Goal: Transaction & Acquisition: Book appointment/travel/reservation

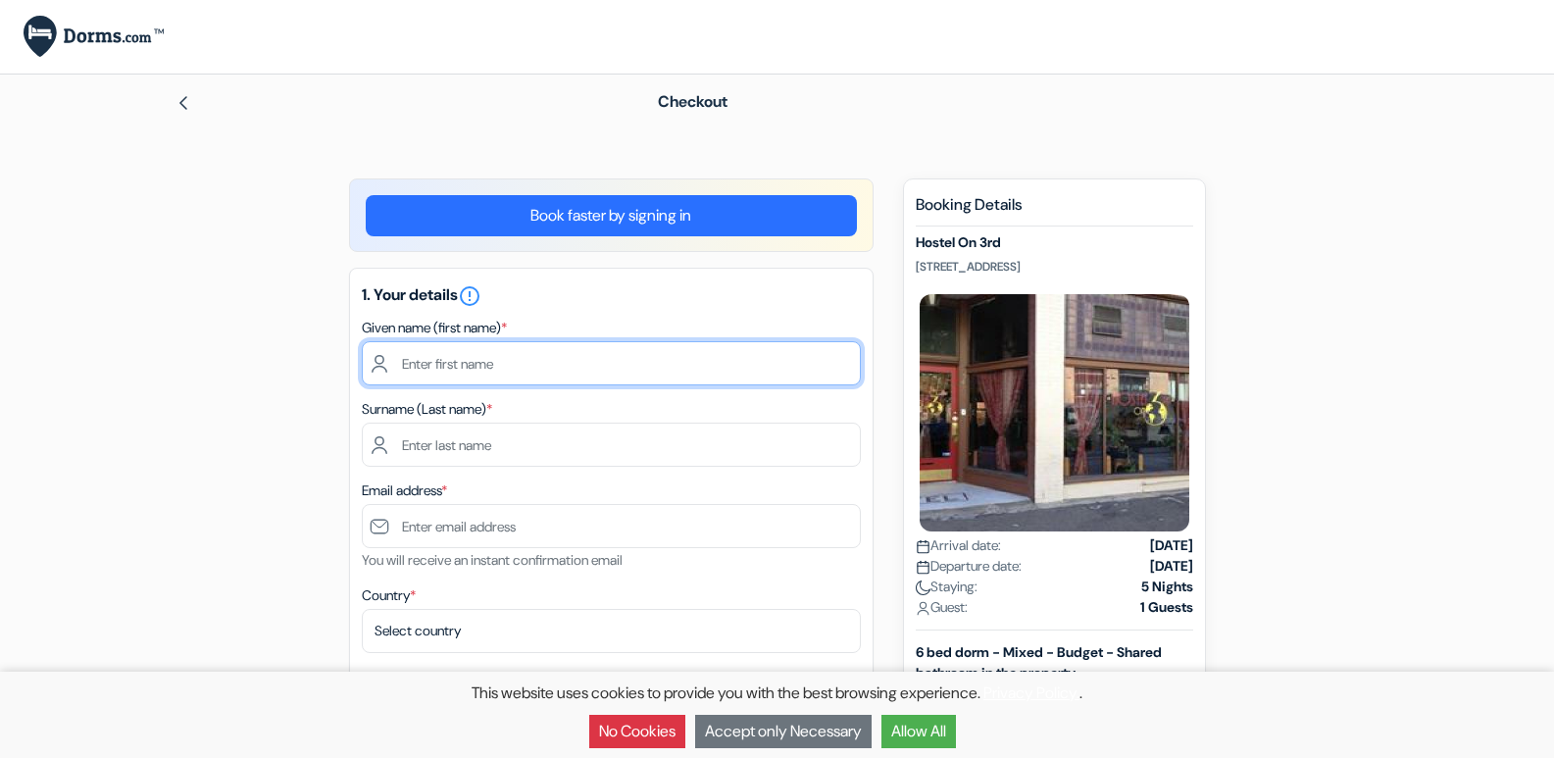
click at [423, 358] on input "text" at bounding box center [611, 363] width 499 height 44
type input "[PERSON_NAME]"
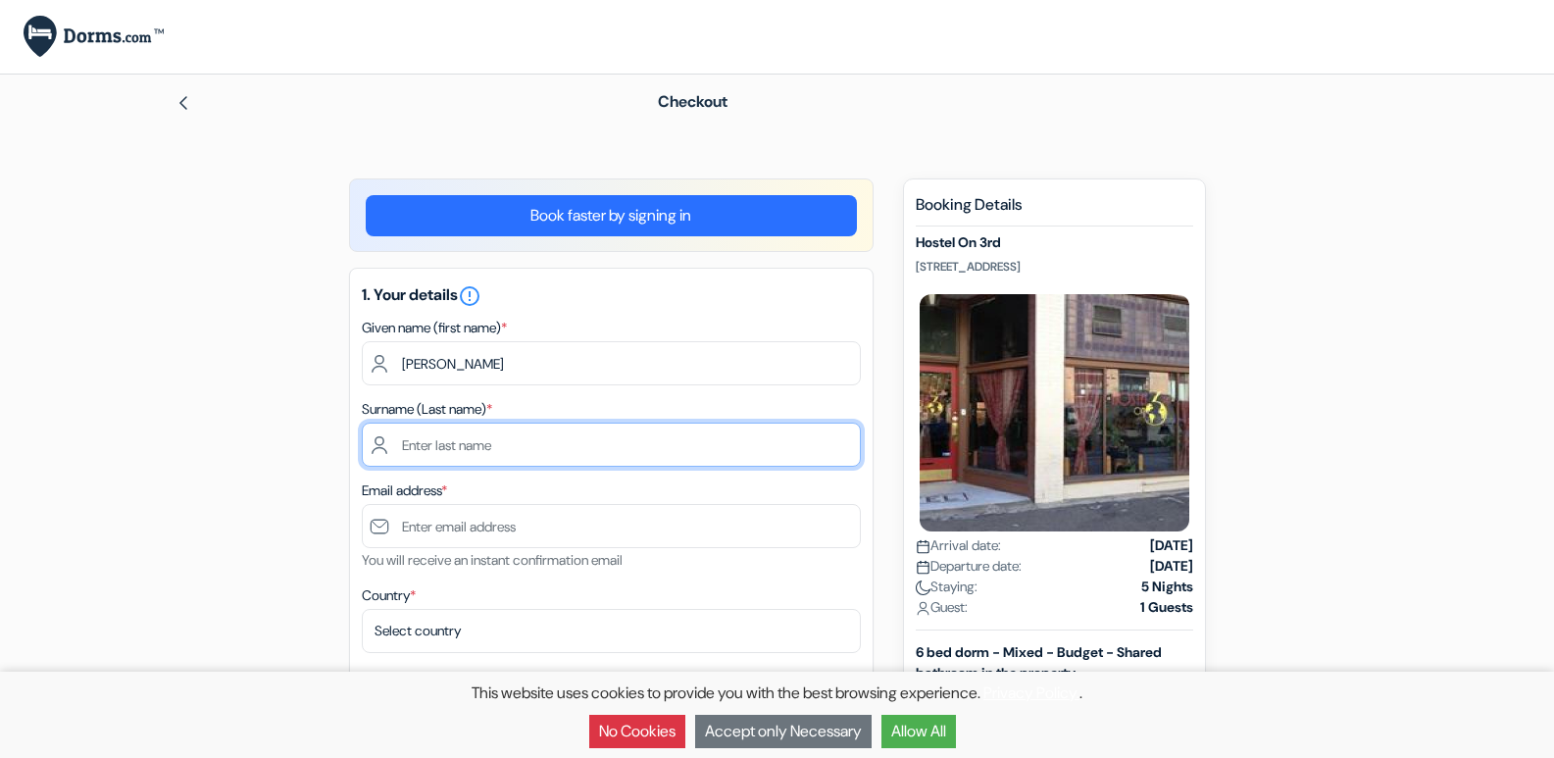
click at [403, 446] on input "text" at bounding box center [611, 444] width 499 height 44
type input "[PERSON_NAME]"
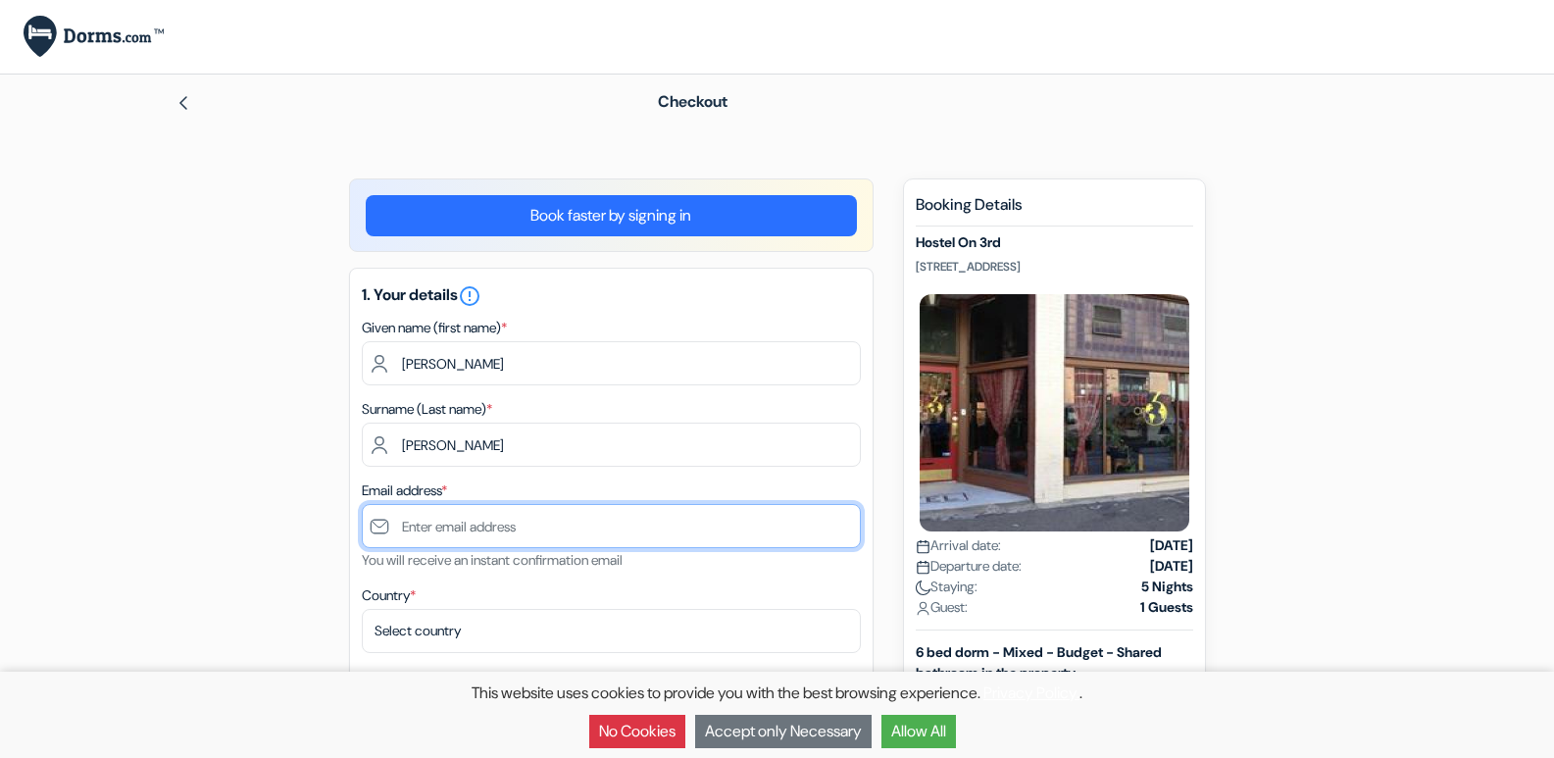
click at [473, 524] on input "text" at bounding box center [611, 526] width 499 height 44
type input "[EMAIL_ADDRESS],com"
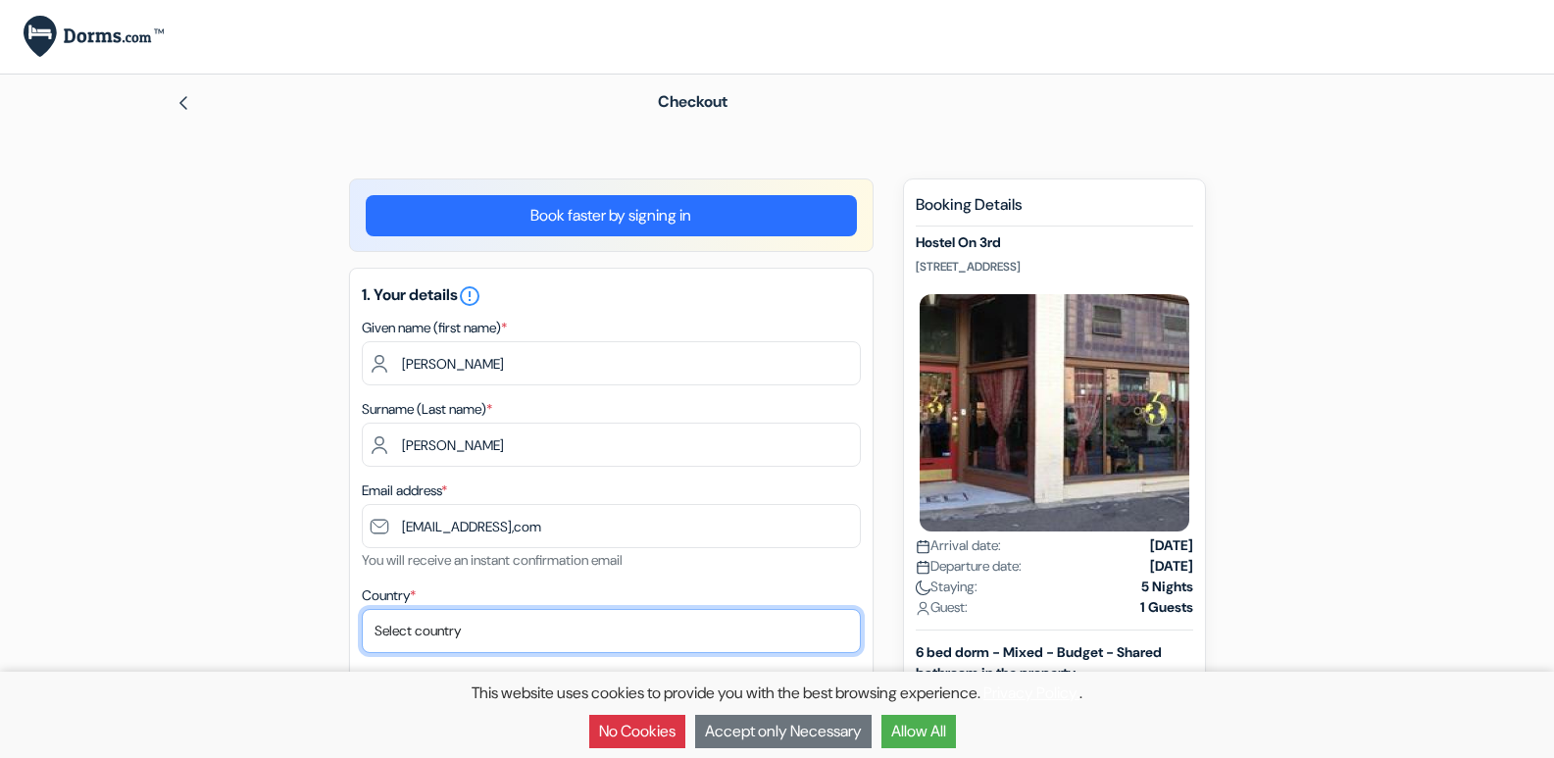
click at [505, 631] on select "Select country [GEOGRAPHIC_DATA] [GEOGRAPHIC_DATA] [GEOGRAPHIC_DATA] [GEOGRAPHI…" at bounding box center [611, 631] width 499 height 44
select select "64"
click at [362, 609] on select "Select country [GEOGRAPHIC_DATA] [GEOGRAPHIC_DATA] [GEOGRAPHIC_DATA] [GEOGRAPHI…" at bounding box center [611, 631] width 499 height 44
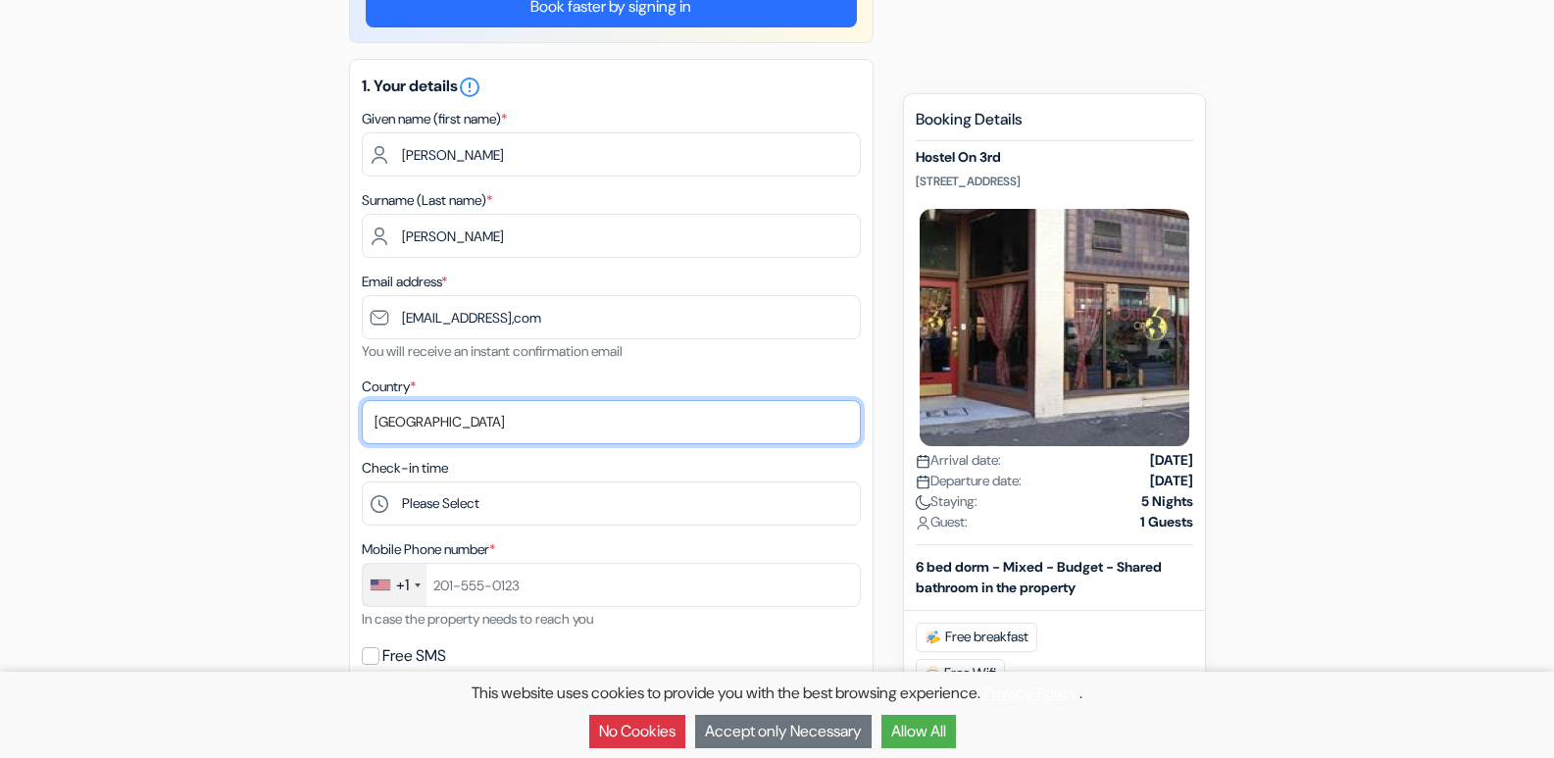
scroll to position [274, 0]
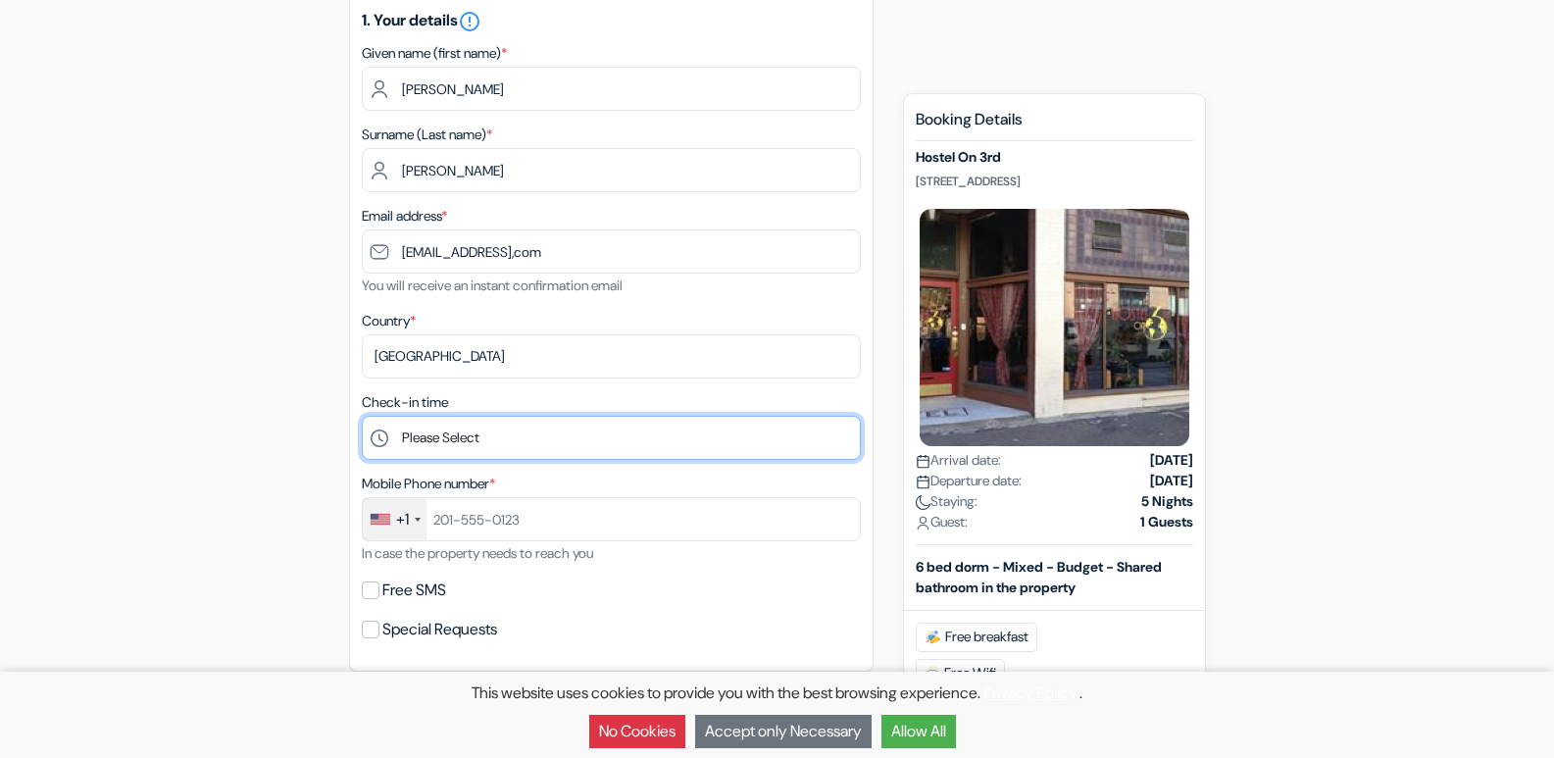
click at [379, 439] on select "Please Select 1:00 2:00 3:00 4:00 5:00 6:00 7:00 8:00 9:00 10:00 11:00 12:00 13…" at bounding box center [611, 438] width 499 height 44
select select "13"
click at [362, 416] on select "Please Select 1:00 2:00 3:00 4:00 5:00 6:00 7:00 8:00 9:00 10:00 11:00 12:00 13…" at bounding box center [611, 438] width 499 height 44
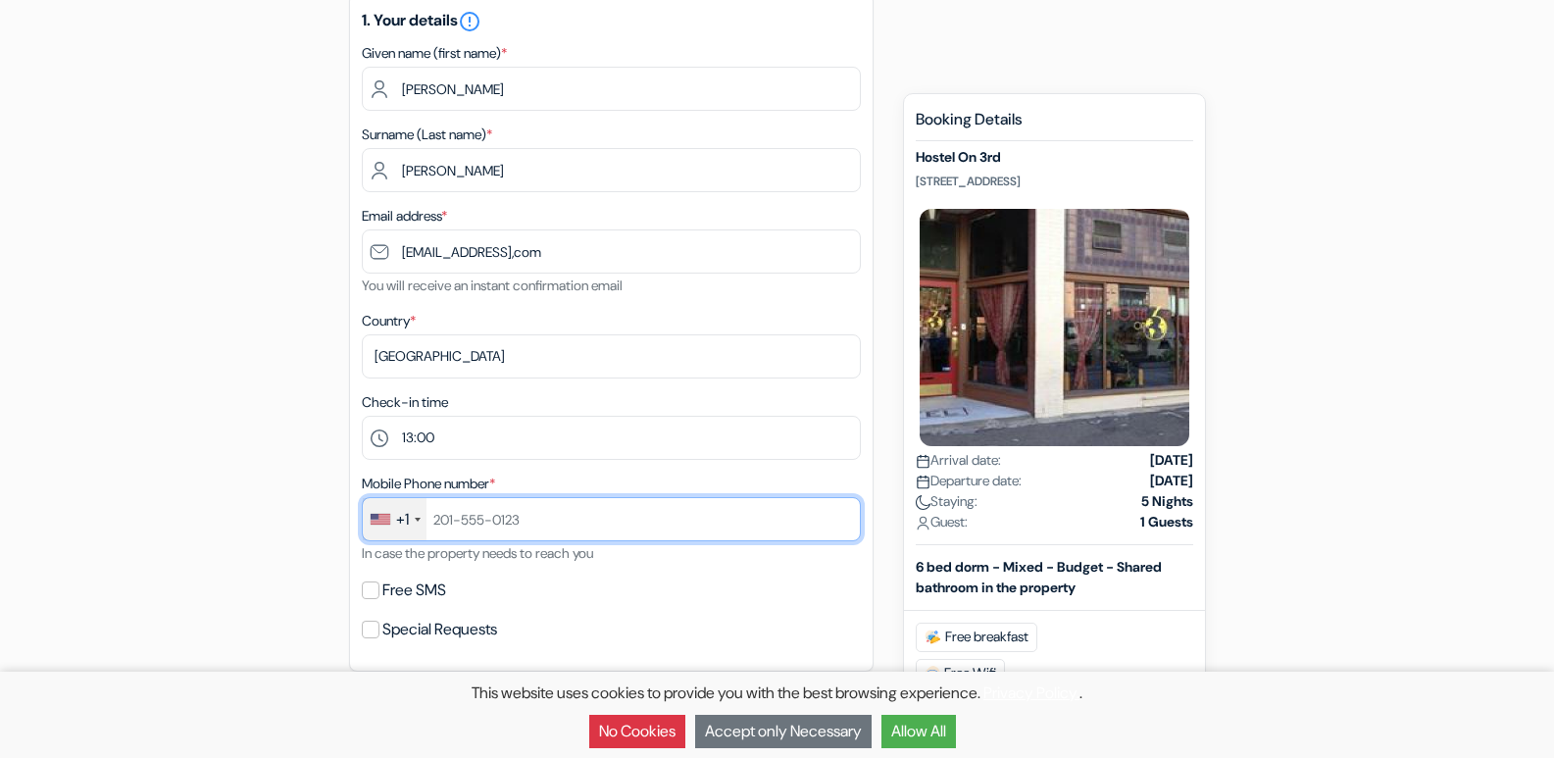
click at [559, 525] on input "text" at bounding box center [611, 519] width 499 height 44
click at [487, 517] on input "80541092033" at bounding box center [611, 519] width 499 height 44
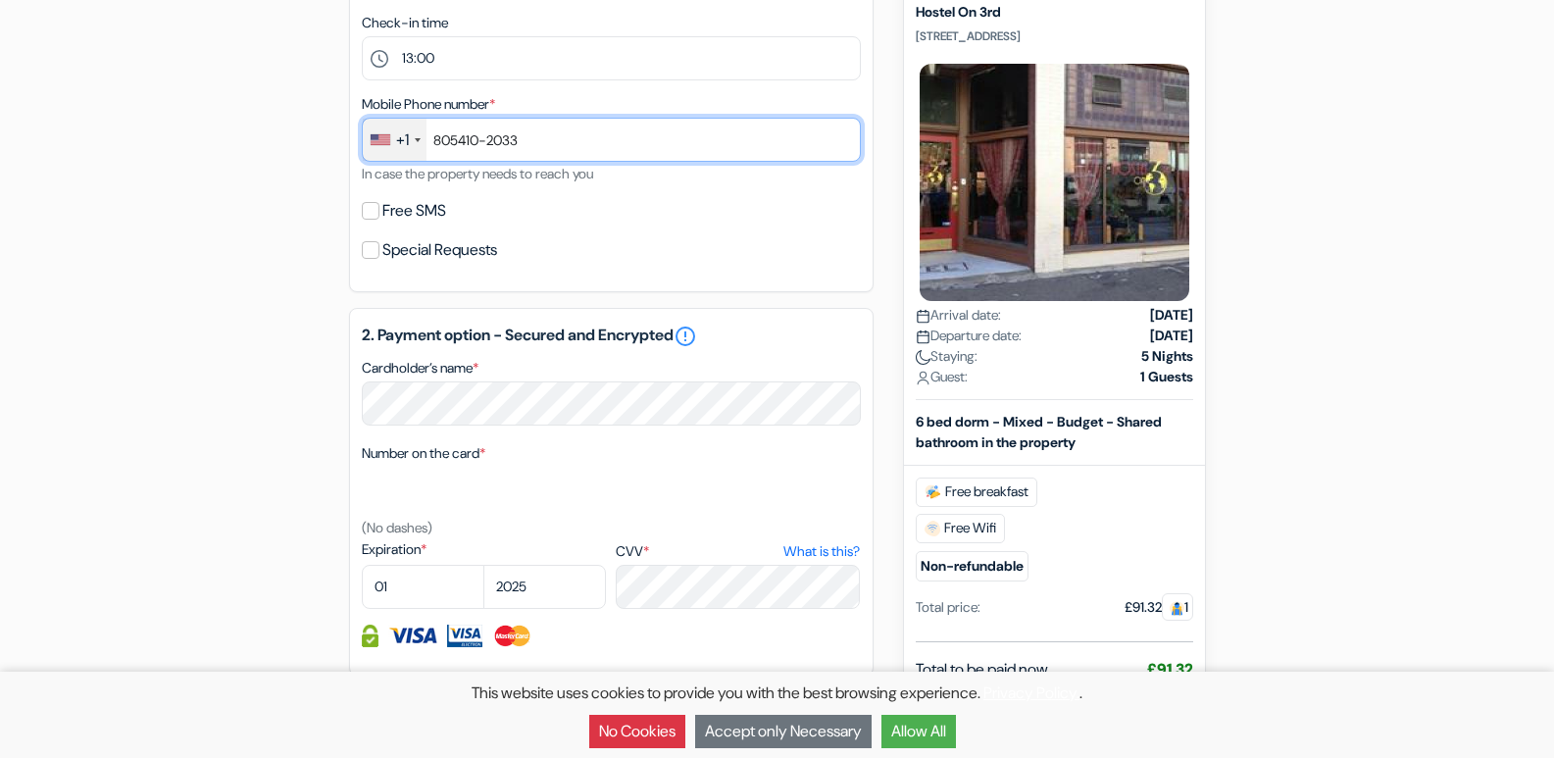
scroll to position [745, 0]
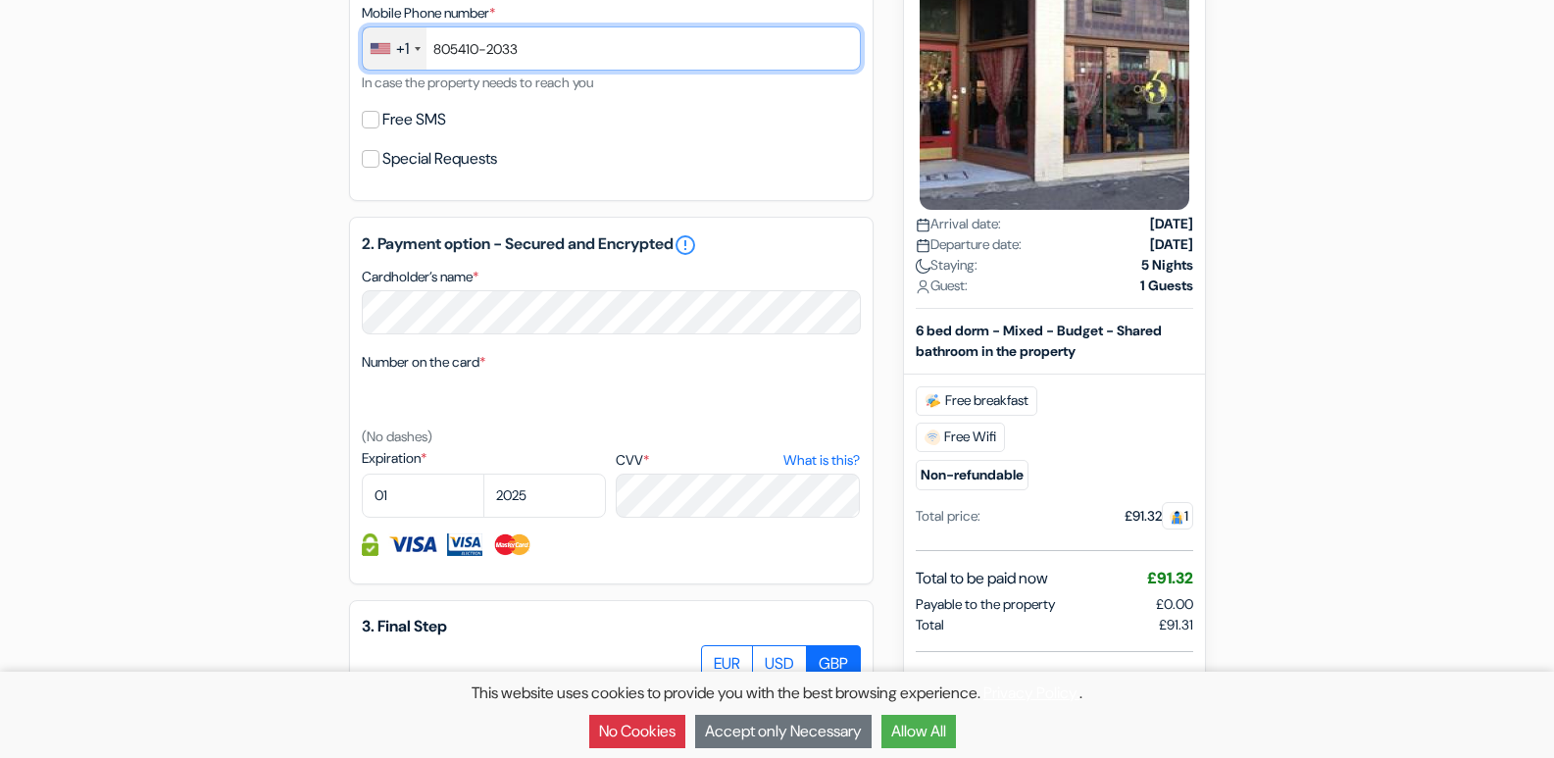
type input "805410-2033"
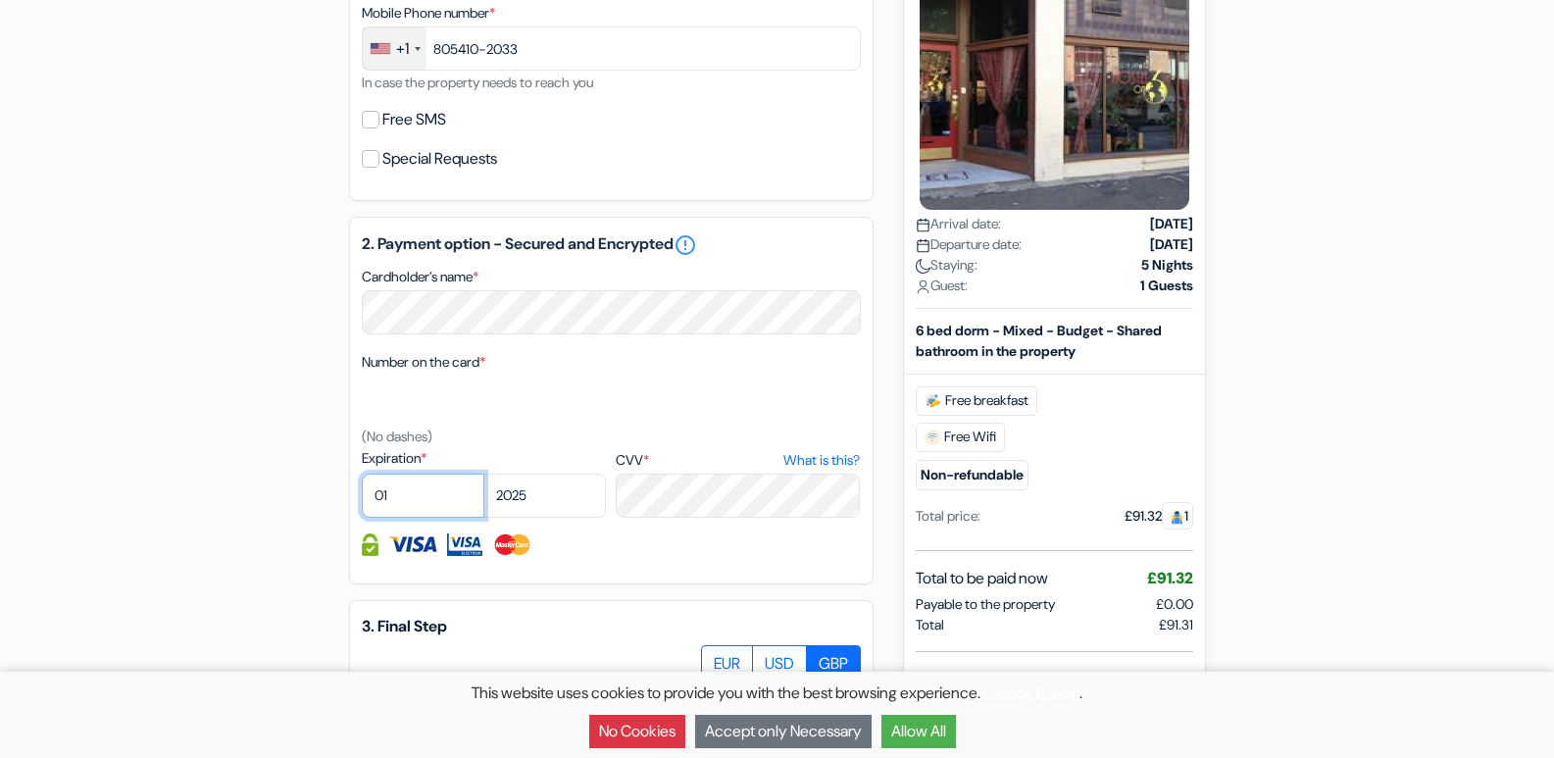
click at [405, 492] on select "01 02 03 04 05 06 07 08 09 10 11 12" at bounding box center [423, 495] width 123 height 44
select select "08"
click at [362, 473] on select "01 02 03 04 05 06 07 08 09 10 11 12" at bounding box center [423, 495] width 123 height 44
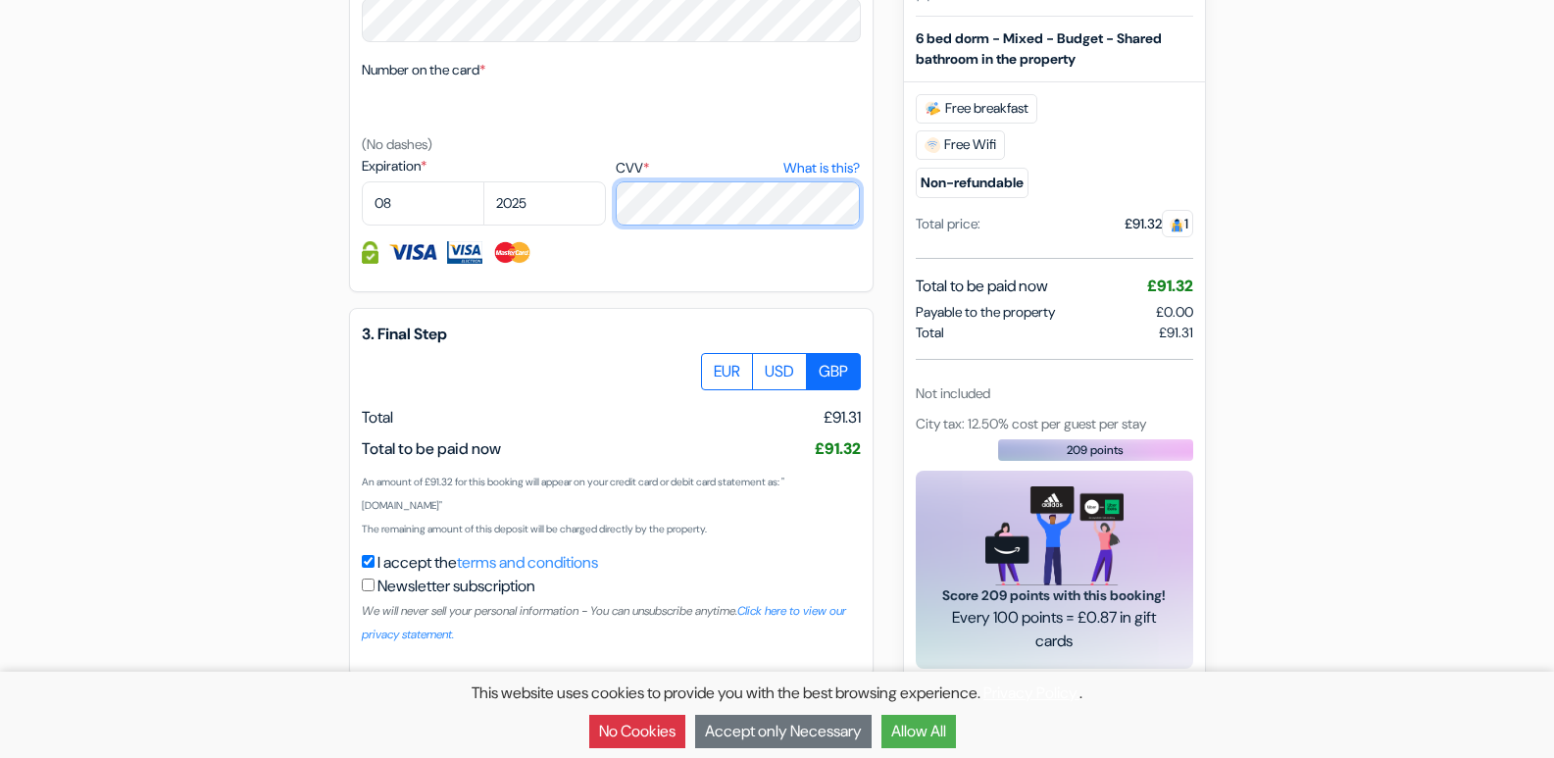
scroll to position [1045, 0]
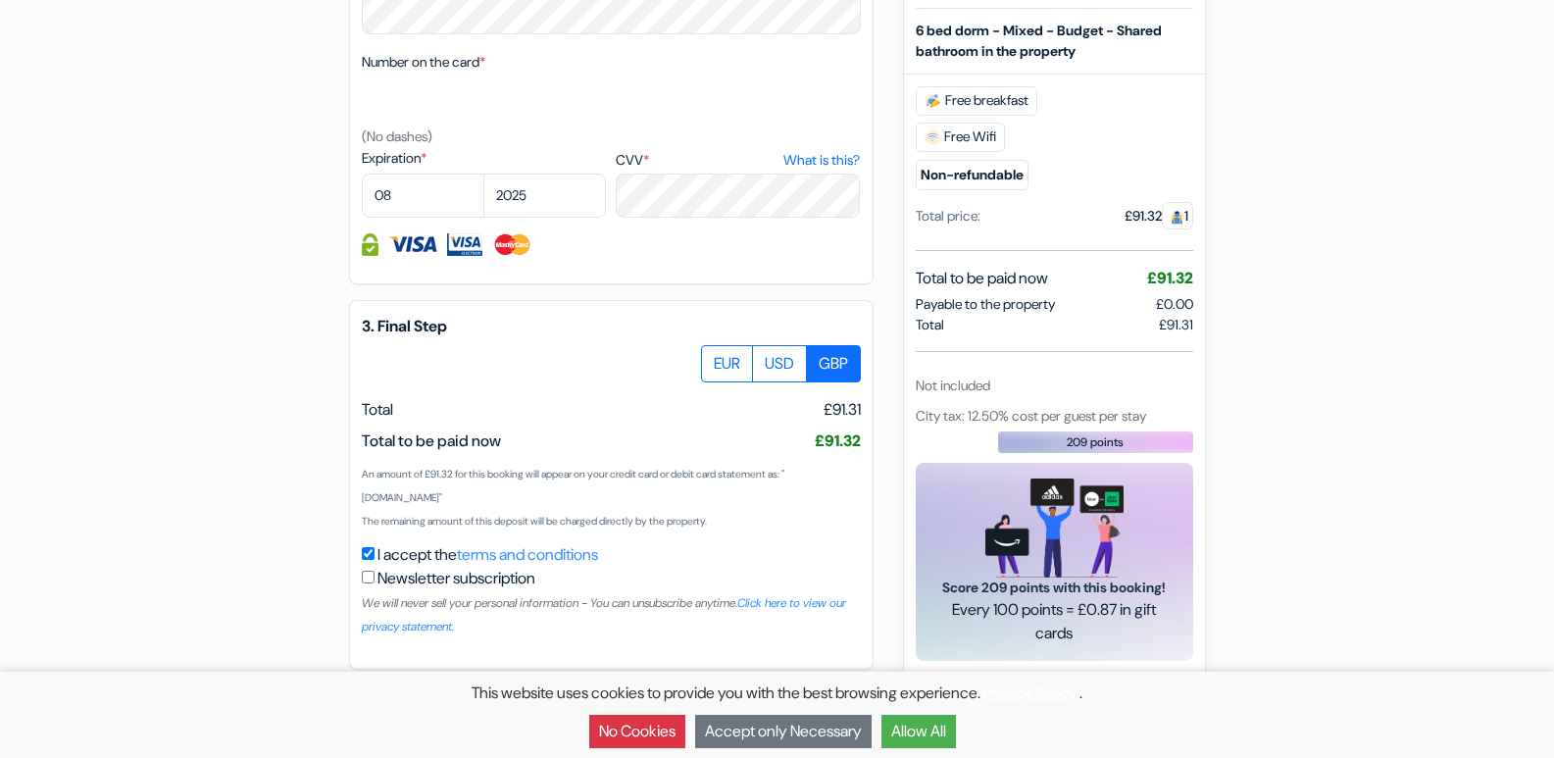
click at [840, 363] on label "GBP" at bounding box center [833, 363] width 55 height 37
click at [715, 358] on input "GBP" at bounding box center [708, 351] width 13 height 13
click at [818, 605] on link "Click here to view our privacy statement." at bounding box center [604, 614] width 484 height 39
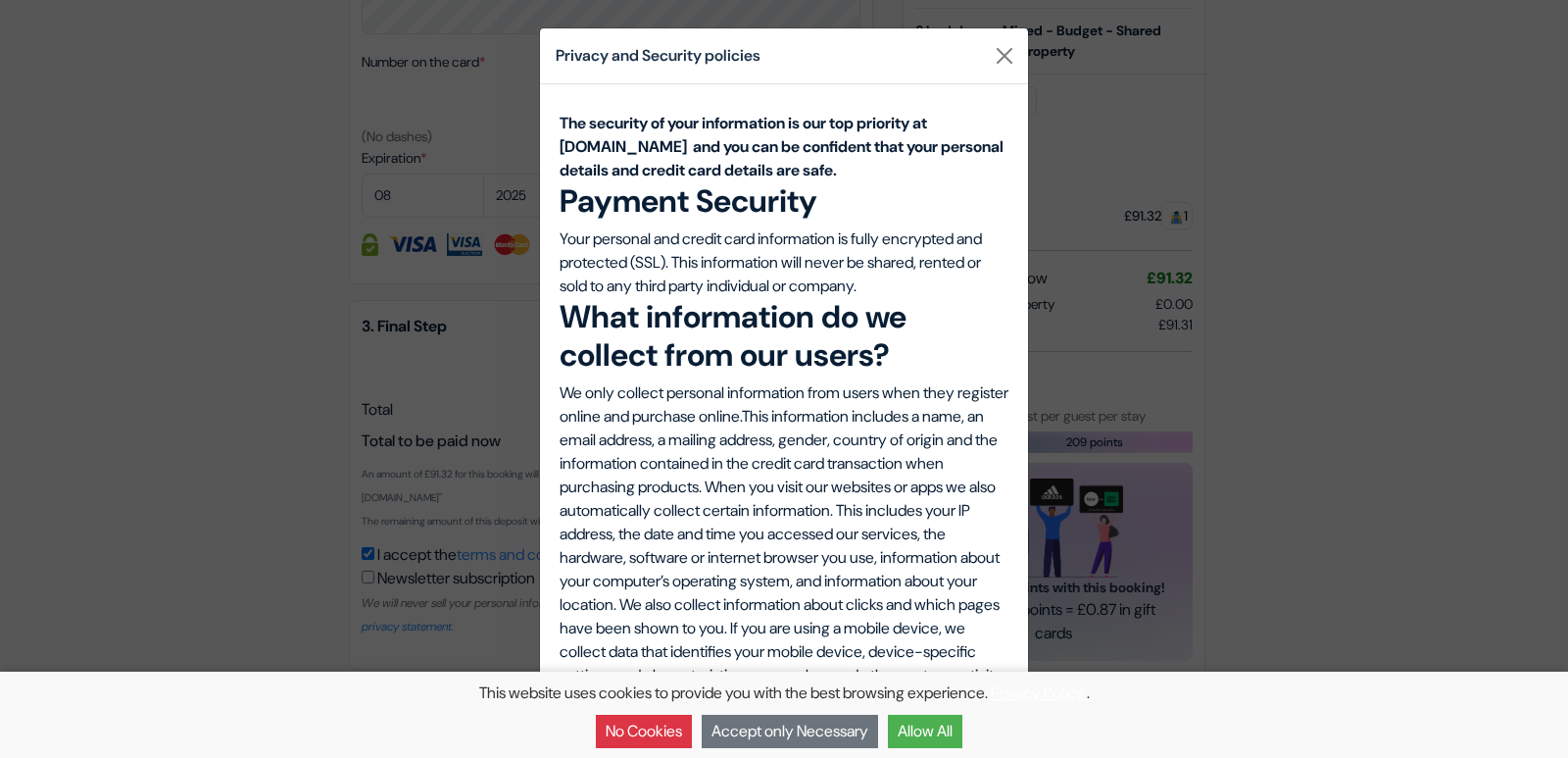
click at [1553, 737] on div "This website uses cookies to provide you with the best browsing experience. Pri…" at bounding box center [784, 714] width 1568 height 86
click at [1005, 56] on button "Close" at bounding box center [1004, 55] width 31 height 31
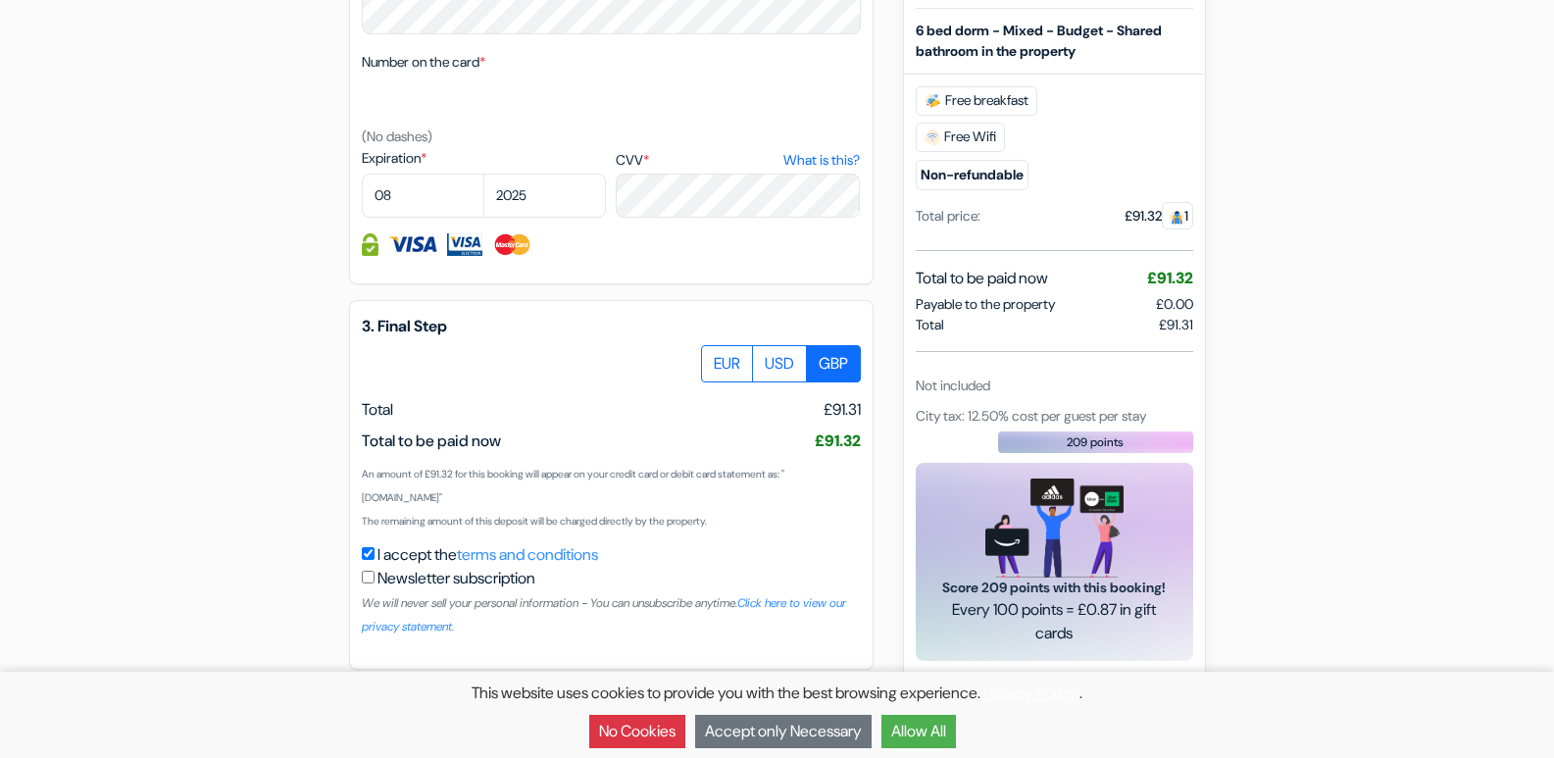
click at [1004, 627] on span "Every 100 points = £0.87 in gift cards" at bounding box center [1054, 621] width 230 height 47
click at [1004, 628] on span "Every 100 points = £0.87 in gift cards" at bounding box center [1054, 621] width 230 height 47
drag, startPoint x: 999, startPoint y: 617, endPoint x: 972, endPoint y: 546, distance: 76.3
click at [972, 546] on div "Score 209 points with this booking! Every 100 points = £0.87 in gift cards" at bounding box center [1053, 562] width 277 height 198
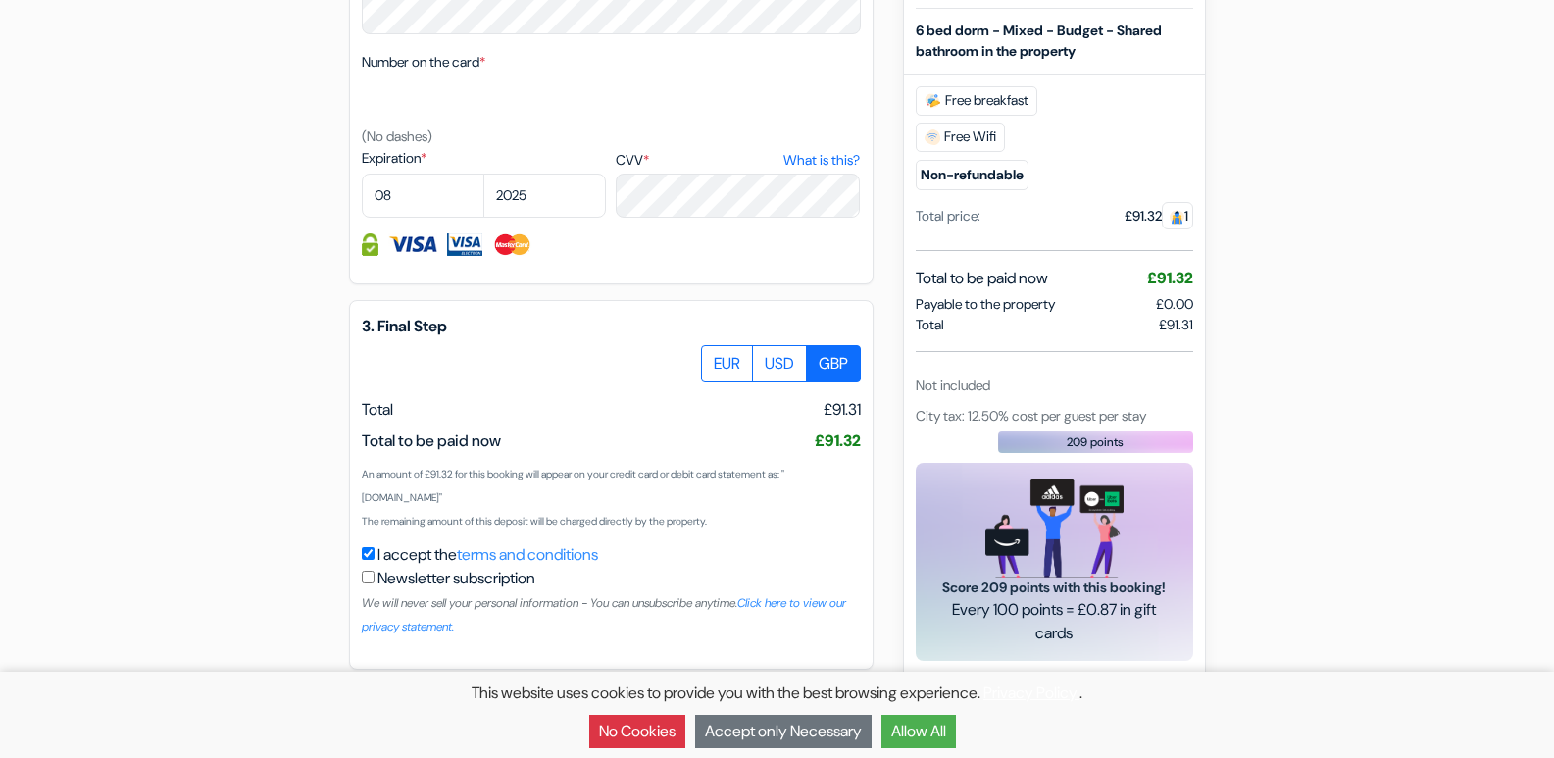
click at [371, 574] on input "checkbox" at bounding box center [368, 576] width 13 height 13
click at [520, 245] on img at bounding box center [512, 244] width 40 height 23
click at [367, 573] on input "checkbox" at bounding box center [368, 576] width 13 height 13
checkbox input "false"
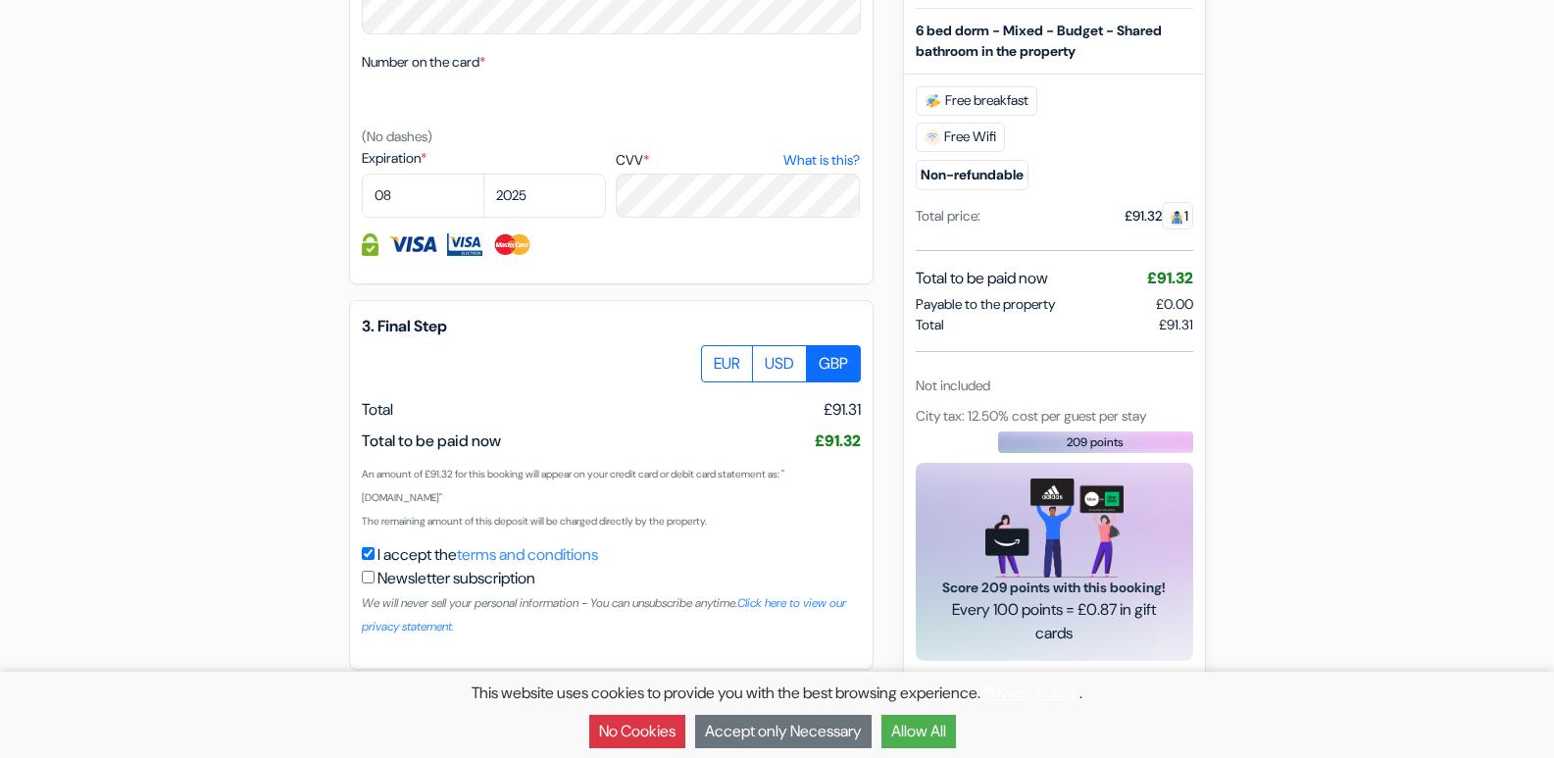
click at [366, 547] on input "I accept the terms and conditions" at bounding box center [368, 553] width 13 height 13
click at [506, 251] on img at bounding box center [512, 244] width 40 height 23
click at [956, 724] on button "Allow All" at bounding box center [918, 731] width 74 height 33
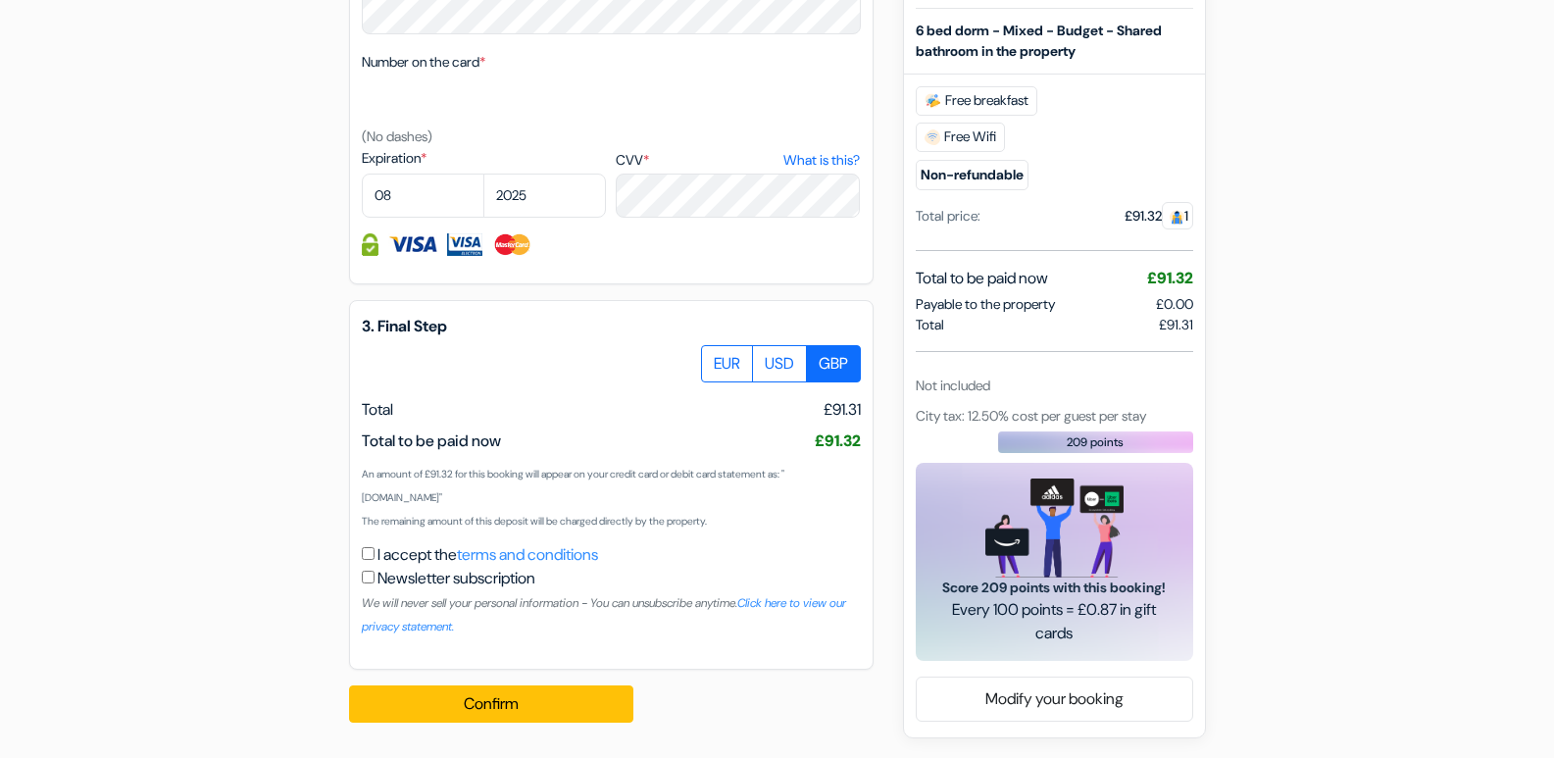
scroll to position [0, 0]
click at [373, 553] on input "I accept the terms and conditions" at bounding box center [368, 553] width 13 height 13
checkbox input "true"
click at [368, 581] on input "checkbox" at bounding box center [368, 576] width 13 height 13
click at [496, 702] on button "Confirm Loading..." at bounding box center [491, 703] width 284 height 37
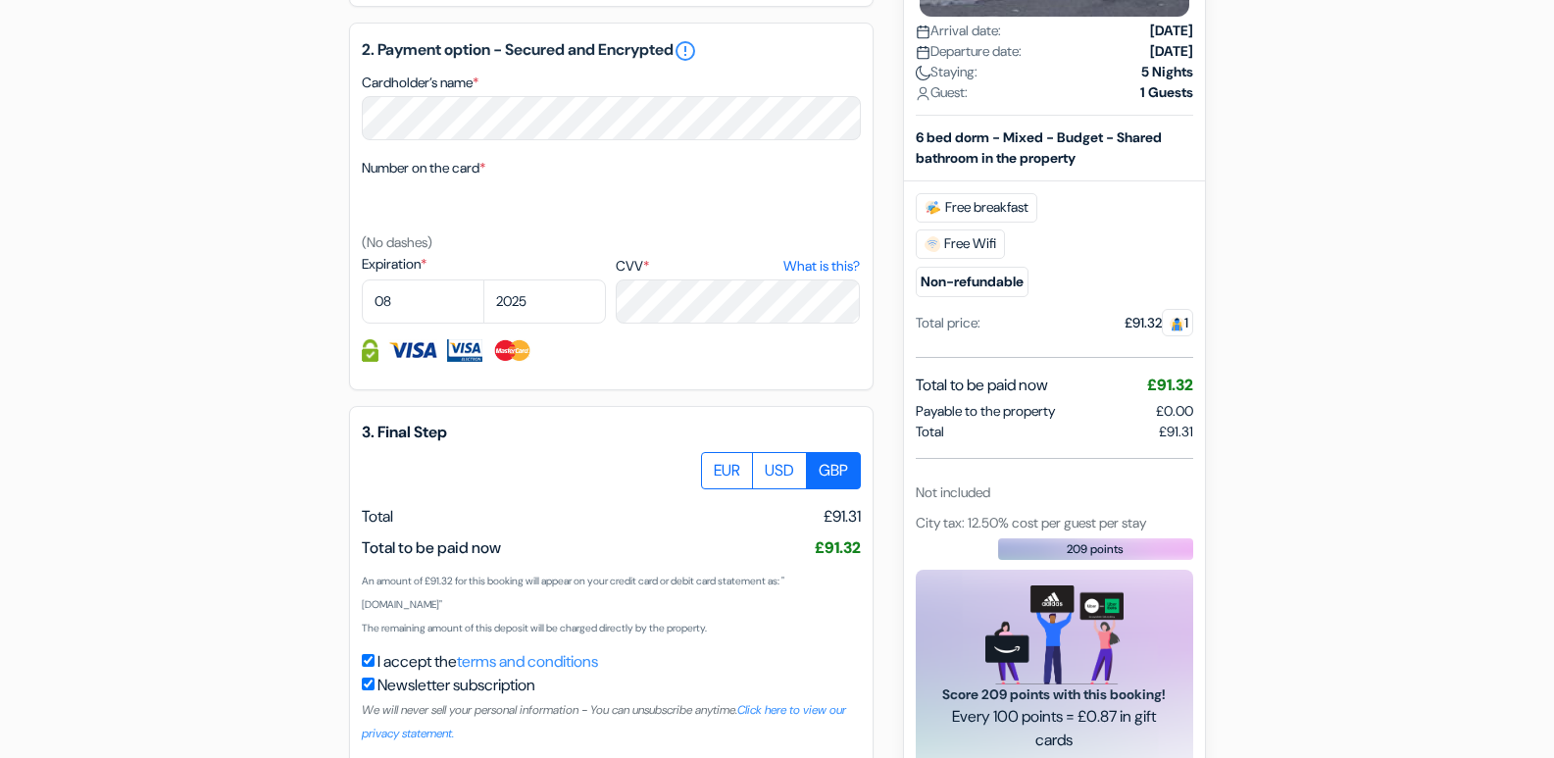
scroll to position [1077, 0]
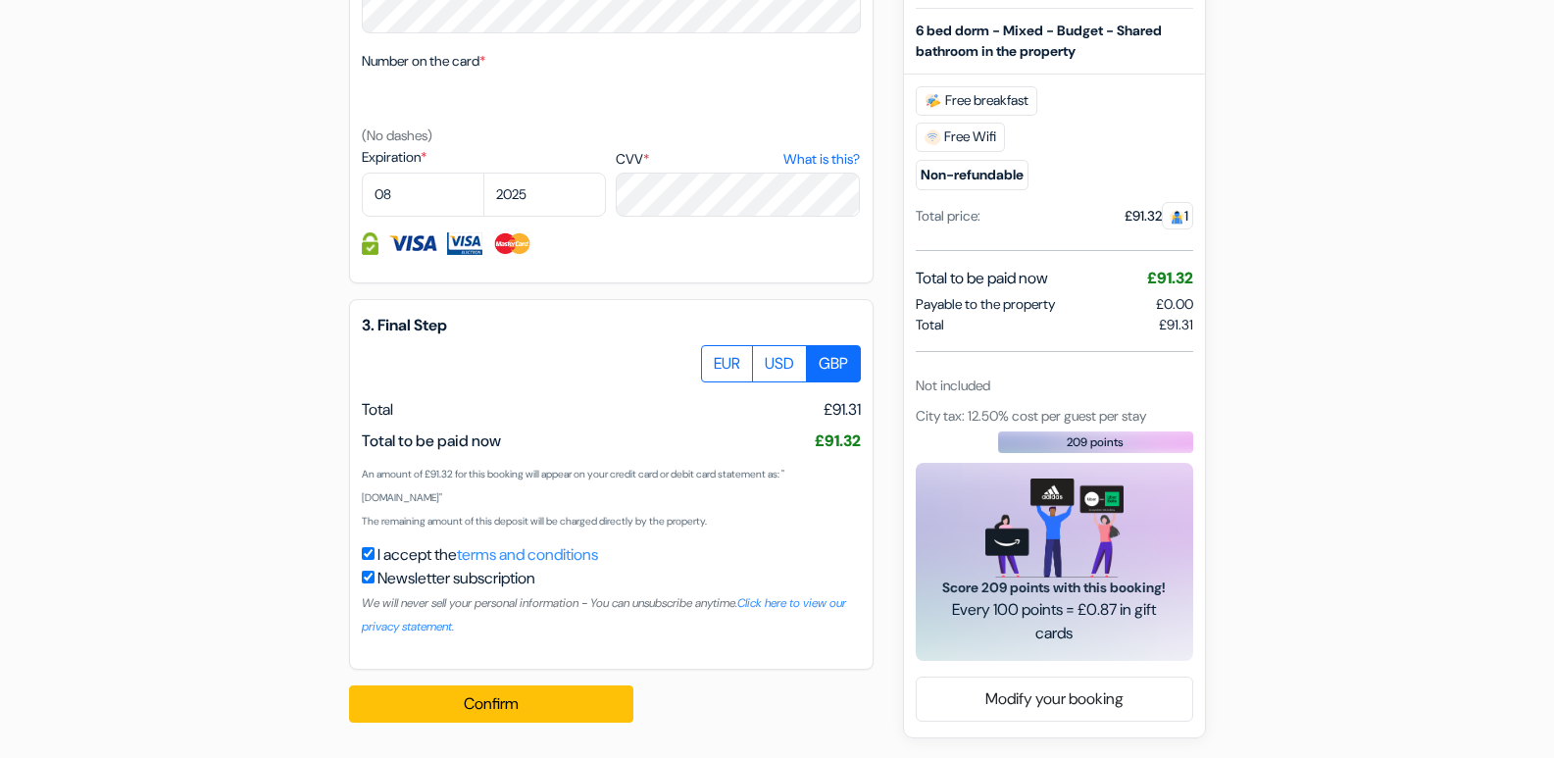
click at [364, 575] on input "checkbox" at bounding box center [368, 576] width 13 height 13
checkbox input "false"
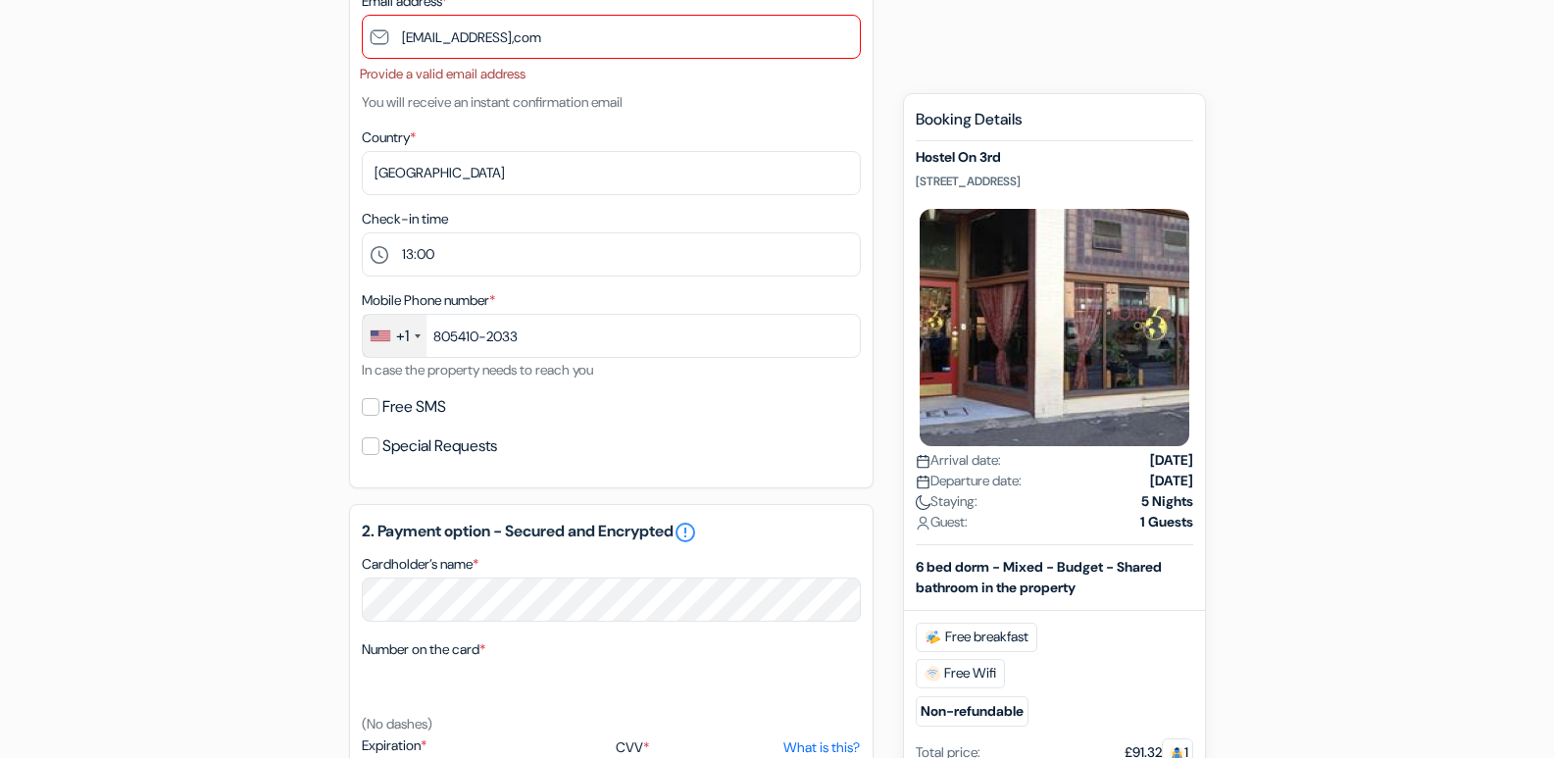
scroll to position [463, 0]
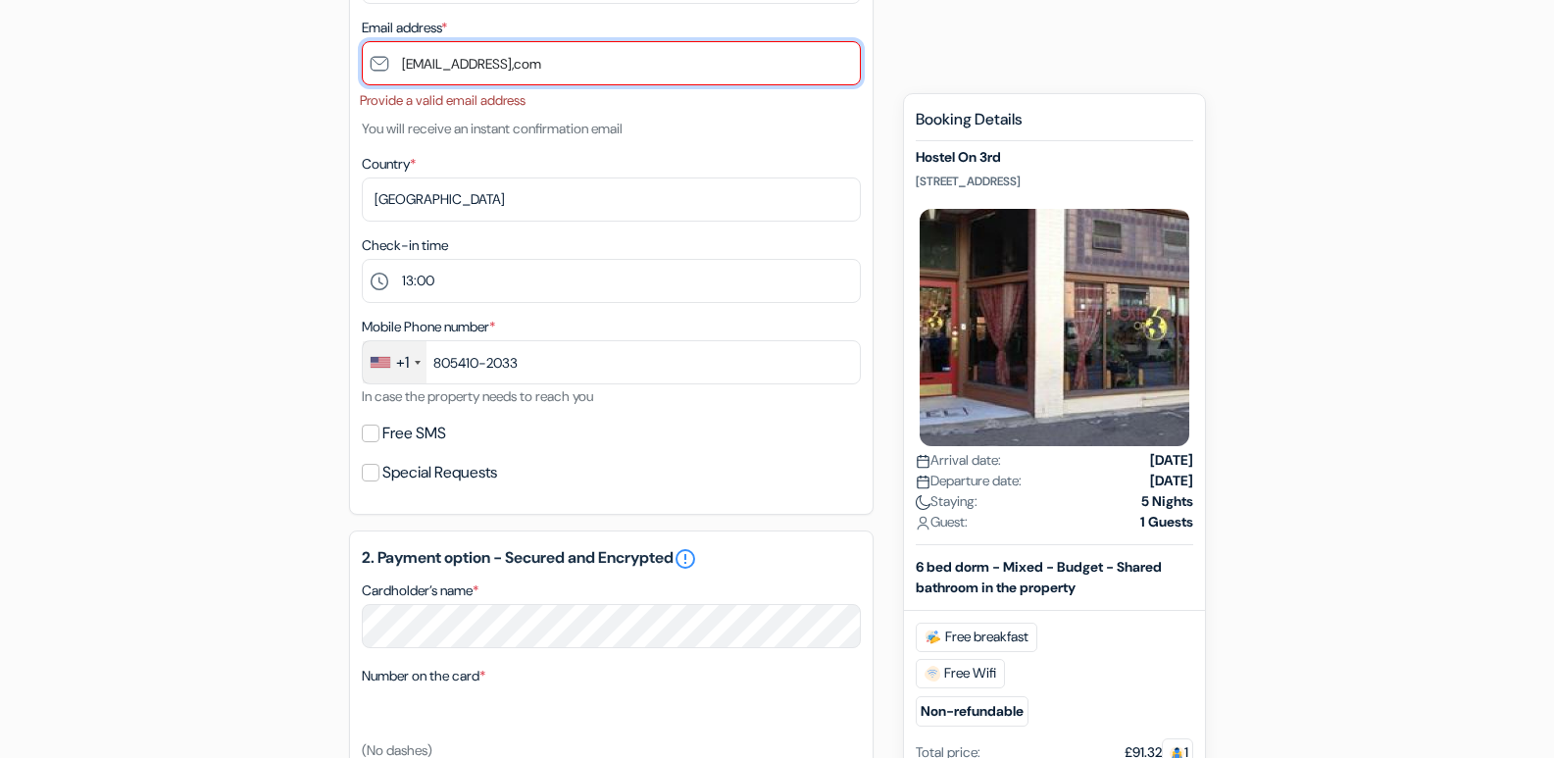
click at [555, 58] on input "[EMAIL_ADDRESS],com" at bounding box center [611, 63] width 499 height 44
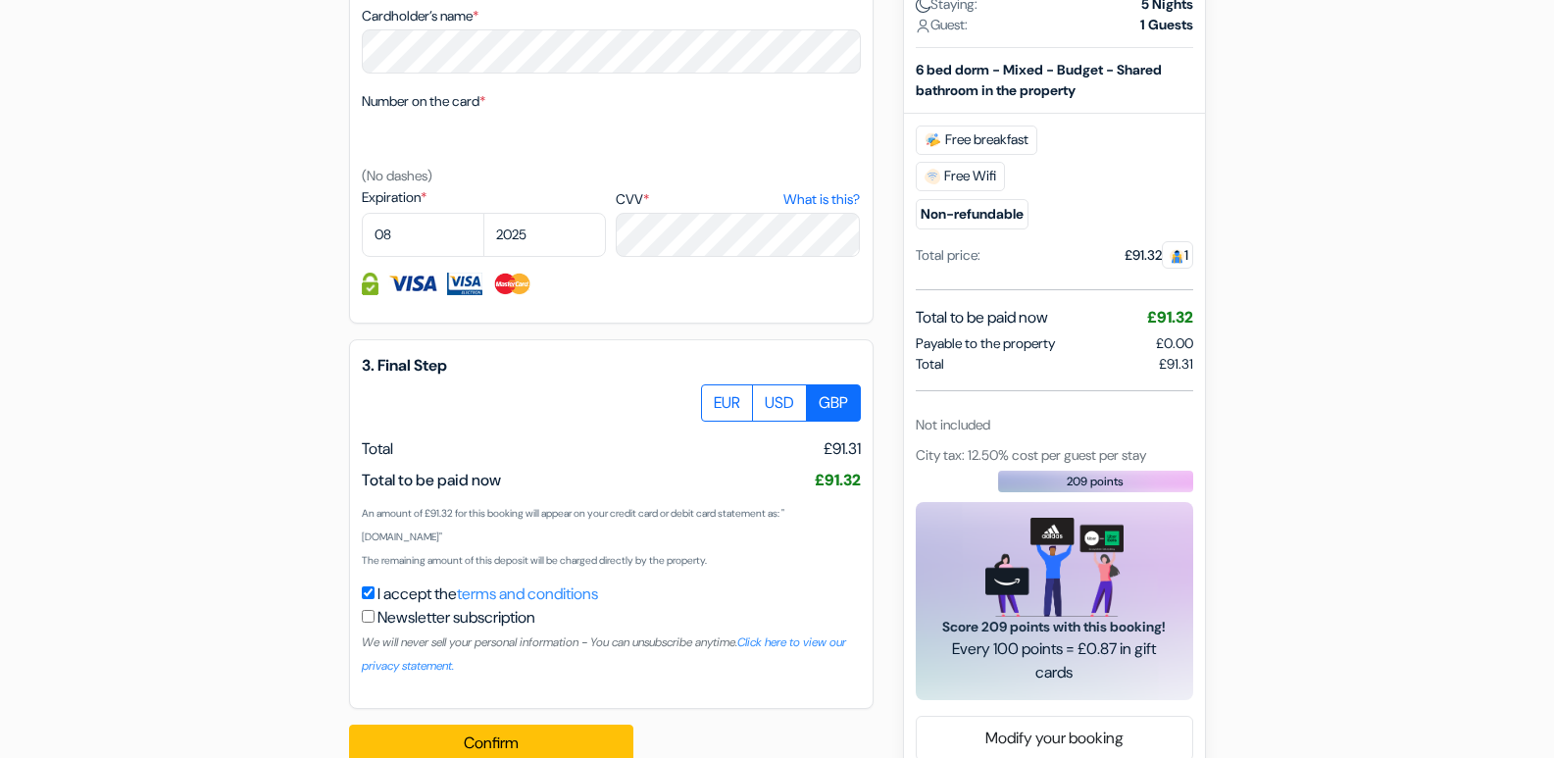
scroll to position [1051, 0]
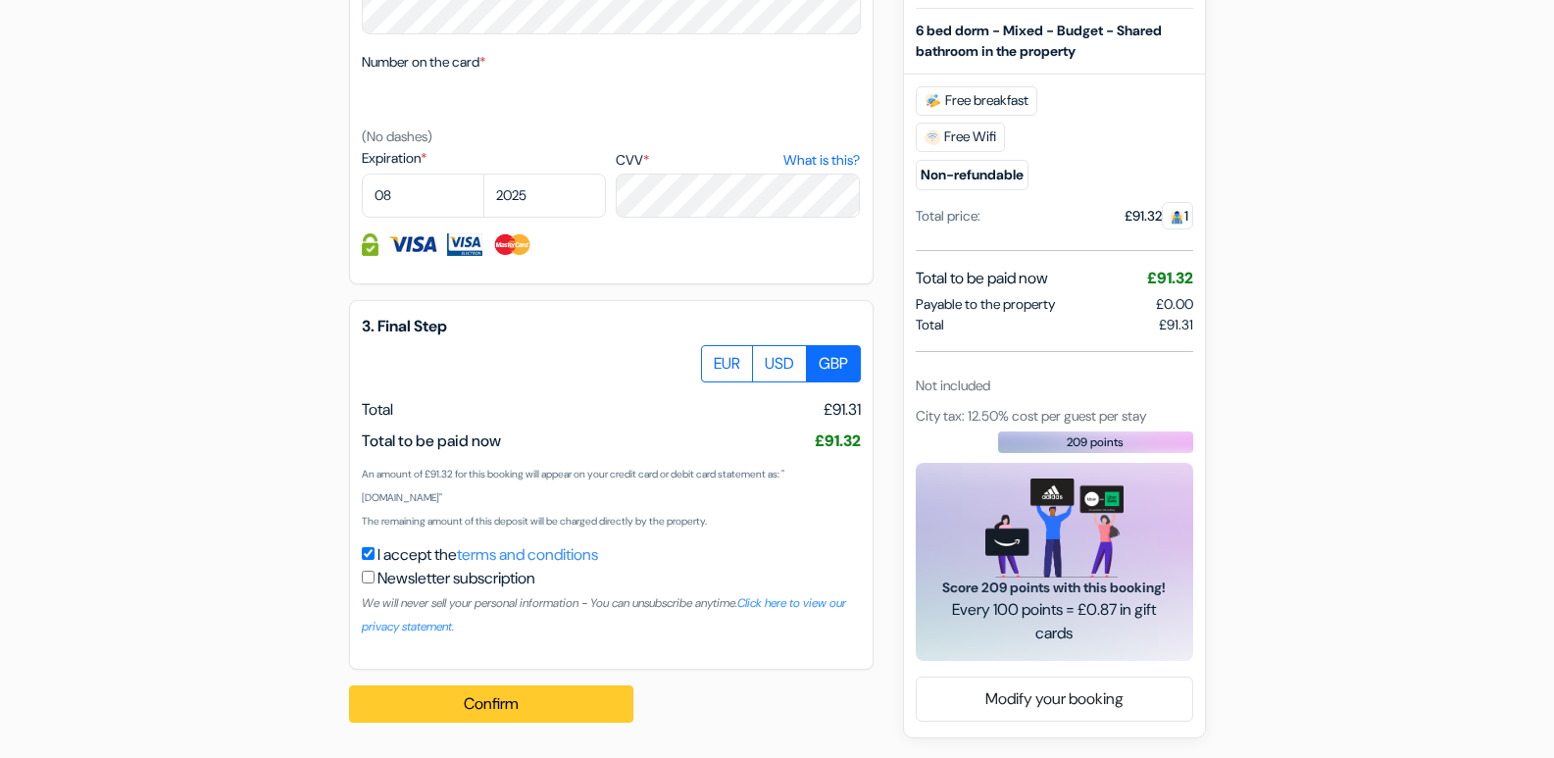
type input "howardkowalski@yahoo.com"
click at [418, 697] on button "Confirm Loading..." at bounding box center [491, 703] width 284 height 37
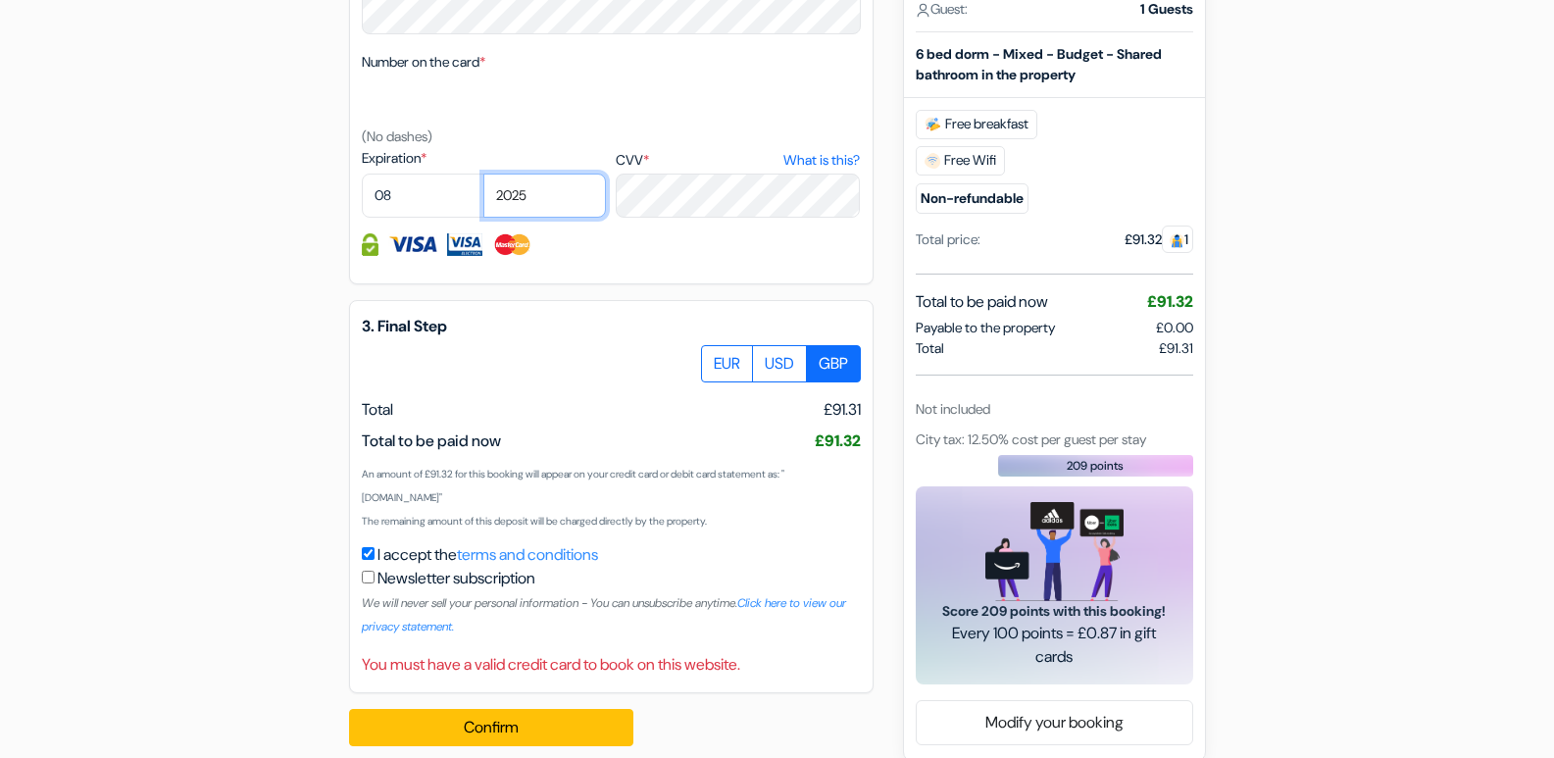
drag, startPoint x: 538, startPoint y: 182, endPoint x: 504, endPoint y: 169, distance: 36.9
click at [504, 169] on div "Expiration * 01 02 03 04 05 06 07 08 09 10 11 12 2025 2026 2027 2028" at bounding box center [484, 183] width 244 height 70
select select "2028"
click at [483, 173] on select "2025 2026 2027 2028 2029 2030 2031 2032 2033 2034 2035 2036 2037 2038 2039 2040…" at bounding box center [544, 195] width 123 height 44
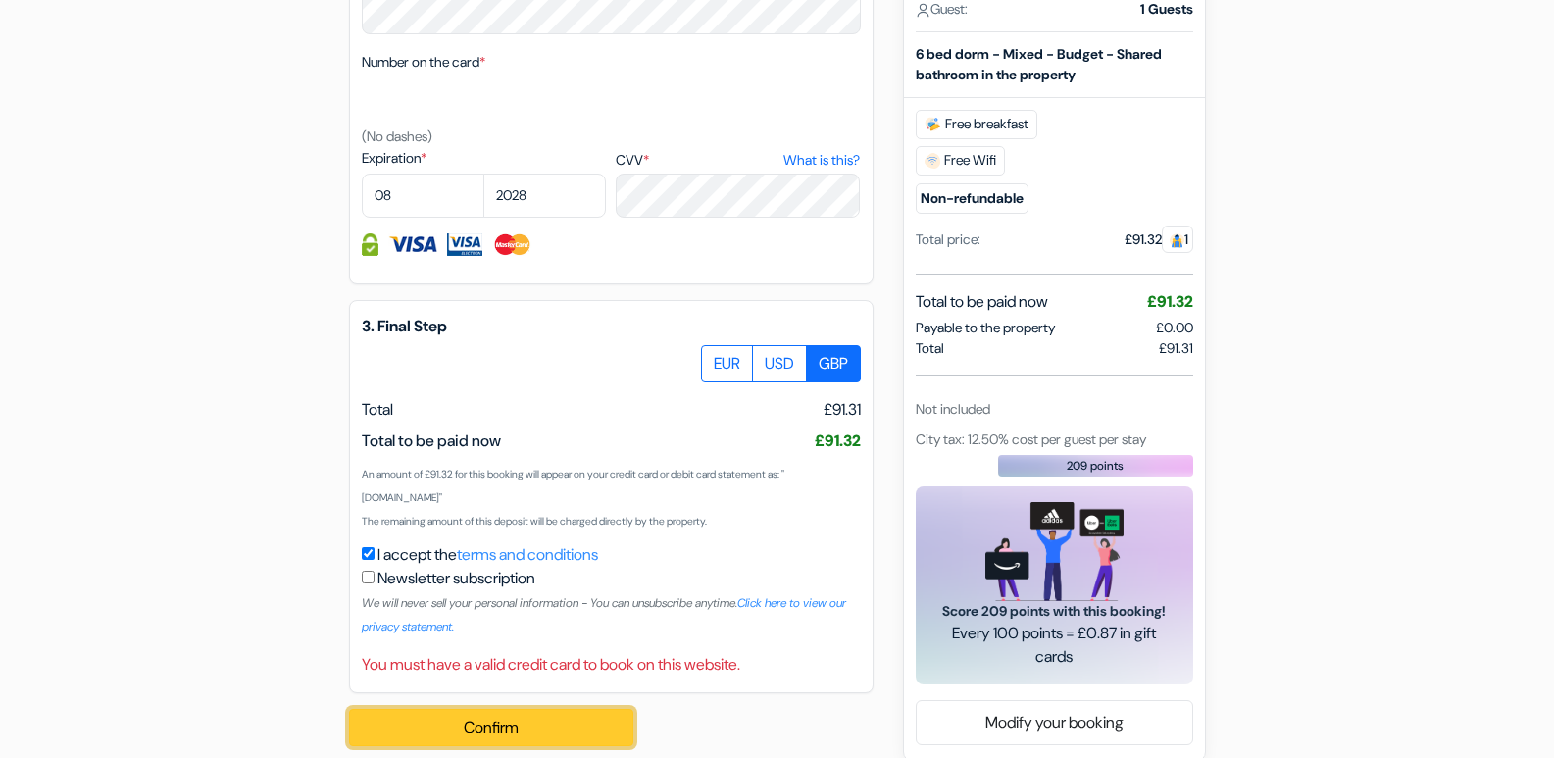
click at [590, 737] on button "Confirm Loading..." at bounding box center [491, 727] width 284 height 37
drag, startPoint x: 477, startPoint y: 735, endPoint x: 473, endPoint y: 719, distance: 16.2
click at [478, 712] on button "Confirm Loading..." at bounding box center [491, 727] width 284 height 37
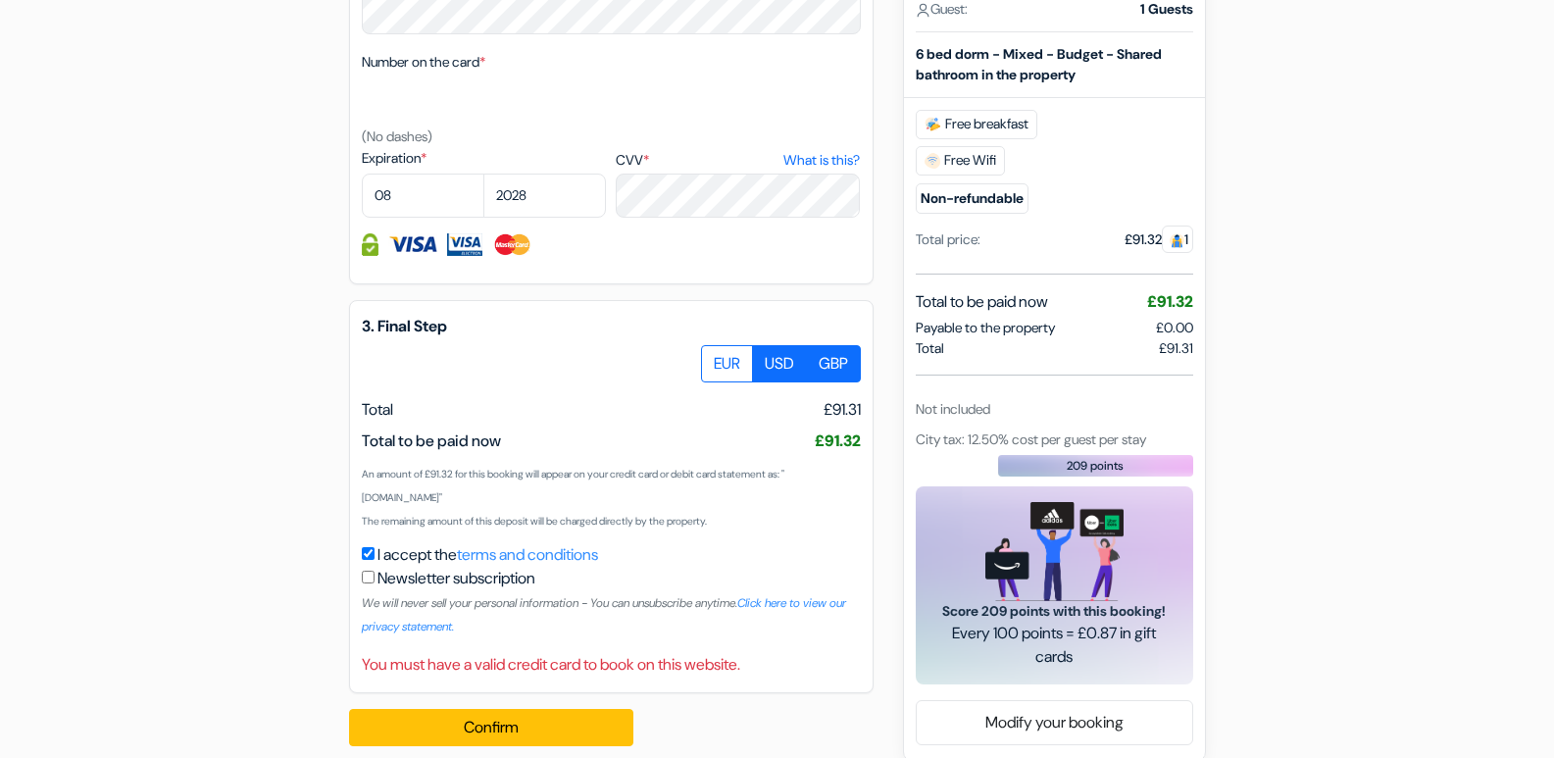
click at [773, 362] on label "USD" at bounding box center [779, 363] width 55 height 37
click at [715, 358] on input "USD" at bounding box center [708, 351] width 13 height 13
radio input "true"
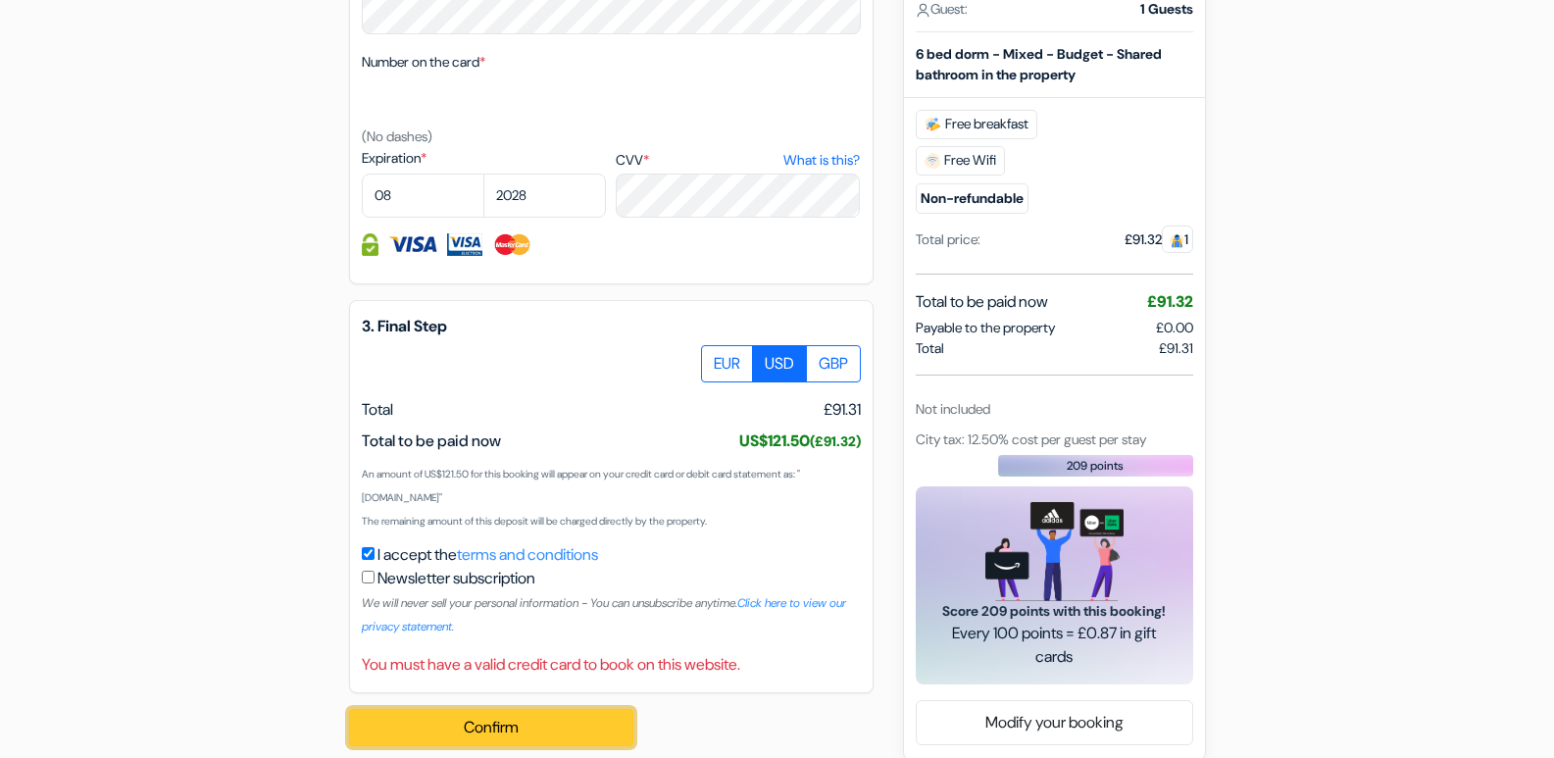
click at [556, 734] on button "Confirm Loading..." at bounding box center [491, 727] width 284 height 37
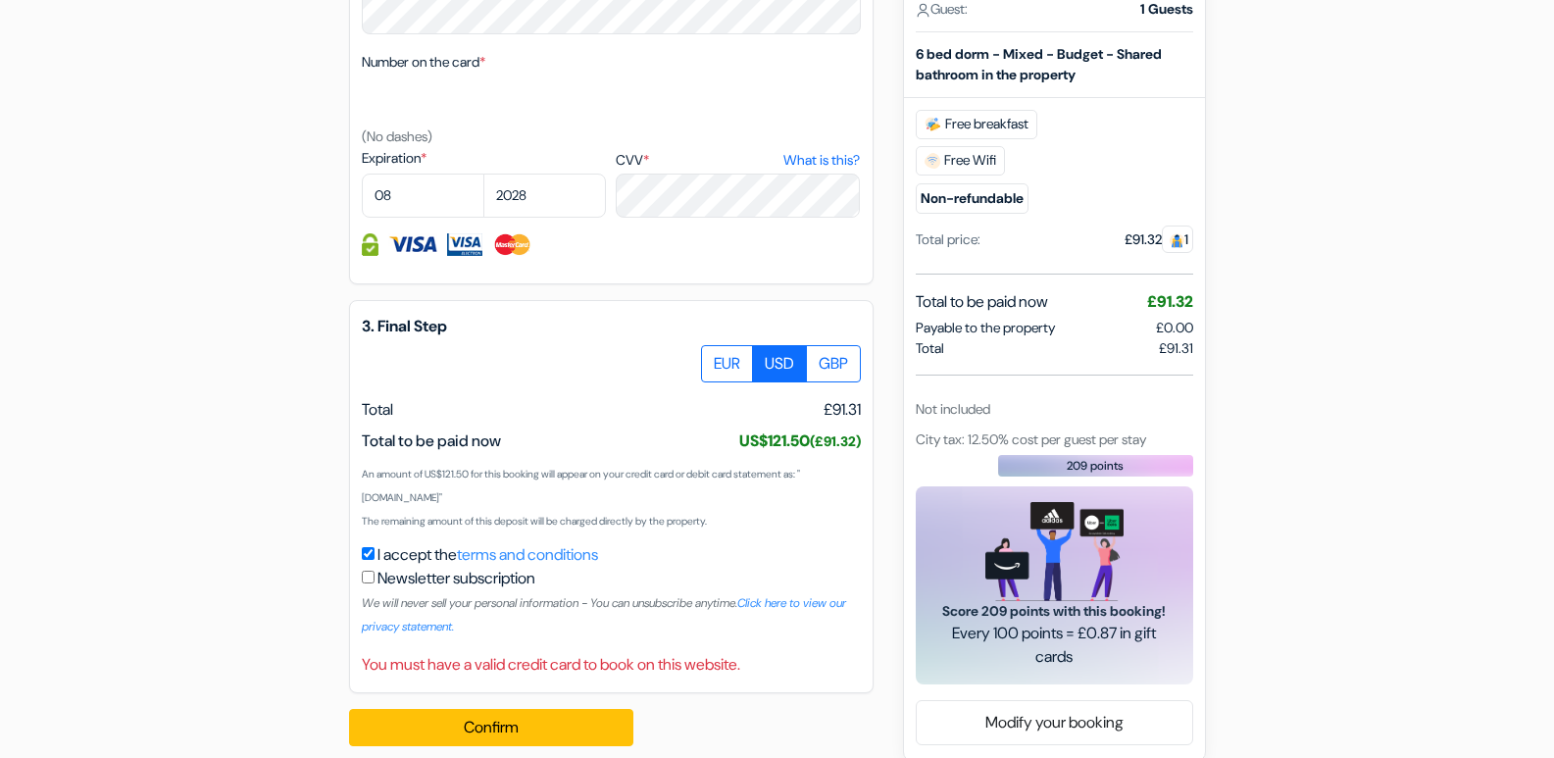
click at [373, 568] on div "Newsletter subscription We will never sell your personal information - You can …" at bounding box center [611, 602] width 499 height 71
click at [370, 579] on input "checkbox" at bounding box center [368, 576] width 13 height 13
checkbox input "true"
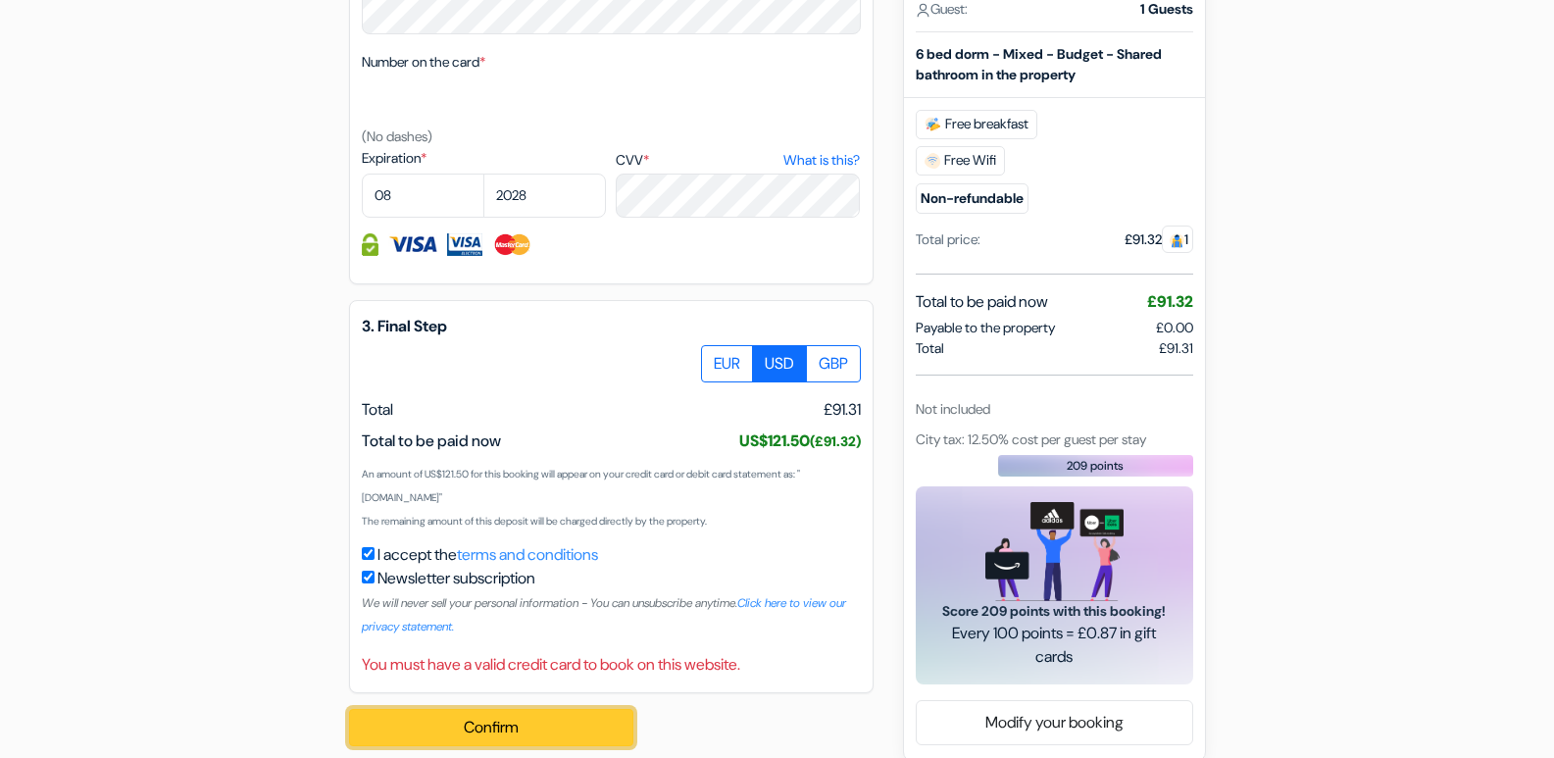
click at [471, 735] on button "Confirm Loading..." at bounding box center [491, 727] width 284 height 37
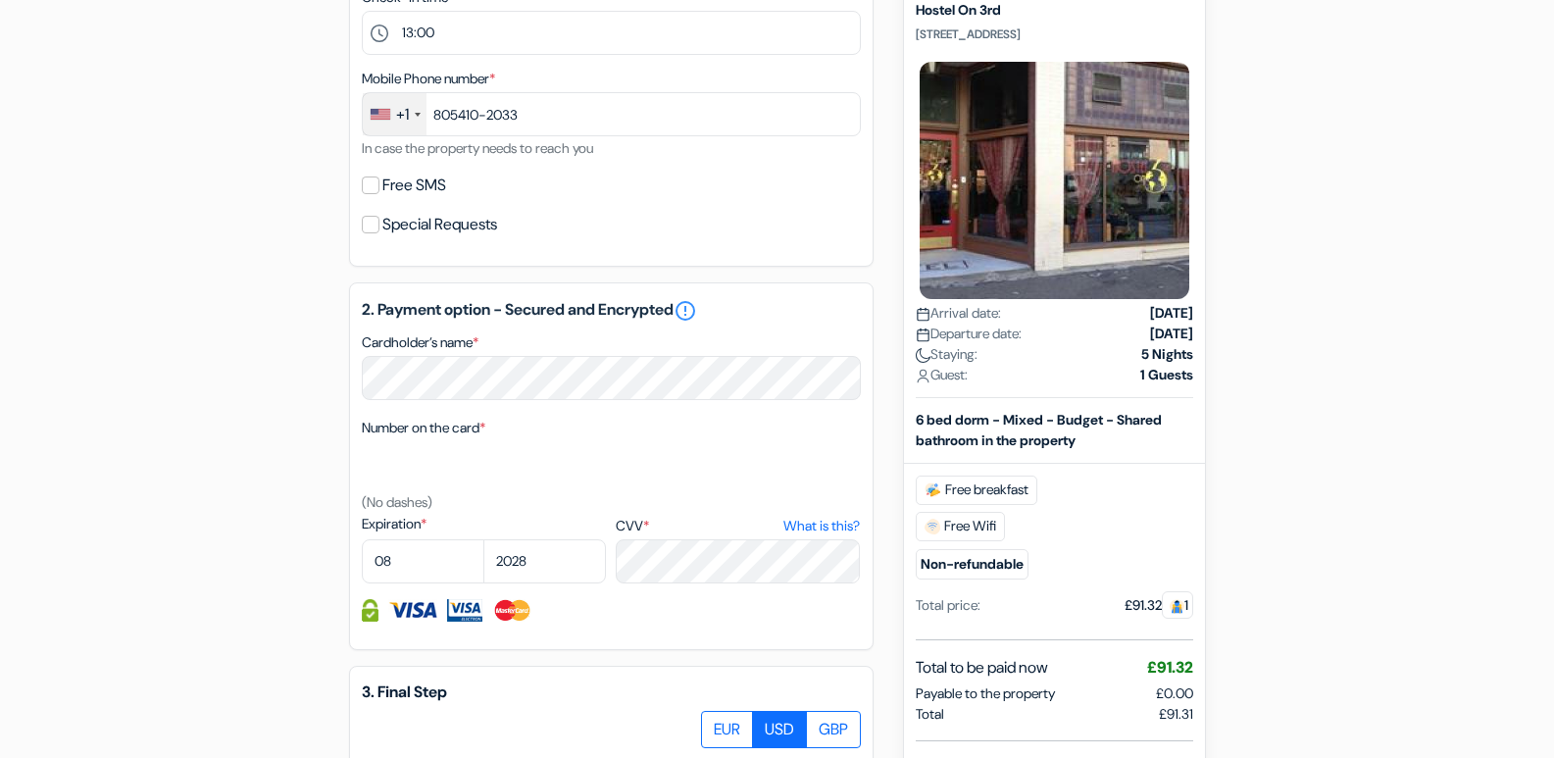
scroll to position [646, 0]
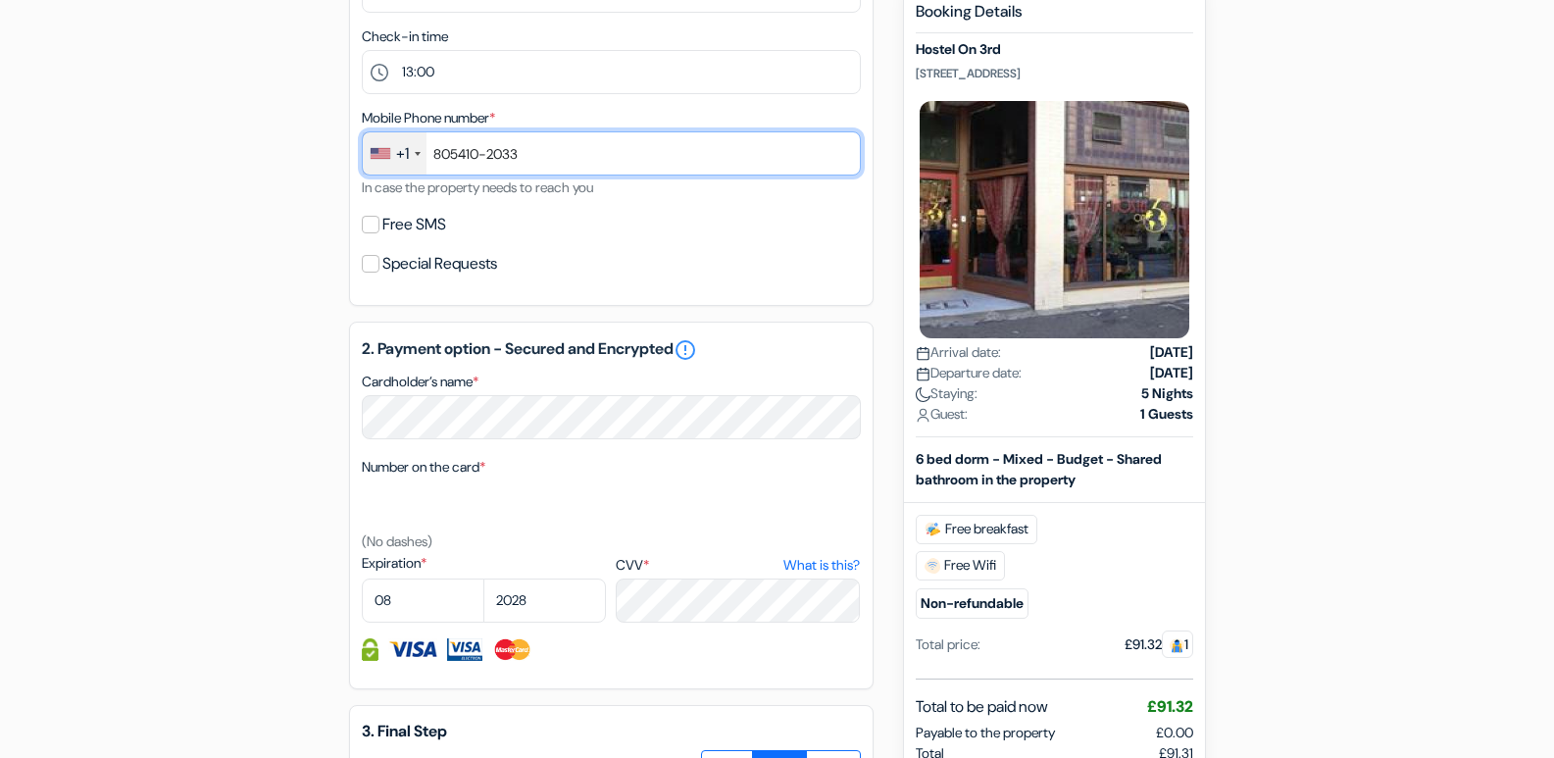
click at [457, 153] on input "805410-2033" at bounding box center [611, 153] width 499 height 44
type input "805-410-2033"
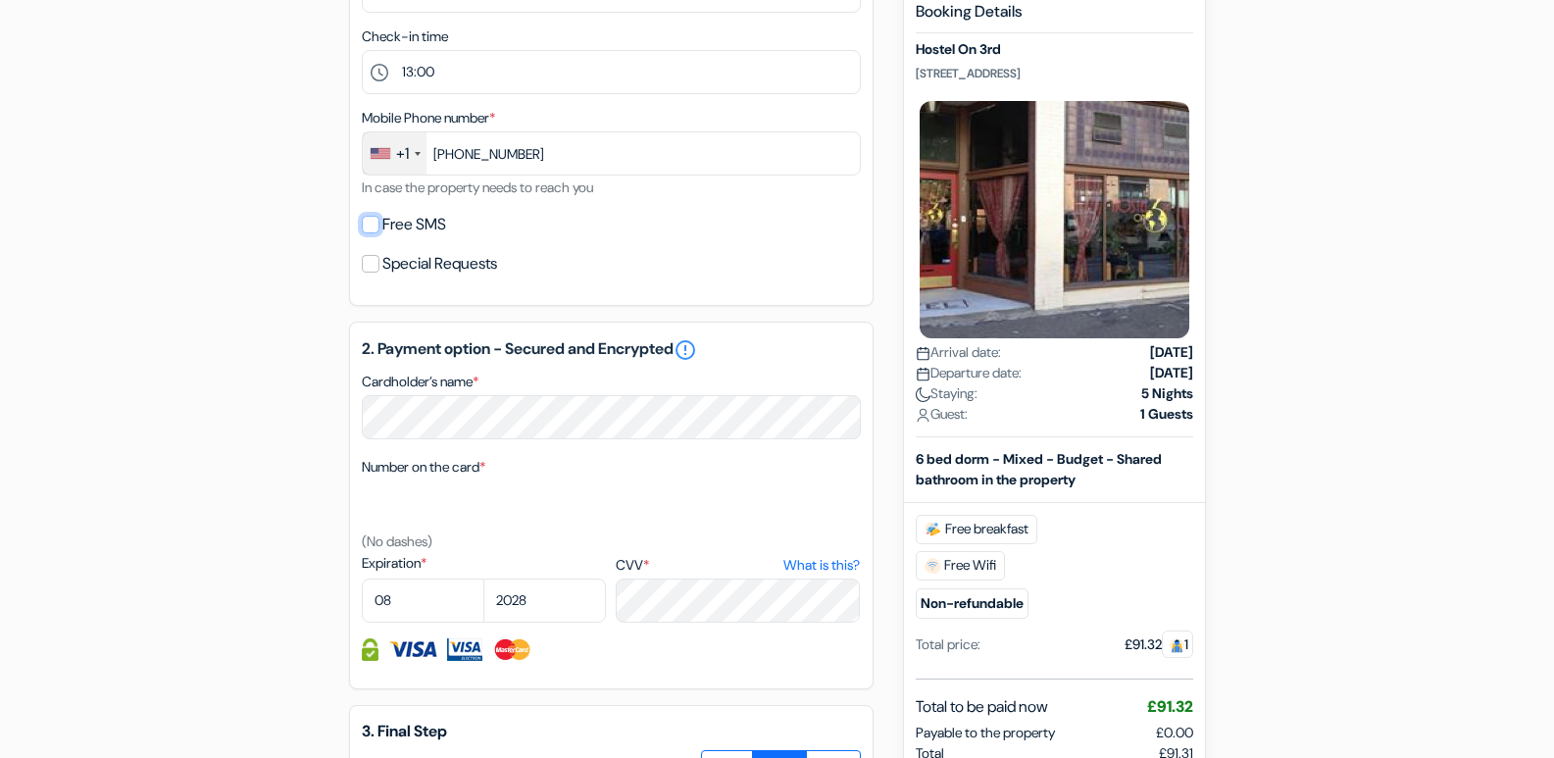
click at [377, 223] on input "Free SMS" at bounding box center [371, 225] width 18 height 18
checkbox input "true"
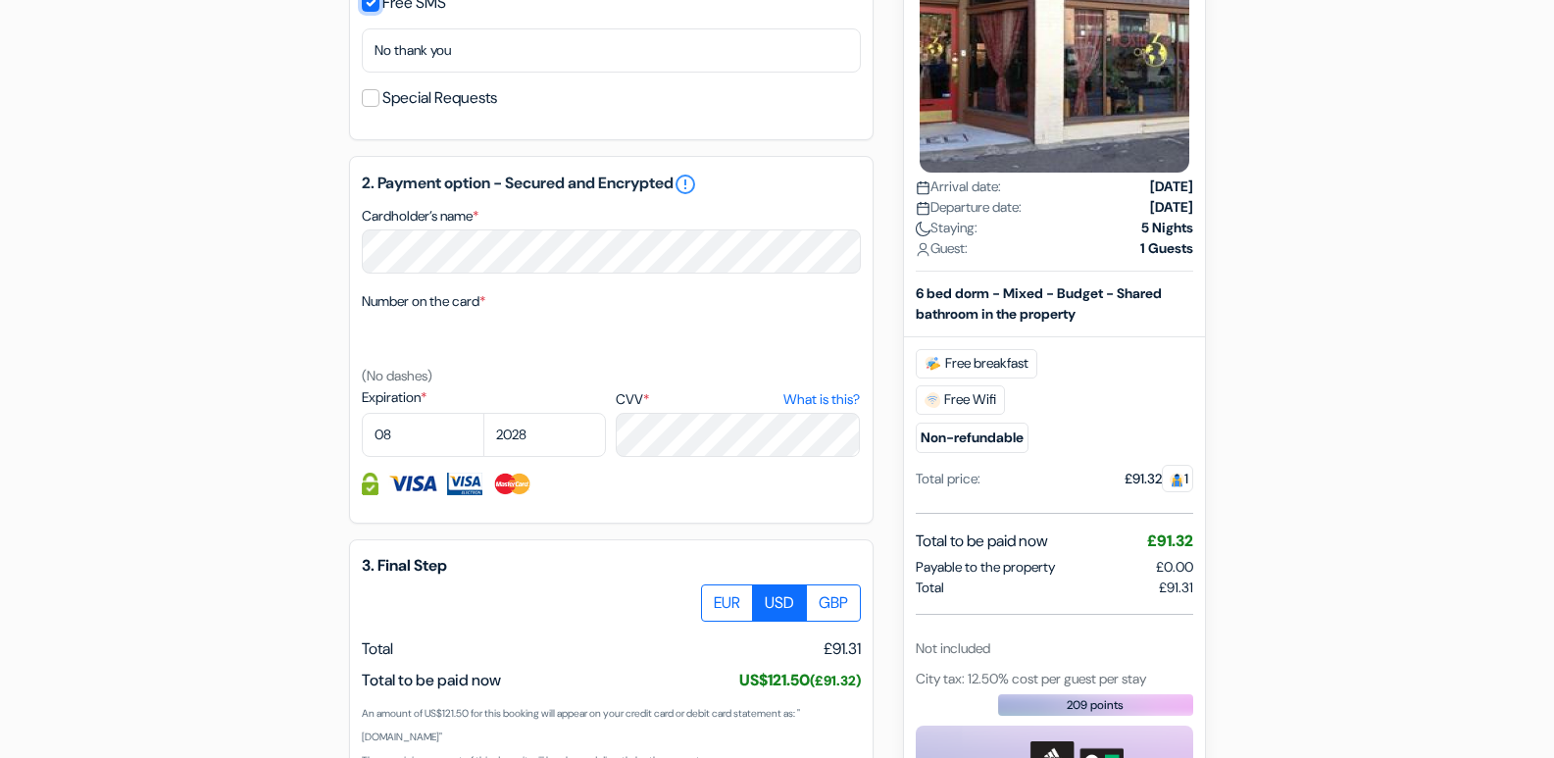
scroll to position [881, 0]
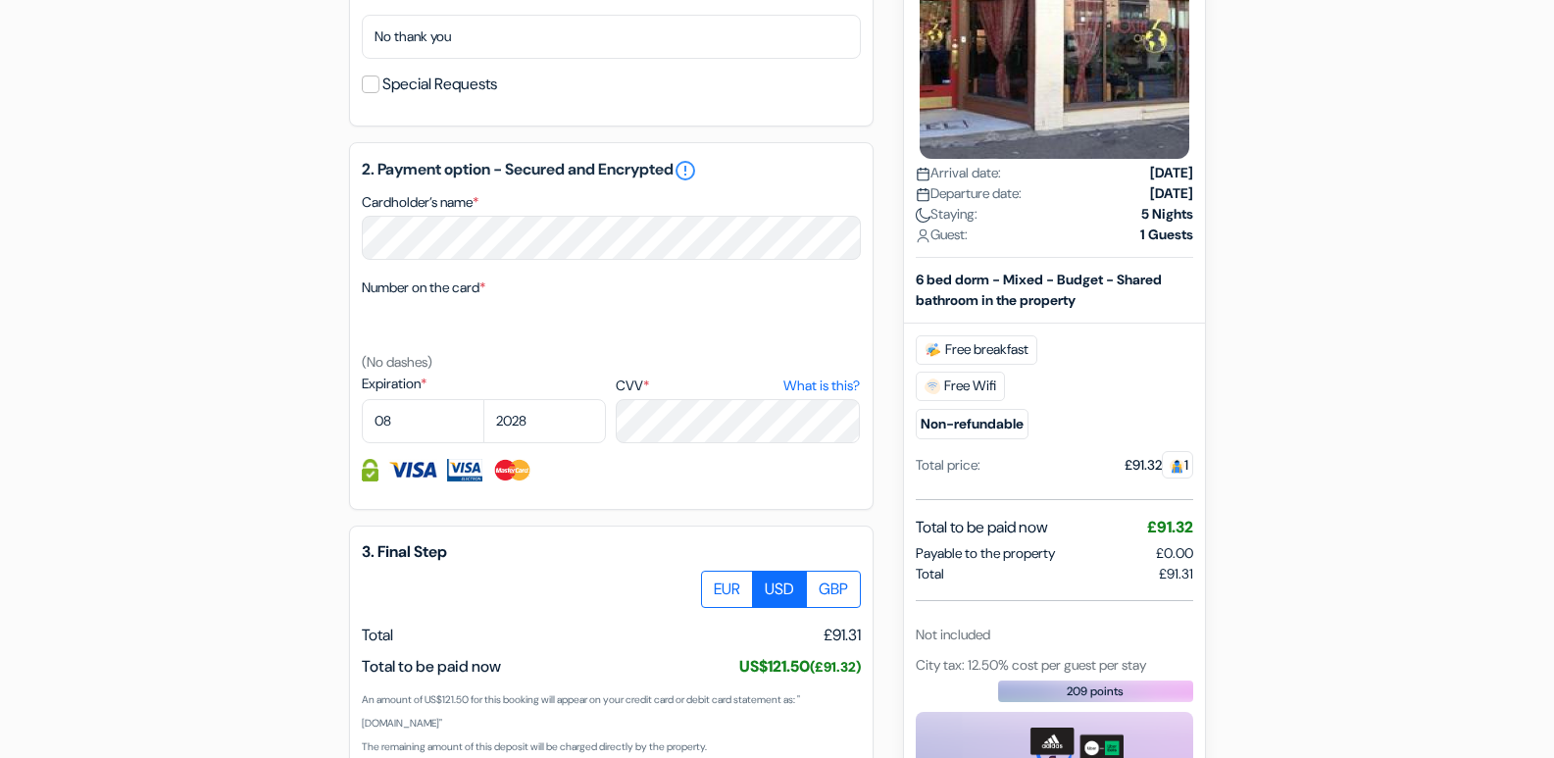
click at [524, 469] on img at bounding box center [512, 470] width 40 height 23
click at [809, 386] on link "What is this?" at bounding box center [821, 385] width 76 height 21
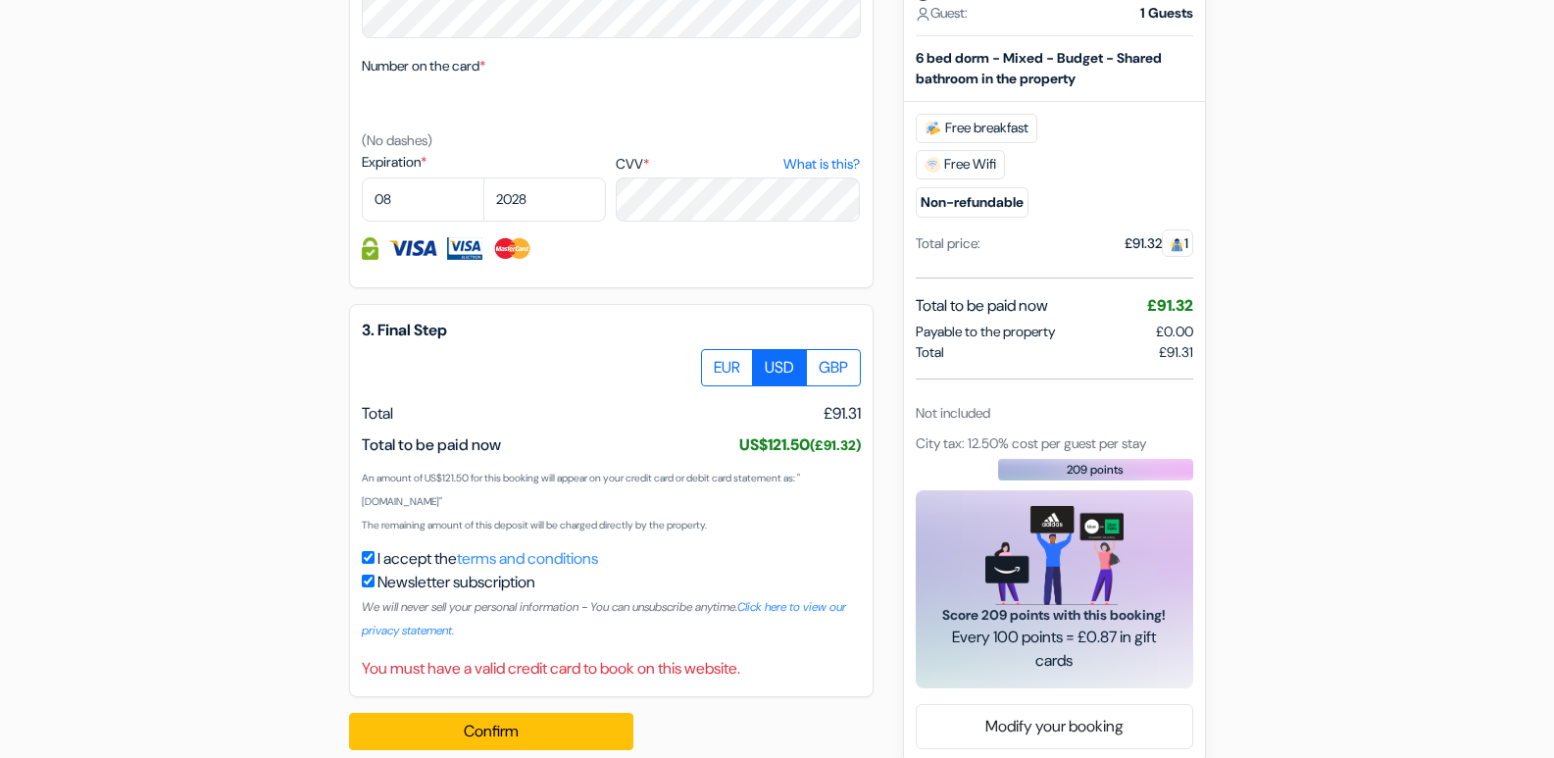
scroll to position [1130, 0]
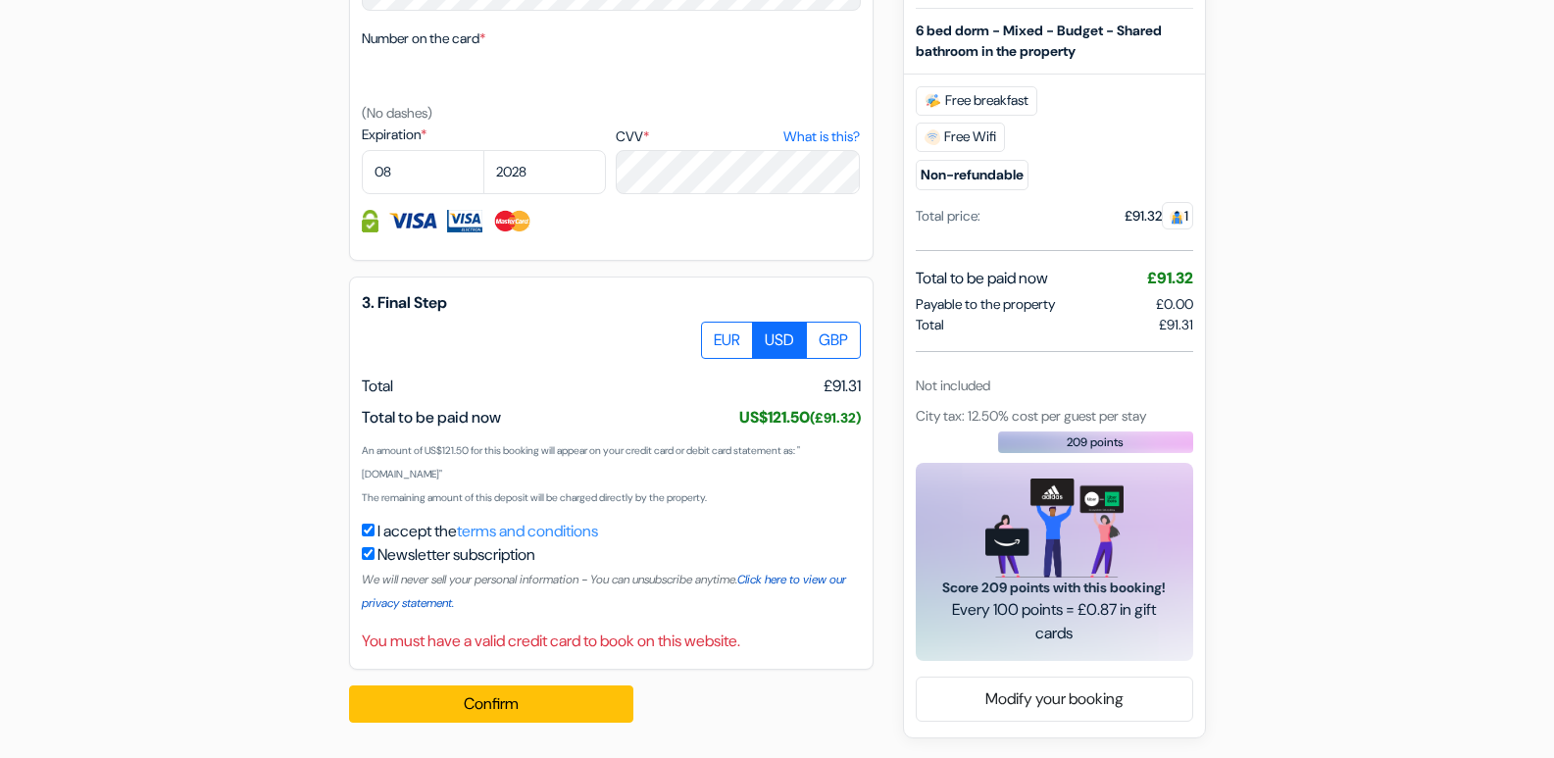
click at [807, 574] on link "Click here to view our privacy statement." at bounding box center [604, 590] width 484 height 39
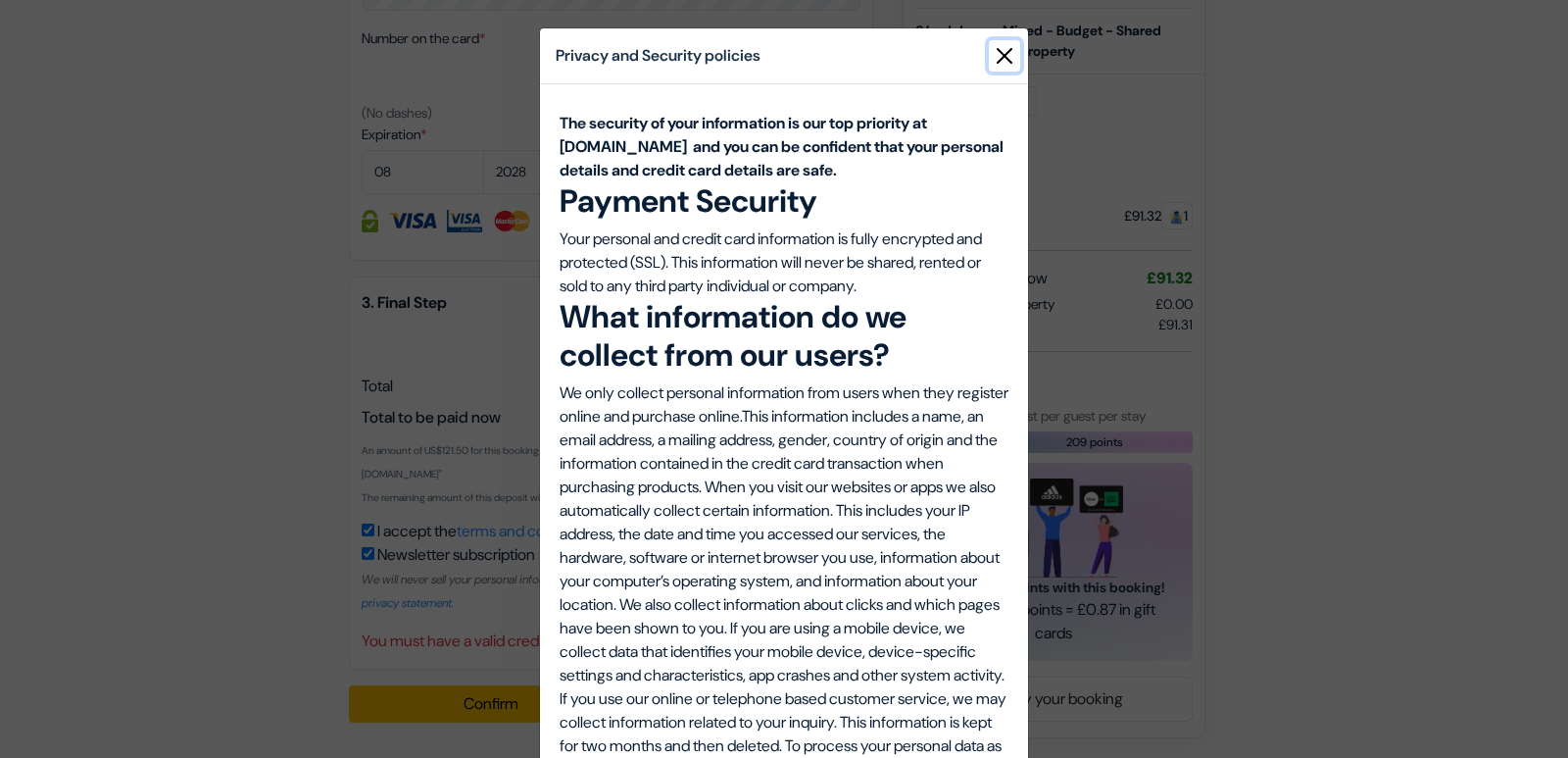
click at [997, 57] on button "Close" at bounding box center [1004, 55] width 31 height 31
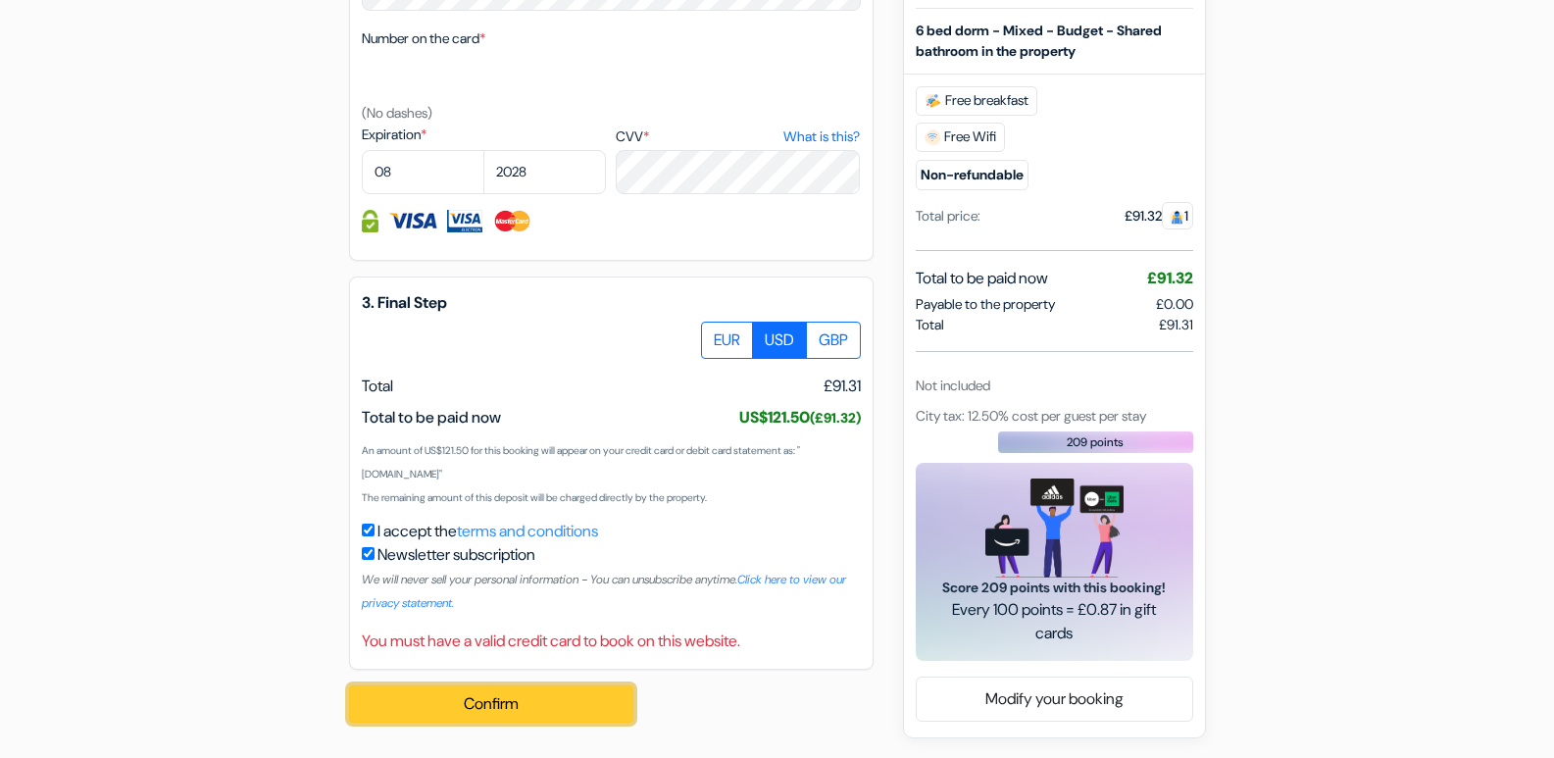
click at [488, 703] on button "Confirm Loading..." at bounding box center [491, 703] width 284 height 37
click at [521, 225] on img at bounding box center [512, 221] width 40 height 23
drag, startPoint x: 521, startPoint y: 225, endPoint x: 472, endPoint y: -31, distance: 261.4
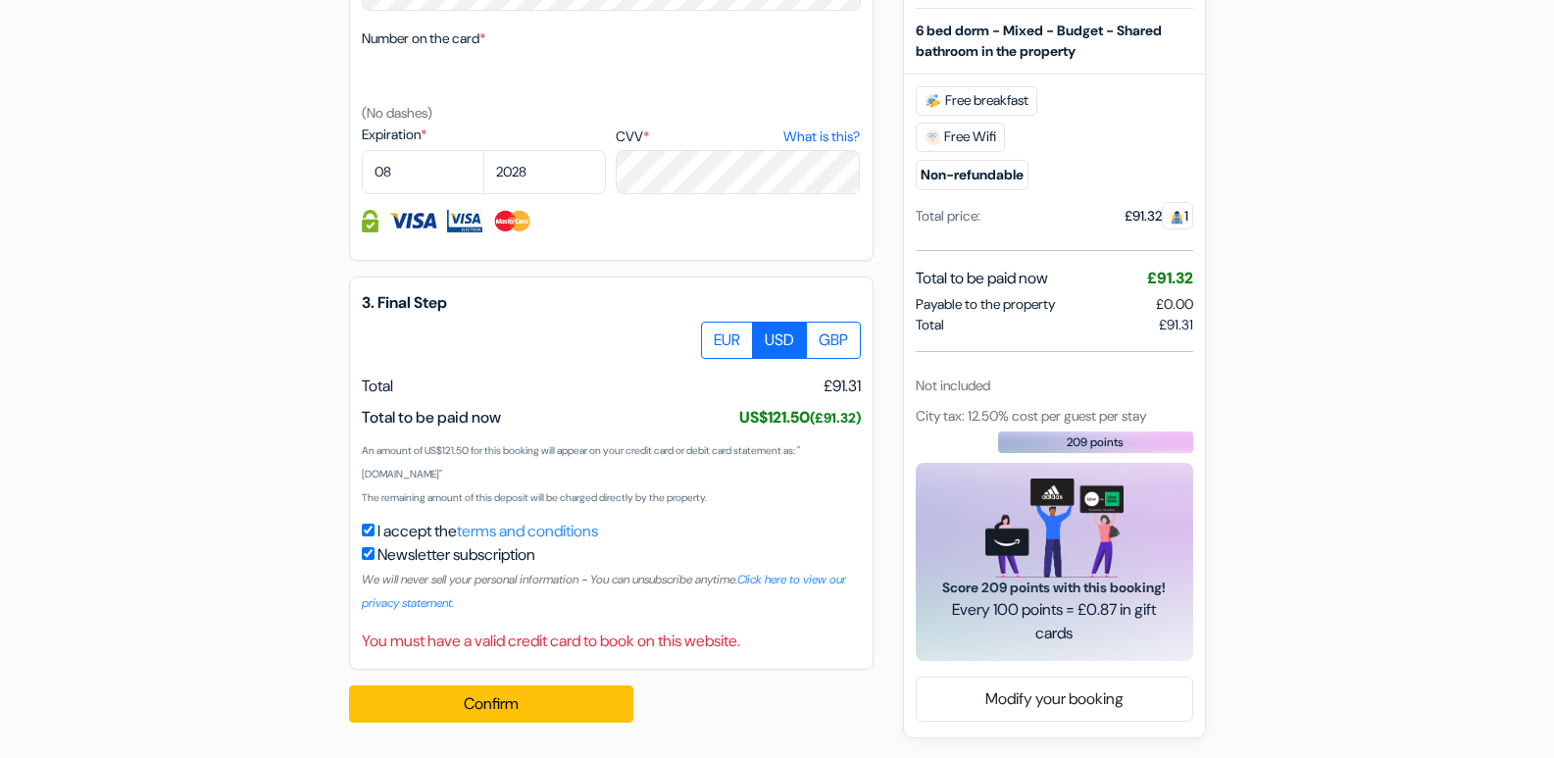
drag, startPoint x: 472, startPoint y: -31, endPoint x: 191, endPoint y: 318, distance: 448.2
click at [369, 222] on img at bounding box center [370, 221] width 17 height 23
click at [508, 215] on img at bounding box center [512, 221] width 40 height 23
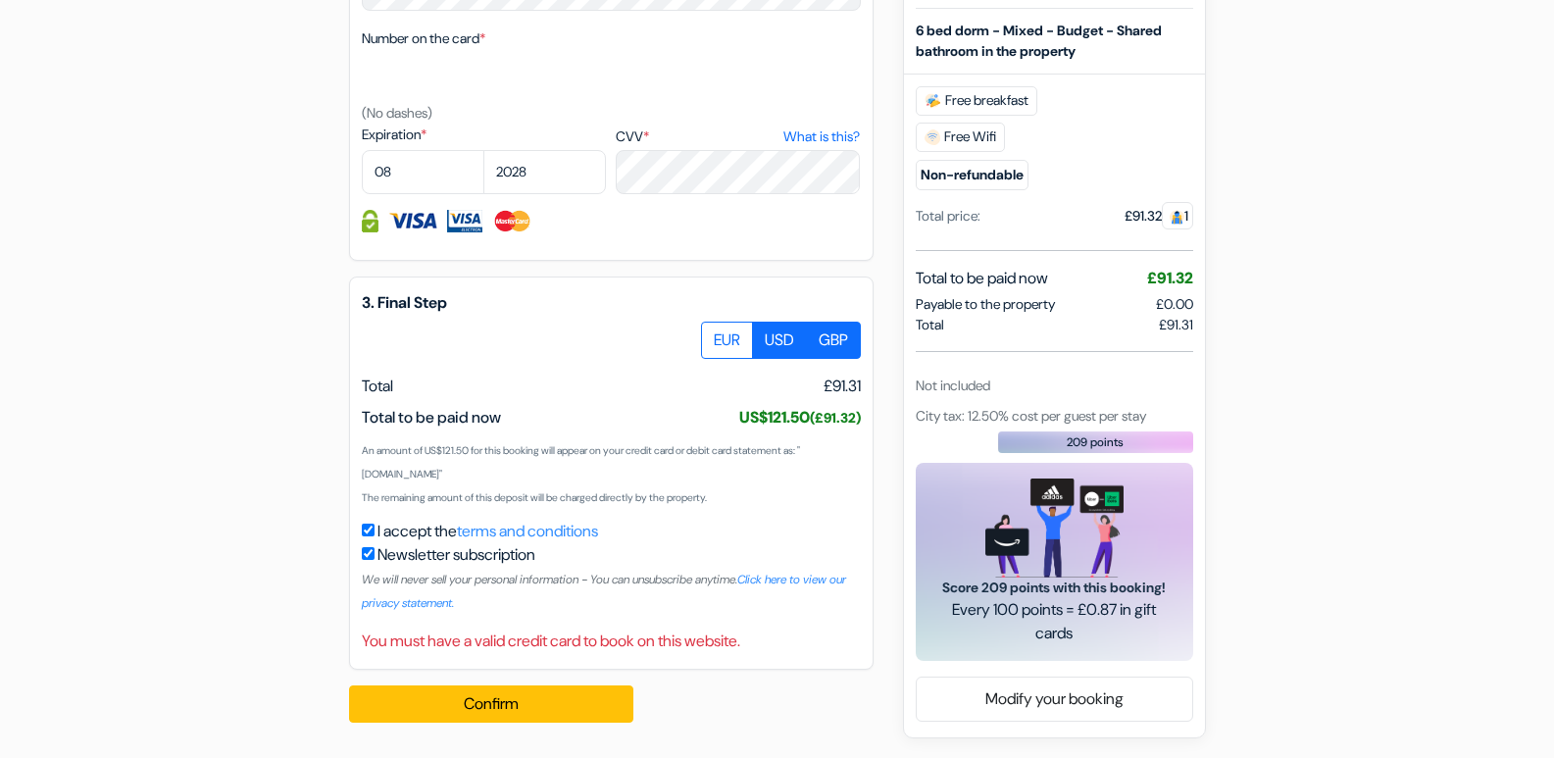
click at [845, 342] on label "GBP" at bounding box center [833, 339] width 55 height 37
click at [715, 334] on input "GBP" at bounding box center [708, 327] width 13 height 13
radio input "true"
click at [514, 222] on img at bounding box center [512, 221] width 40 height 23
click at [823, 131] on link "What is this?" at bounding box center [821, 136] width 76 height 21
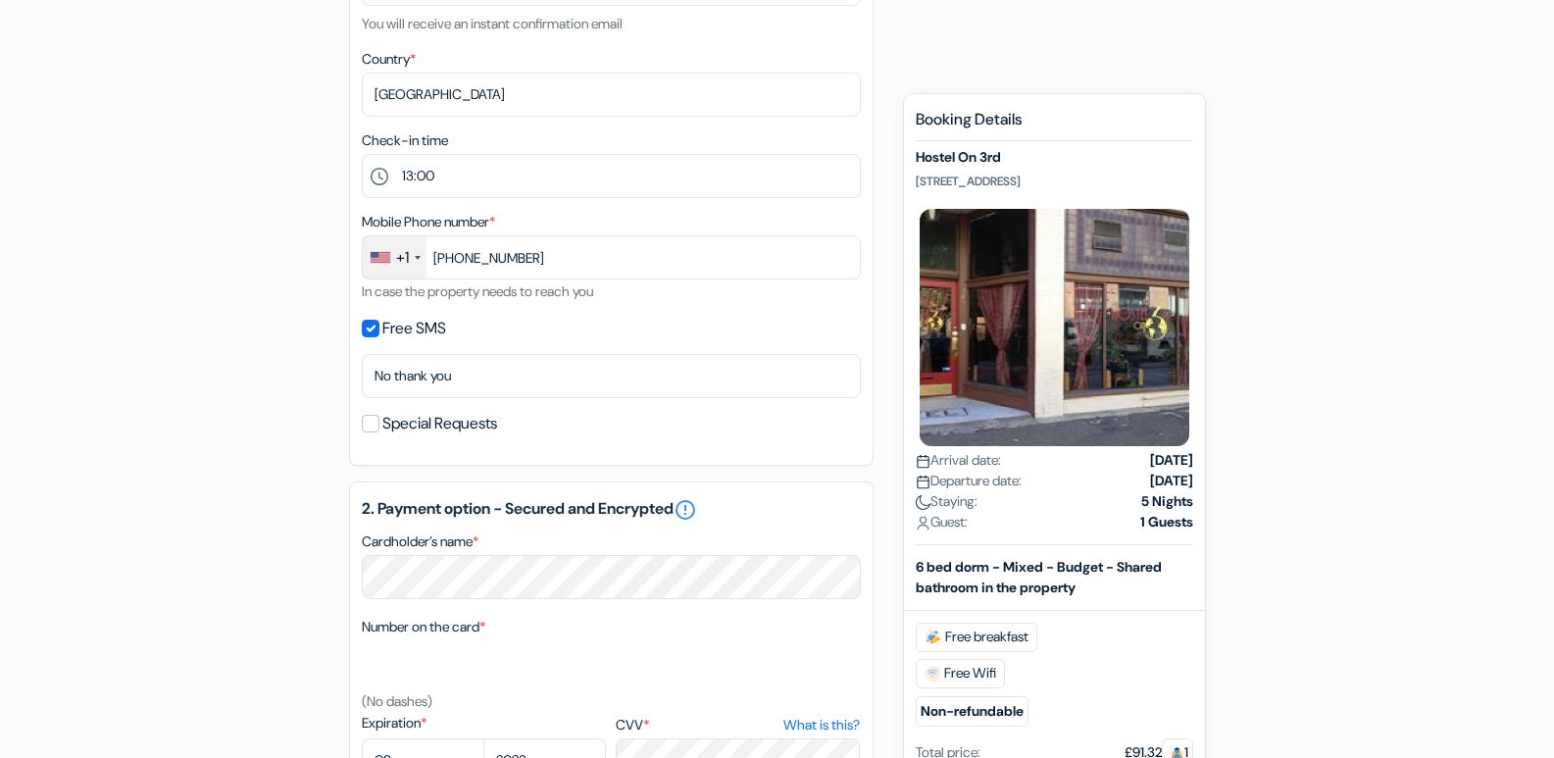
scroll to position [503, 0]
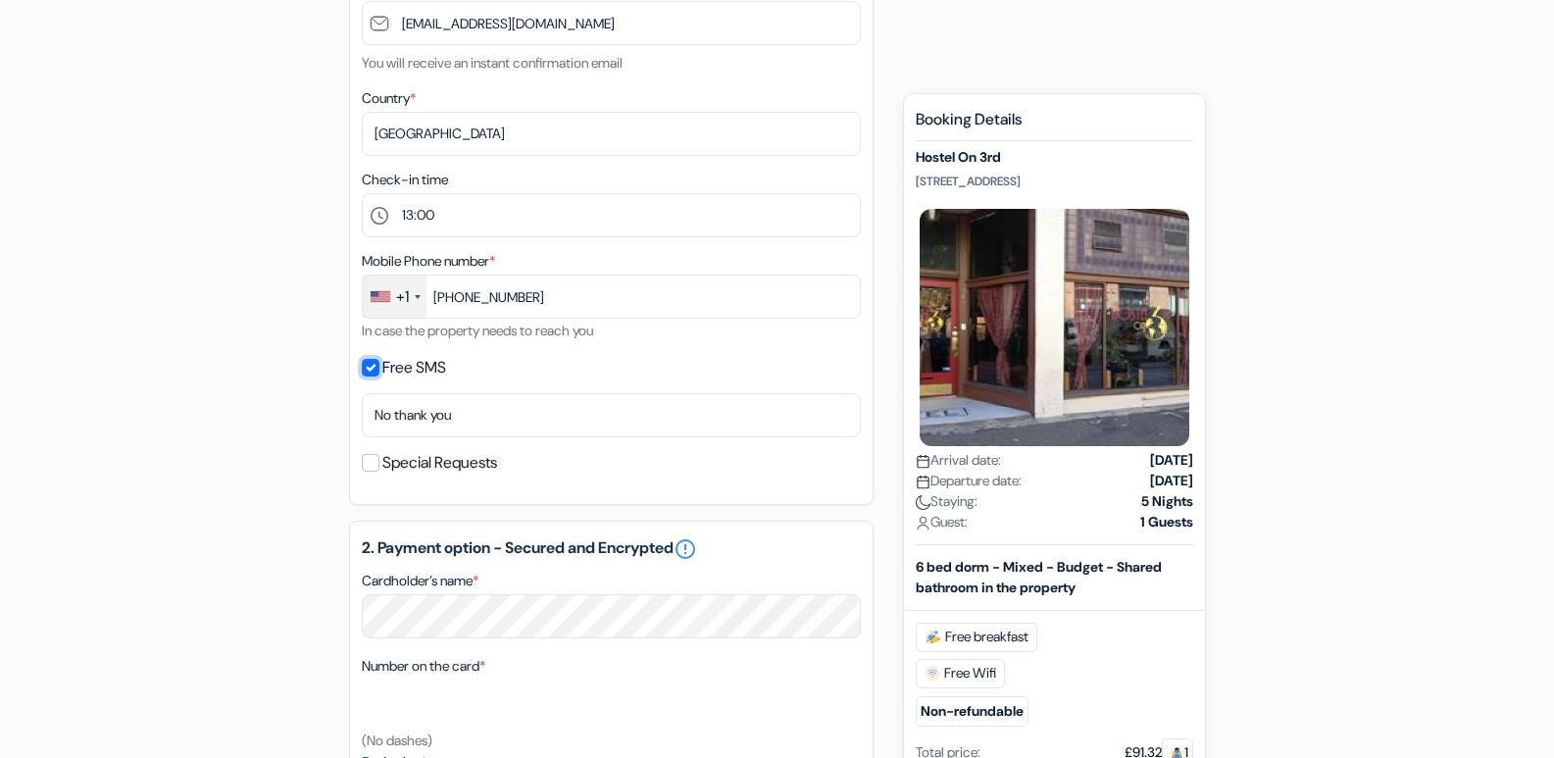
click at [370, 366] on input "Free SMS" at bounding box center [371, 368] width 18 height 18
checkbox input "false"
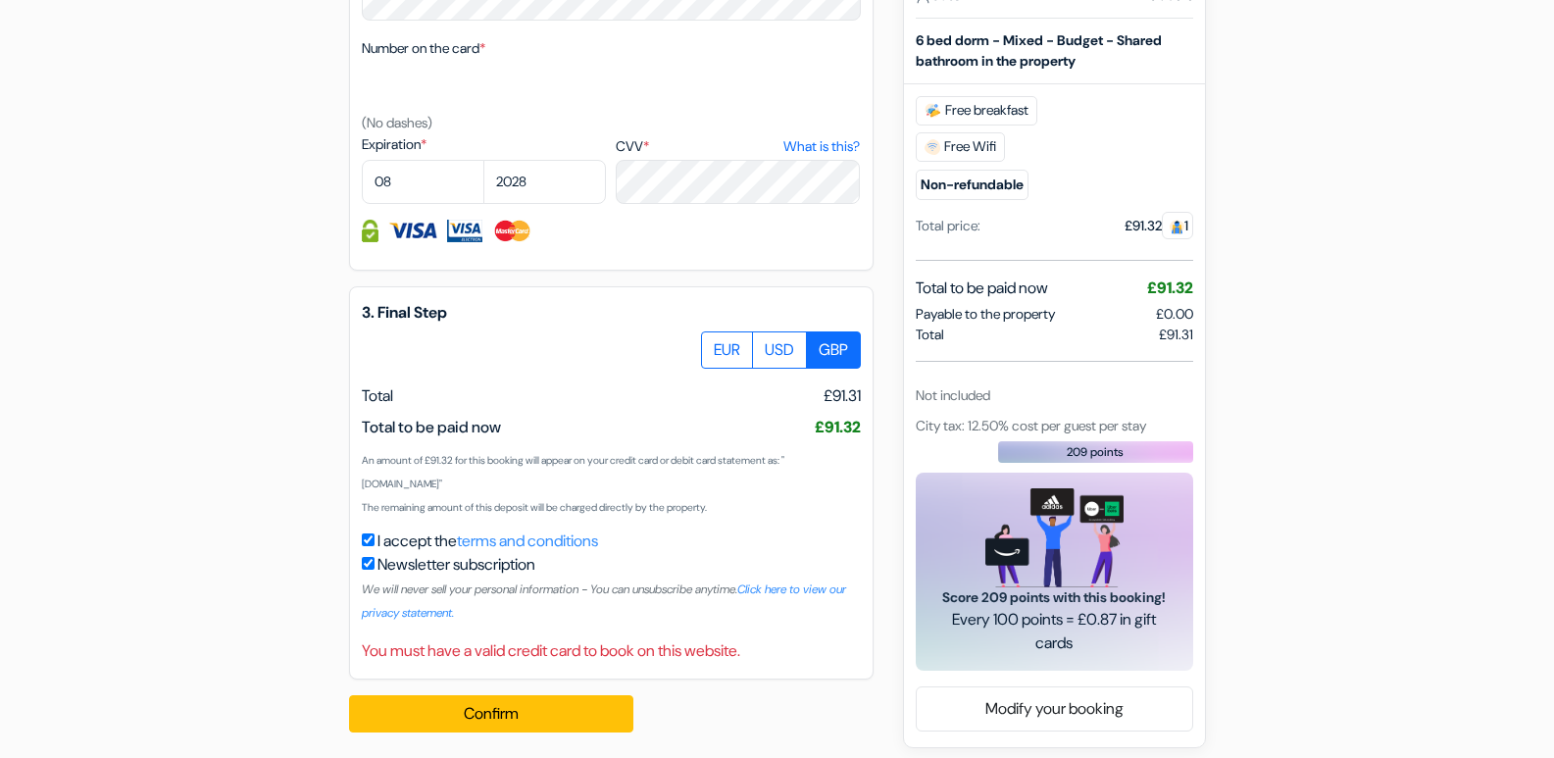
scroll to position [1074, 0]
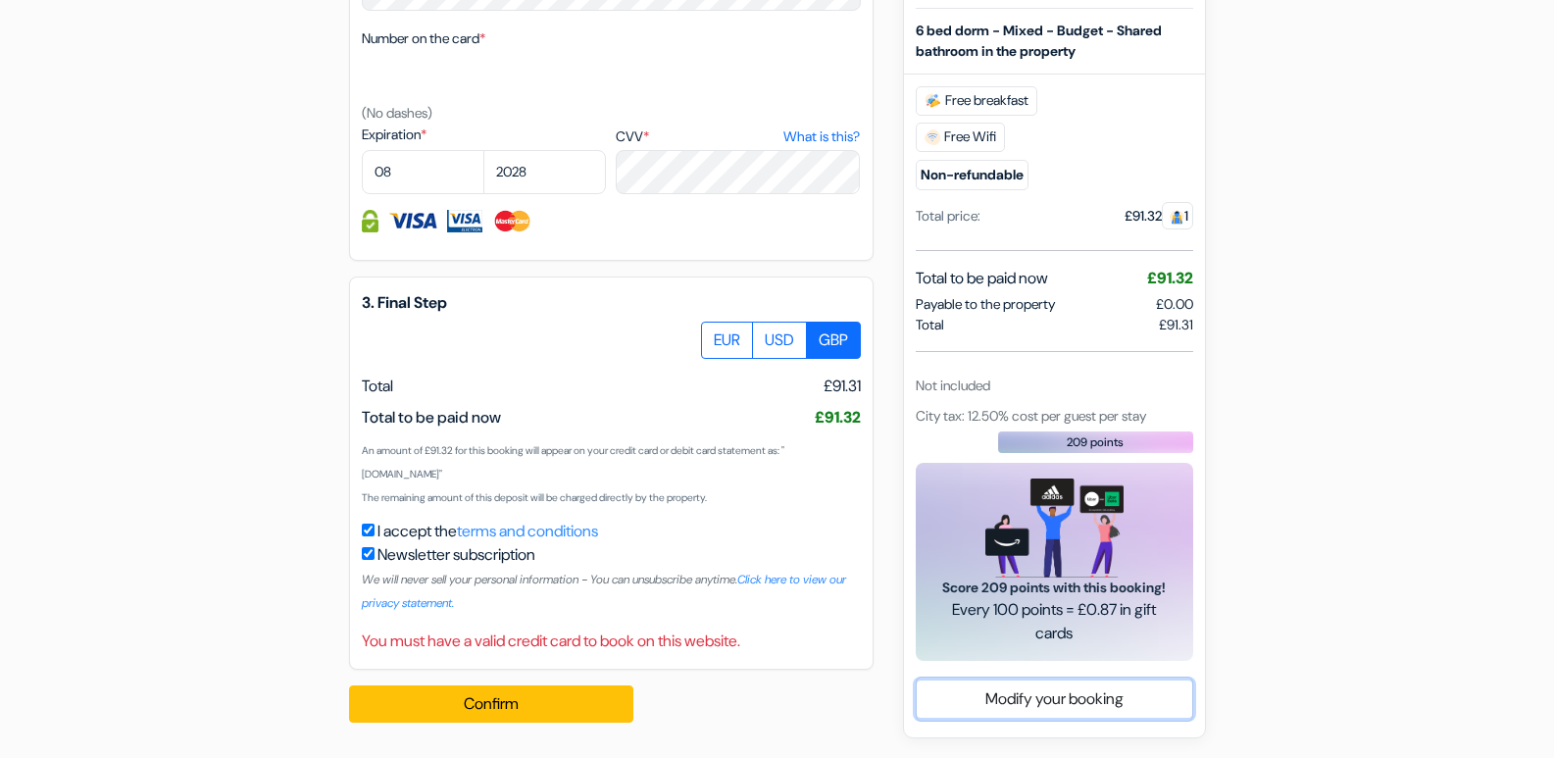
click at [1039, 693] on link "Modify your booking" at bounding box center [1053, 698] width 275 height 37
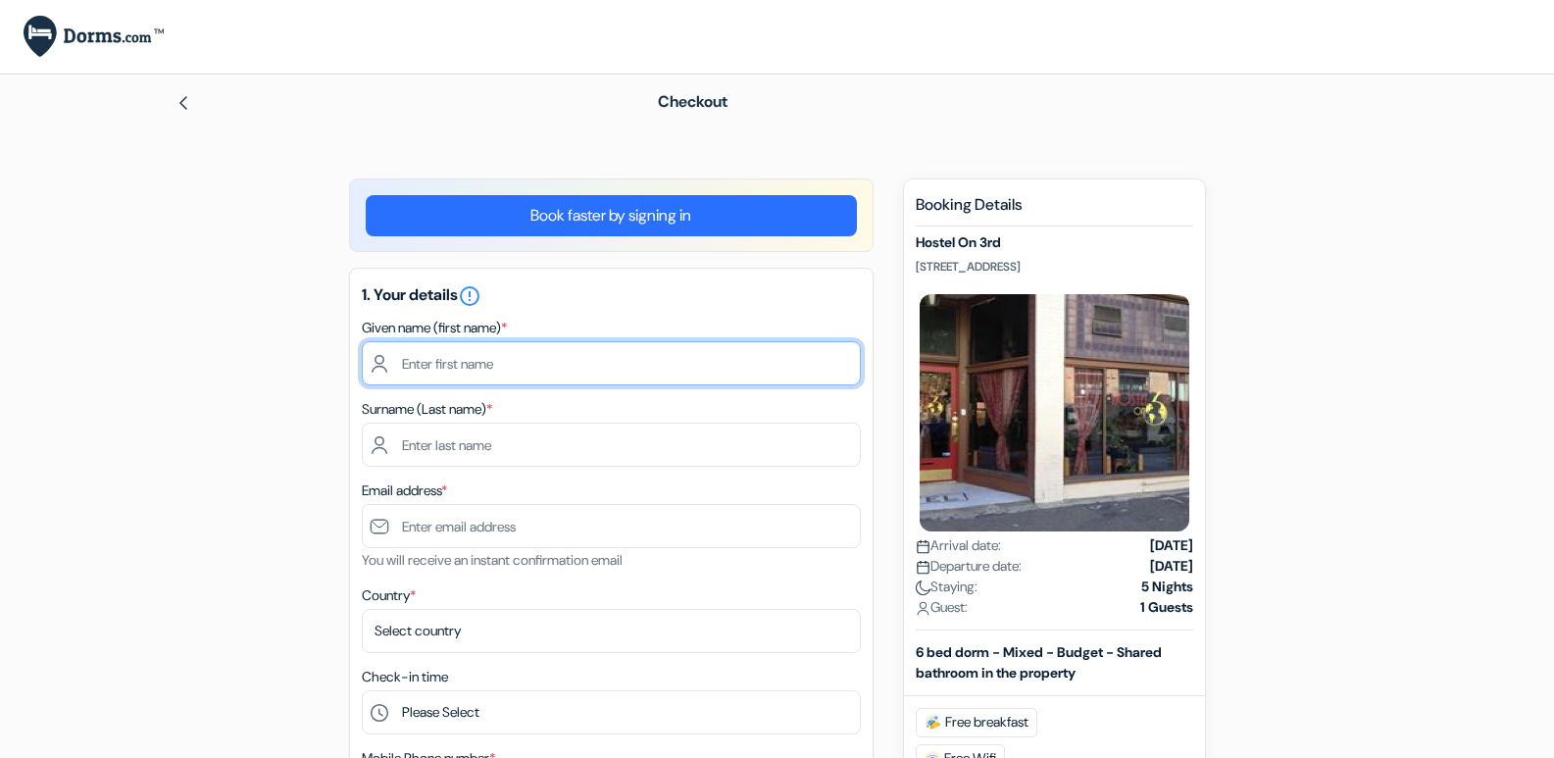
click at [528, 362] on input "text" at bounding box center [611, 363] width 499 height 44
type input "[PERSON_NAME]"
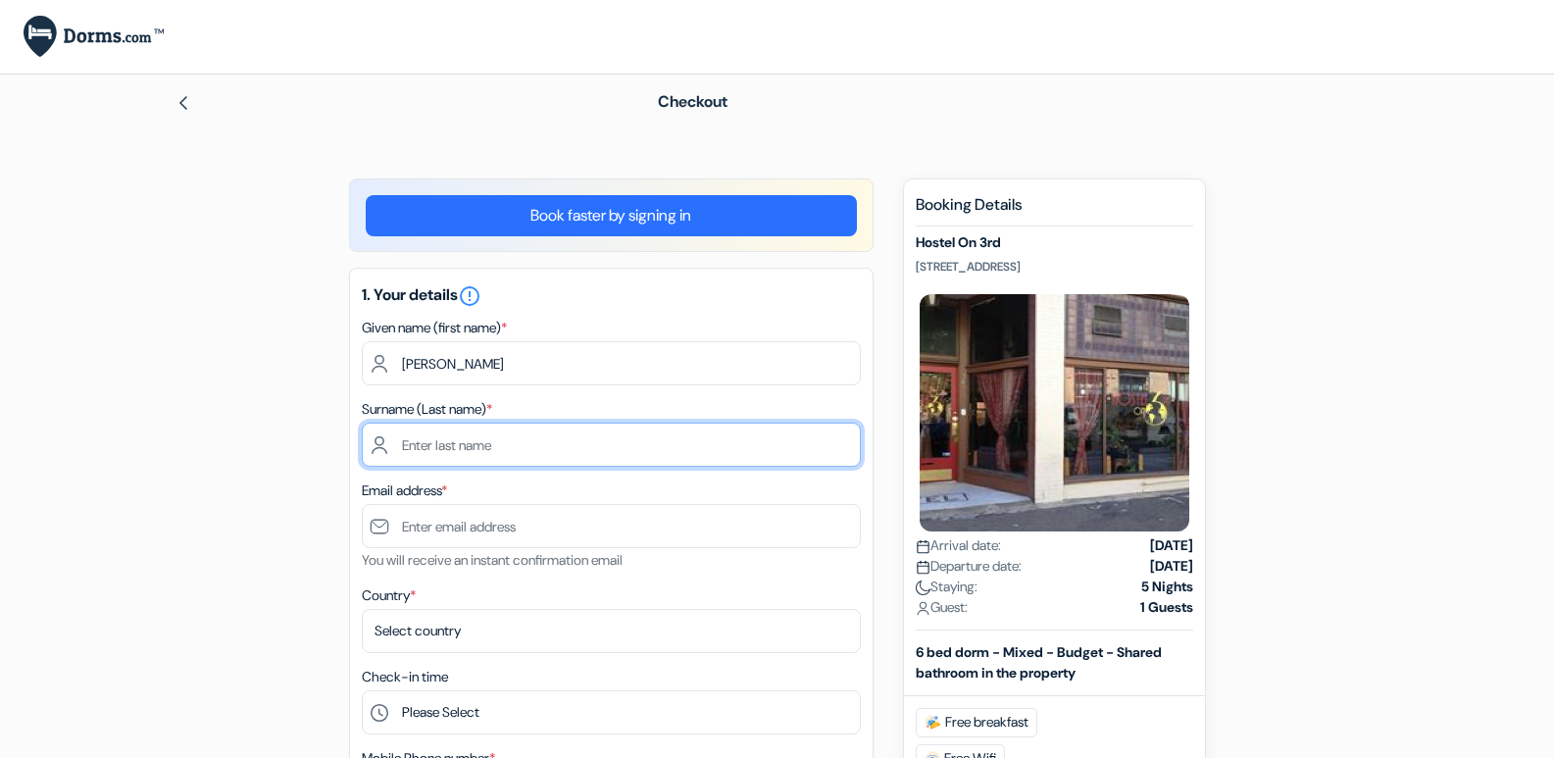
click at [516, 461] on input "text" at bounding box center [611, 444] width 499 height 44
type input "[PERSON_NAME]"
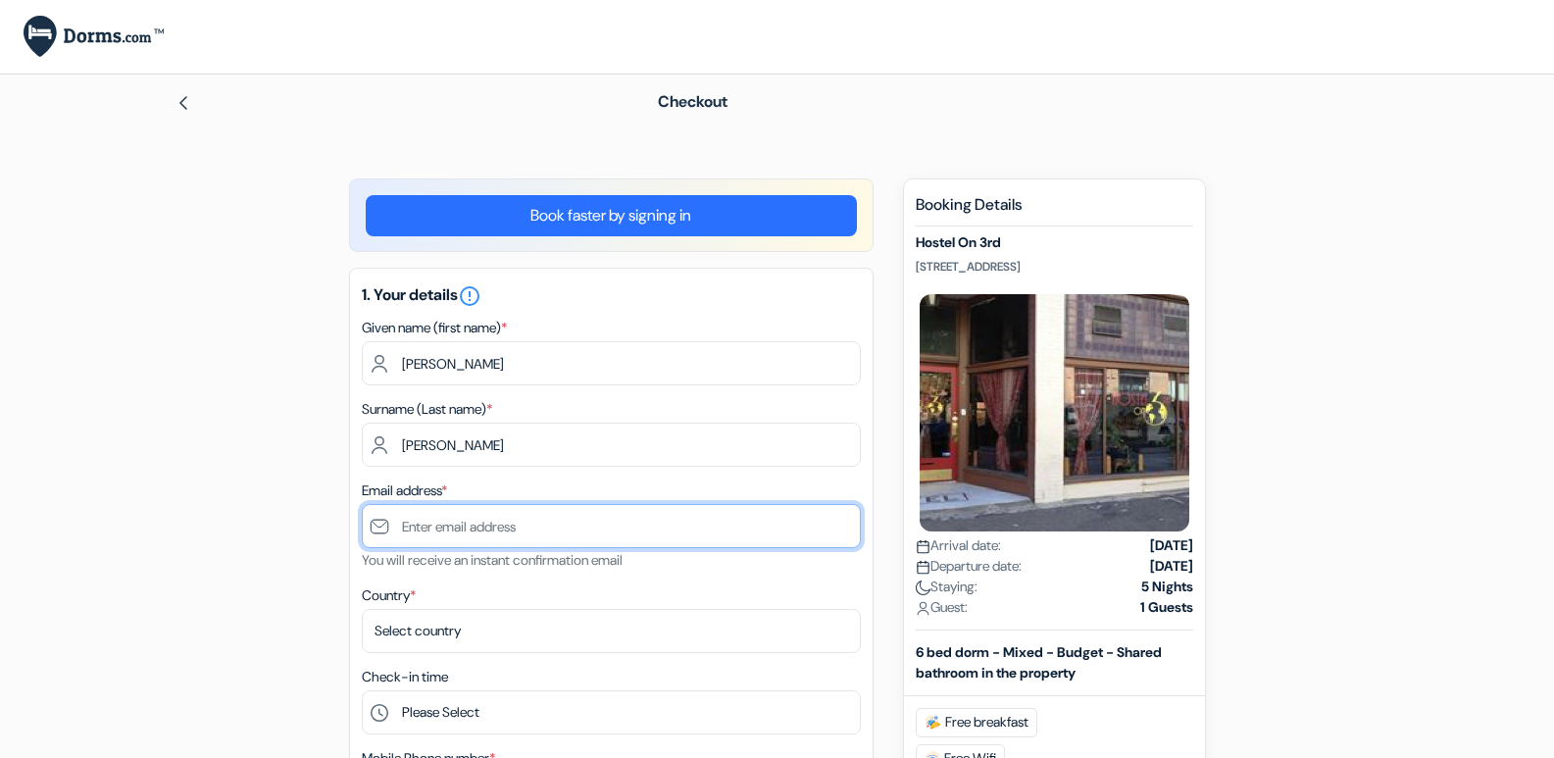
drag, startPoint x: 509, startPoint y: 533, endPoint x: 511, endPoint y: 519, distance: 13.9
click at [511, 519] on input "text" at bounding box center [611, 526] width 499 height 44
type input "[EMAIL_ADDRESS],com"
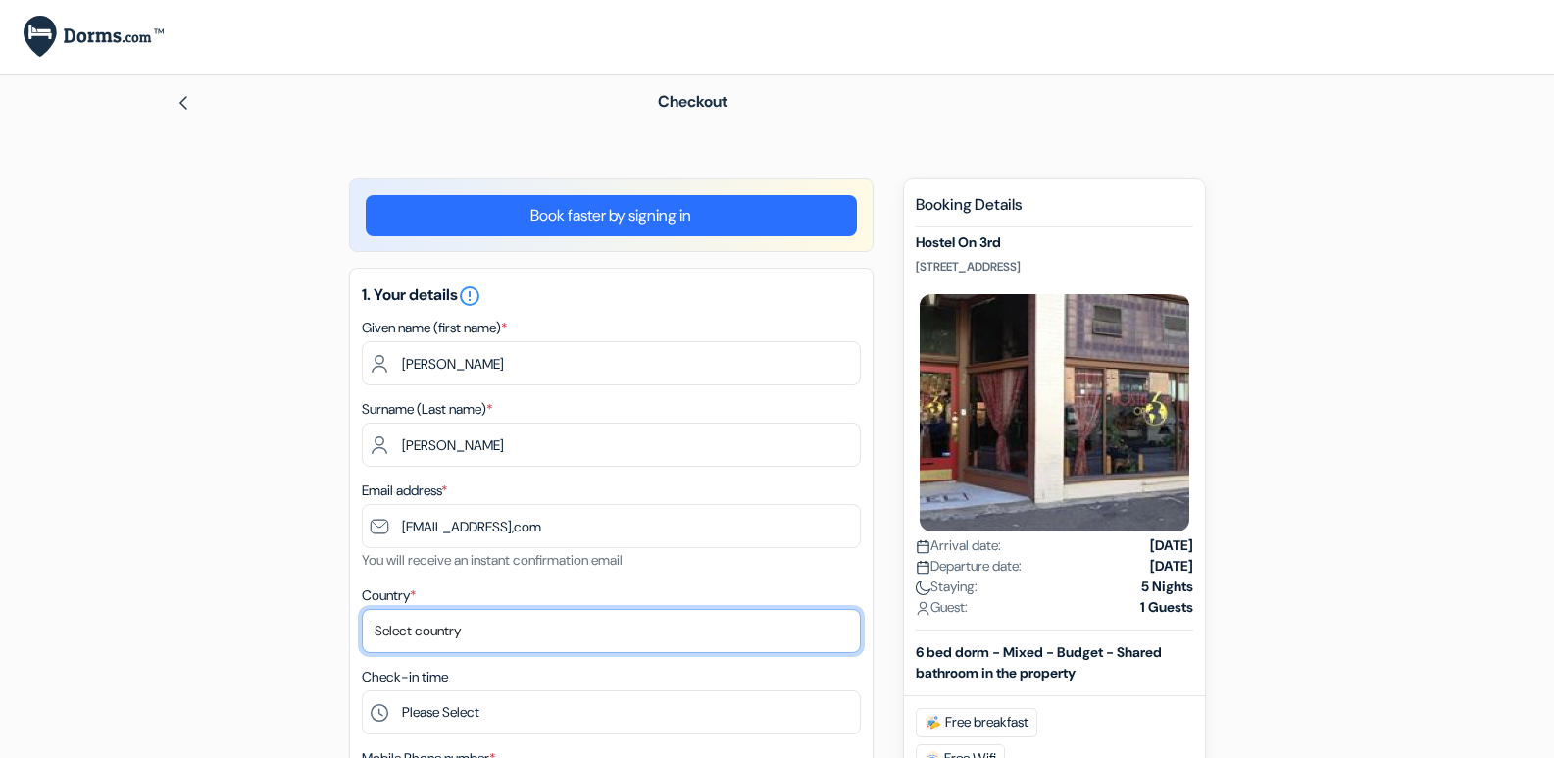
click at [523, 632] on select "Select country [GEOGRAPHIC_DATA] [GEOGRAPHIC_DATA] [GEOGRAPHIC_DATA] [GEOGRAPHI…" at bounding box center [611, 631] width 499 height 44
select select "64"
click at [362, 609] on select "Select country [GEOGRAPHIC_DATA] [GEOGRAPHIC_DATA] [GEOGRAPHIC_DATA] [GEOGRAPHI…" at bounding box center [611, 631] width 499 height 44
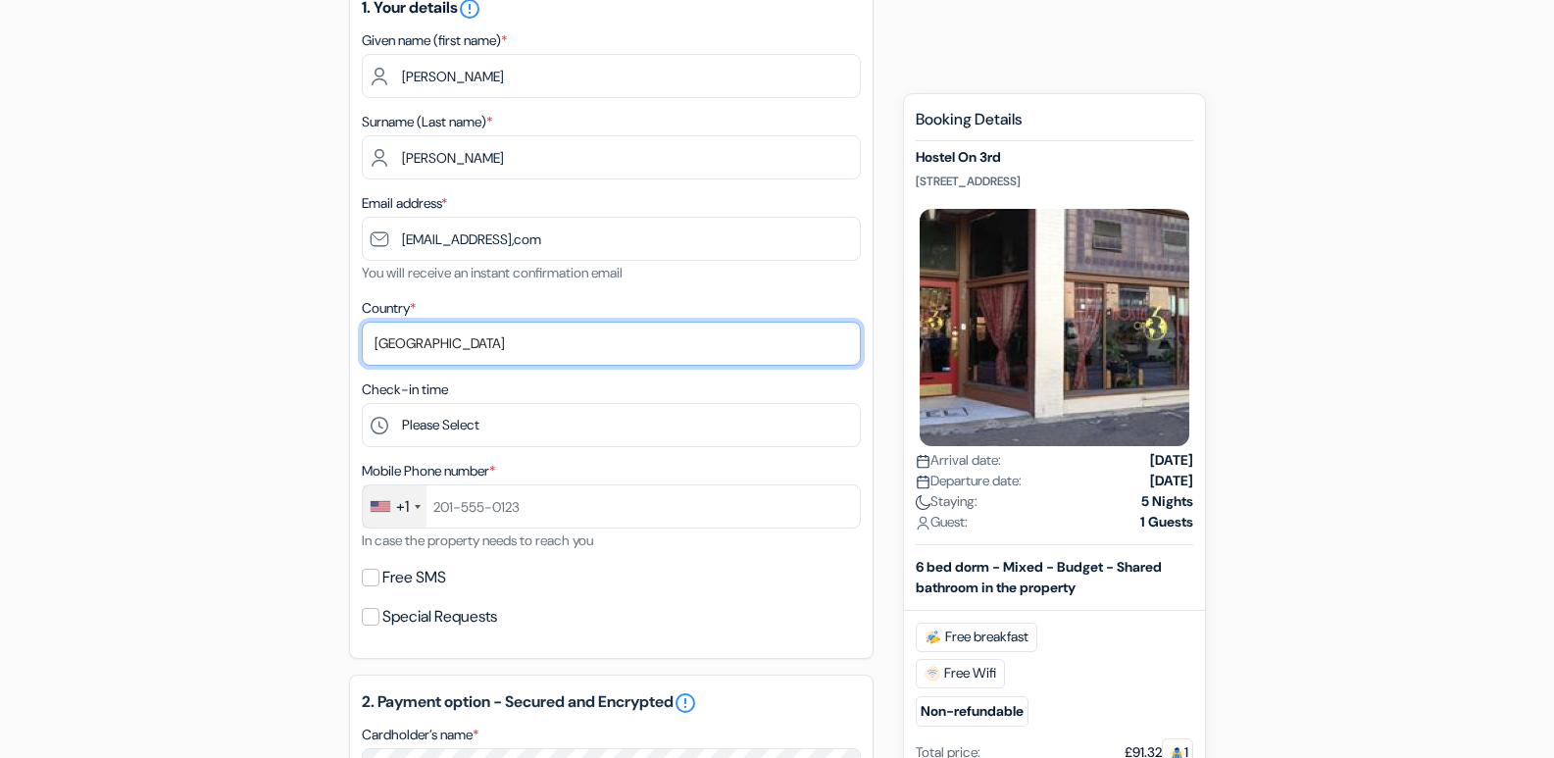
scroll to position [340, 0]
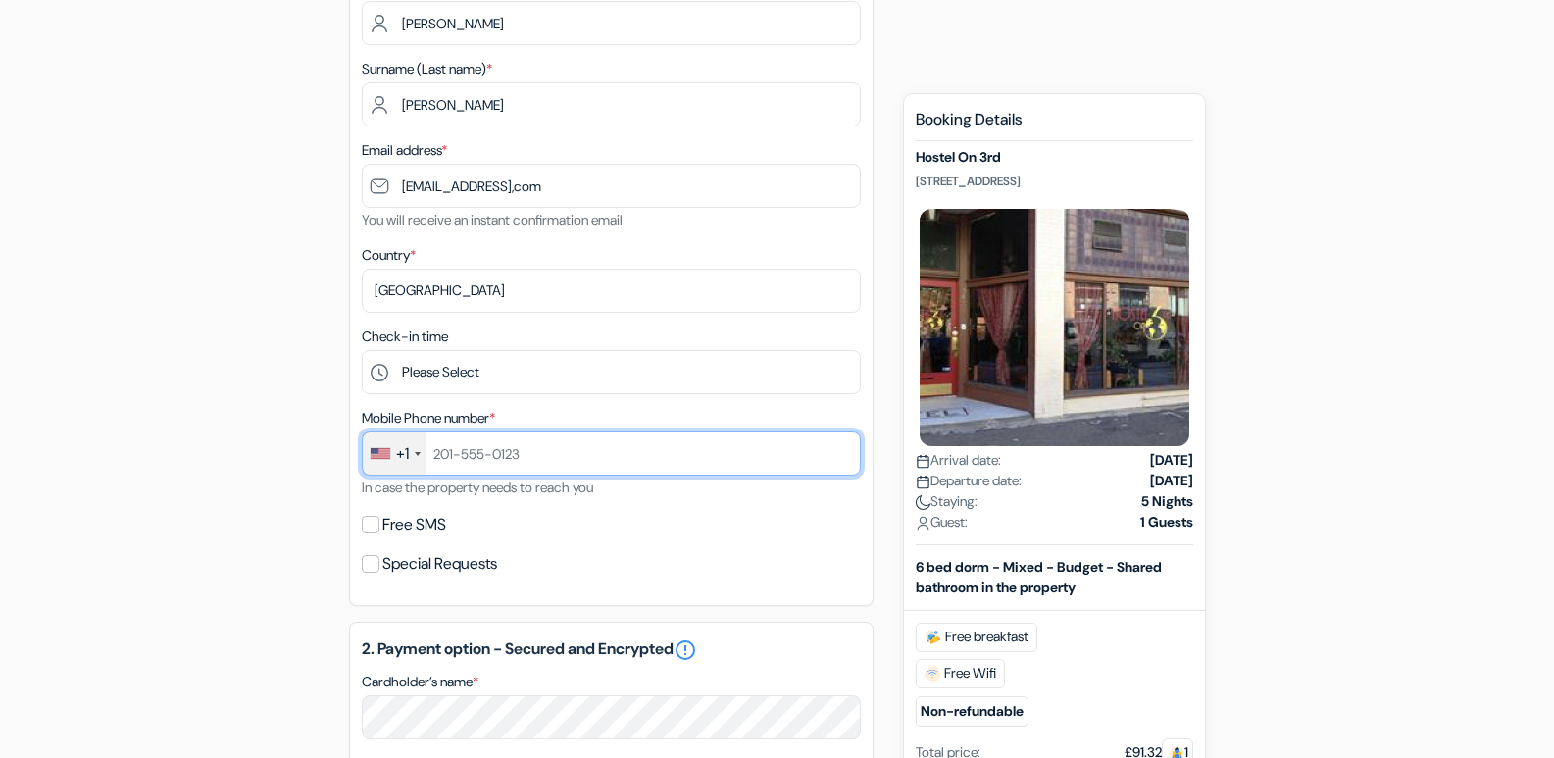
click at [562, 446] on input "text" at bounding box center [611, 453] width 499 height 44
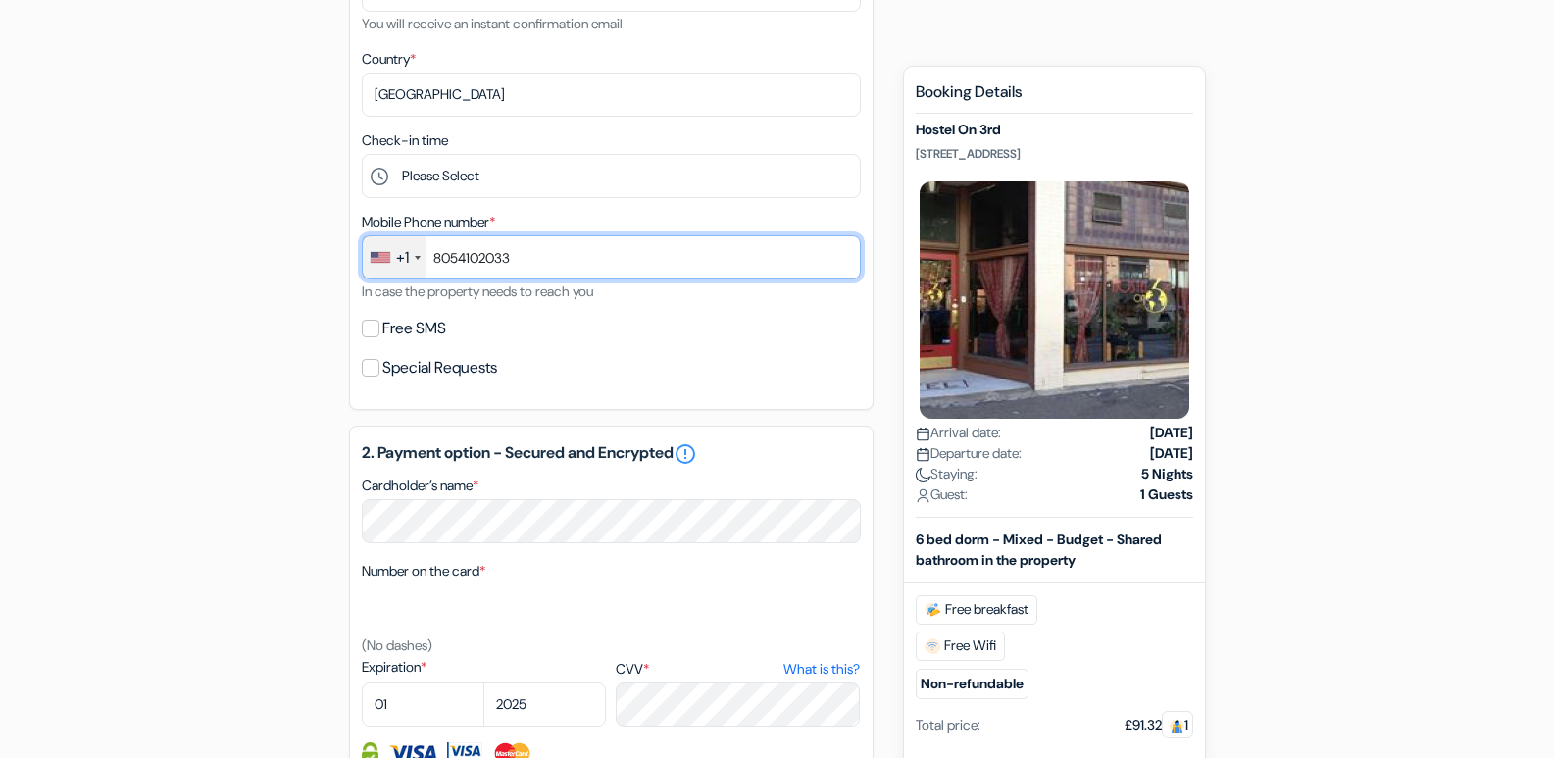
scroll to position [627, 0]
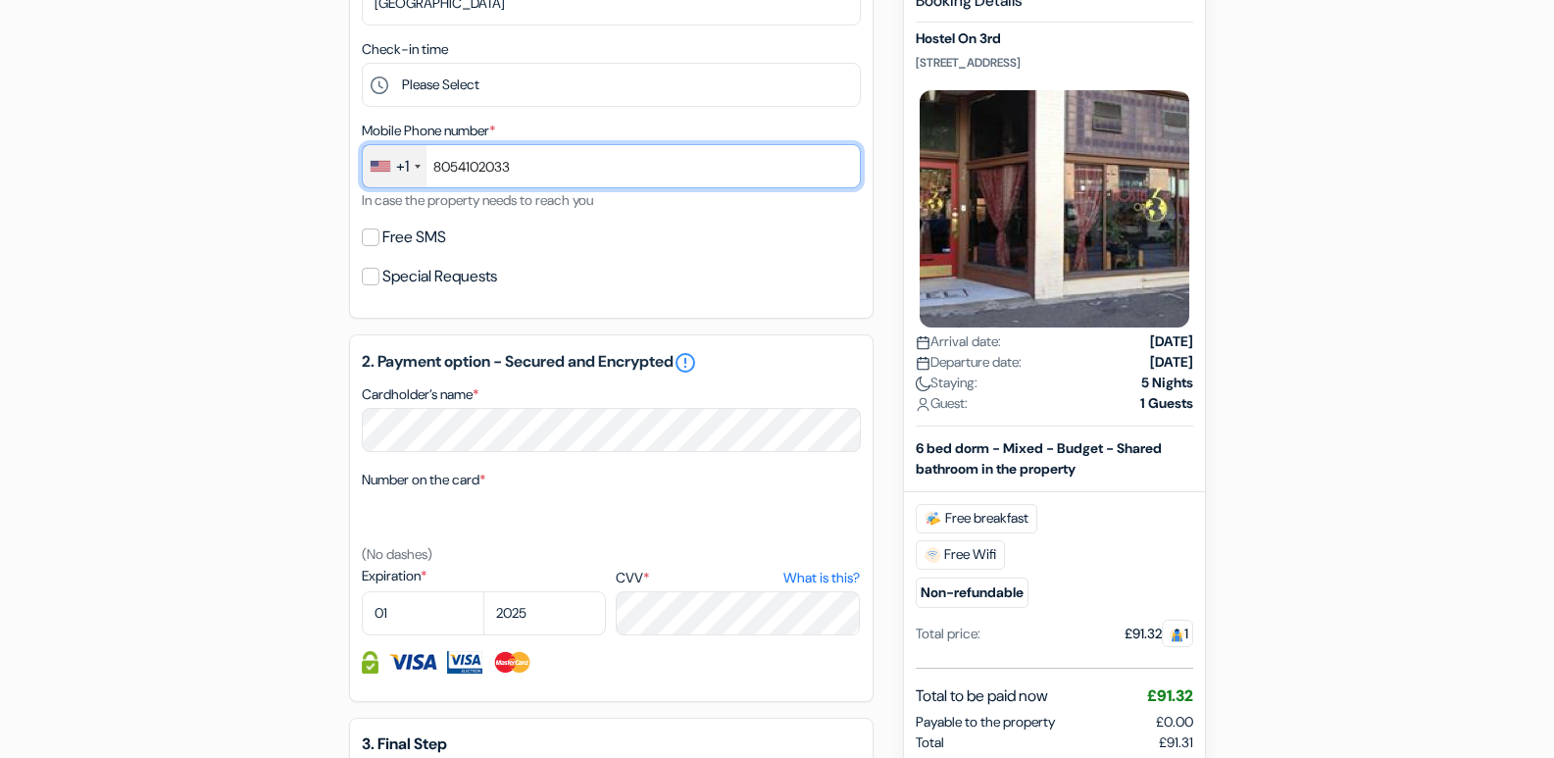
type input "8054102033"
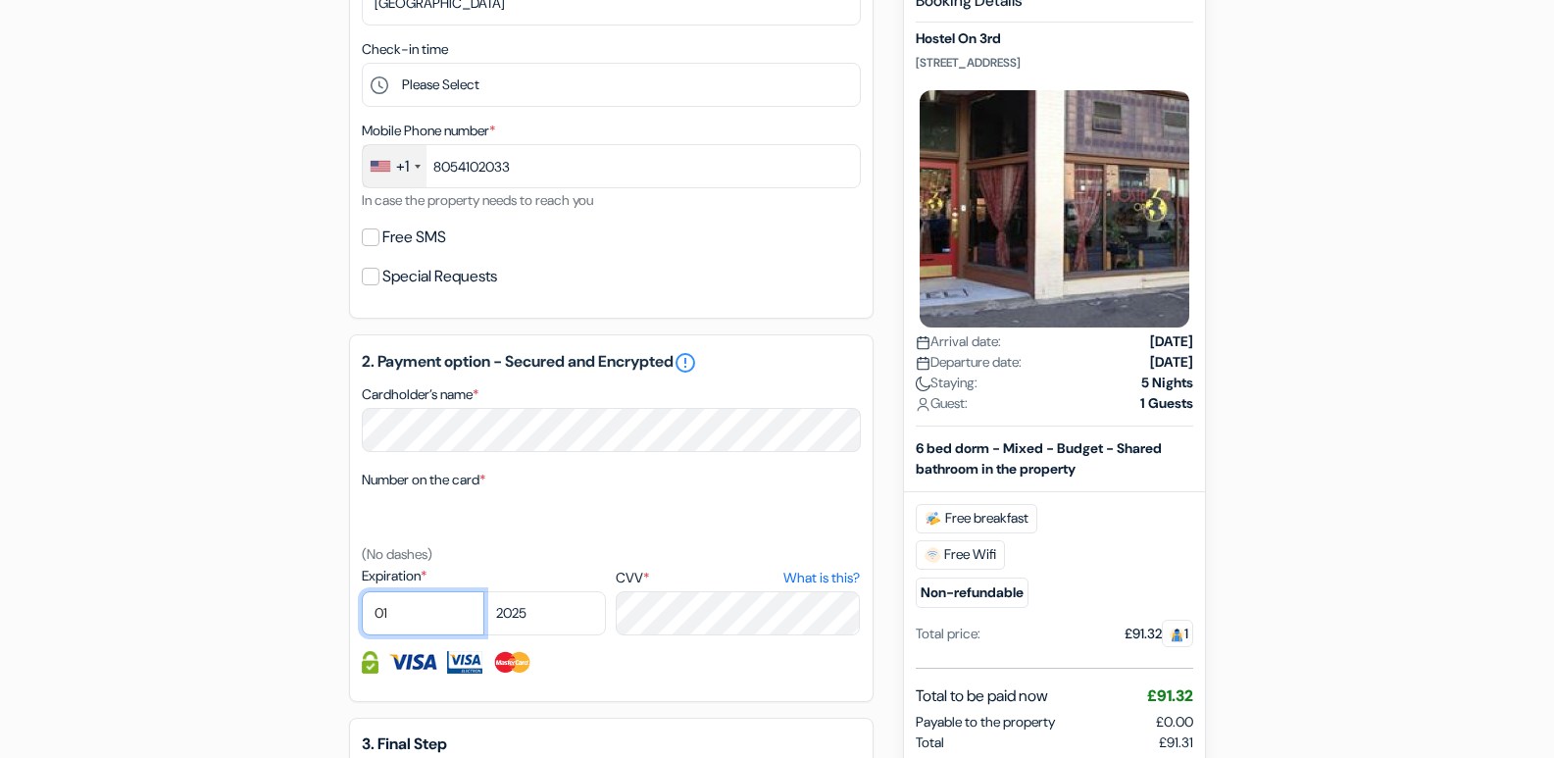
click at [412, 607] on select "01 02 03 04 05 06 07 08 09 10 11 12" at bounding box center [423, 613] width 123 height 44
select select "08"
click at [362, 591] on select "01 02 03 04 05 06 07 08 09 10 11 12" at bounding box center [423, 613] width 123 height 44
click at [545, 609] on select "2025 2026 2027 2028 2029 2030 2031 2032 2033 2034 2035 2036 2037 2038 2039 2040…" at bounding box center [544, 613] width 123 height 44
select select "2028"
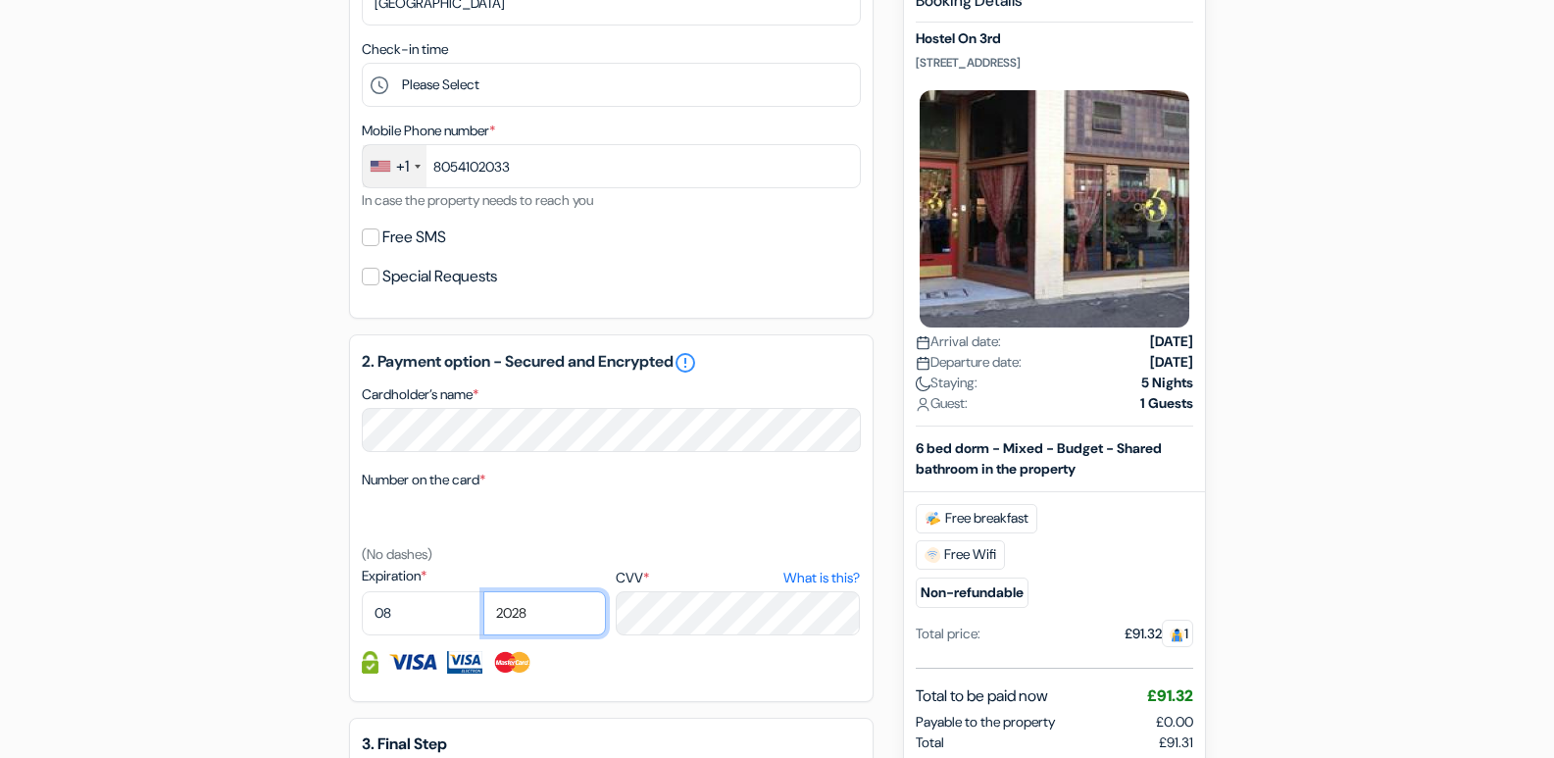
click at [483, 591] on select "2025 2026 2027 2028 2029 2030 2031 2032 2033 2034 2035 2036 2037 2038 2039 2040…" at bounding box center [544, 613] width 123 height 44
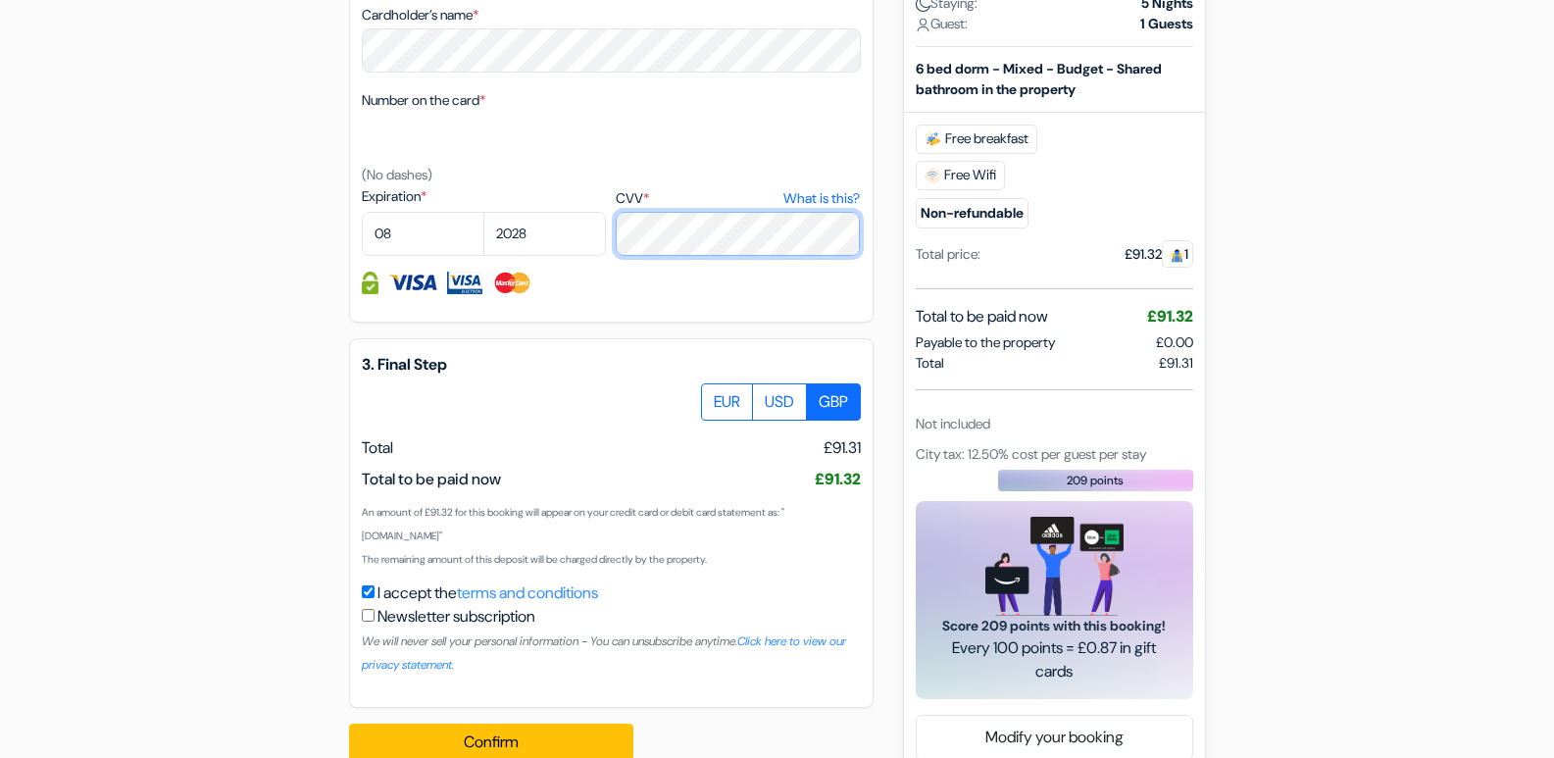
scroll to position [1045, 0]
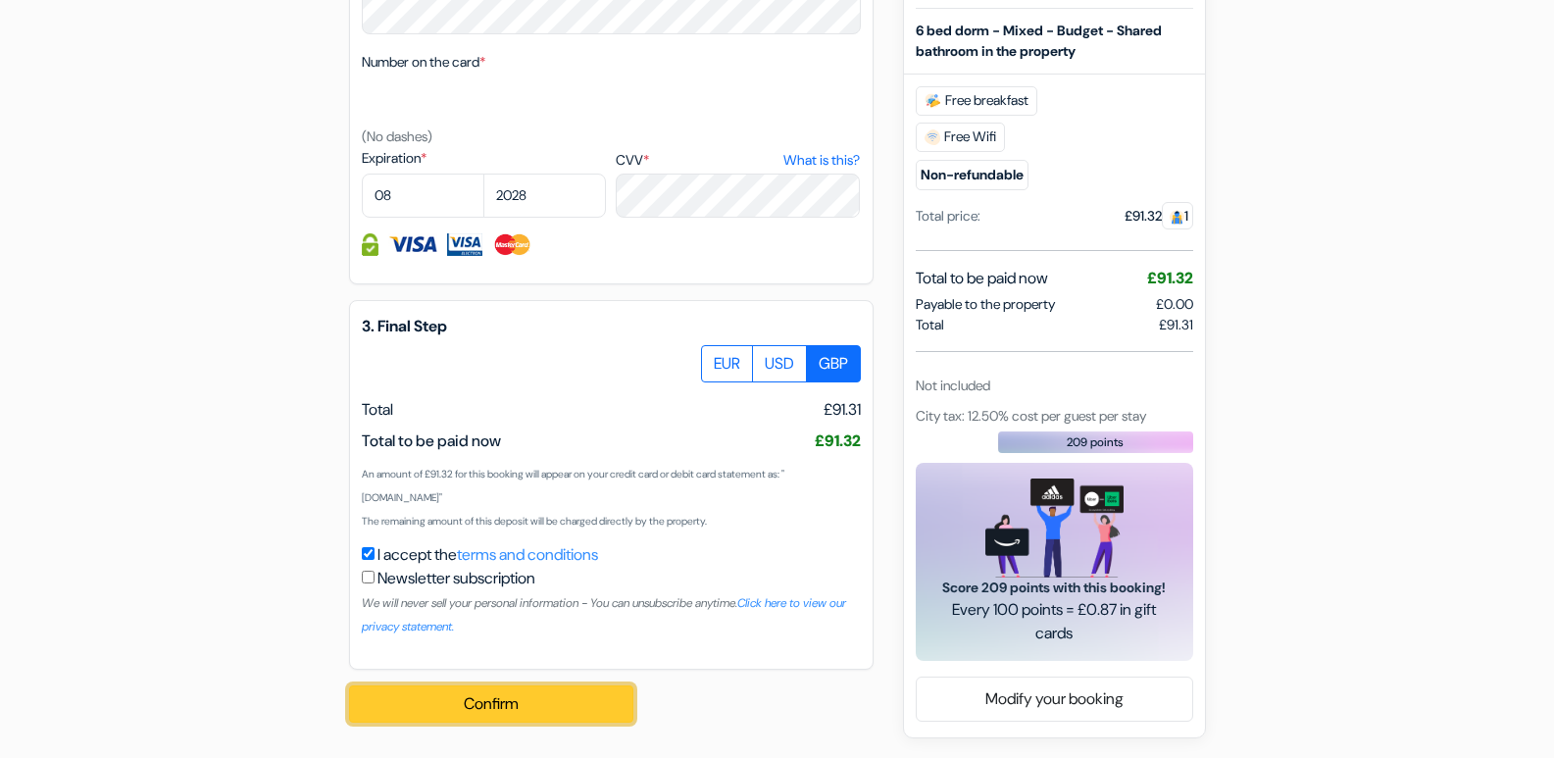
drag, startPoint x: 504, startPoint y: 703, endPoint x: 483, endPoint y: 728, distance: 32.8
click at [504, 702] on button "Confirm Loading..." at bounding box center [491, 703] width 284 height 37
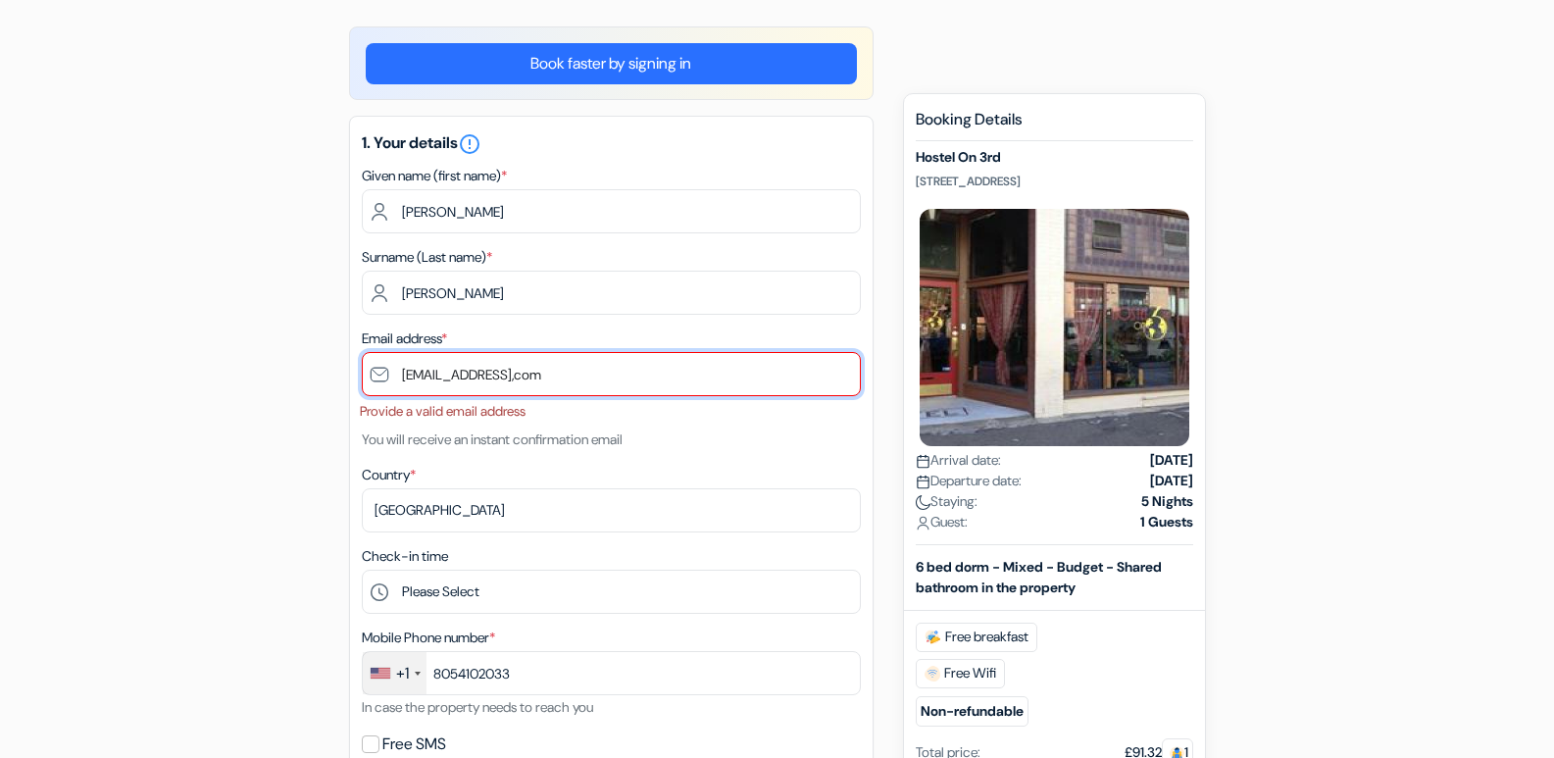
scroll to position [147, 0]
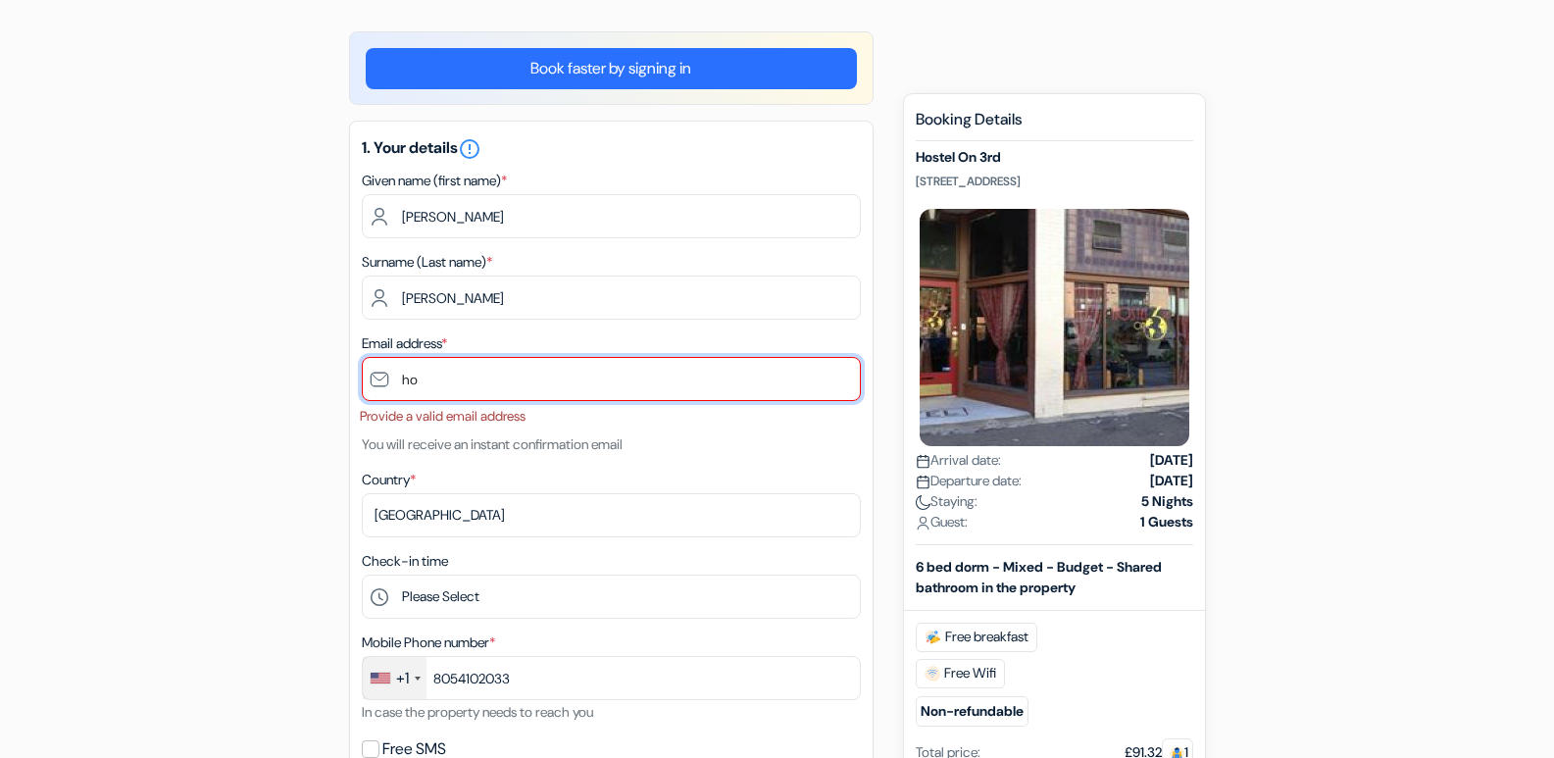
type input "h"
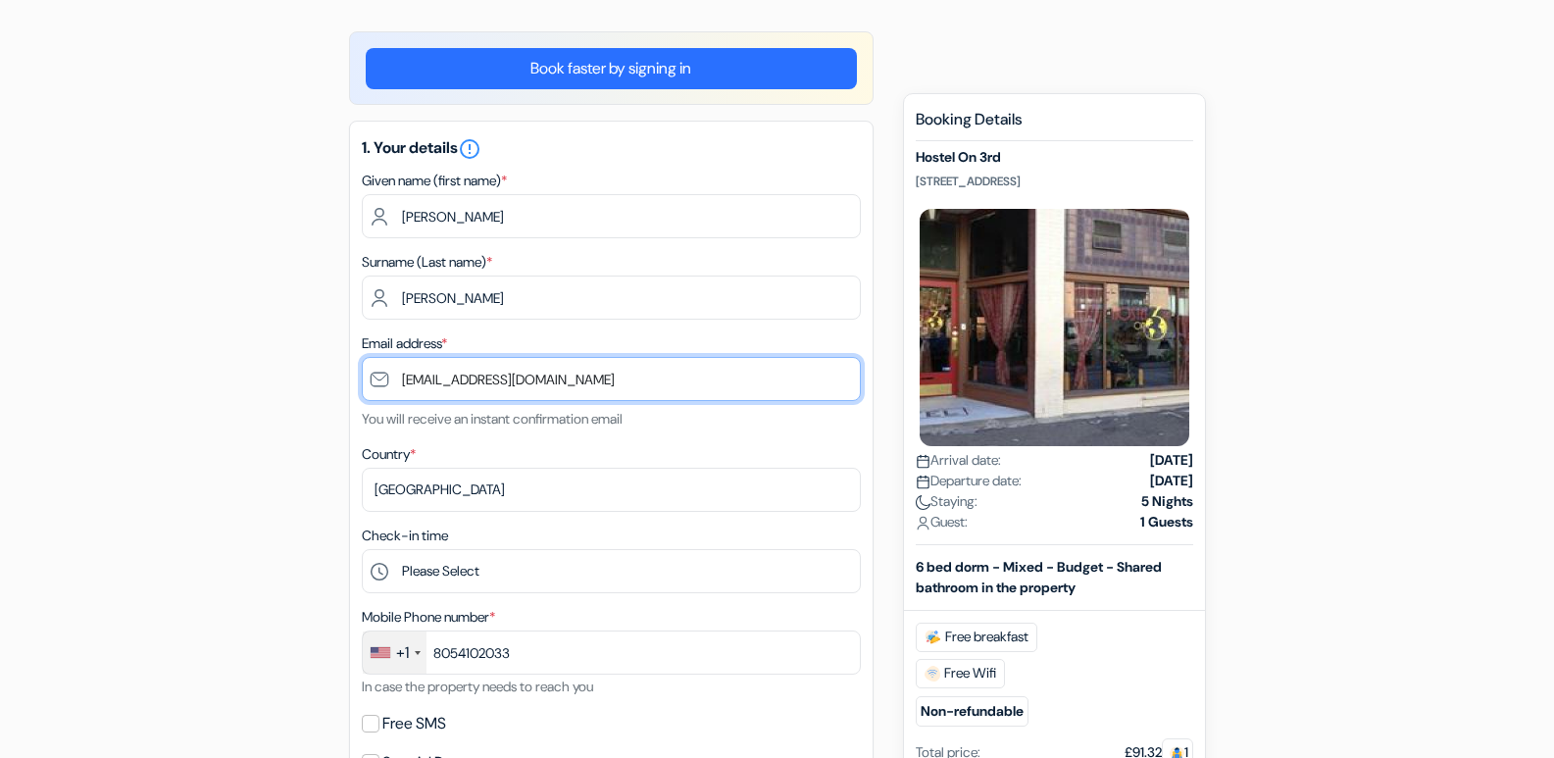
type input "[EMAIL_ADDRESS][DOMAIN_NAME]"
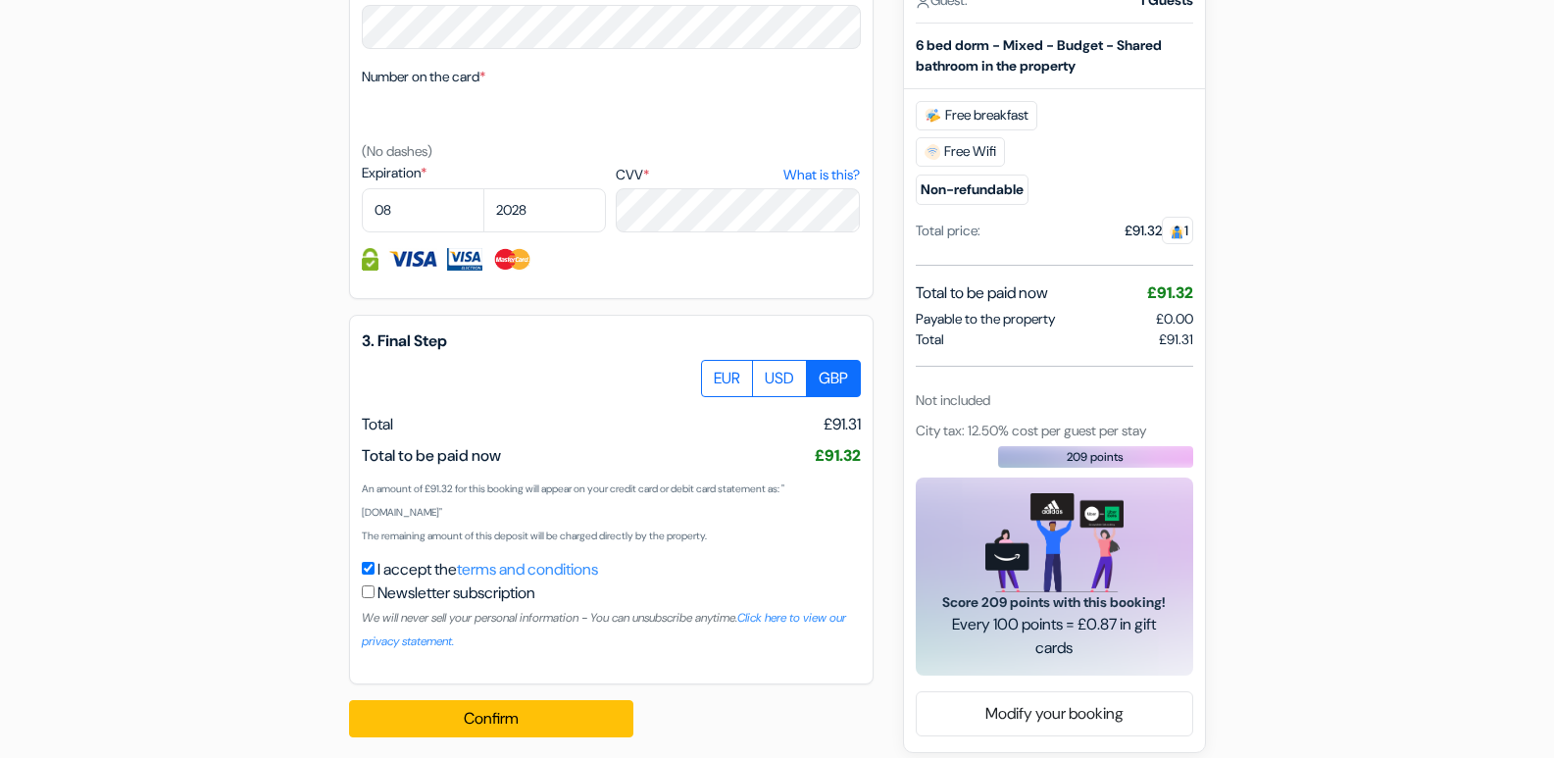
scroll to position [1051, 0]
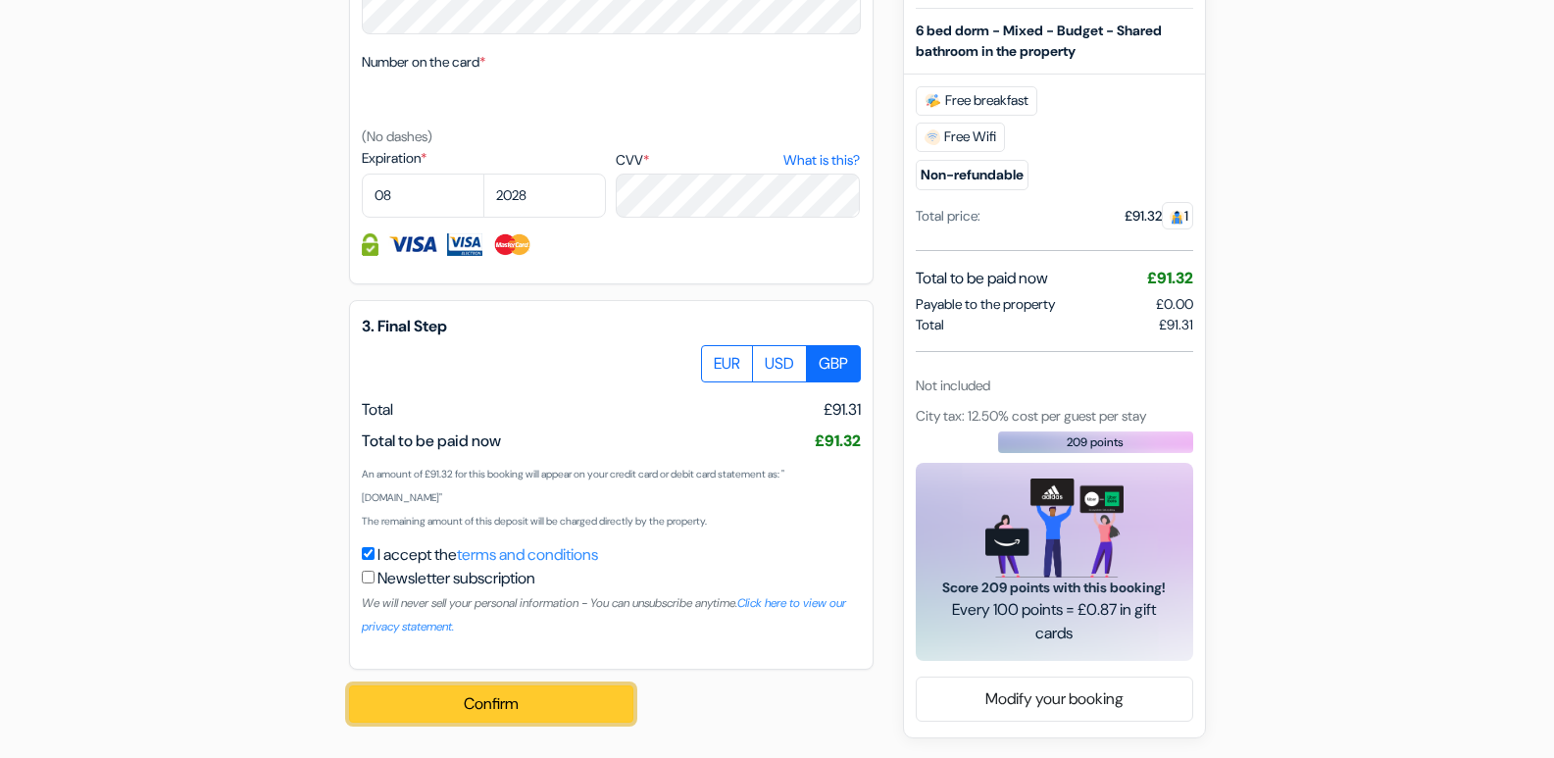
drag, startPoint x: 465, startPoint y: 697, endPoint x: 407, endPoint y: 716, distance: 61.1
click at [458, 697] on button "Confirm Loading..." at bounding box center [491, 703] width 284 height 37
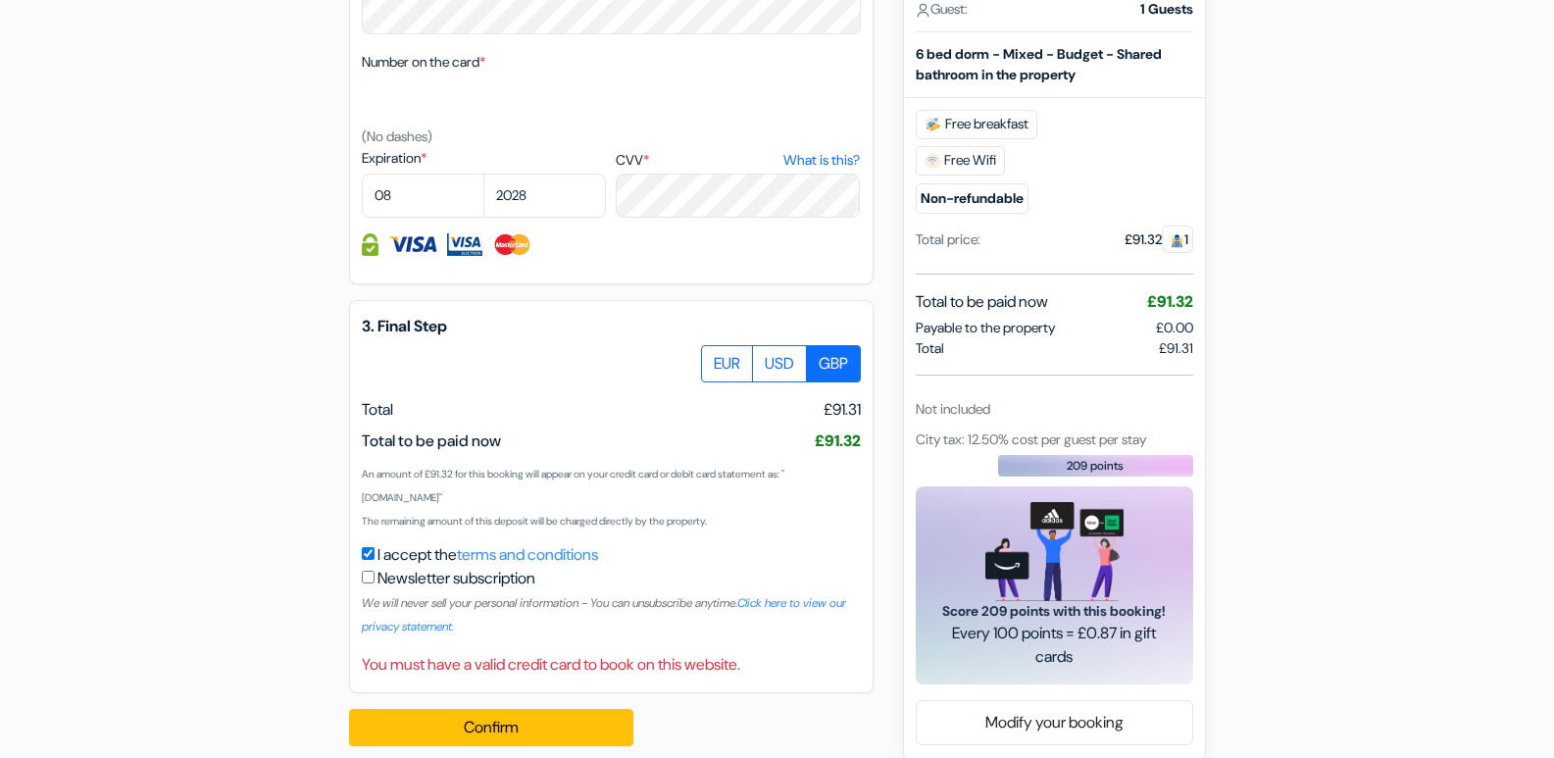
click at [837, 152] on link "What is this?" at bounding box center [821, 160] width 76 height 21
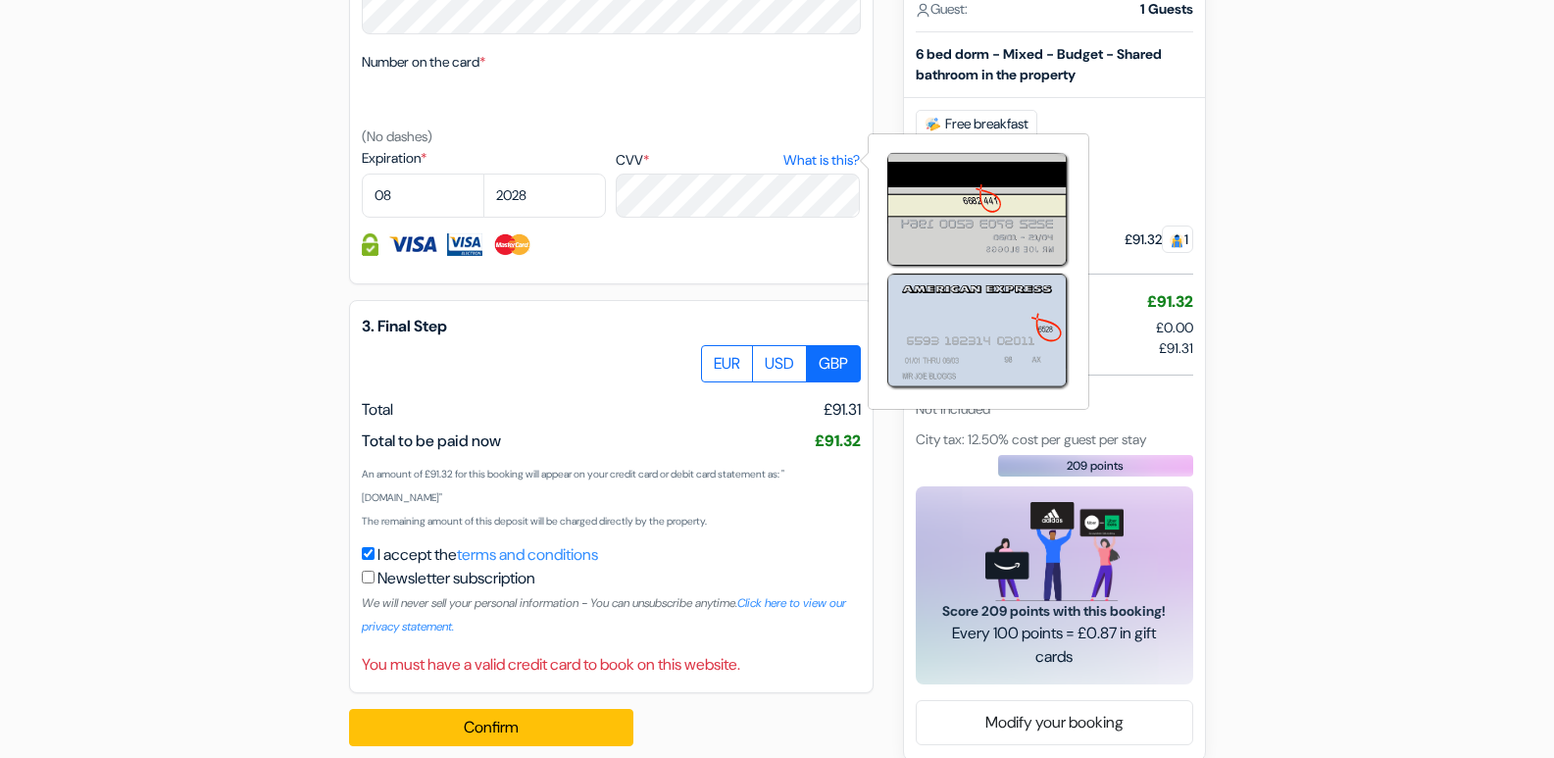
click at [837, 152] on link "What is this?" at bounding box center [821, 160] width 76 height 21
click at [837, 147] on div "2. Payment option - Secured and Encrypted error_outline Cardholder’s name * Num…" at bounding box center [611, 101] width 524 height 368
click at [837, 147] on div "Number on the card * (No dashes)" at bounding box center [611, 99] width 499 height 98
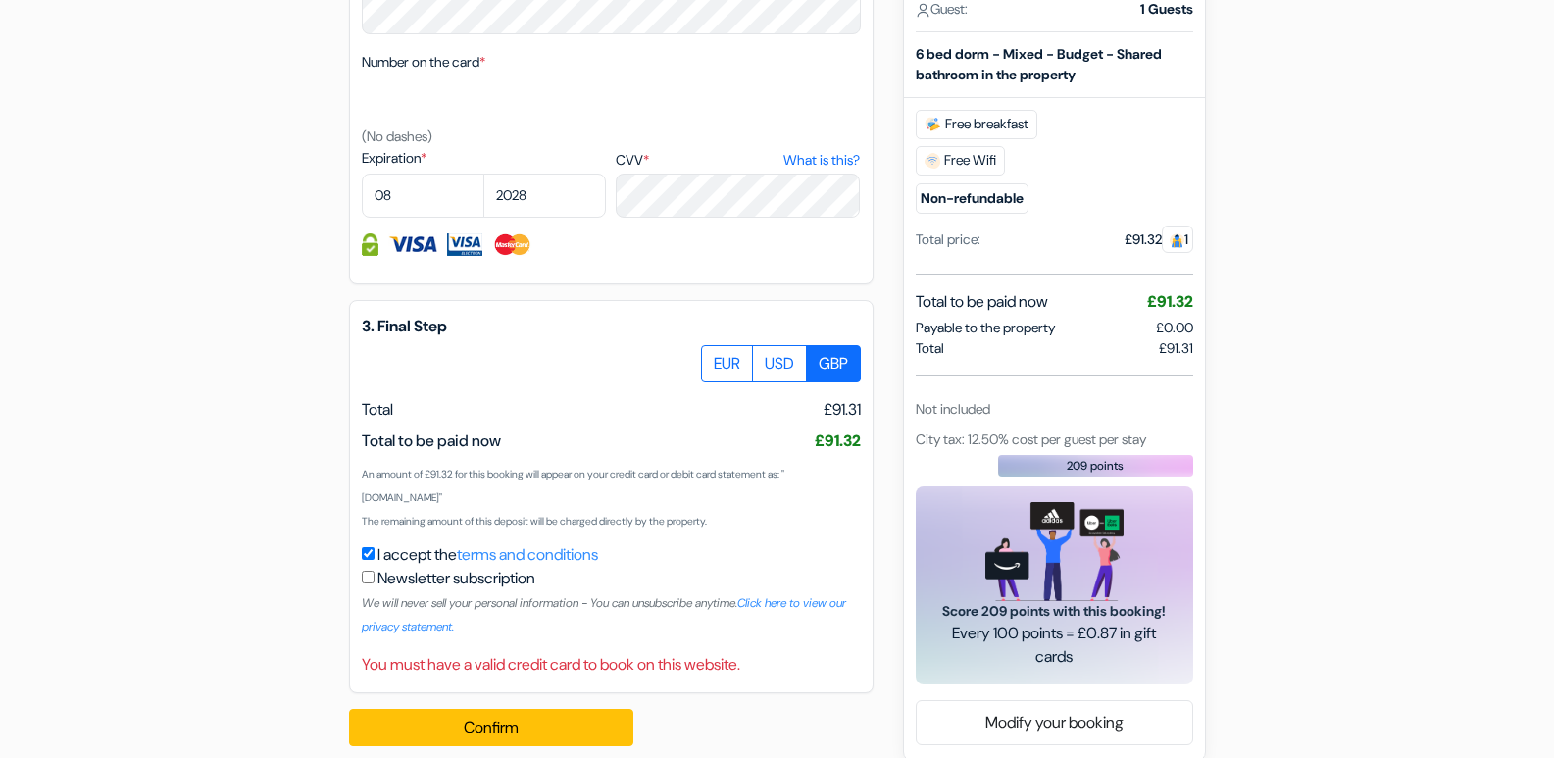
click at [837, 147] on div "Number on the card * (No dashes)" at bounding box center [611, 99] width 499 height 98
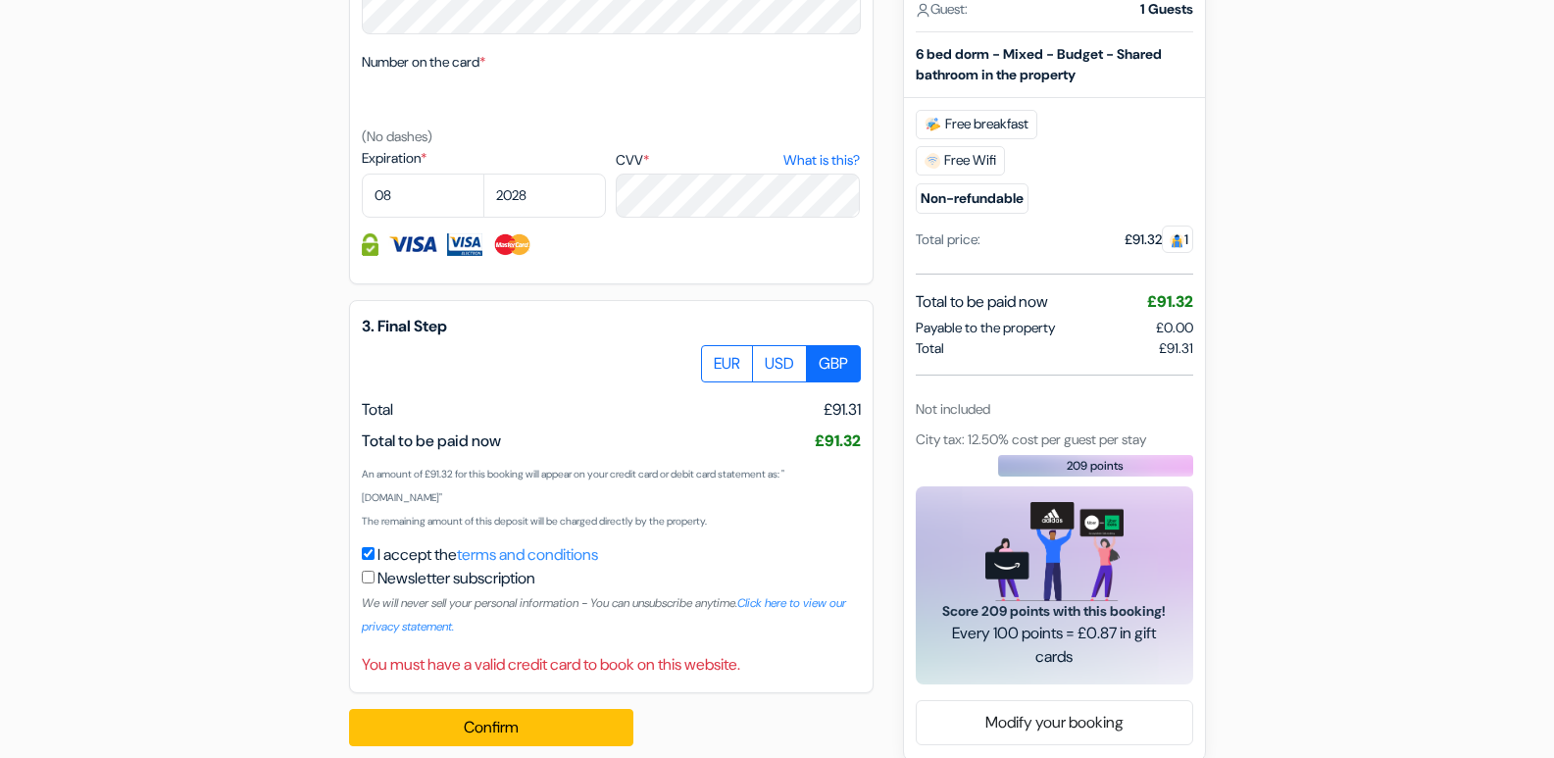
click at [837, 146] on div "Number on the card * (No dashes)" at bounding box center [611, 99] width 499 height 98
click at [844, 150] on link "What is this?" at bounding box center [821, 160] width 76 height 21
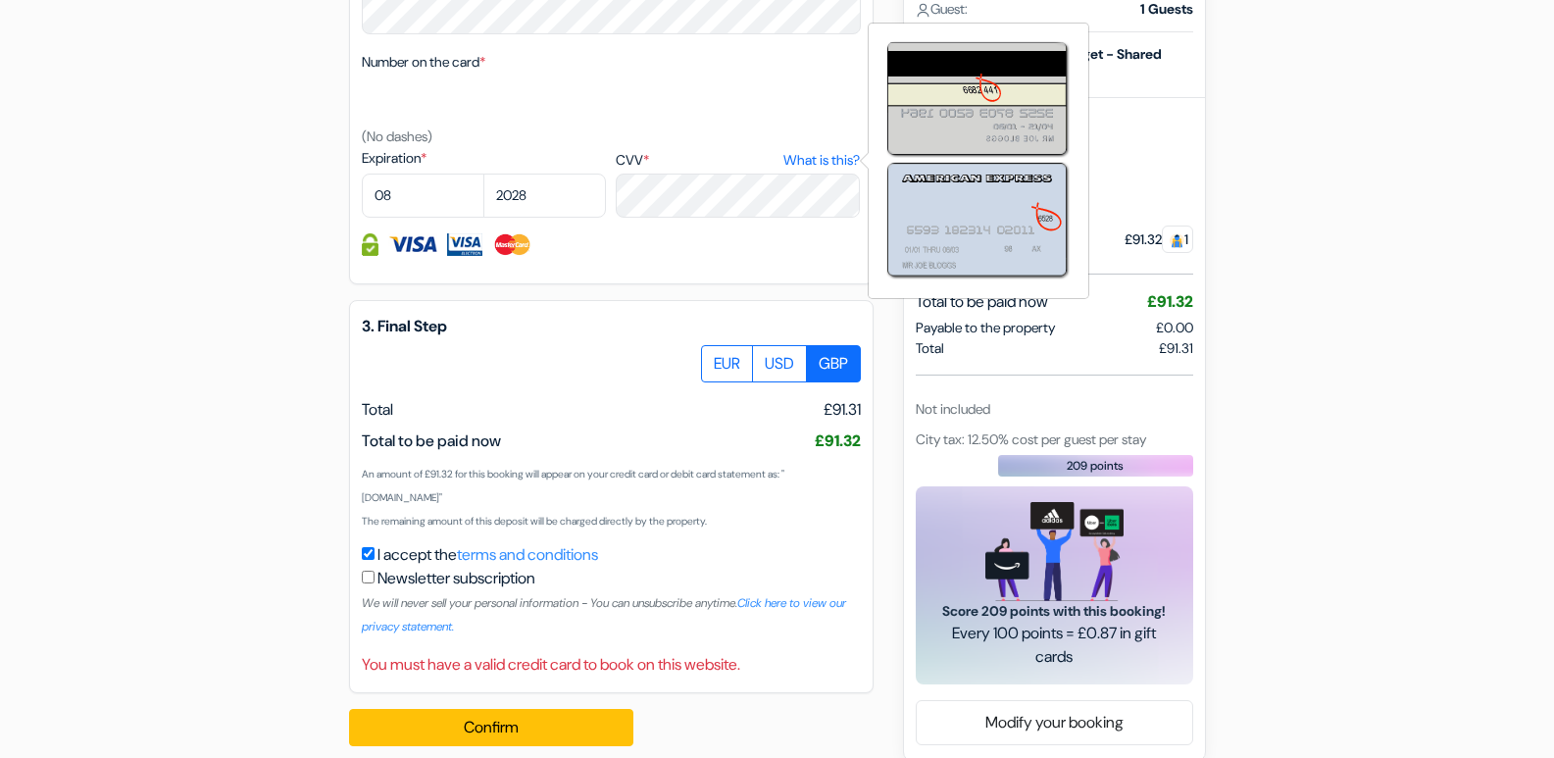
click at [844, 150] on link "What is this?" at bounding box center [821, 160] width 76 height 21
click at [371, 546] on div "I accept the terms and conditions Newsletter subscription We will never sell yo…" at bounding box center [611, 590] width 499 height 94
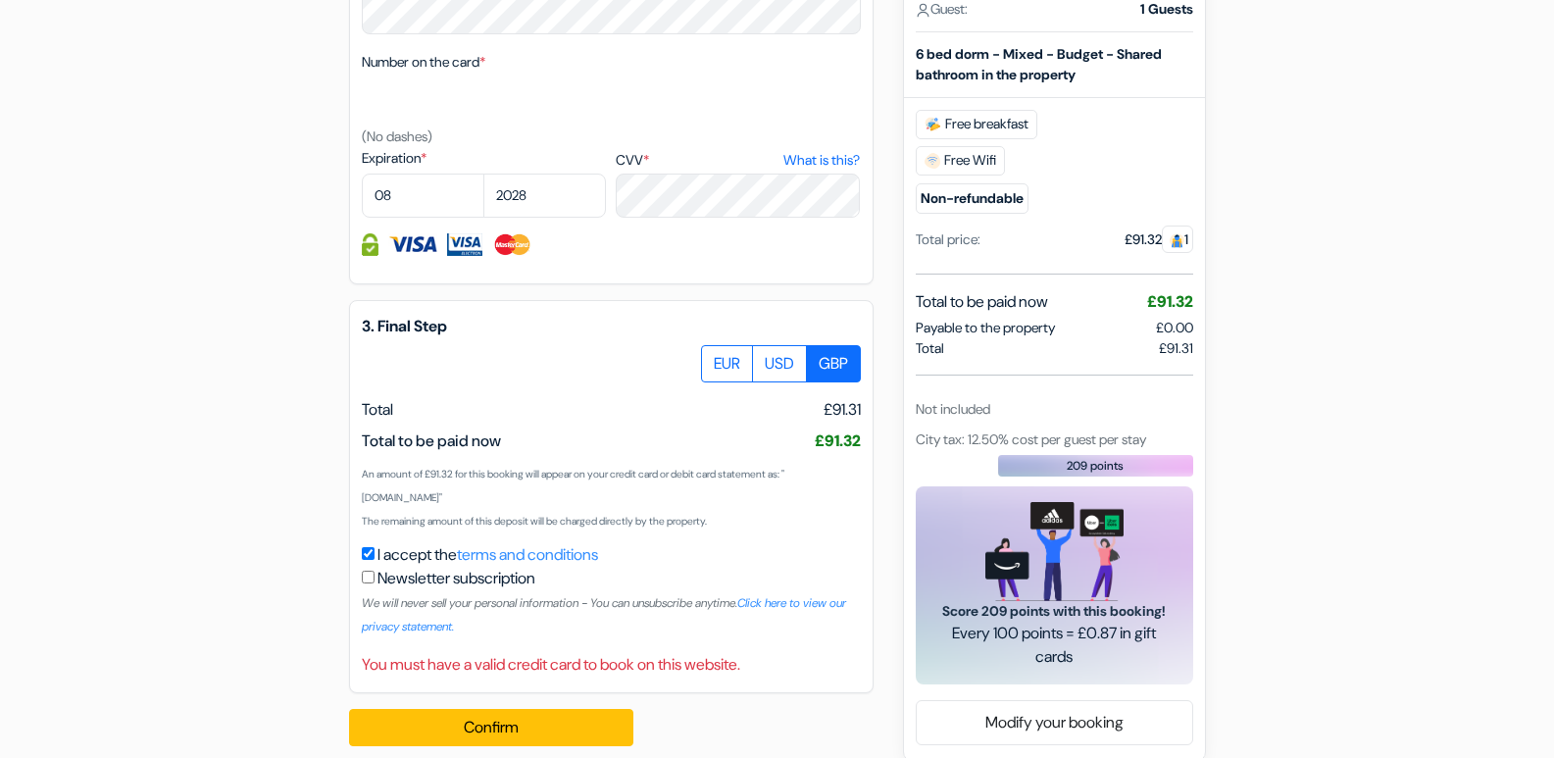
click at [370, 546] on div "I accept the terms and conditions Newsletter subscription We will never sell yo…" at bounding box center [611, 590] width 499 height 94
click at [366, 547] on input "I accept the terms and conditions" at bounding box center [368, 553] width 13 height 13
checkbox input "false"
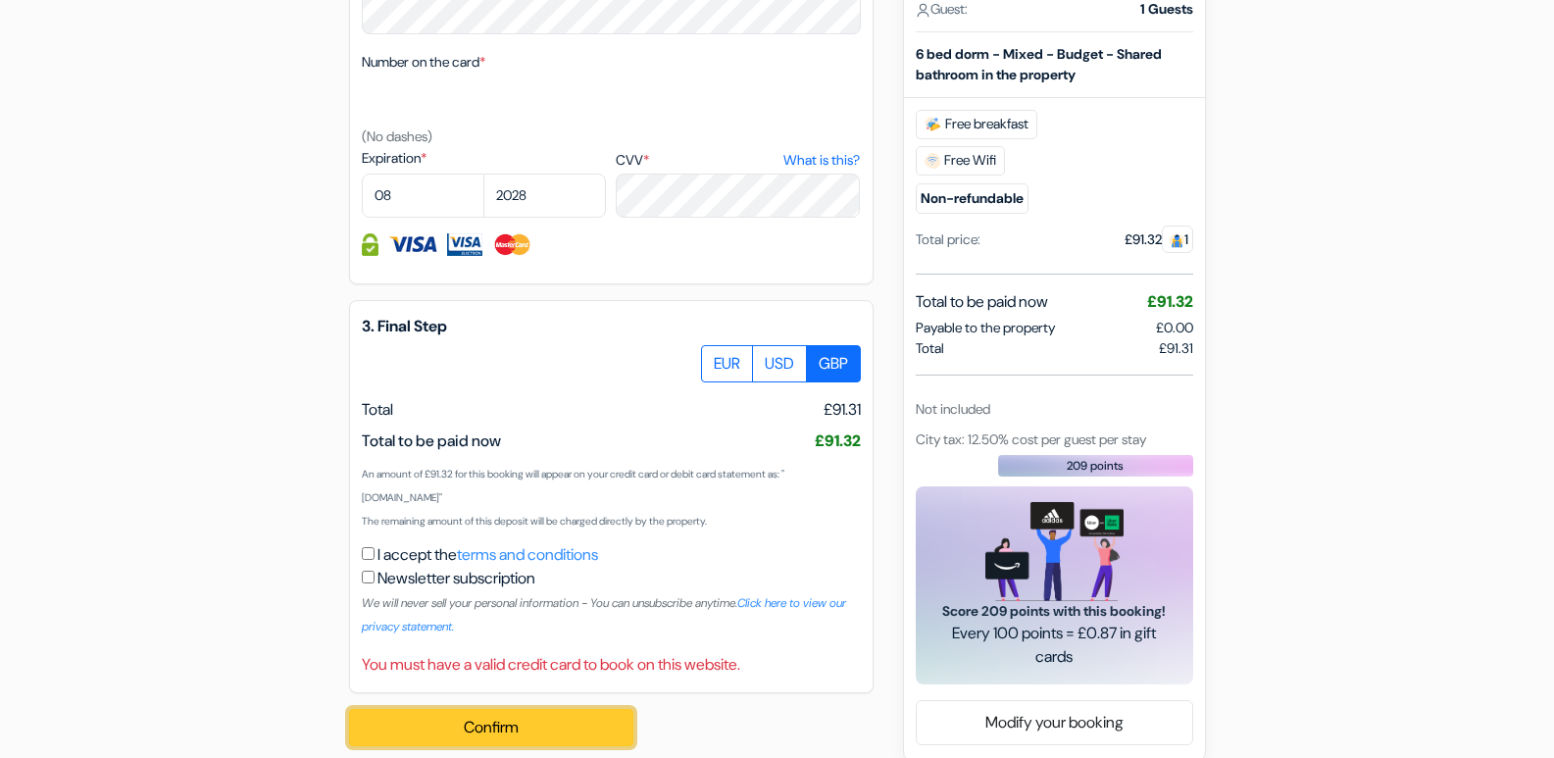
click at [506, 725] on button "Confirm Loading..." at bounding box center [491, 727] width 284 height 37
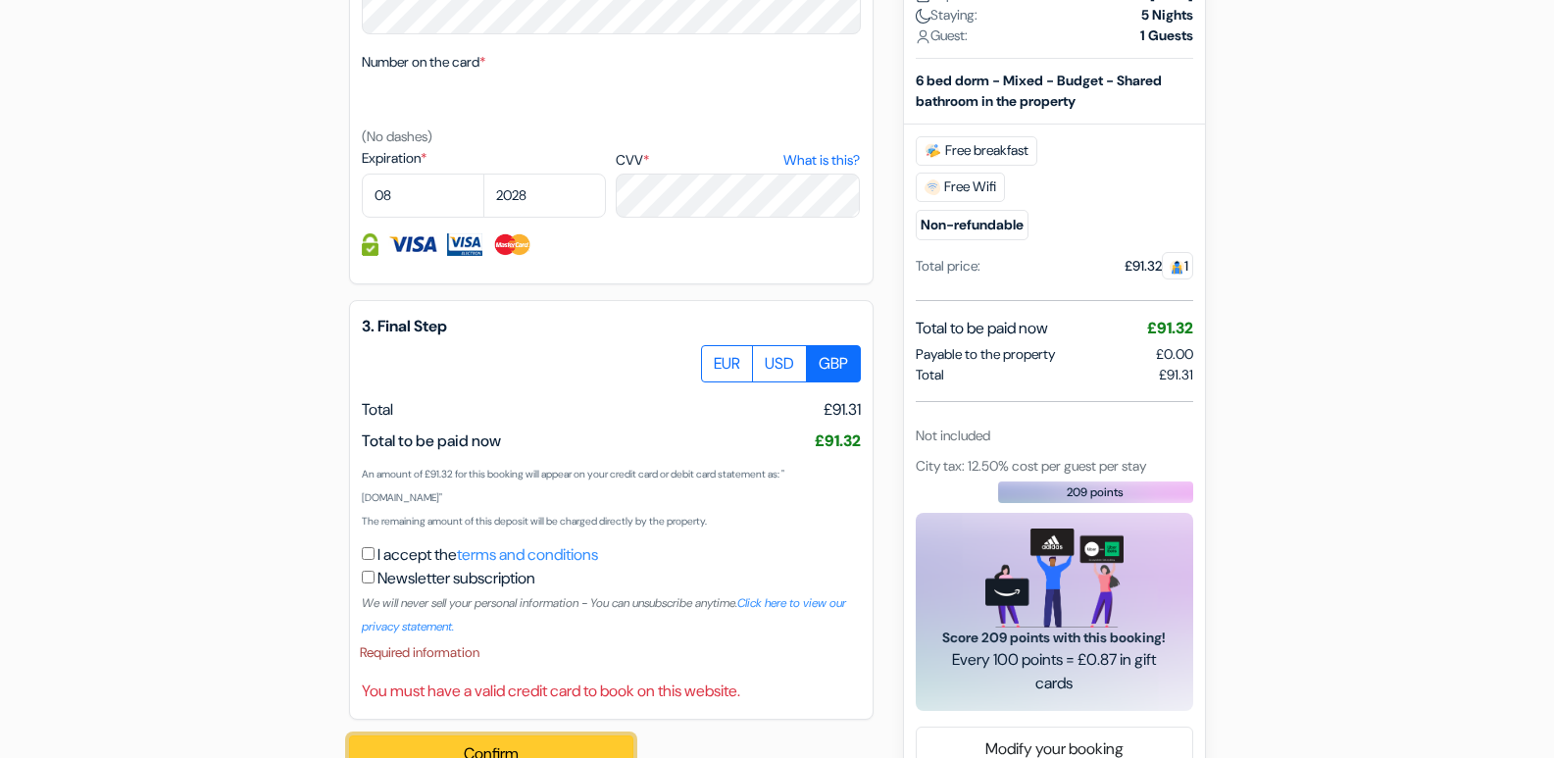
click at [512, 748] on button "Confirm Loading..." at bounding box center [491, 753] width 284 height 37
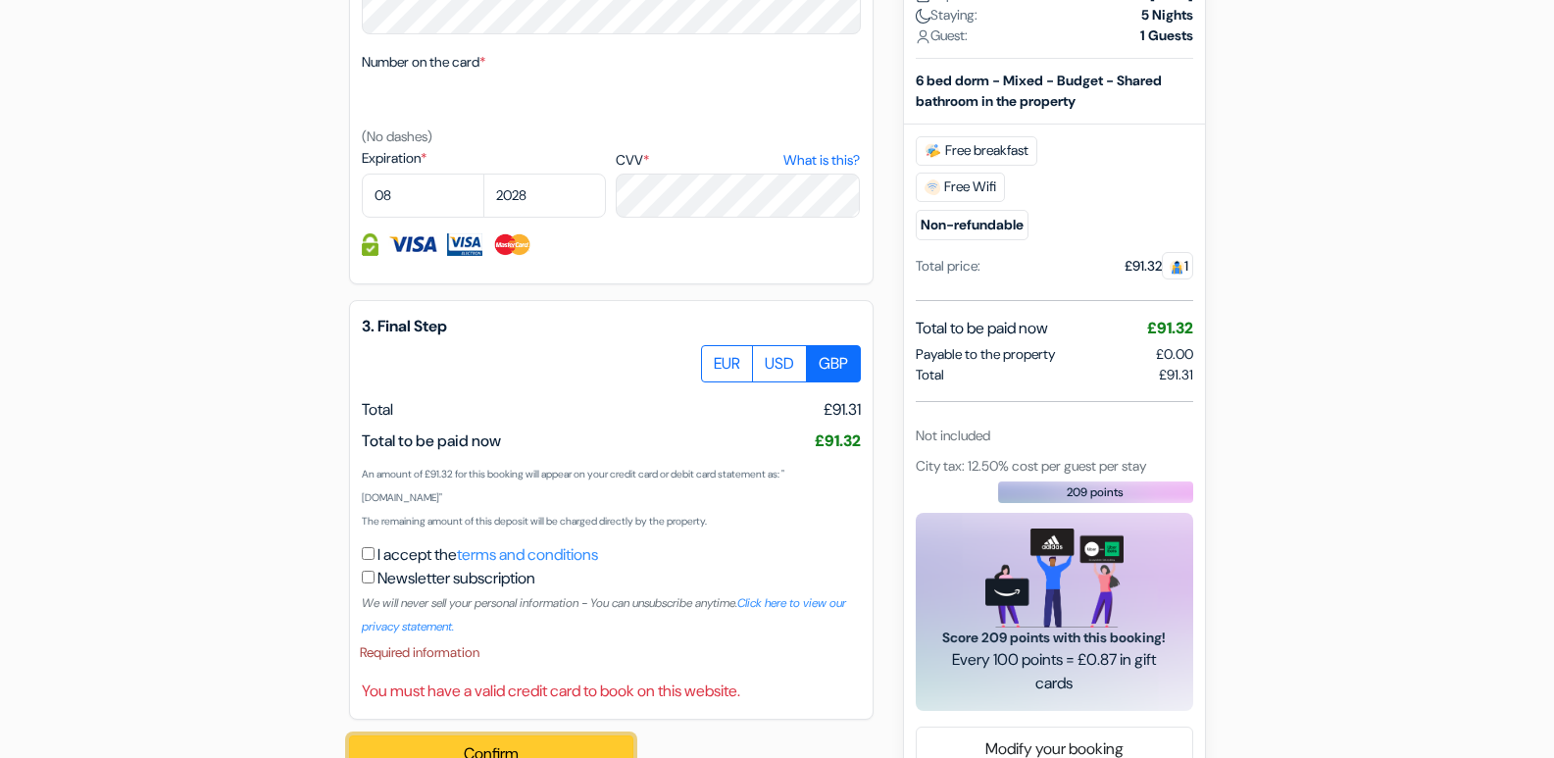
click at [512, 748] on button "Confirm Loading..." at bounding box center [491, 753] width 284 height 37
click at [513, 748] on button "Confirm Loading..." at bounding box center [491, 753] width 284 height 37
click at [515, 748] on button "Confirm Loading..." at bounding box center [491, 753] width 284 height 37
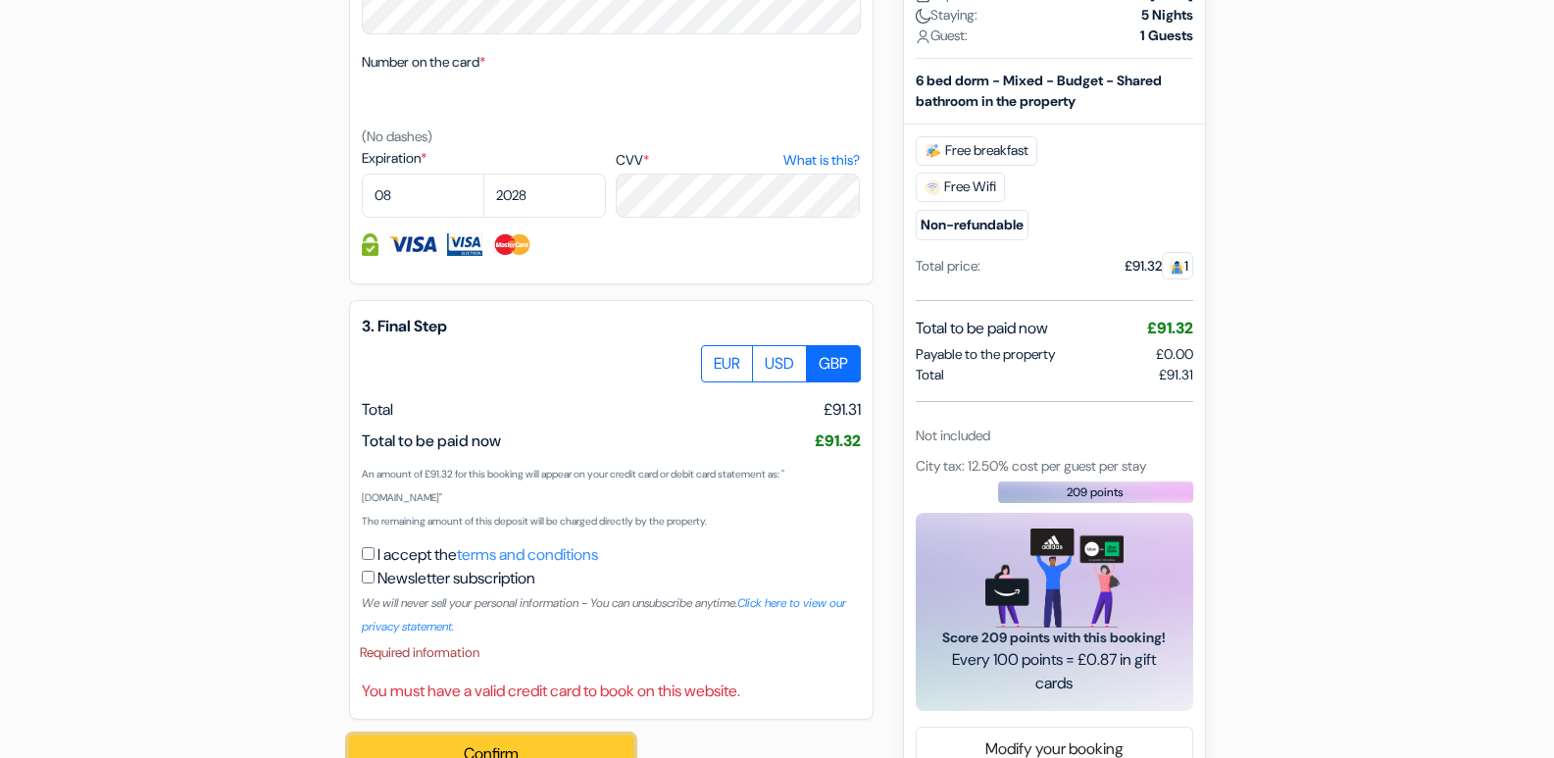
click at [515, 748] on button "Confirm Loading..." at bounding box center [491, 753] width 284 height 37
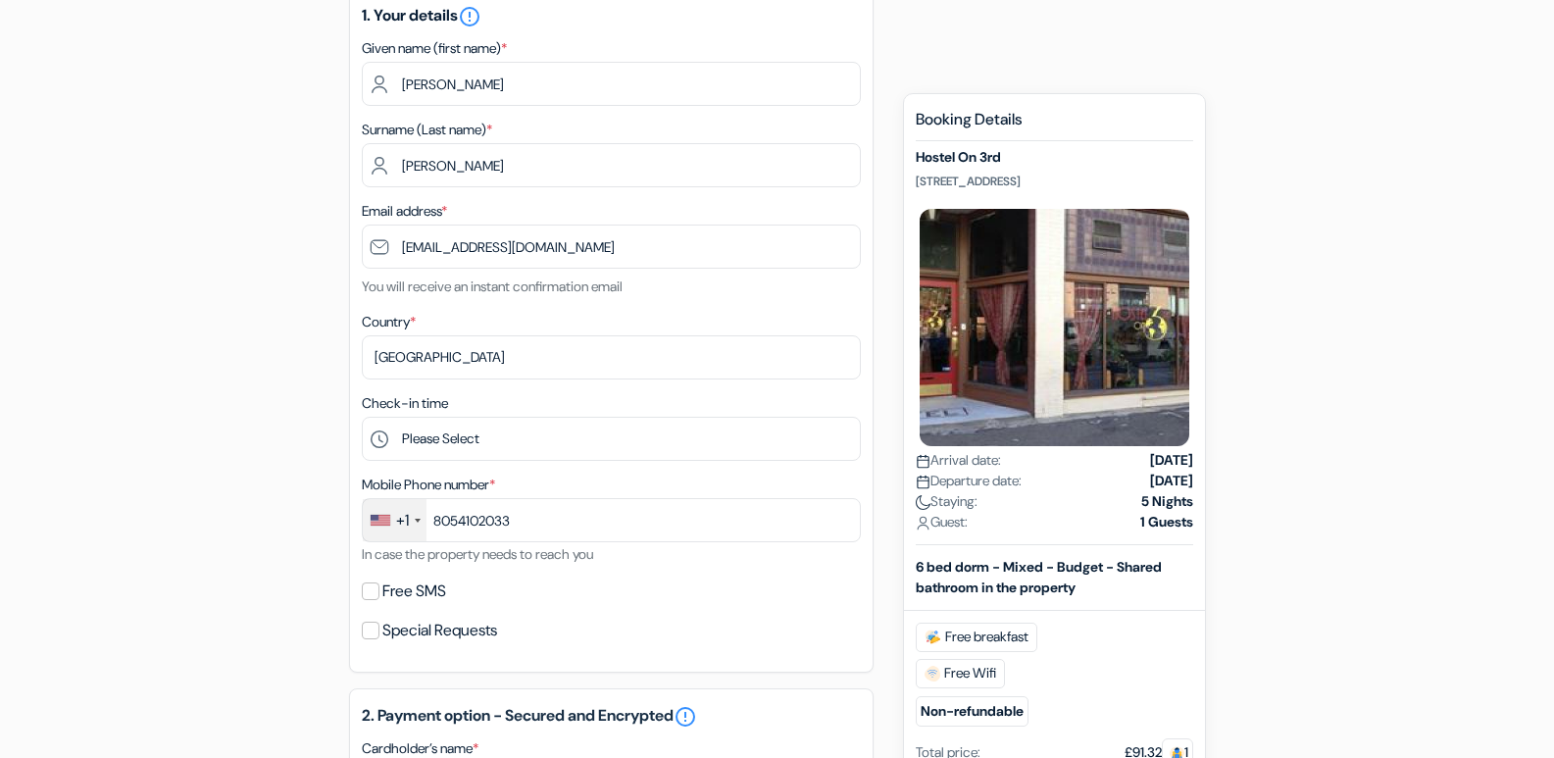
scroll to position [240, 0]
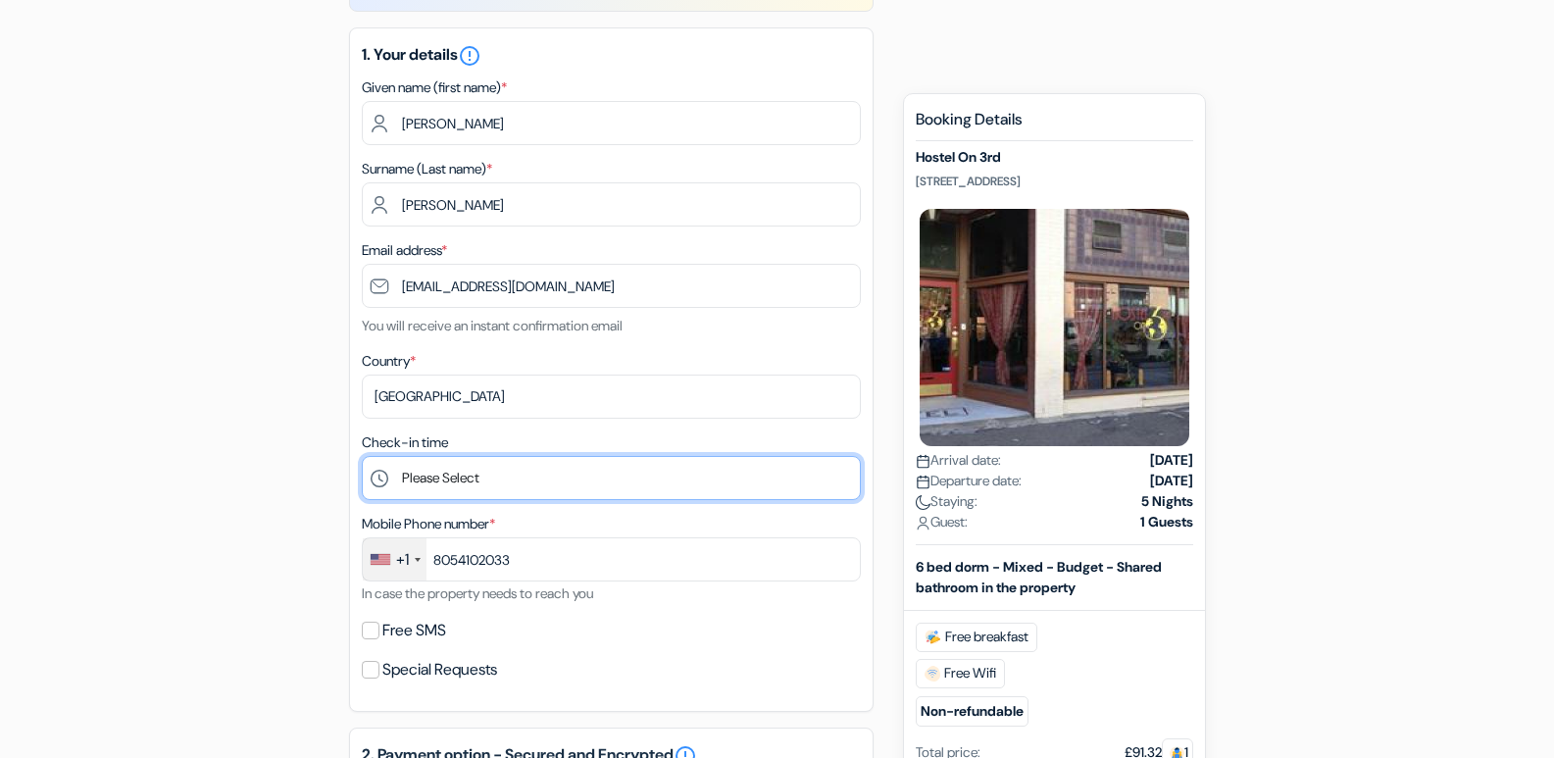
click at [412, 477] on select "Please Select 1:00 2:00 3:00 4:00 5:00 6:00 7:00 8:00 9:00 10:00 11:00 12:00 13…" at bounding box center [611, 478] width 499 height 44
select select "13"
click at [362, 456] on select "Please Select 1:00 2:00 3:00 4:00 5:00 6:00 7:00 8:00 9:00 10:00 11:00 12:00 13…" at bounding box center [611, 478] width 499 height 44
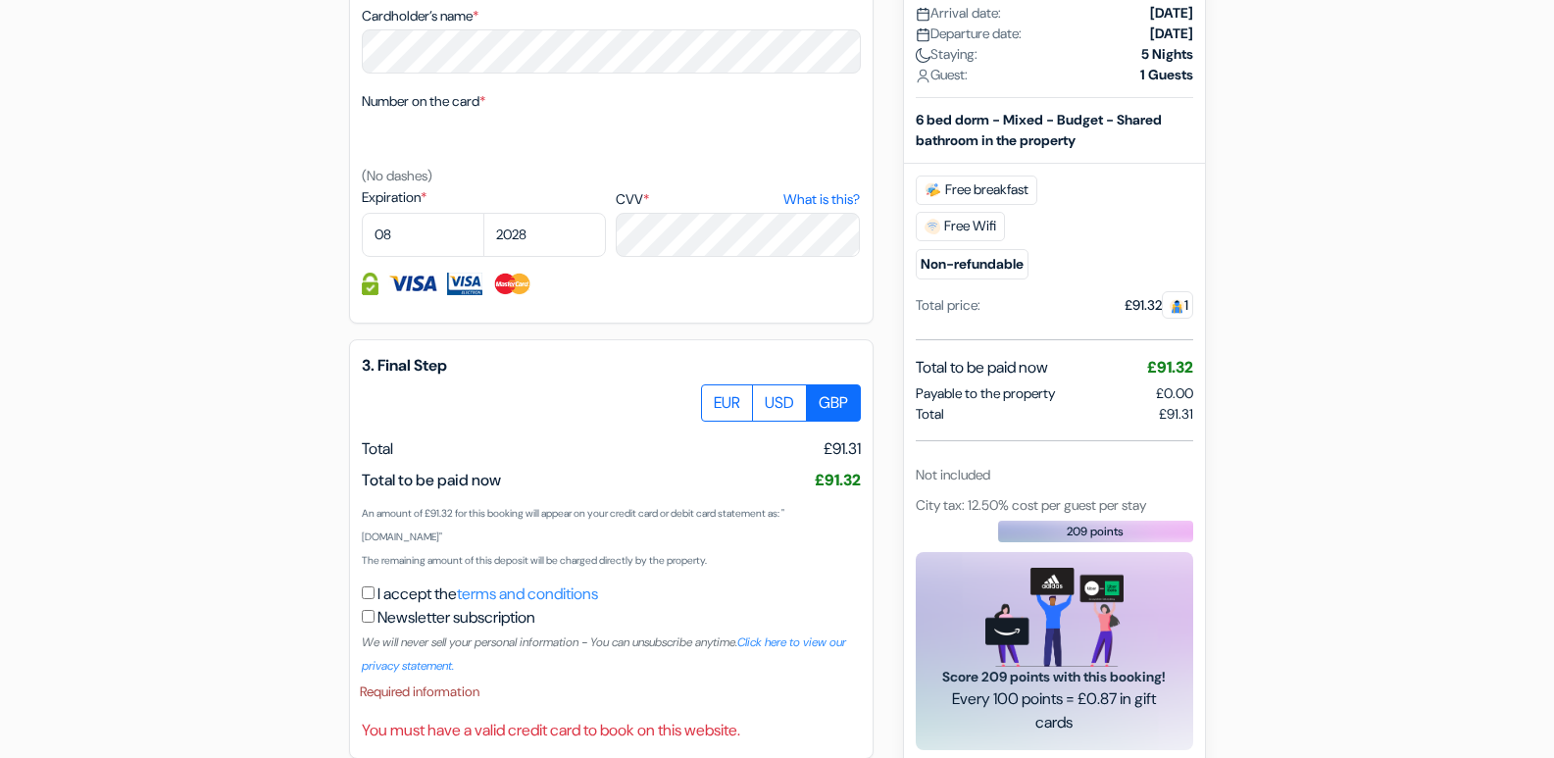
scroll to position [1101, 0]
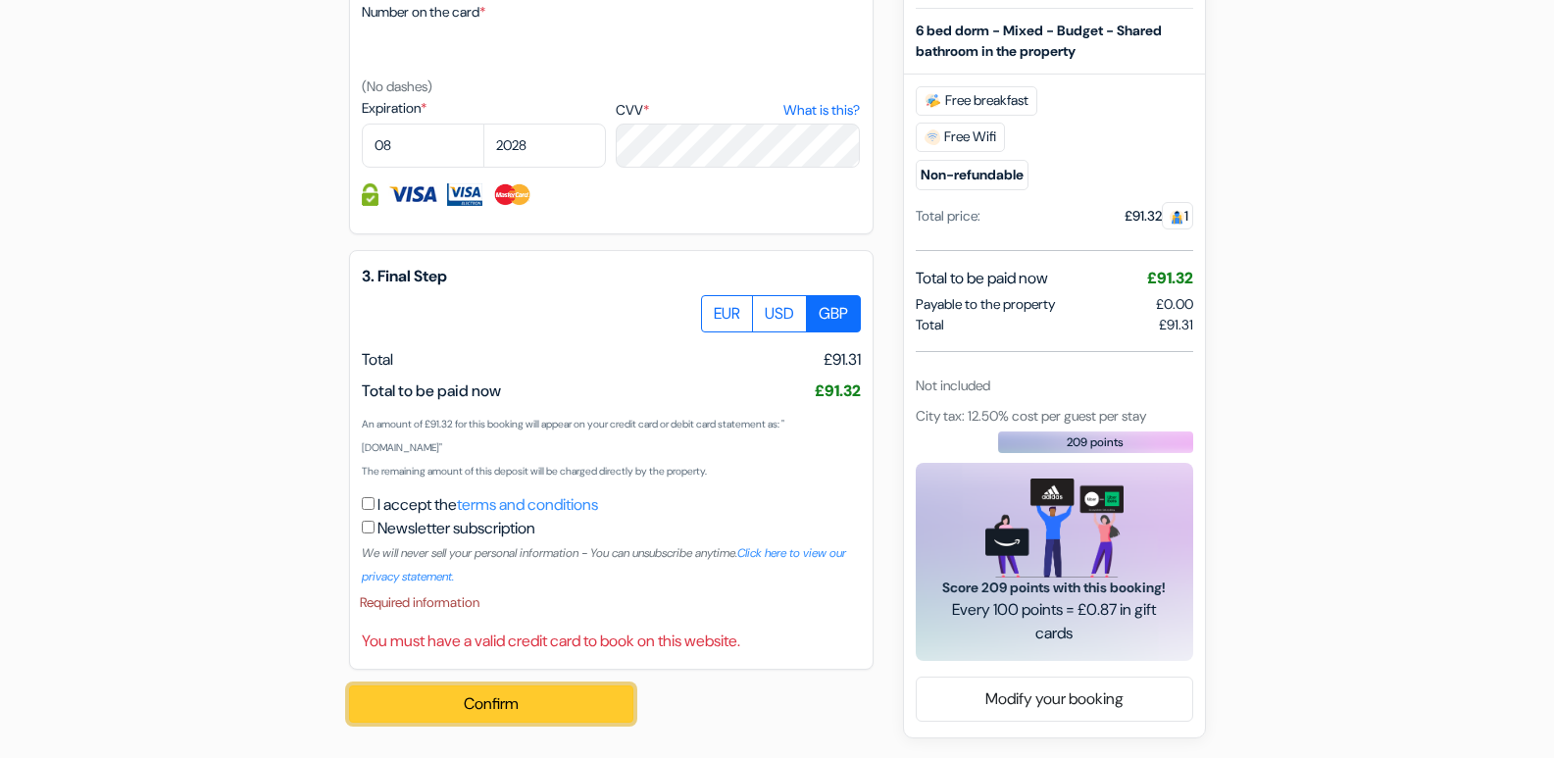
click at [492, 711] on button "Confirm Loading..." at bounding box center [491, 703] width 284 height 37
drag, startPoint x: 485, startPoint y: 697, endPoint x: 452, endPoint y: 648, distance: 59.3
drag, startPoint x: 507, startPoint y: 709, endPoint x: 506, endPoint y: 696, distance: 12.8
click at [506, 696] on button "Confirm Loading..." at bounding box center [491, 703] width 284 height 37
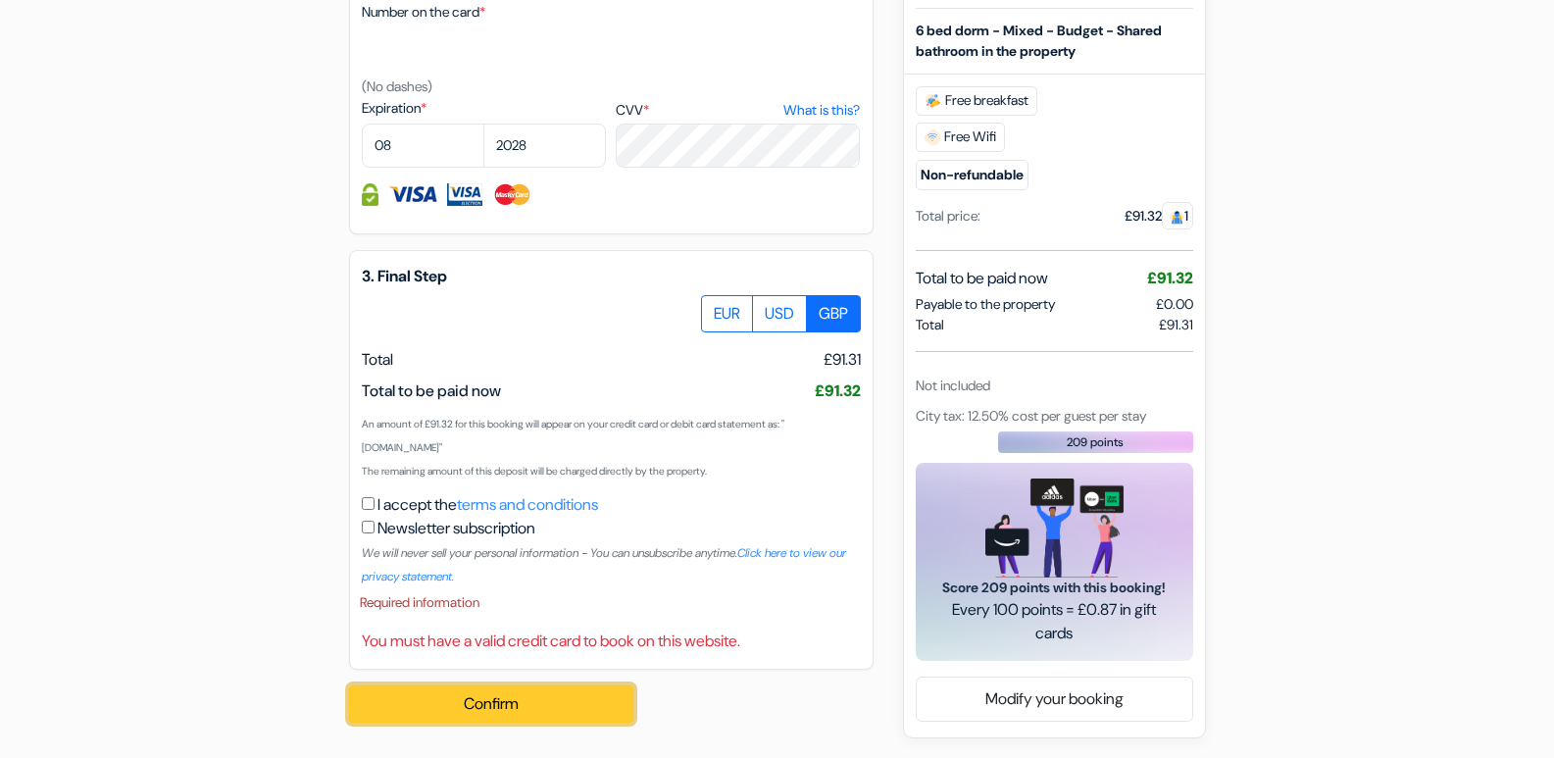
click at [506, 696] on button "Confirm Loading..." at bounding box center [491, 703] width 284 height 37
click at [364, 507] on input "I accept the terms and conditions" at bounding box center [368, 503] width 13 height 13
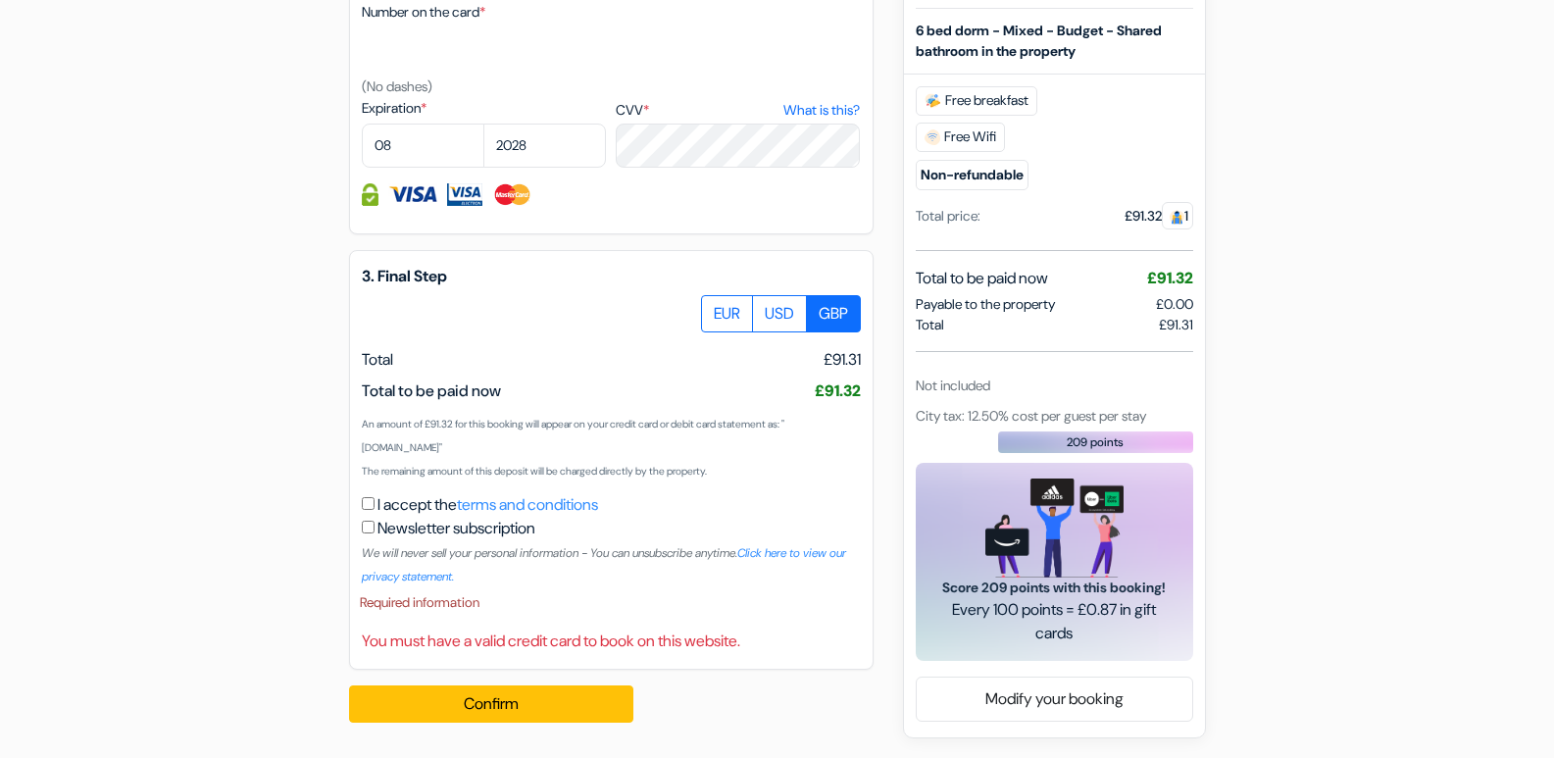
checkbox input "true"
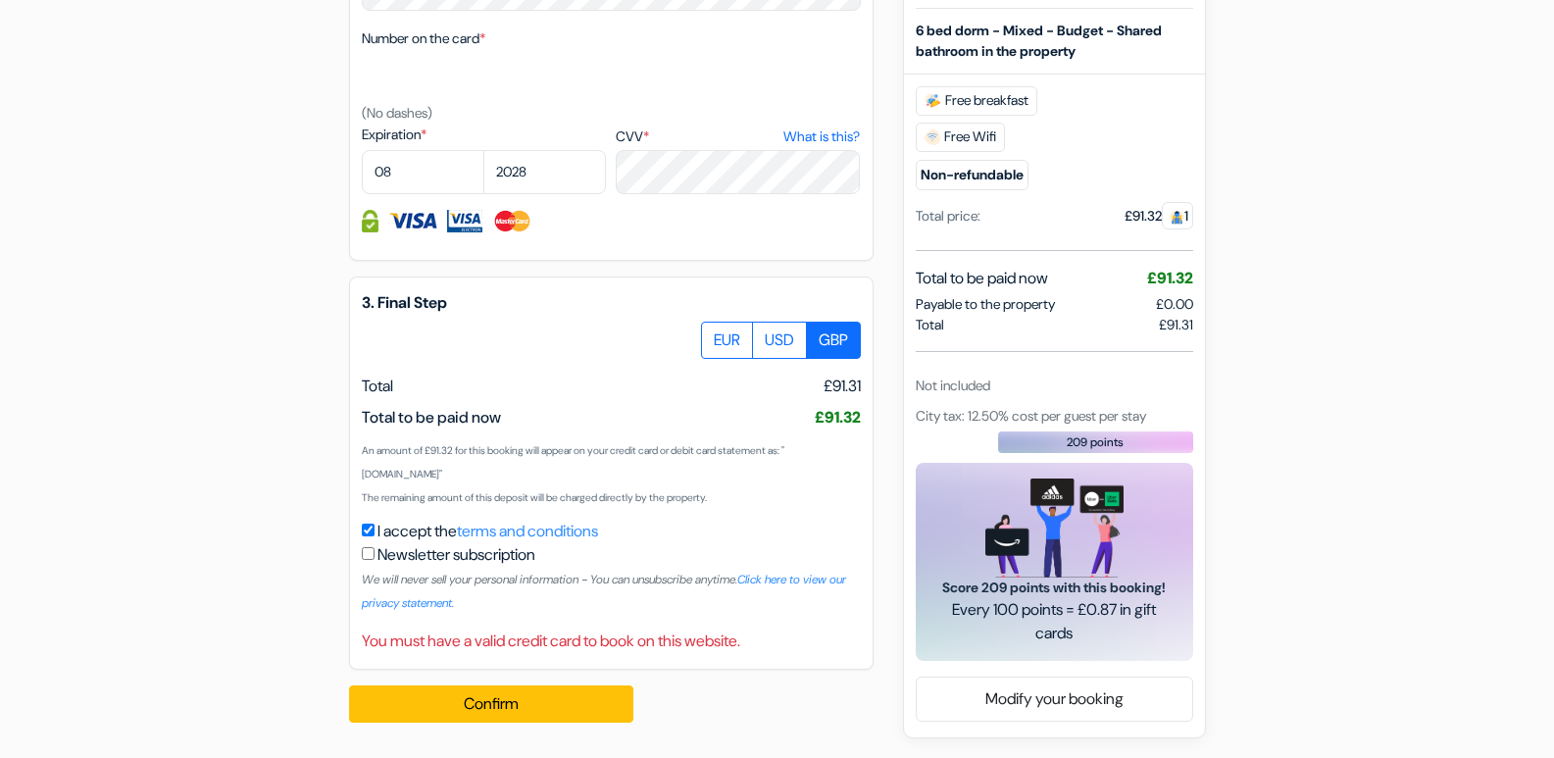
scroll to position [1074, 0]
click at [481, 699] on button "Confirm Loading..." at bounding box center [491, 703] width 284 height 37
click at [511, 697] on button "Confirm Loading..." at bounding box center [491, 703] width 284 height 37
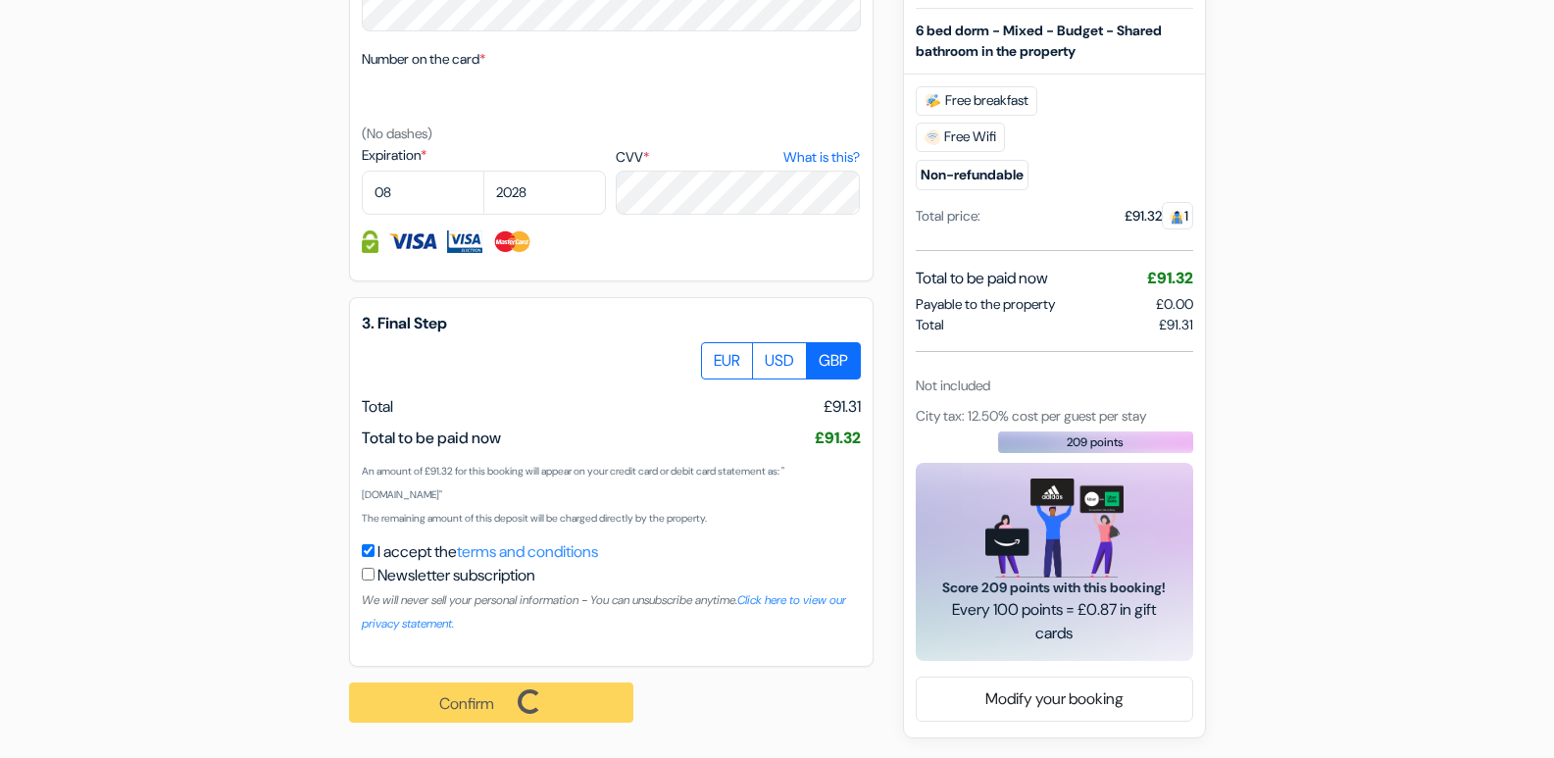
click at [511, 697] on div "Confirm Loading... Processing request ..." at bounding box center [502, 702] width 306 height 72
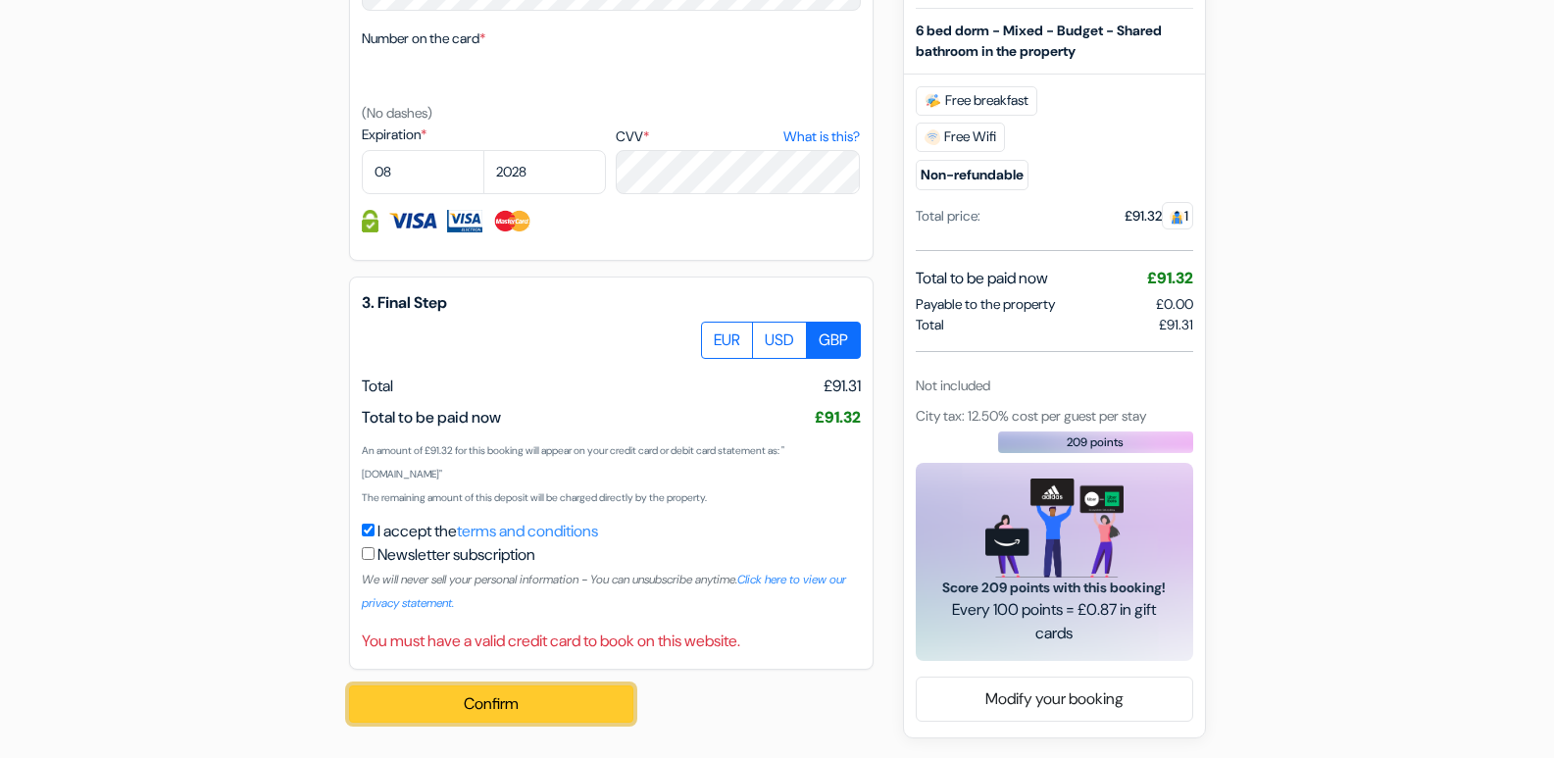
click at [511, 697] on button "Confirm Loading..." at bounding box center [491, 703] width 284 height 37
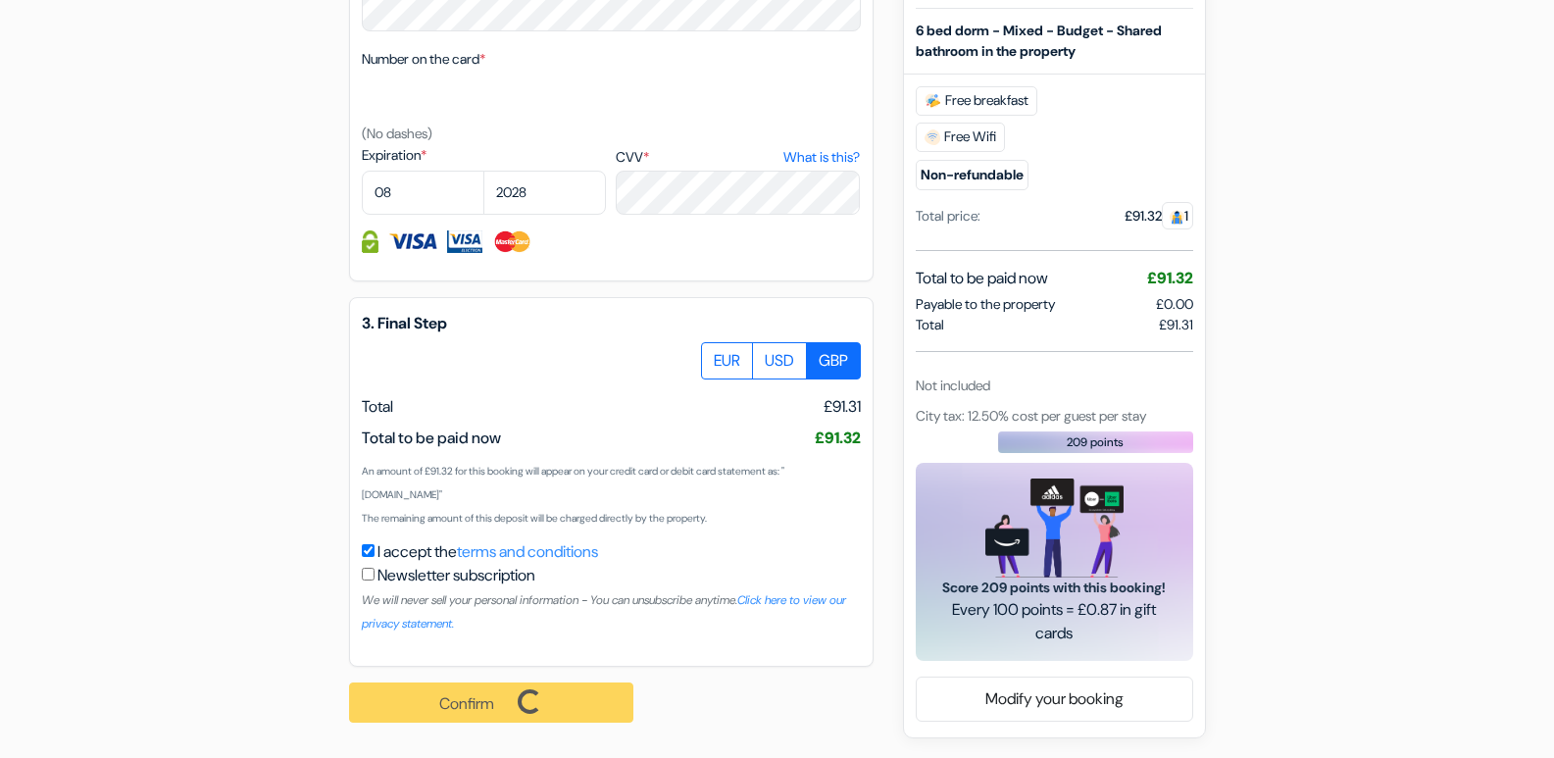
click at [511, 697] on div "Confirm Loading... Processing request ..." at bounding box center [502, 702] width 306 height 72
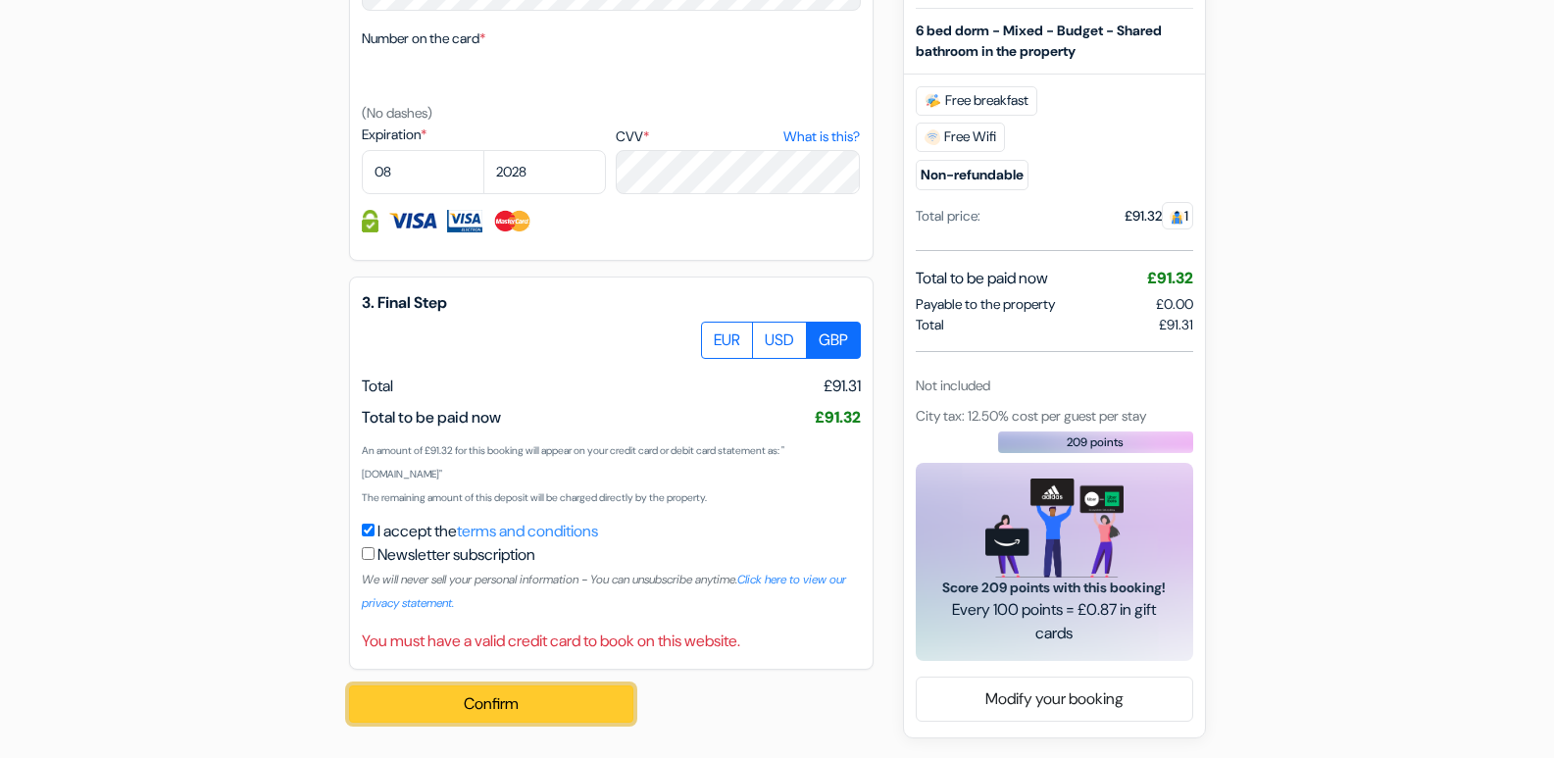
click at [511, 697] on button "Confirm Loading..." at bounding box center [491, 703] width 284 height 37
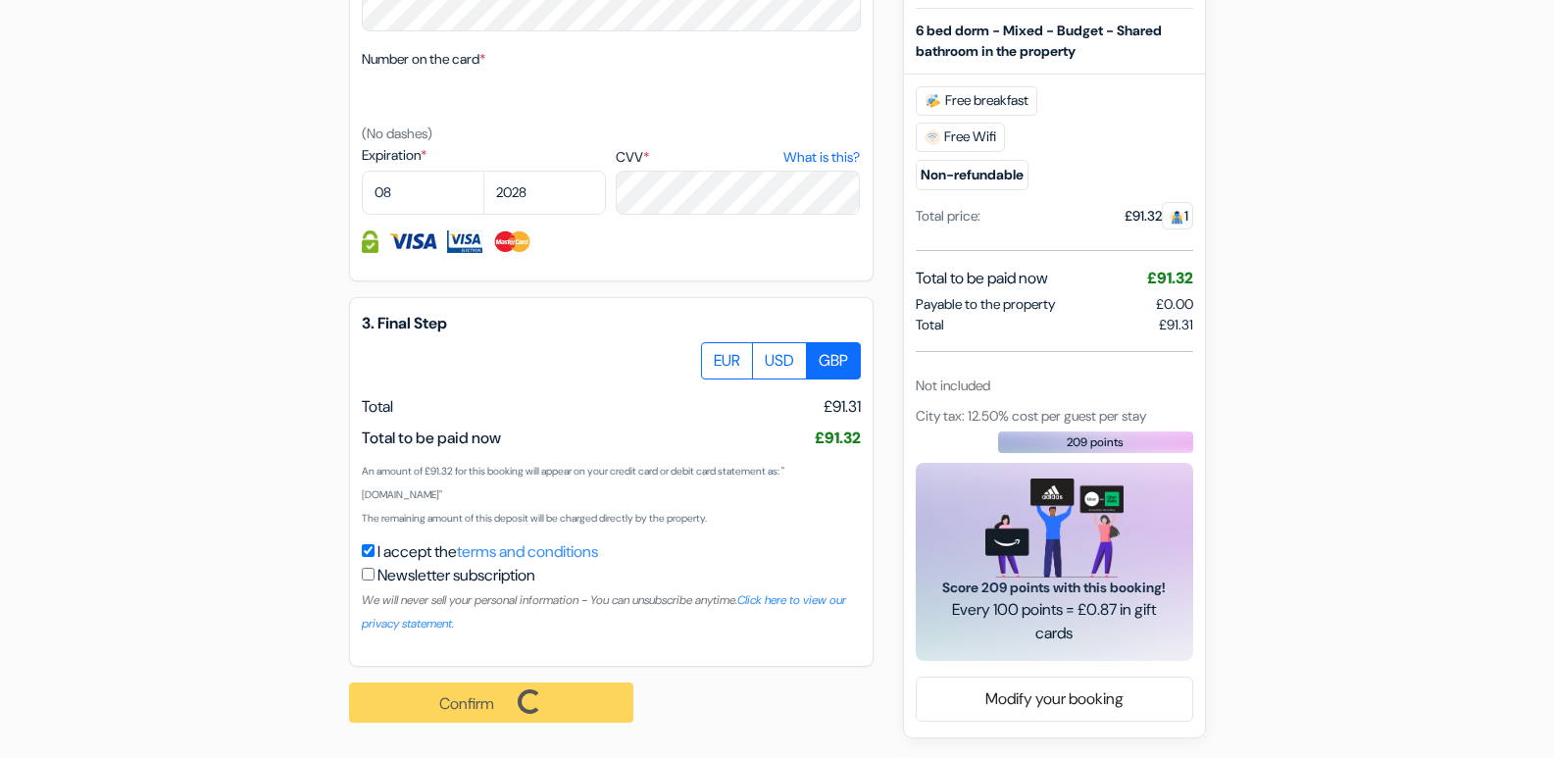
click at [511, 697] on div "Confirm Loading... Processing request ..." at bounding box center [502, 702] width 306 height 72
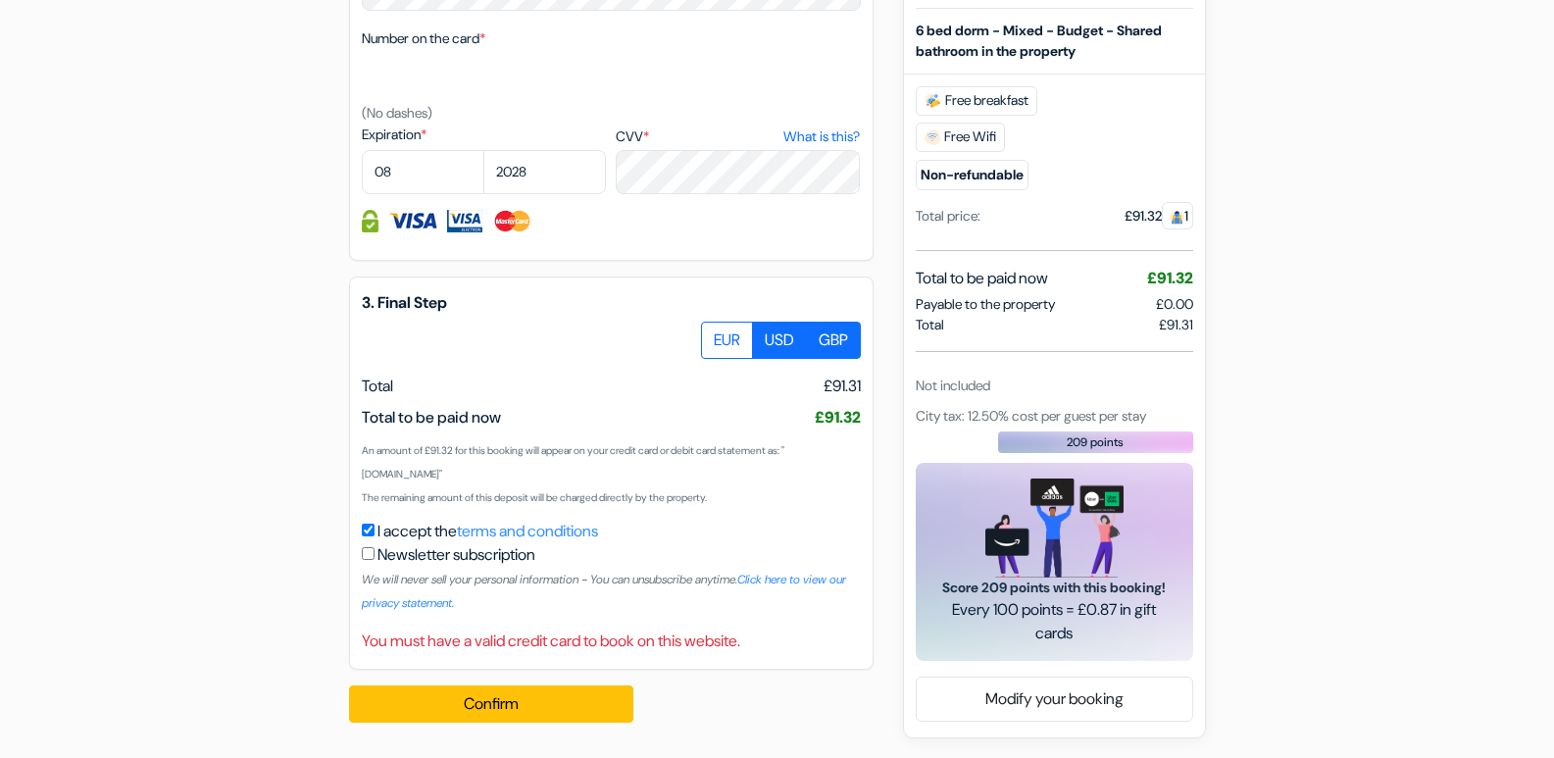
click at [760, 331] on label "USD" at bounding box center [779, 339] width 55 height 37
click at [715, 331] on input "USD" at bounding box center [708, 327] width 13 height 13
radio input "true"
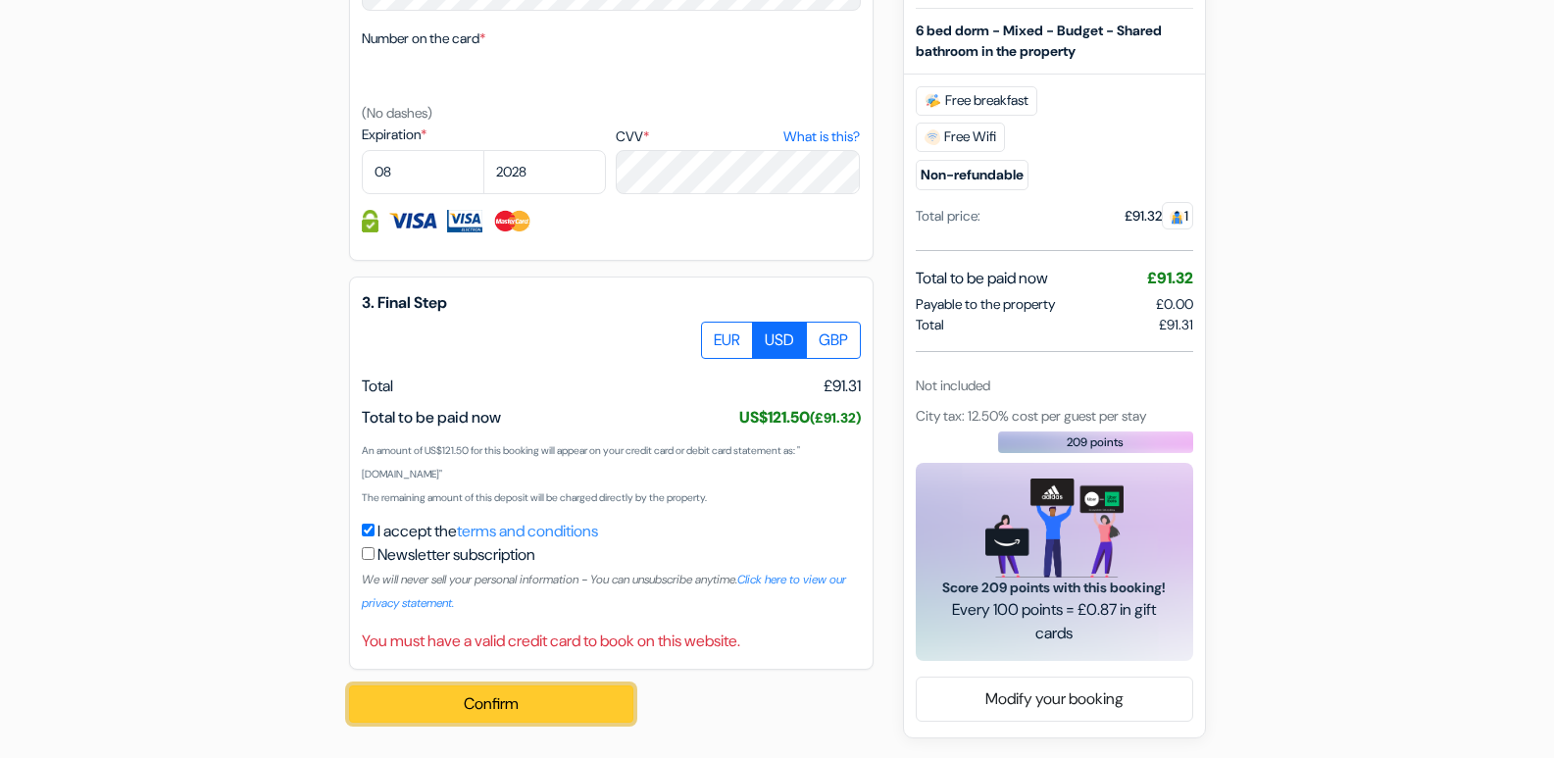
click at [508, 698] on button "Confirm Loading..." at bounding box center [491, 703] width 284 height 37
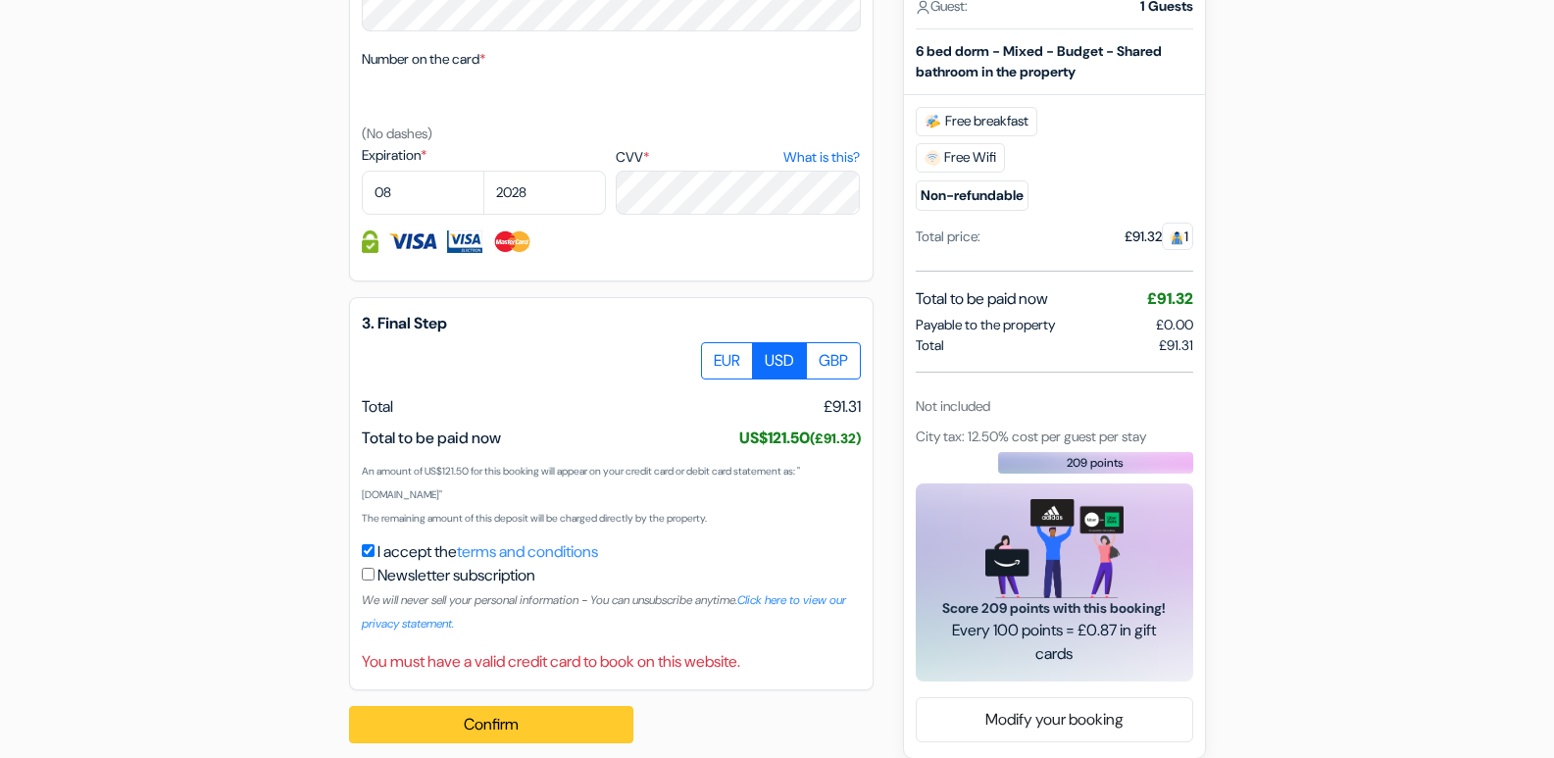
click at [508, 698] on div "Confirm Loading... Processing request ..." at bounding box center [502, 724] width 306 height 69
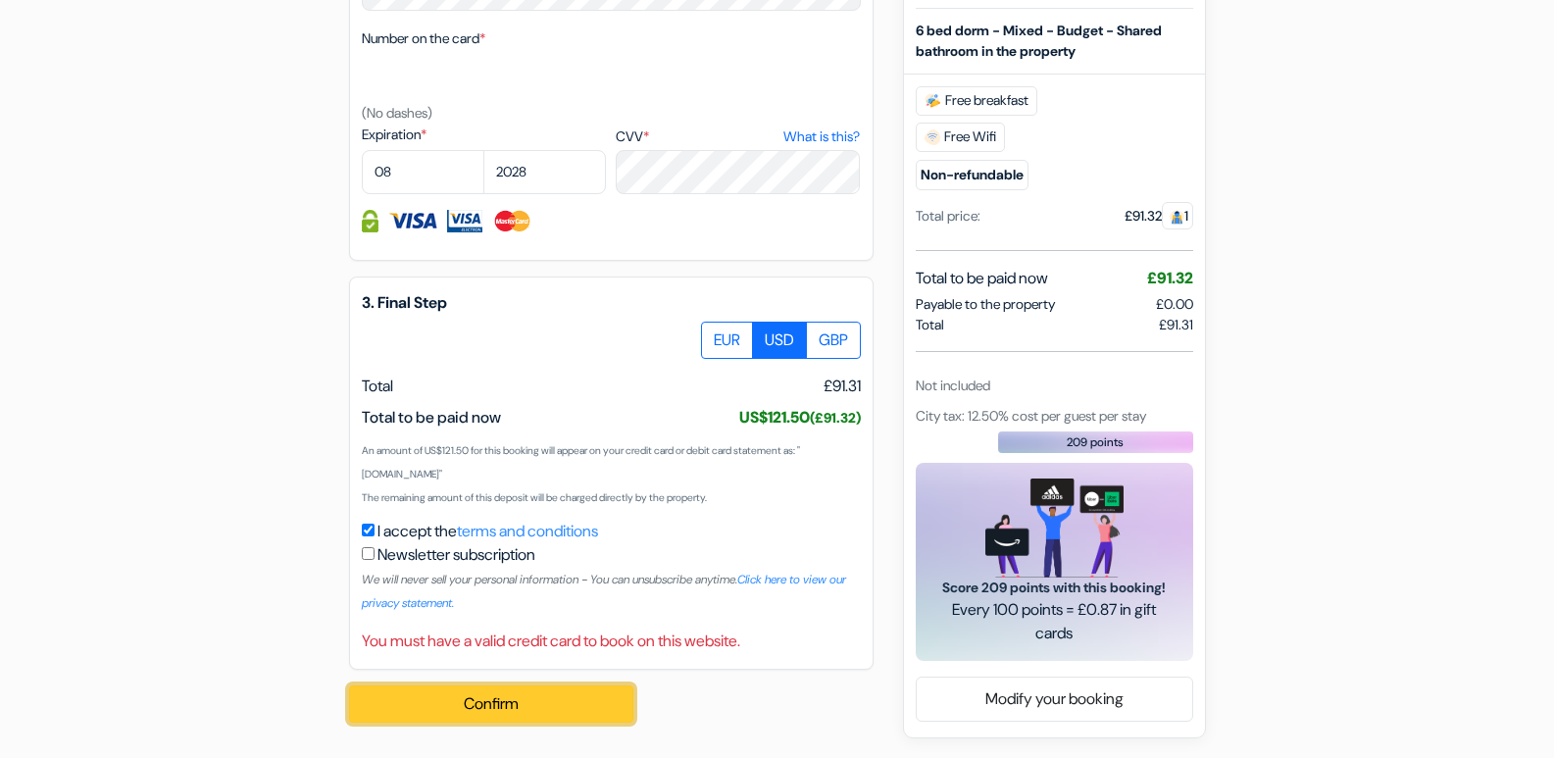
click at [508, 698] on button "Confirm Loading..." at bounding box center [491, 703] width 284 height 37
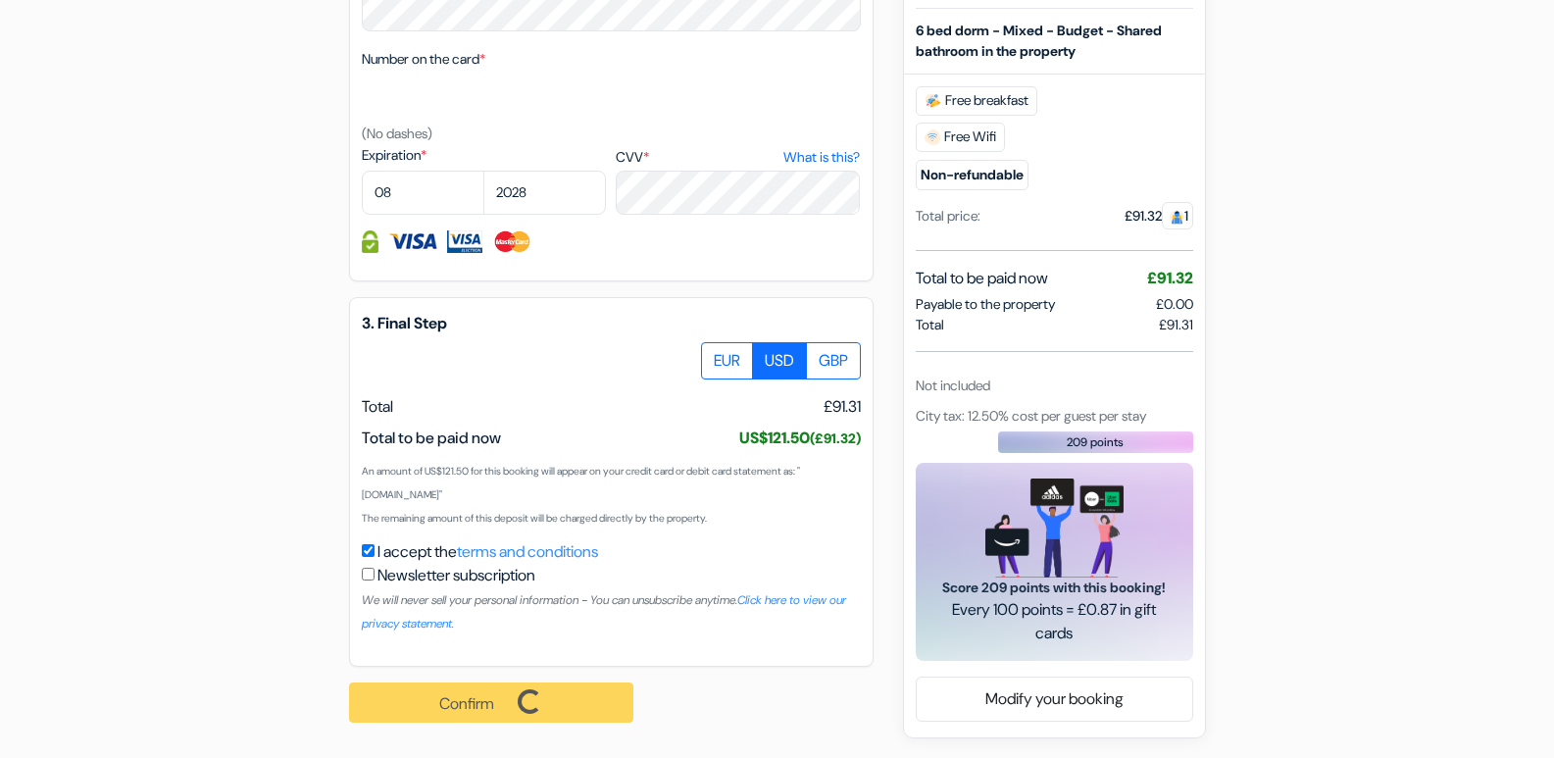
click at [508, 698] on div "Confirm Loading... Processing request ..." at bounding box center [502, 702] width 306 height 72
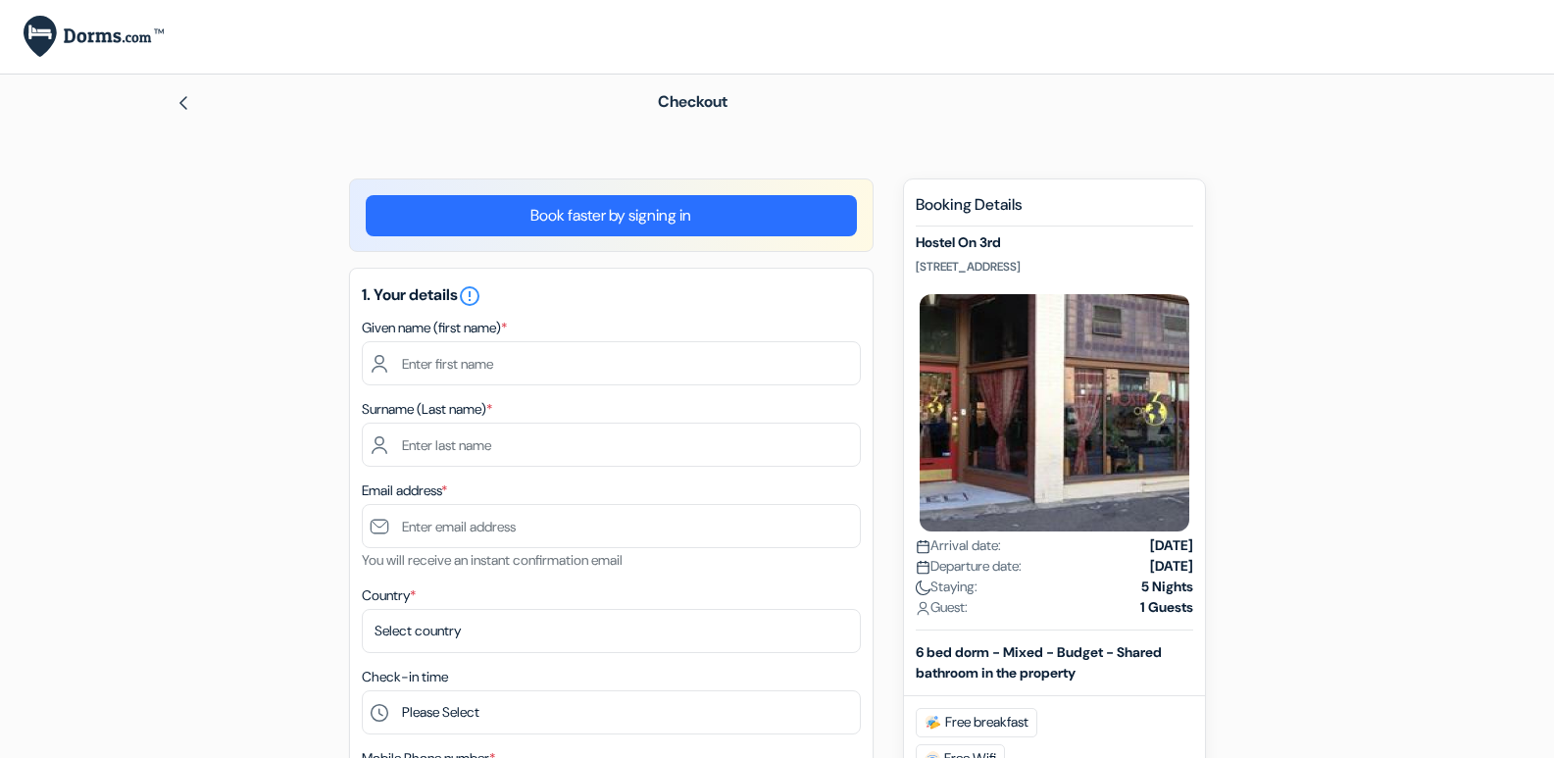
click at [579, 209] on link "Book faster by signing in" at bounding box center [611, 215] width 491 height 41
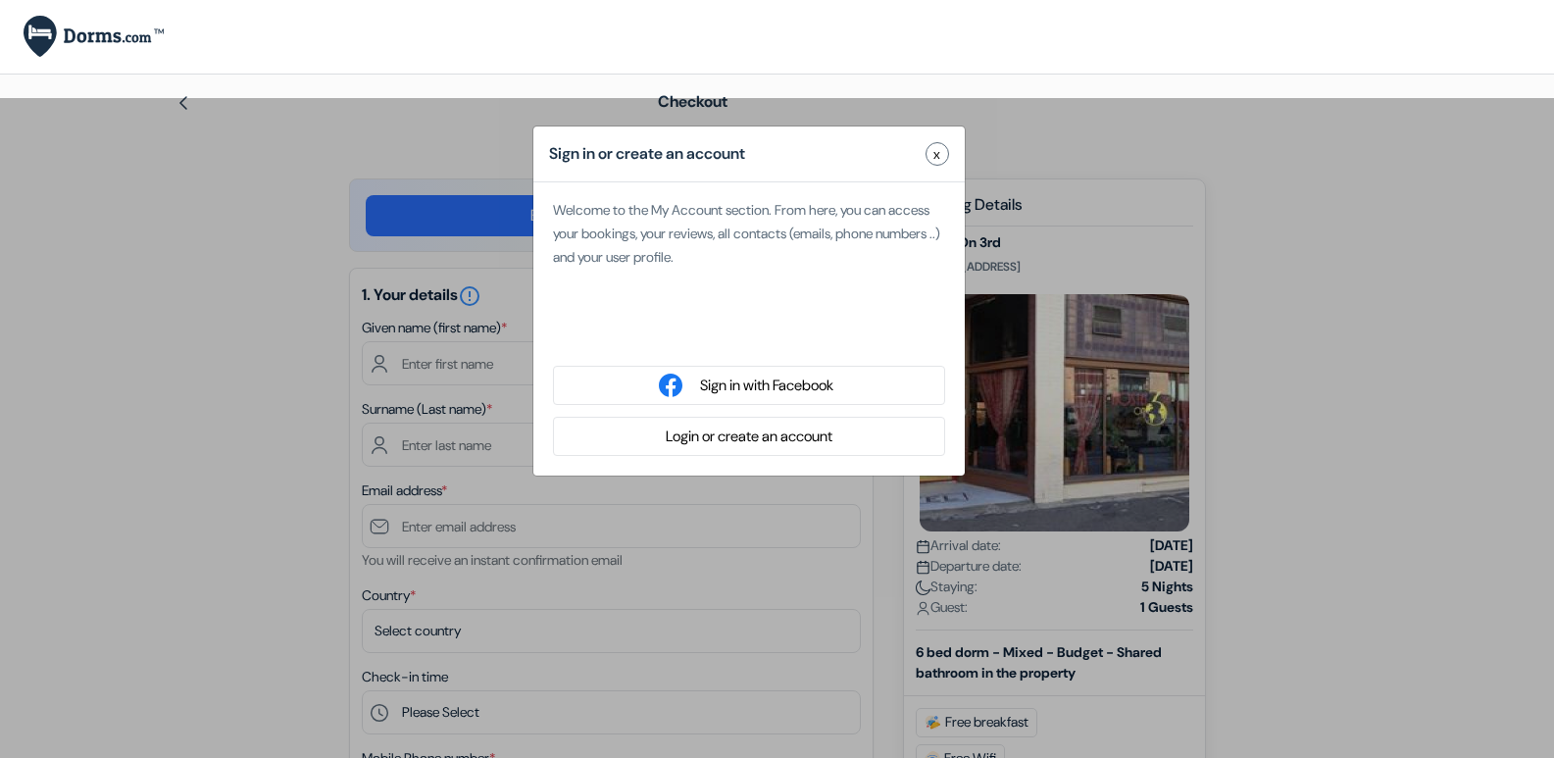
click at [775, 429] on button "Login or create an account" at bounding box center [749, 436] width 178 height 25
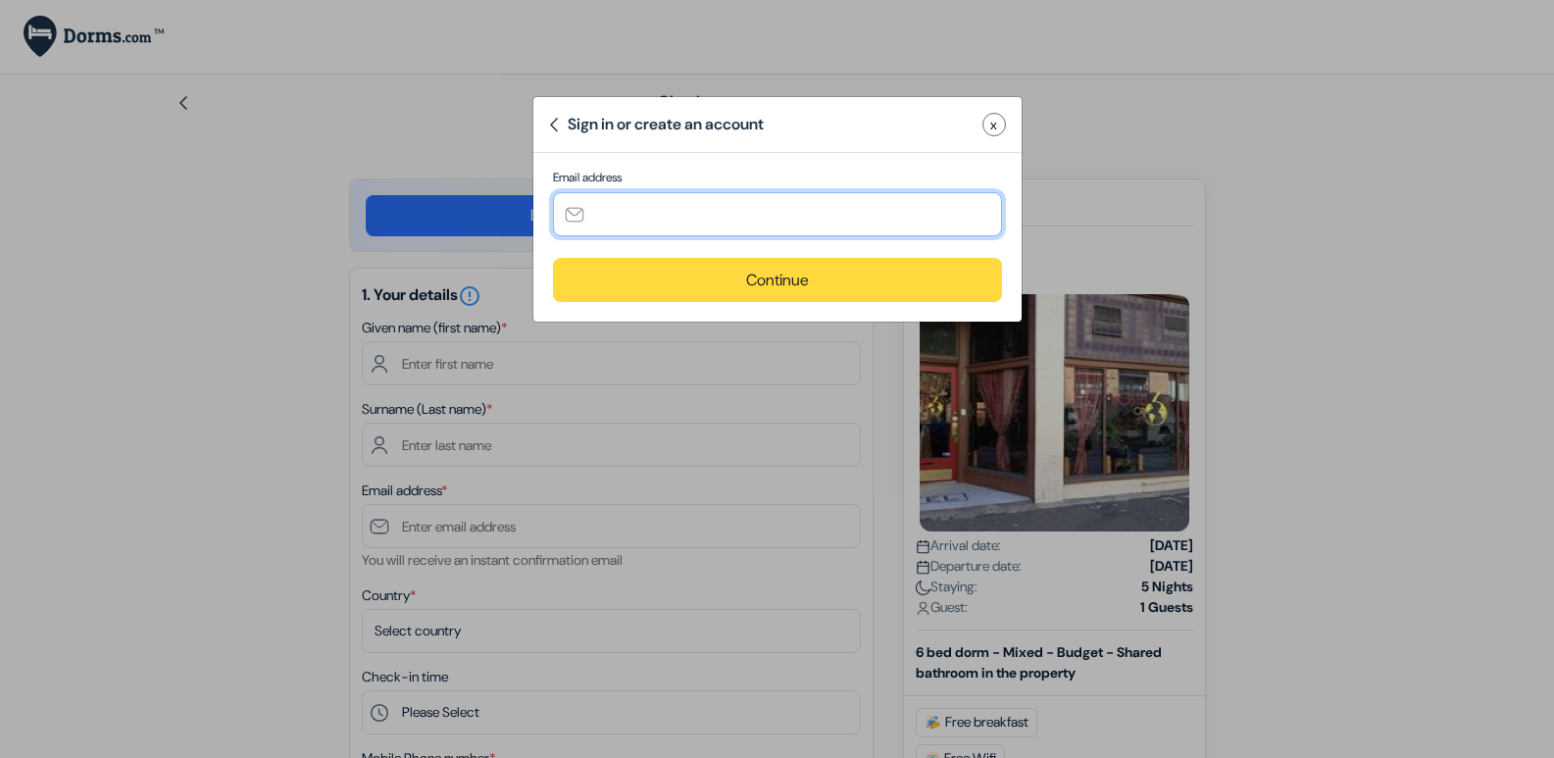
drag, startPoint x: 613, startPoint y: 218, endPoint x: 532, endPoint y: 214, distance: 80.5
click at [613, 214] on input "text" at bounding box center [777, 214] width 449 height 44
type input "[EMAIL_ADDRESS][DOMAIN_NAME]"
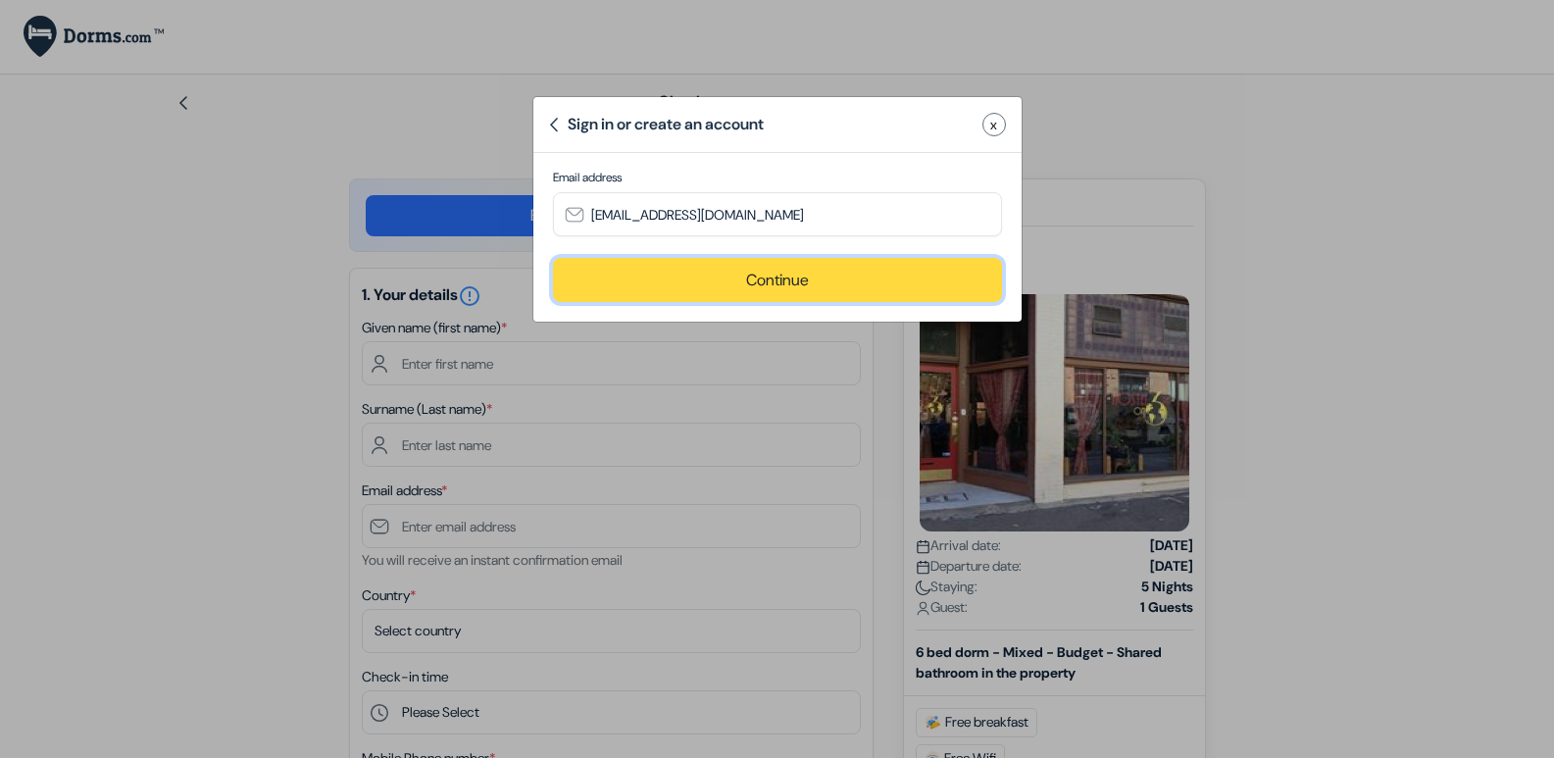
click at [731, 272] on button "Continue" at bounding box center [777, 280] width 449 height 44
type input "[EMAIL_ADDRESS][DOMAIN_NAME]"
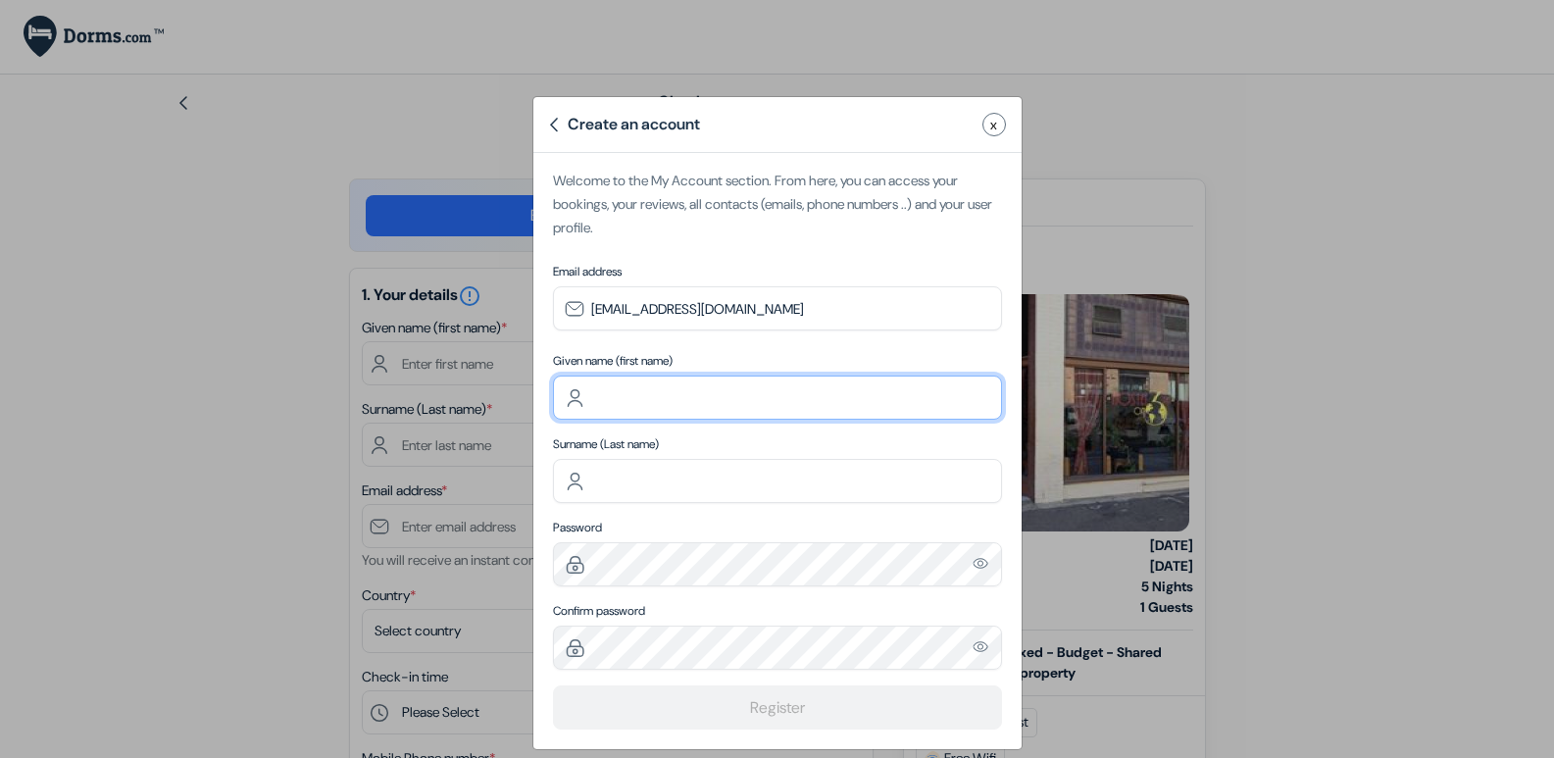
click at [616, 405] on input "text" at bounding box center [777, 397] width 449 height 44
type input "[PERSON_NAME]"
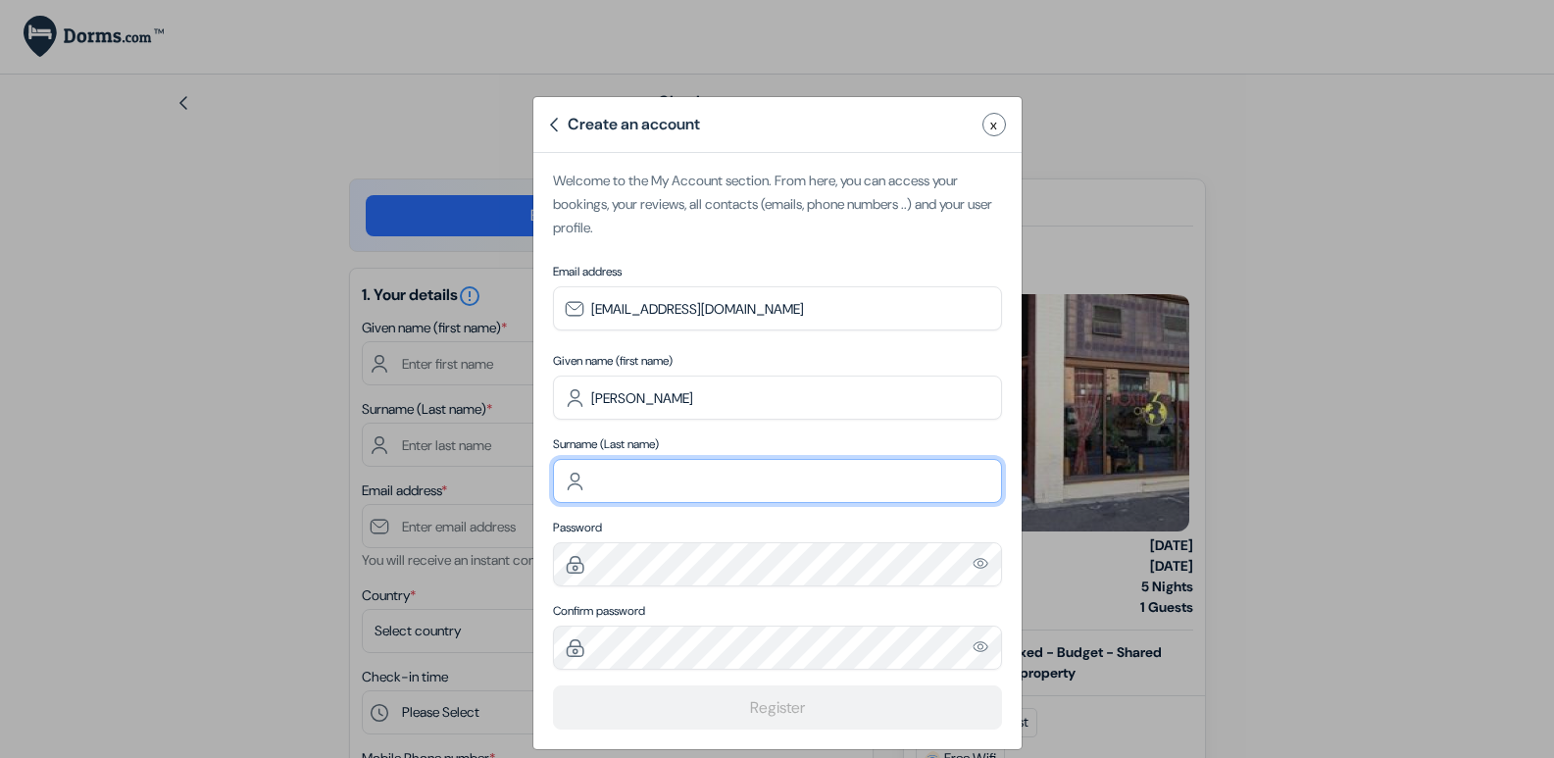
click at [608, 480] on input "text" at bounding box center [777, 481] width 449 height 44
type input "[PERSON_NAME]"
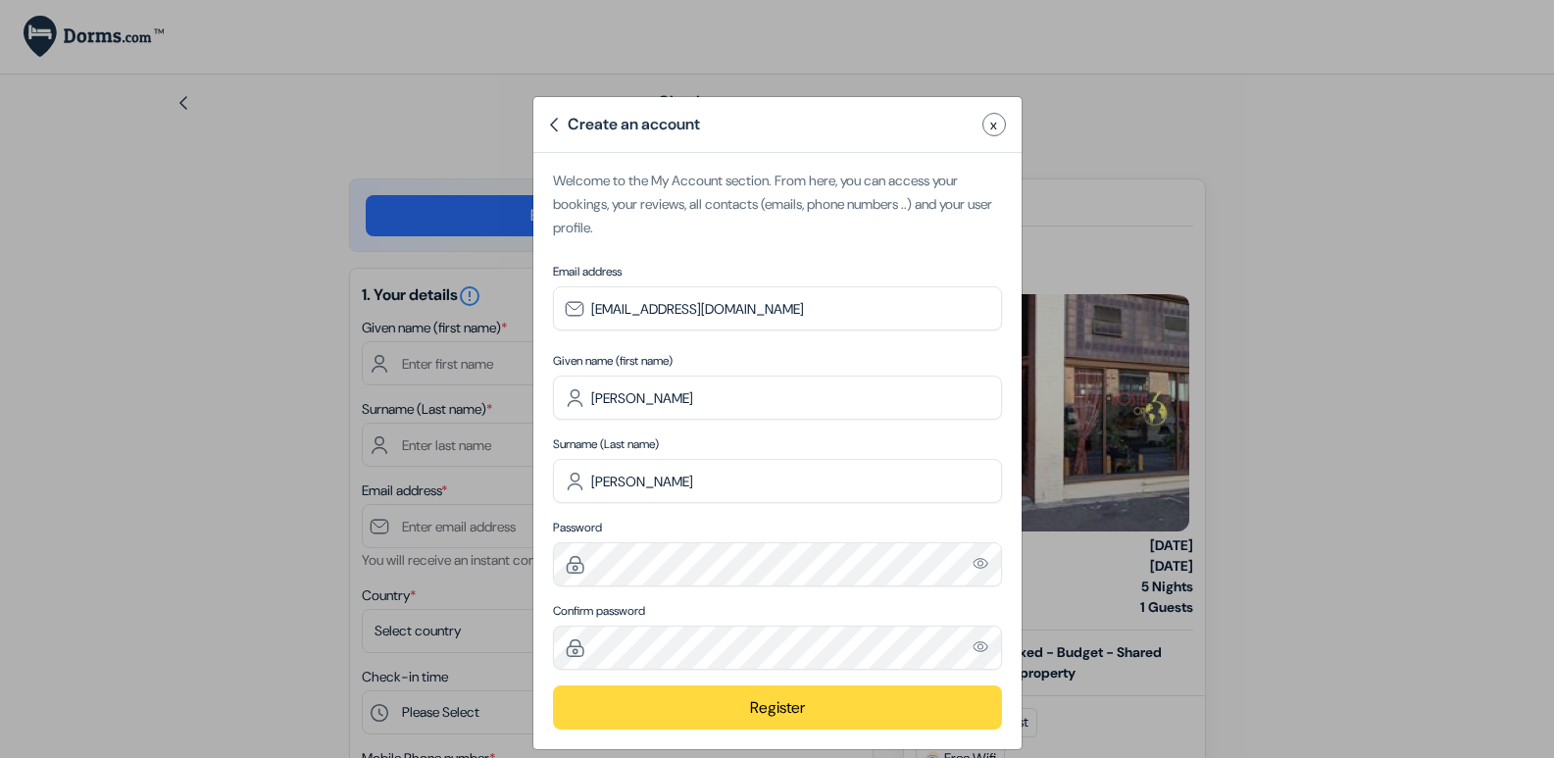
click at [631, 713] on button "Register" at bounding box center [777, 707] width 449 height 44
click at [635, 711] on button "Register" at bounding box center [777, 707] width 449 height 44
click at [635, 710] on button "Register" at bounding box center [777, 707] width 449 height 44
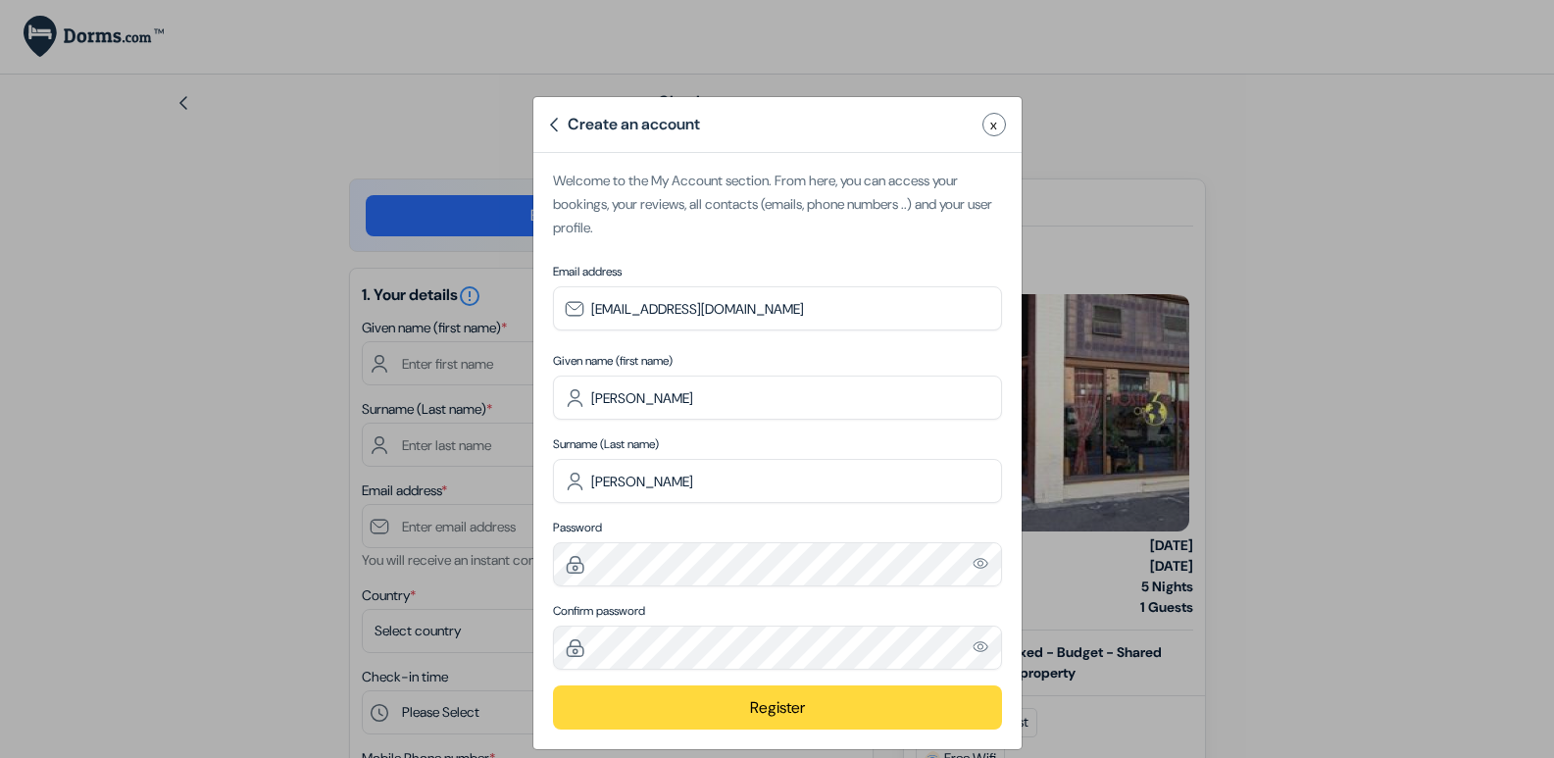
click at [652, 702] on button "Register" at bounding box center [777, 707] width 449 height 44
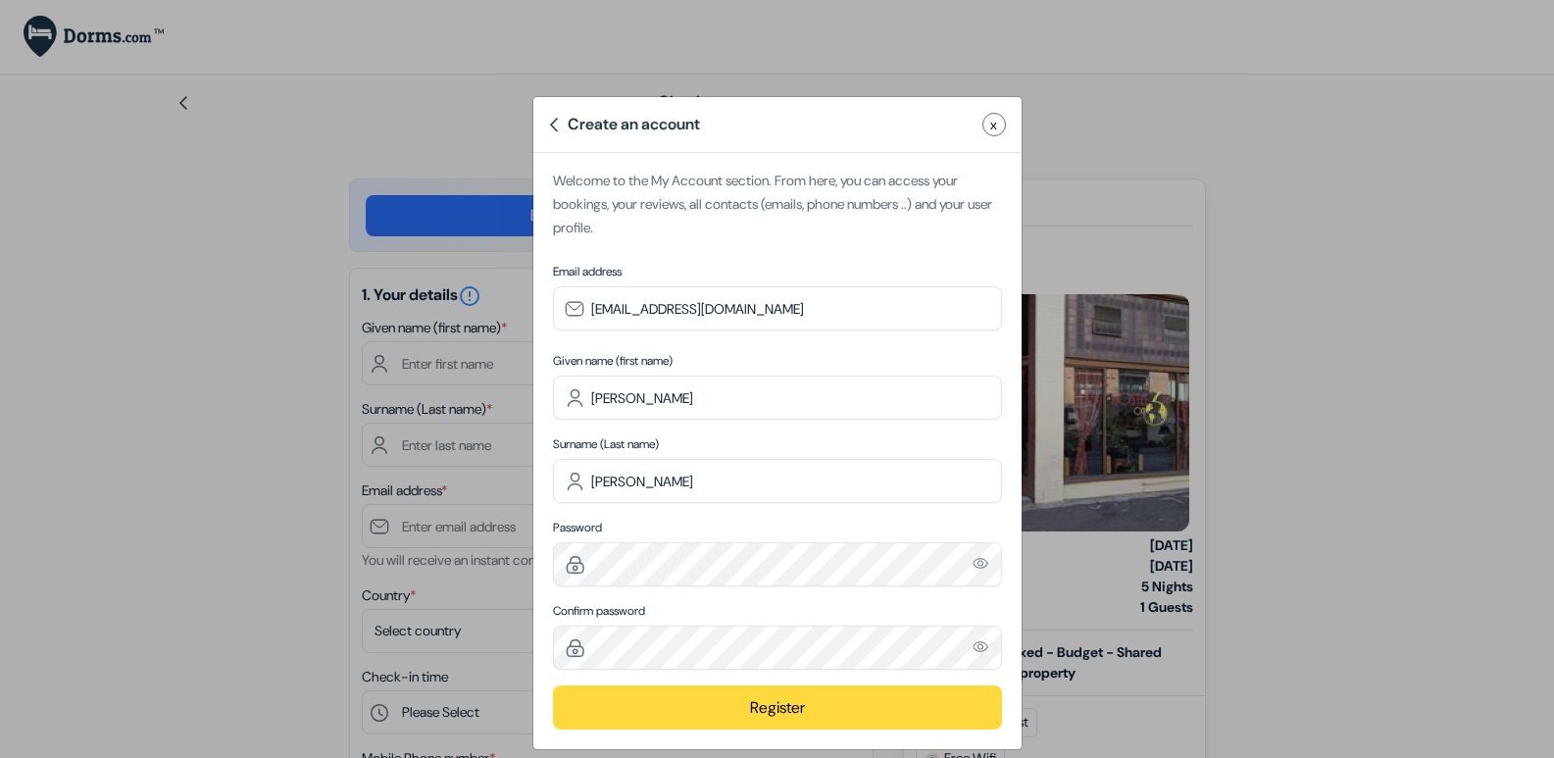
click at [652, 702] on button "Register" at bounding box center [777, 707] width 449 height 44
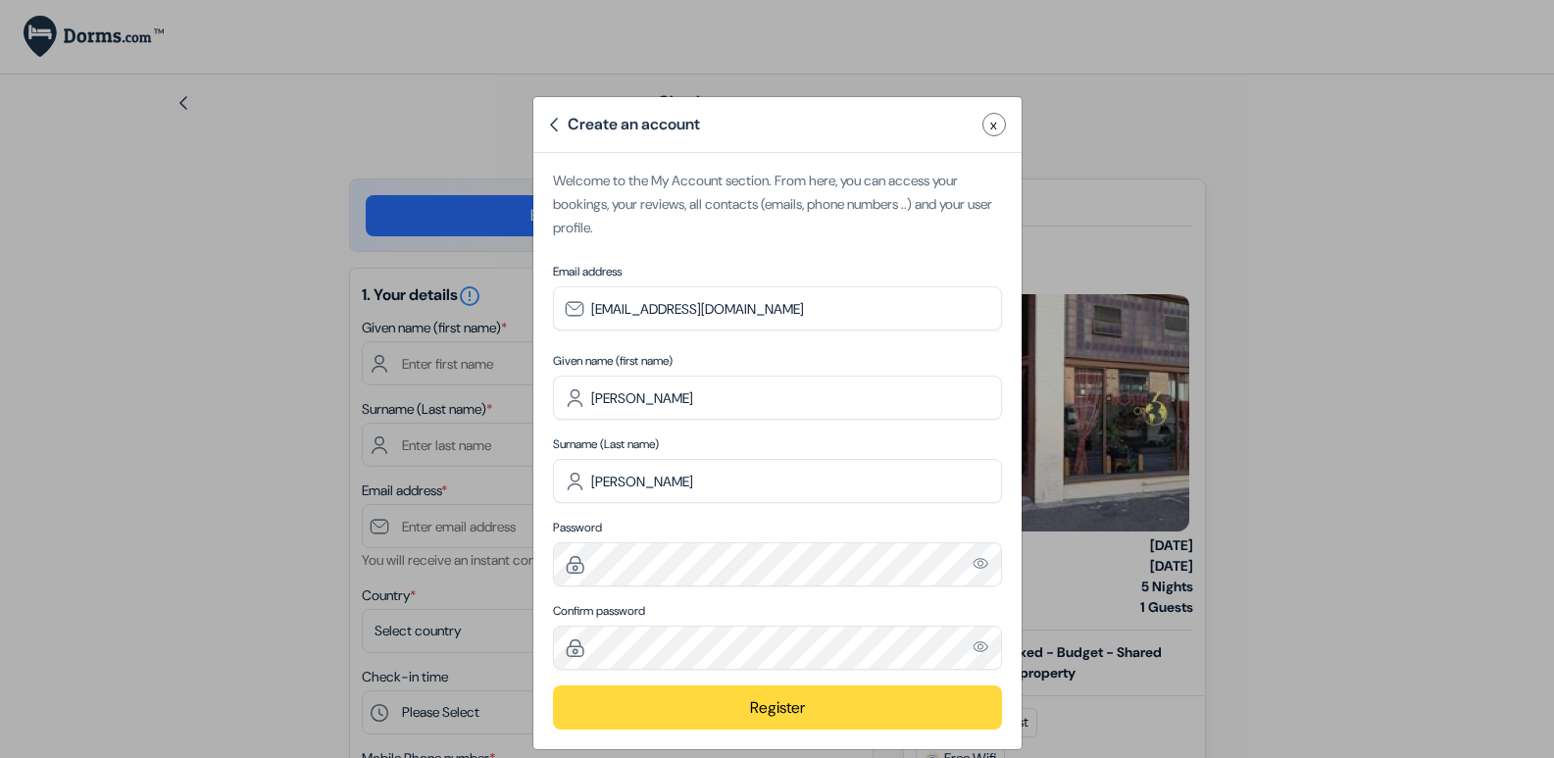
click at [652, 702] on button "Register" at bounding box center [777, 707] width 449 height 44
click at [612, 698] on button "Register" at bounding box center [777, 707] width 449 height 44
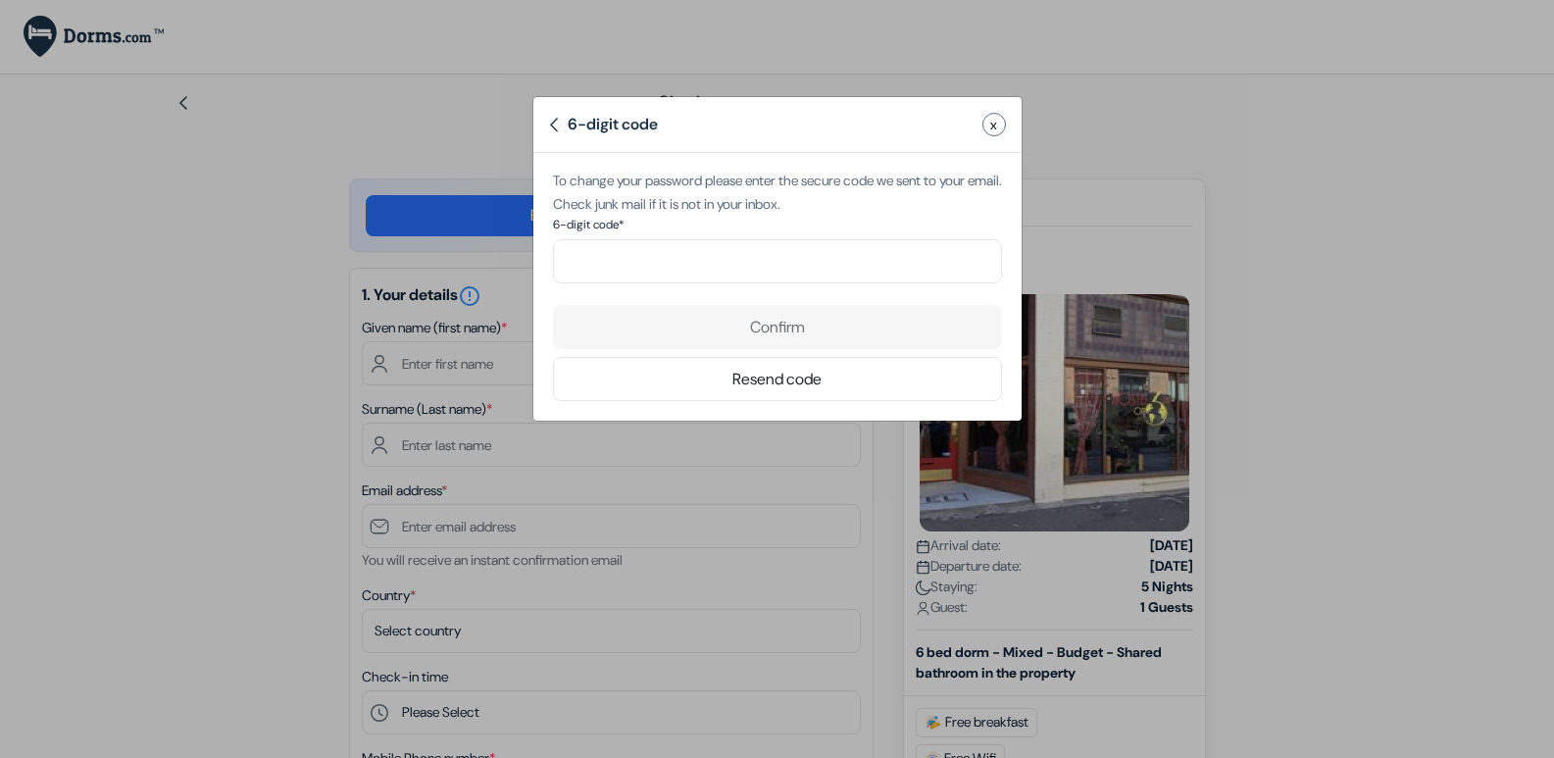
click at [755, 321] on div "Confirm Resend code" at bounding box center [777, 353] width 449 height 96
click at [996, 118] on span "x" at bounding box center [993, 125] width 7 height 21
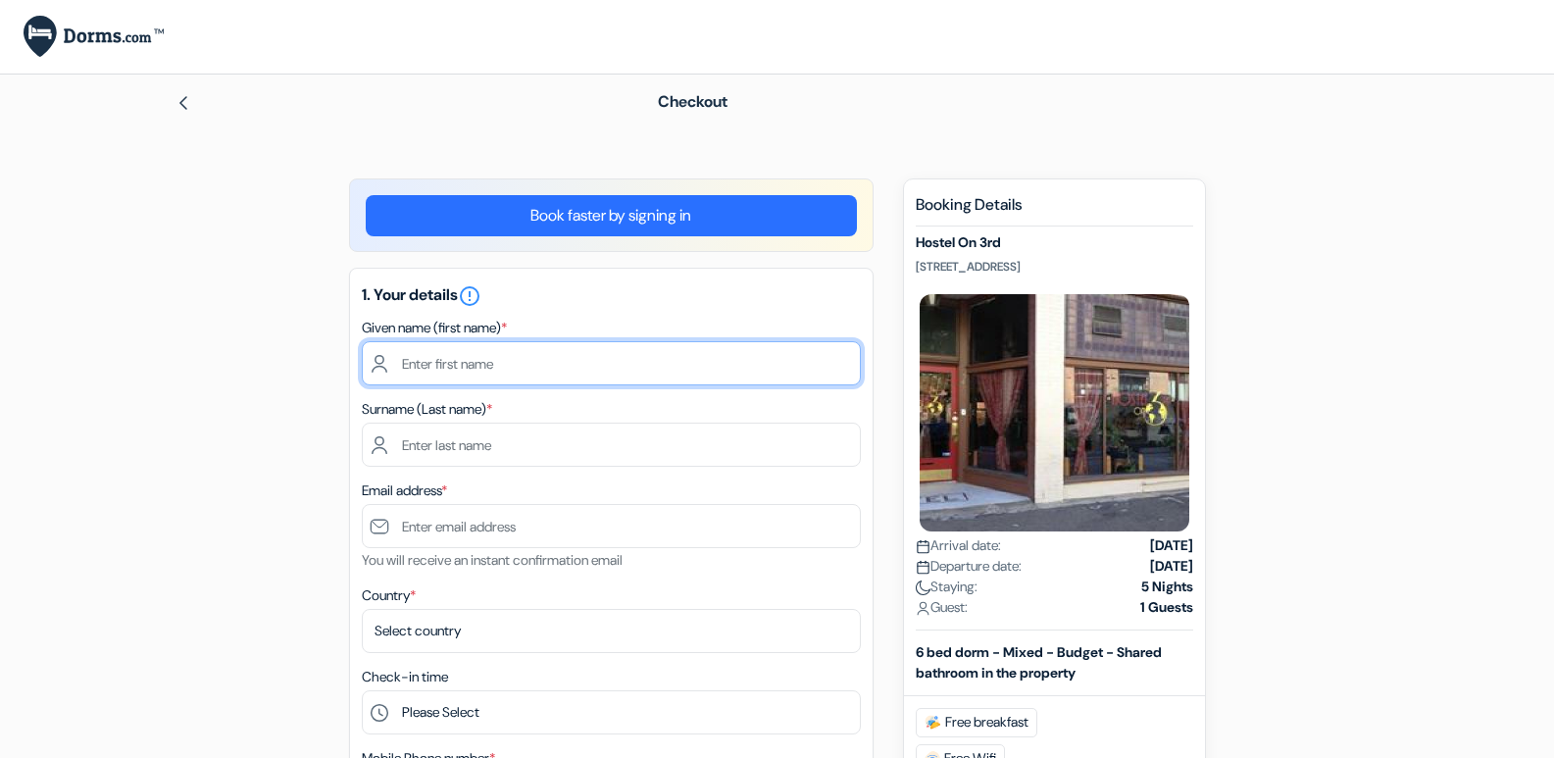
click at [597, 361] on input "text" at bounding box center [611, 363] width 499 height 44
type input "[PERSON_NAME]"
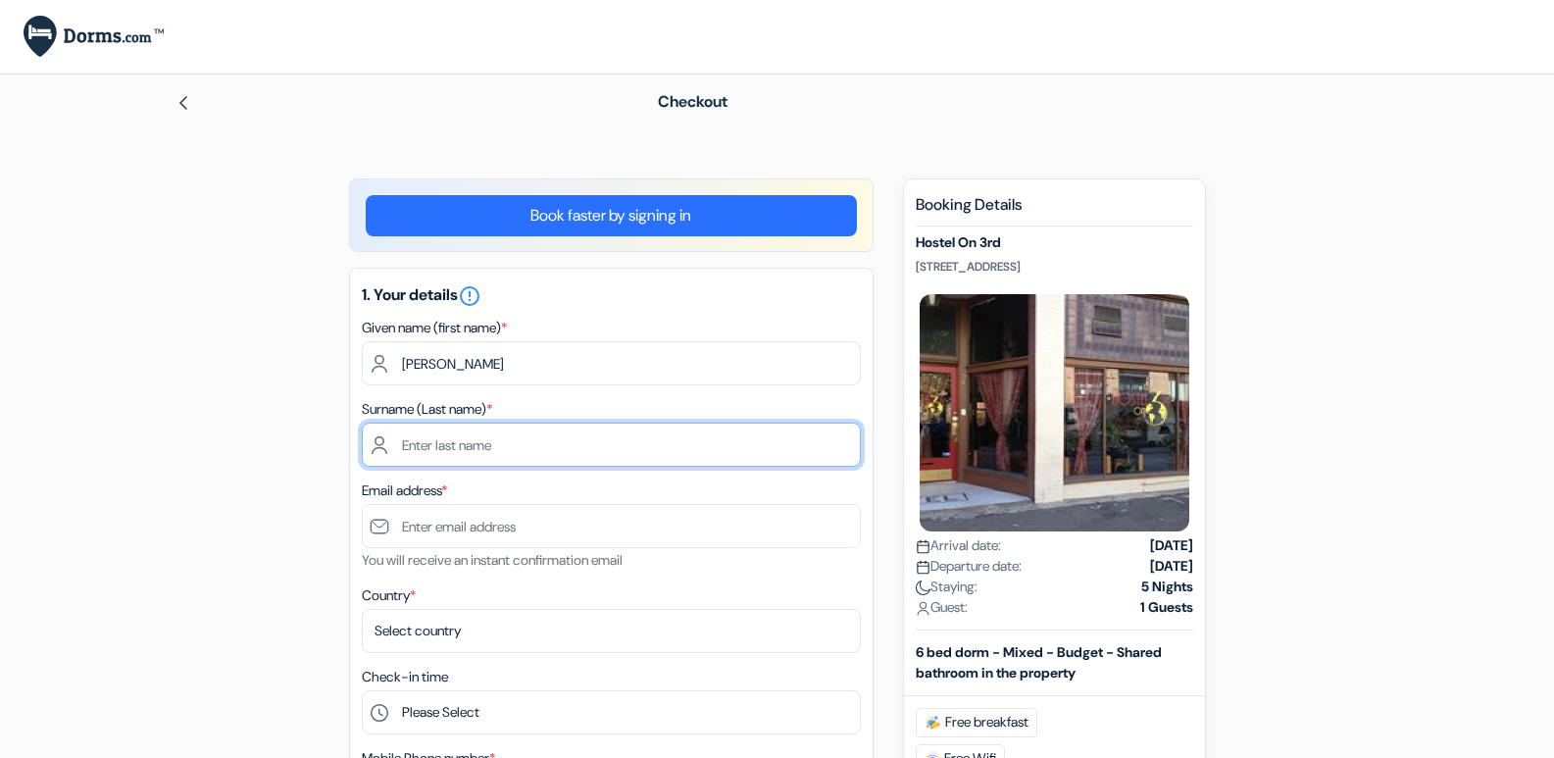
drag, startPoint x: 514, startPoint y: 449, endPoint x: 513, endPoint y: 429, distance: 19.6
click at [513, 429] on input "text" at bounding box center [611, 444] width 499 height 44
type input "[PERSON_NAME]"
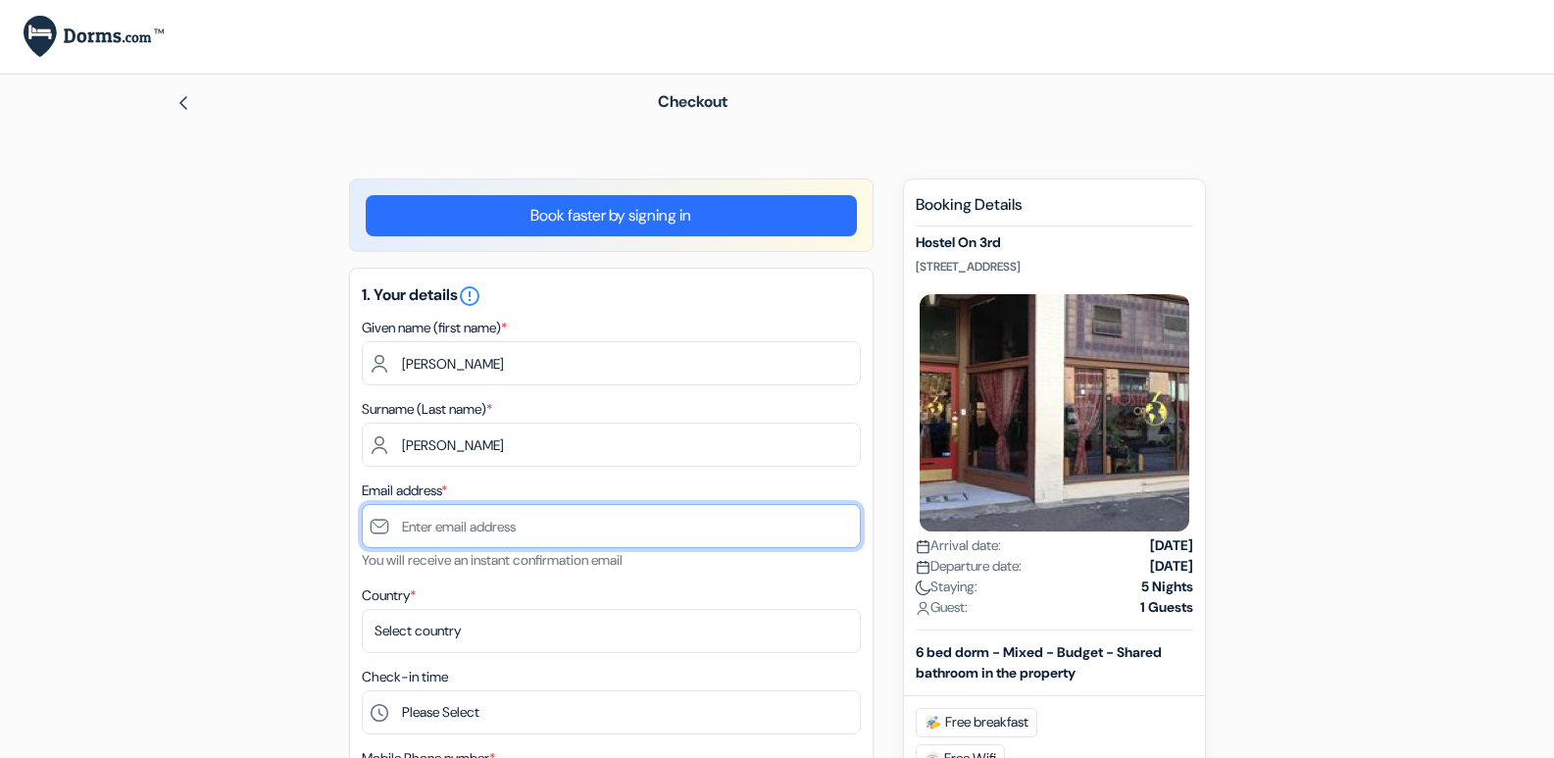
click at [547, 523] on input "text" at bounding box center [611, 526] width 499 height 44
type input "[EMAIL_ADDRESS],com"
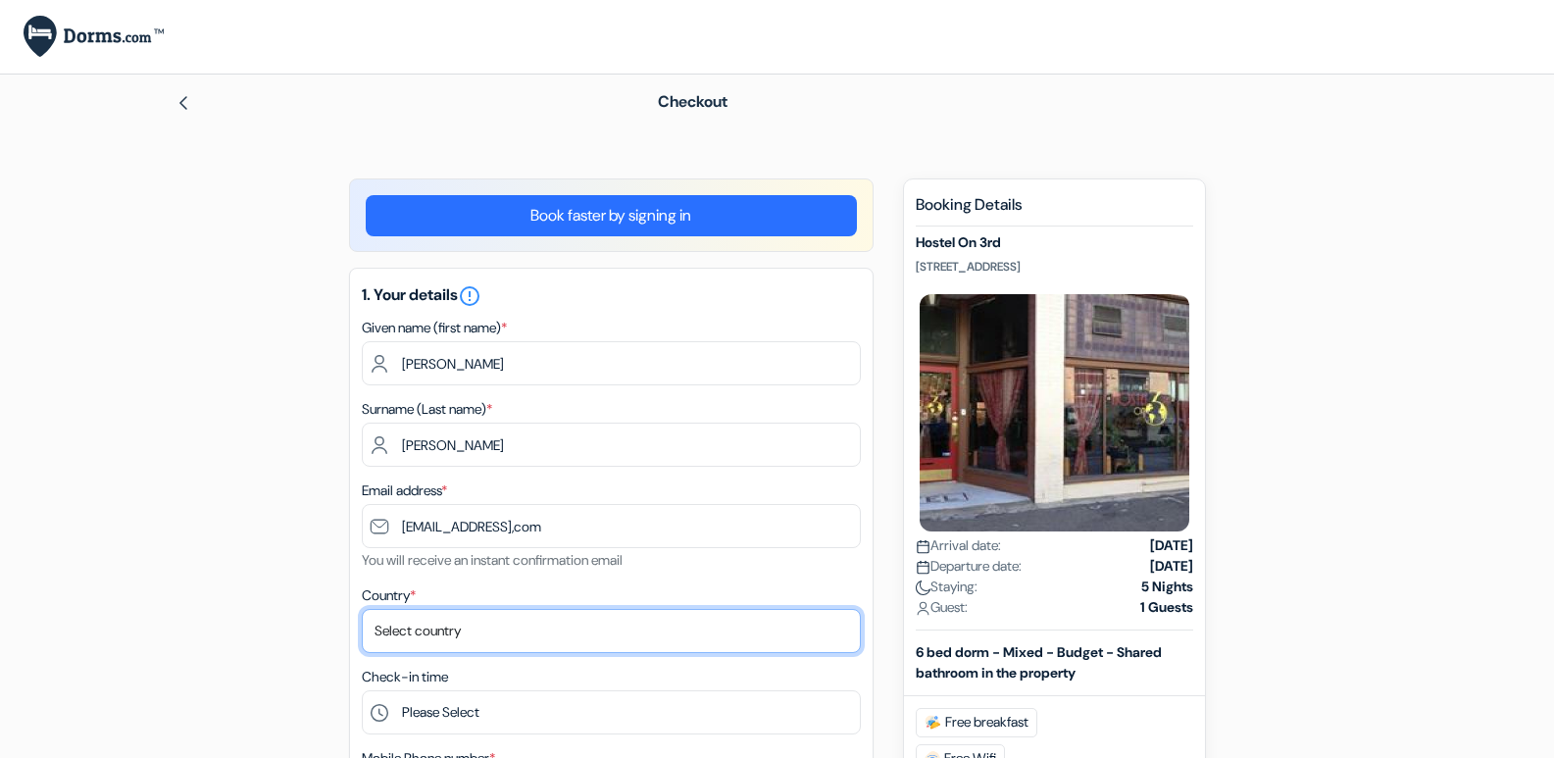
click at [546, 620] on select "Select country [GEOGRAPHIC_DATA] [GEOGRAPHIC_DATA] [GEOGRAPHIC_DATA] [GEOGRAPHI…" at bounding box center [611, 631] width 499 height 44
select select "64"
click at [362, 609] on select "Select country [GEOGRAPHIC_DATA] [GEOGRAPHIC_DATA] [GEOGRAPHIC_DATA] [GEOGRAPHI…" at bounding box center [611, 631] width 499 height 44
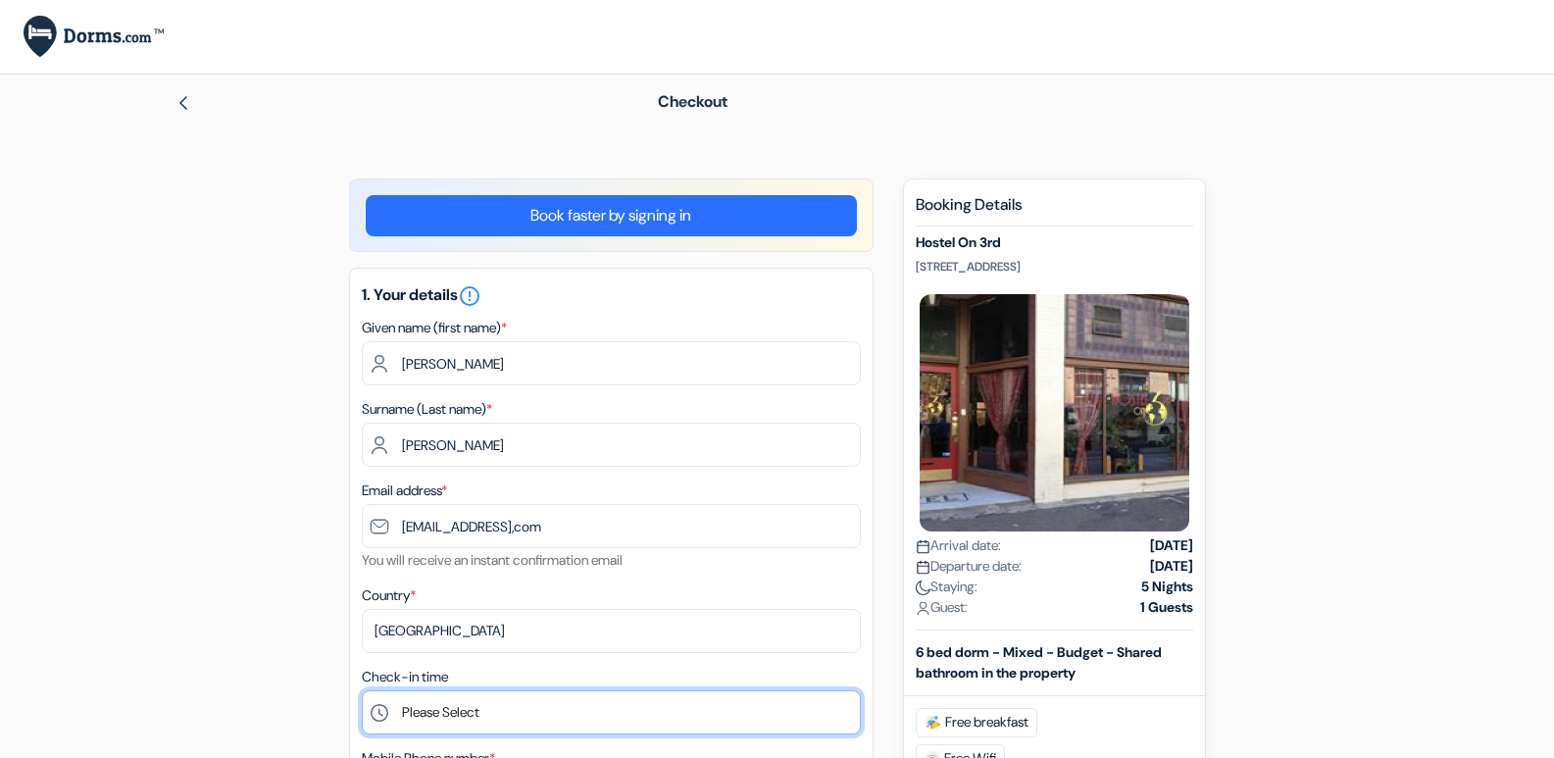
click at [516, 702] on select "Please Select 1:00 2:00 3:00 4:00 5:00 6:00 7:00 8:00 9:00 10:00 11:00 12:00 13…" at bounding box center [611, 712] width 499 height 44
select select "13"
click at [362, 690] on select "Please Select 1:00 2:00 3:00 4:00 5:00 6:00 7:00 8:00 9:00 10:00 11:00 12:00 13…" at bounding box center [611, 712] width 499 height 44
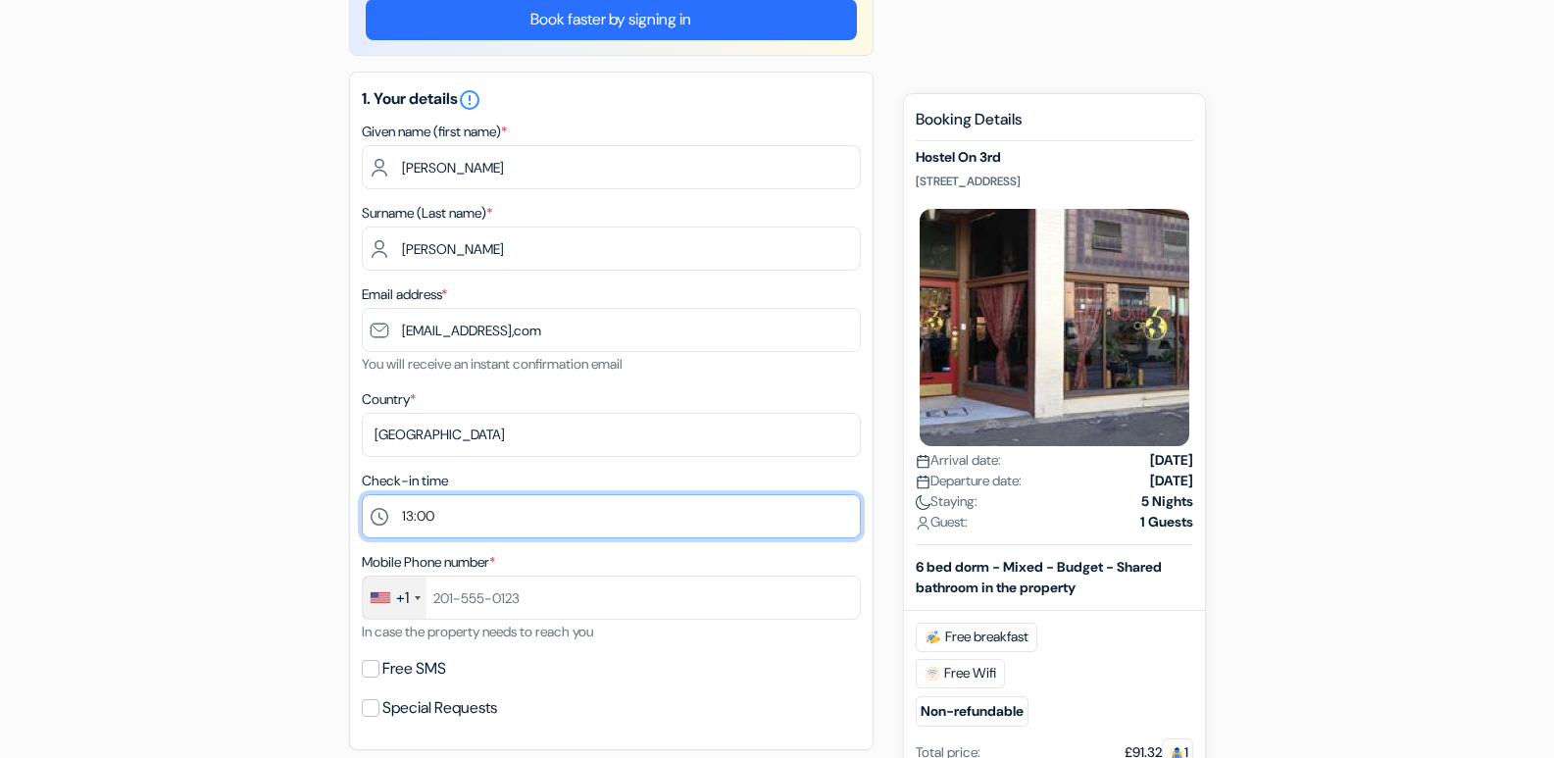
scroll to position [353, 0]
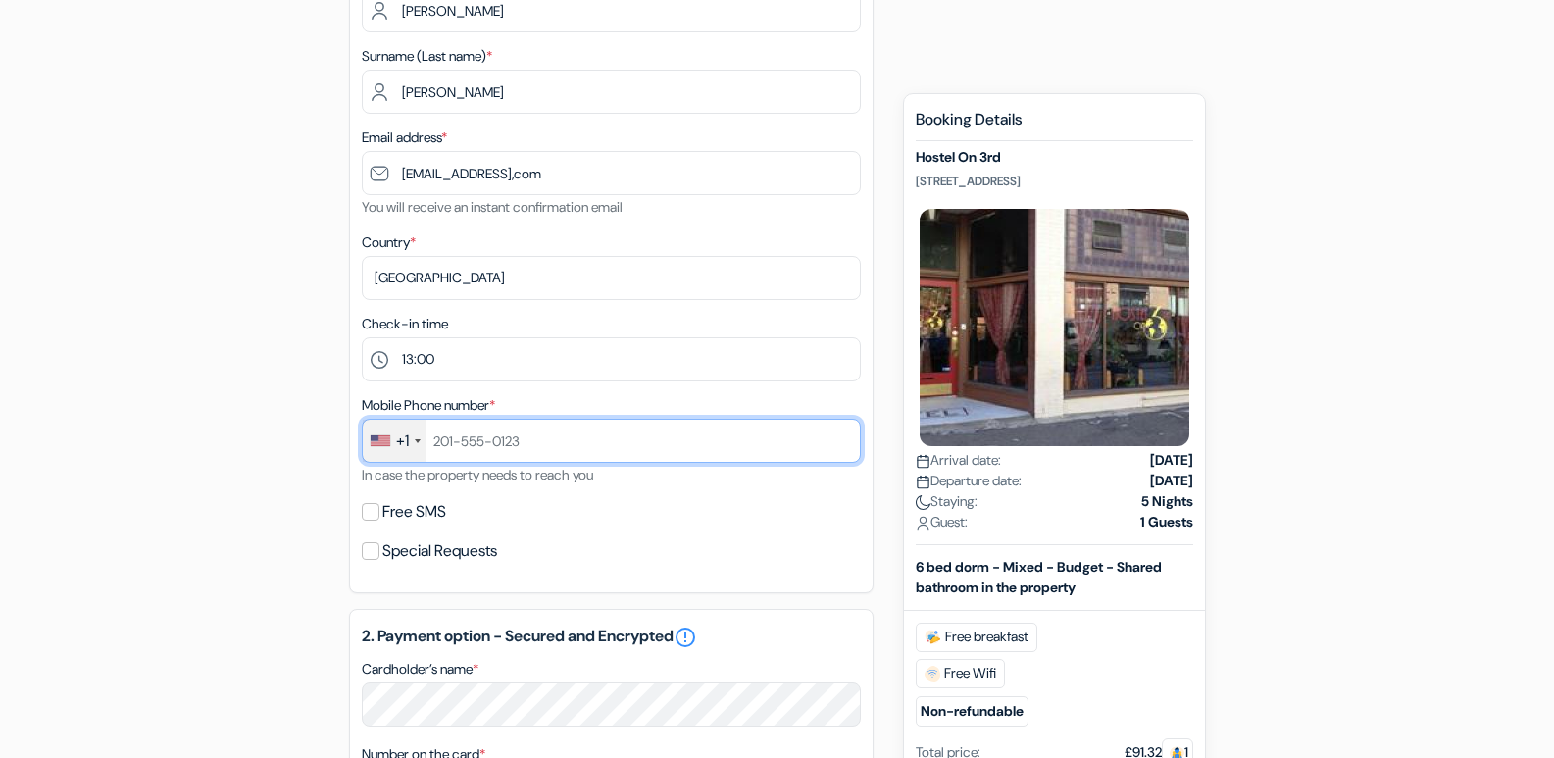
click at [539, 436] on input "text" at bounding box center [611, 441] width 499 height 44
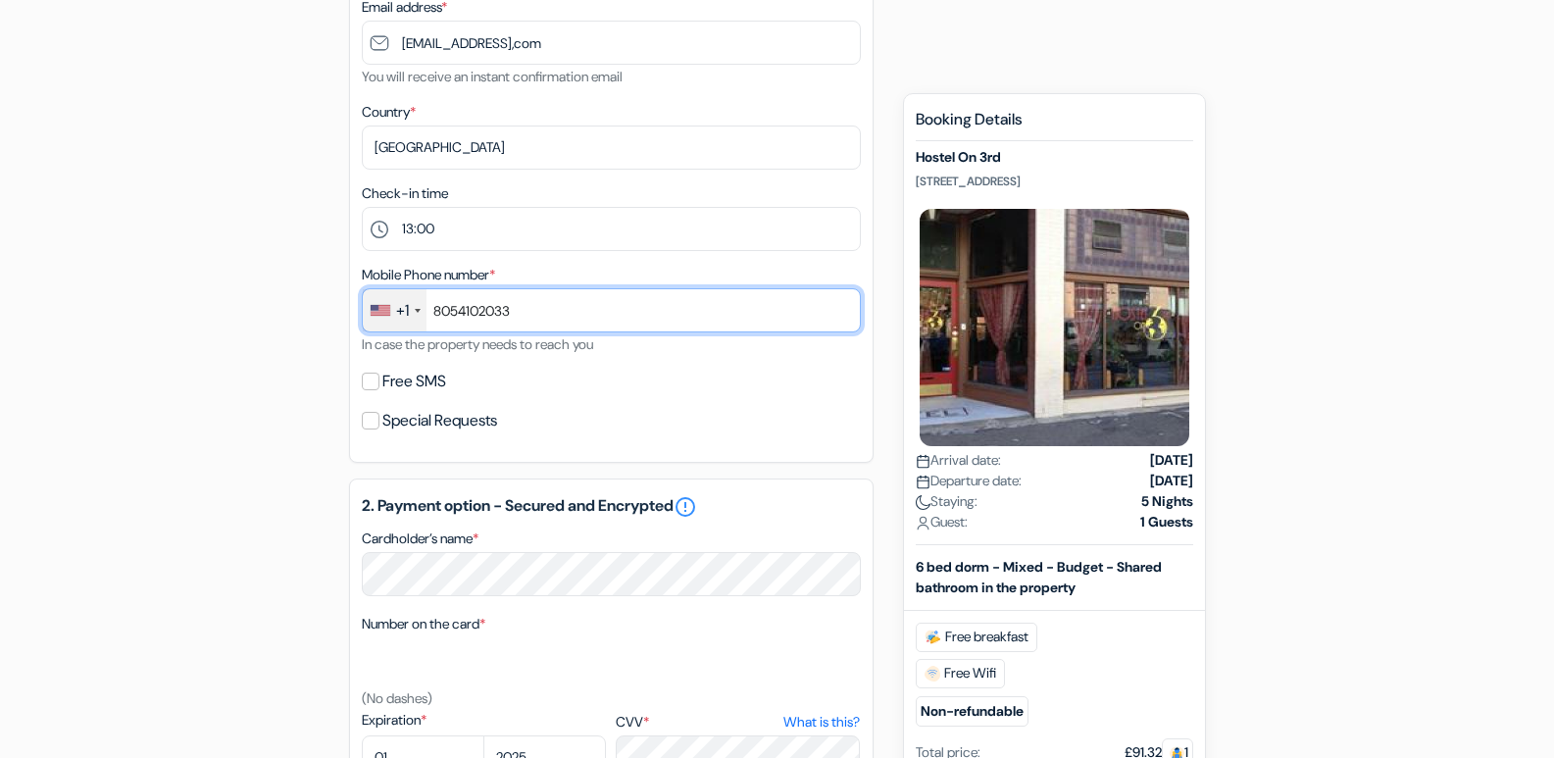
scroll to position [562, 0]
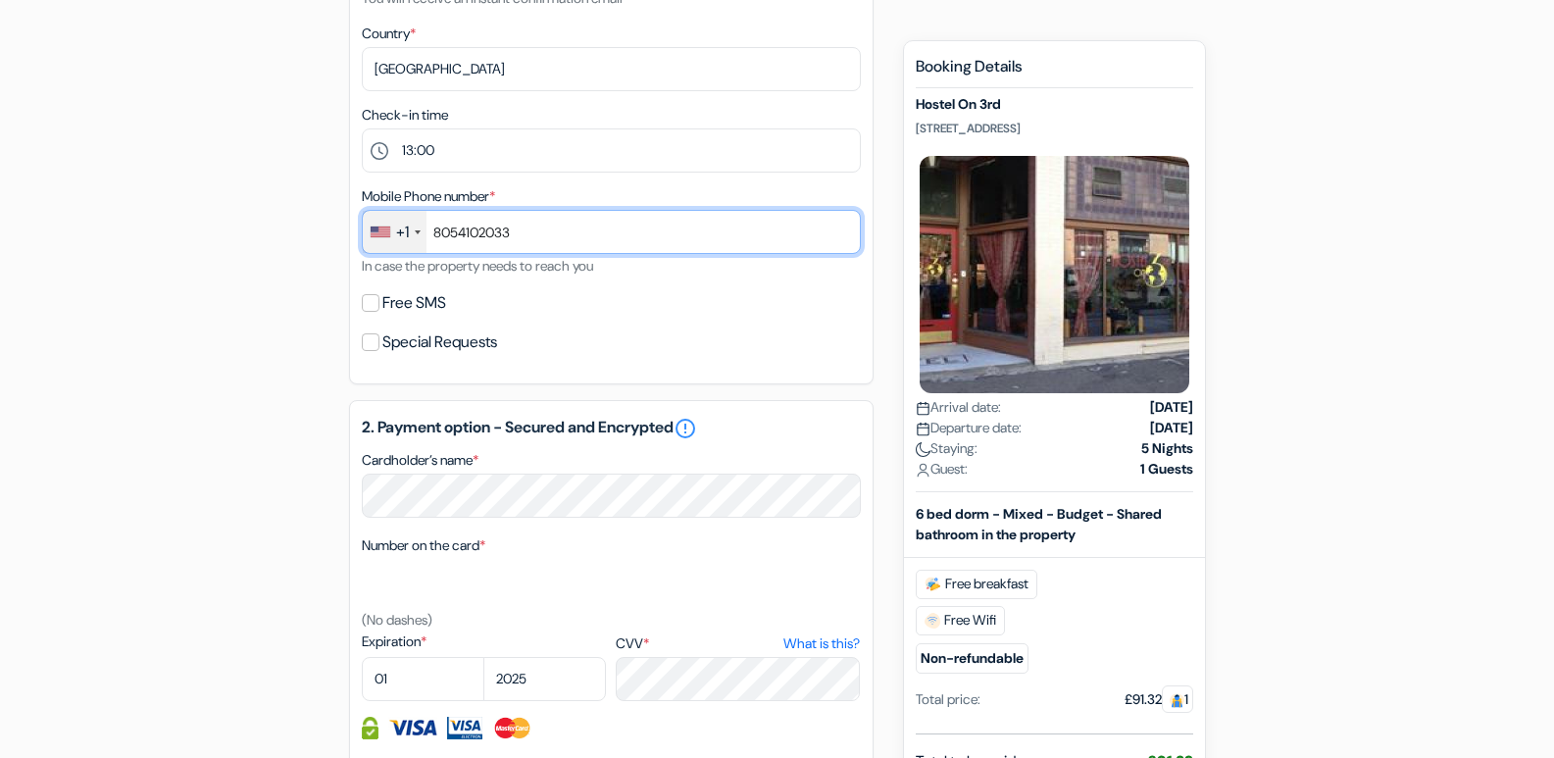
type input "8054102033"
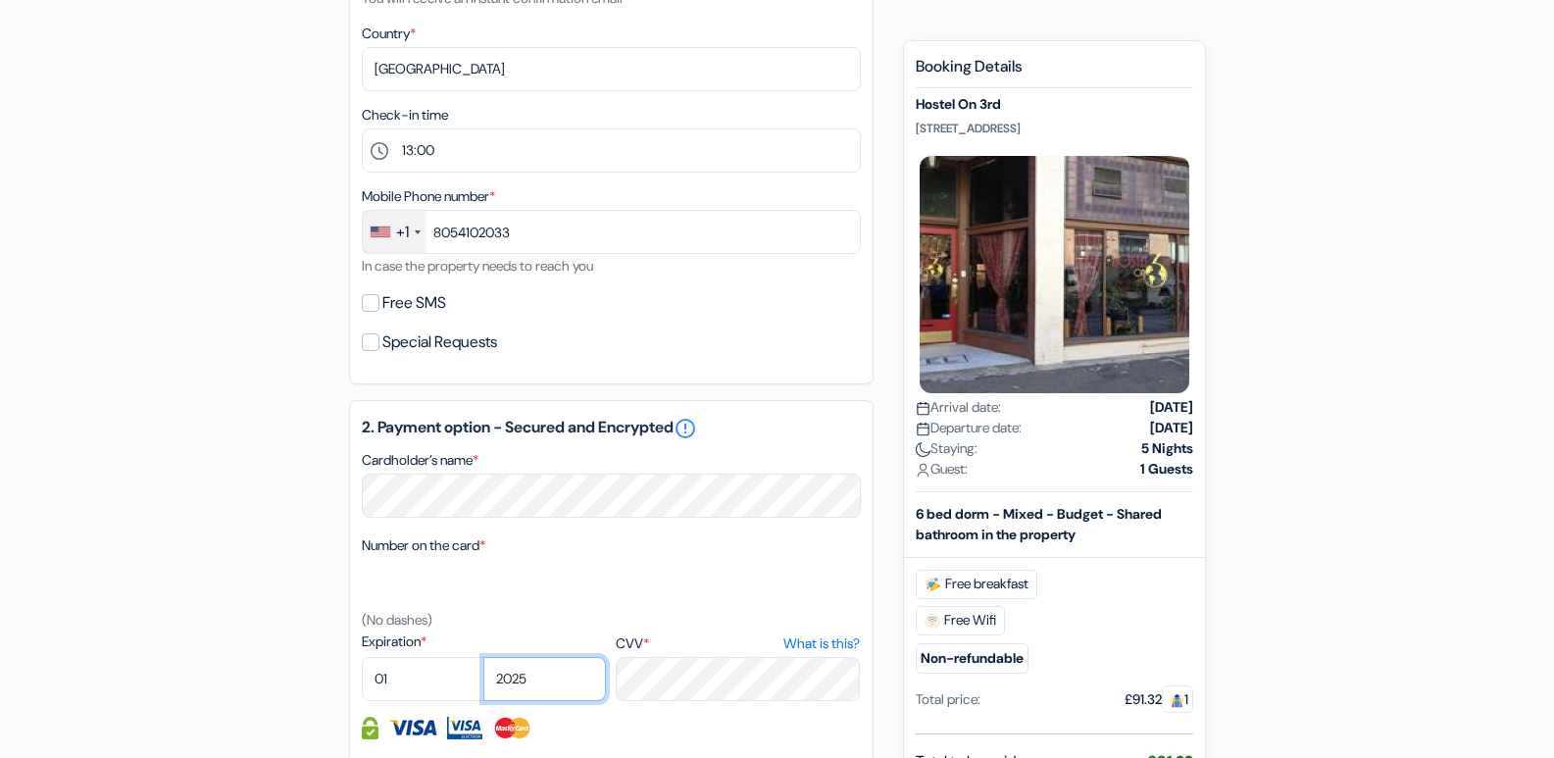
click at [532, 677] on select "2025 2026 2027 2028 2029 2030 2031 2032 2033 2034 2035 2036 2037 2038 2039 2040…" at bounding box center [544, 679] width 123 height 44
select select "2028"
click at [483, 657] on select "2025 2026 2027 2028 2029 2030 2031 2032 2033 2034 2035 2036 2037 2038 2039 2040…" at bounding box center [544, 679] width 123 height 44
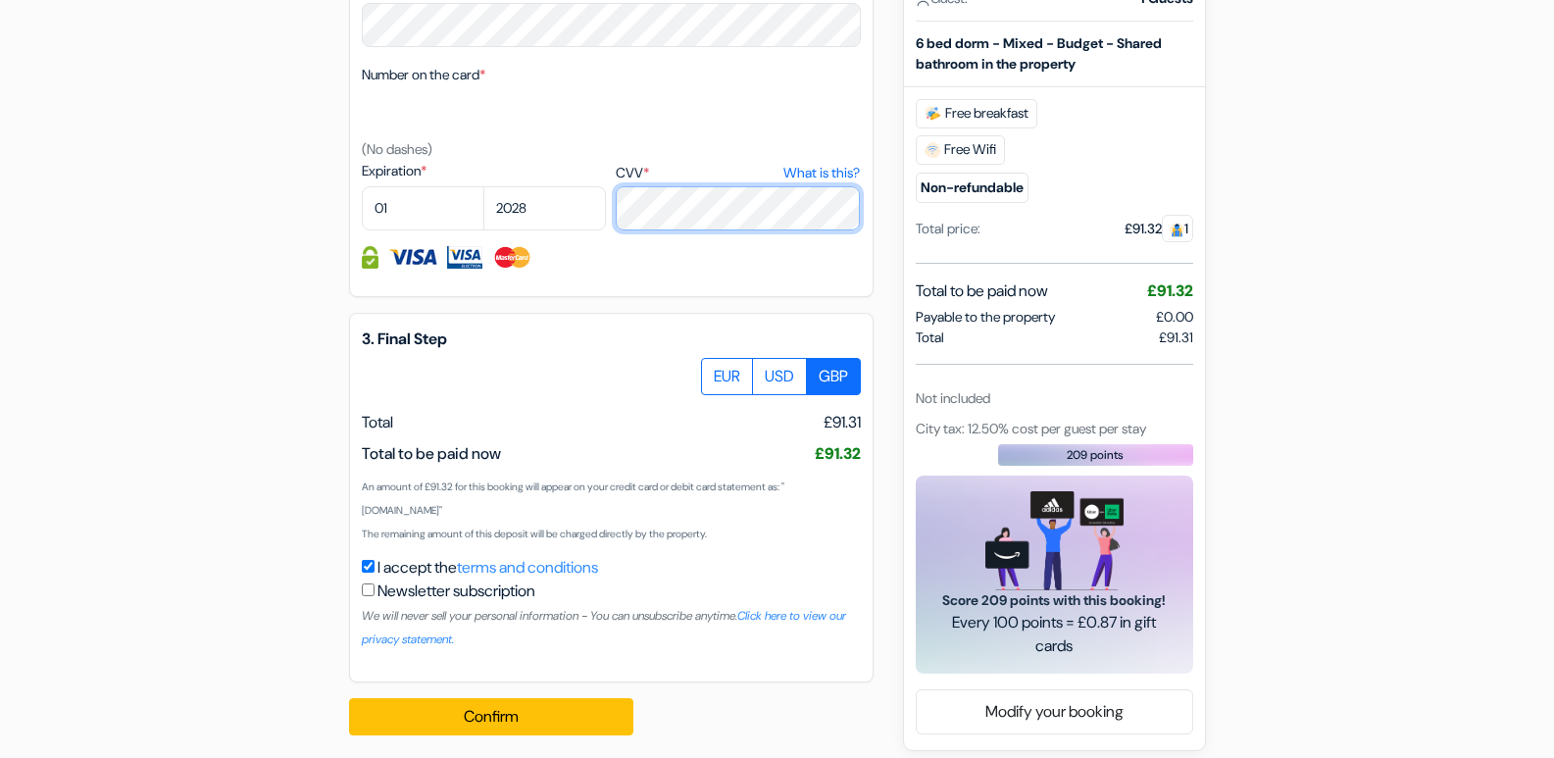
scroll to position [1045, 0]
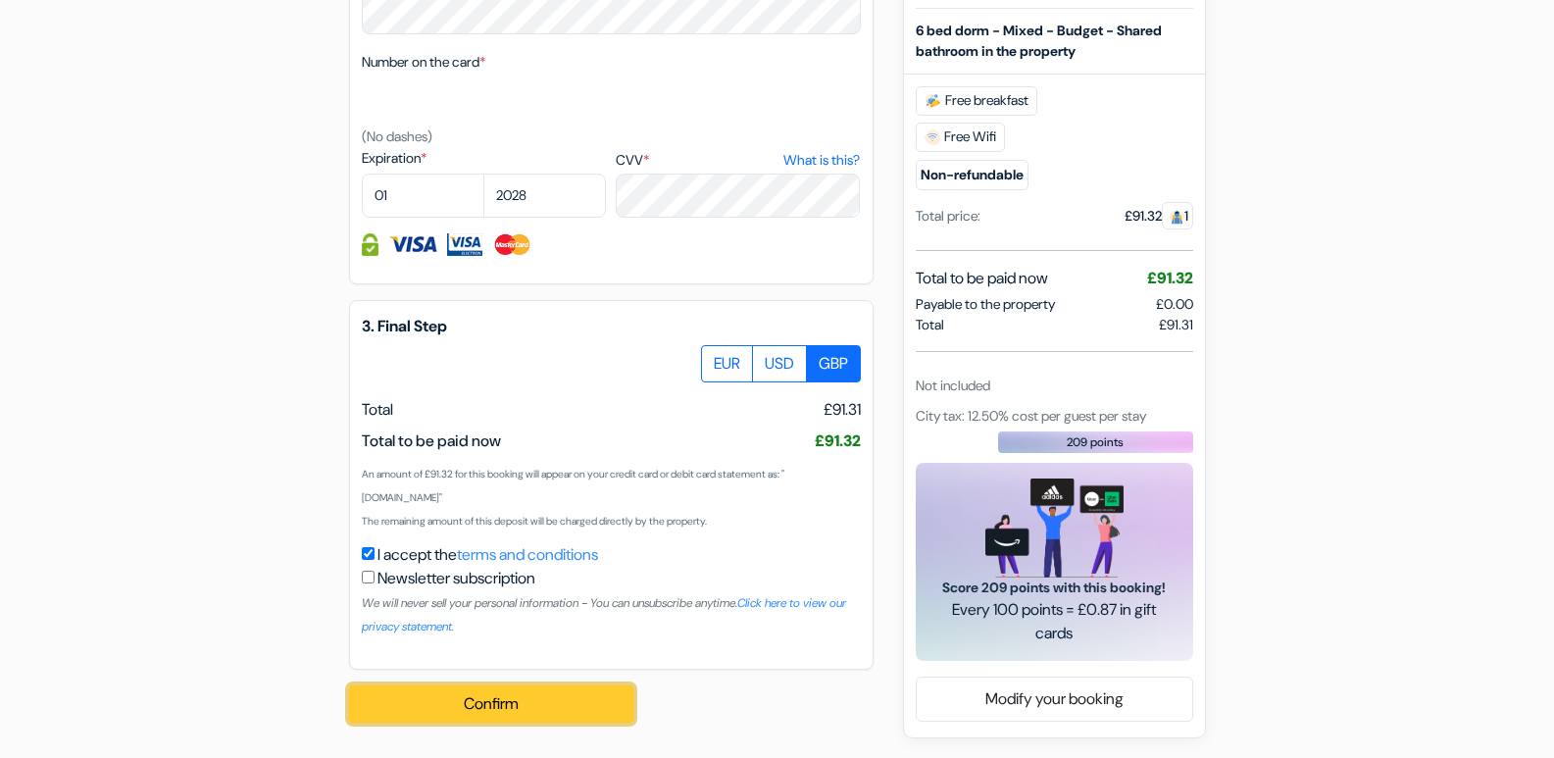
click at [456, 697] on button "Confirm Loading..." at bounding box center [491, 703] width 284 height 37
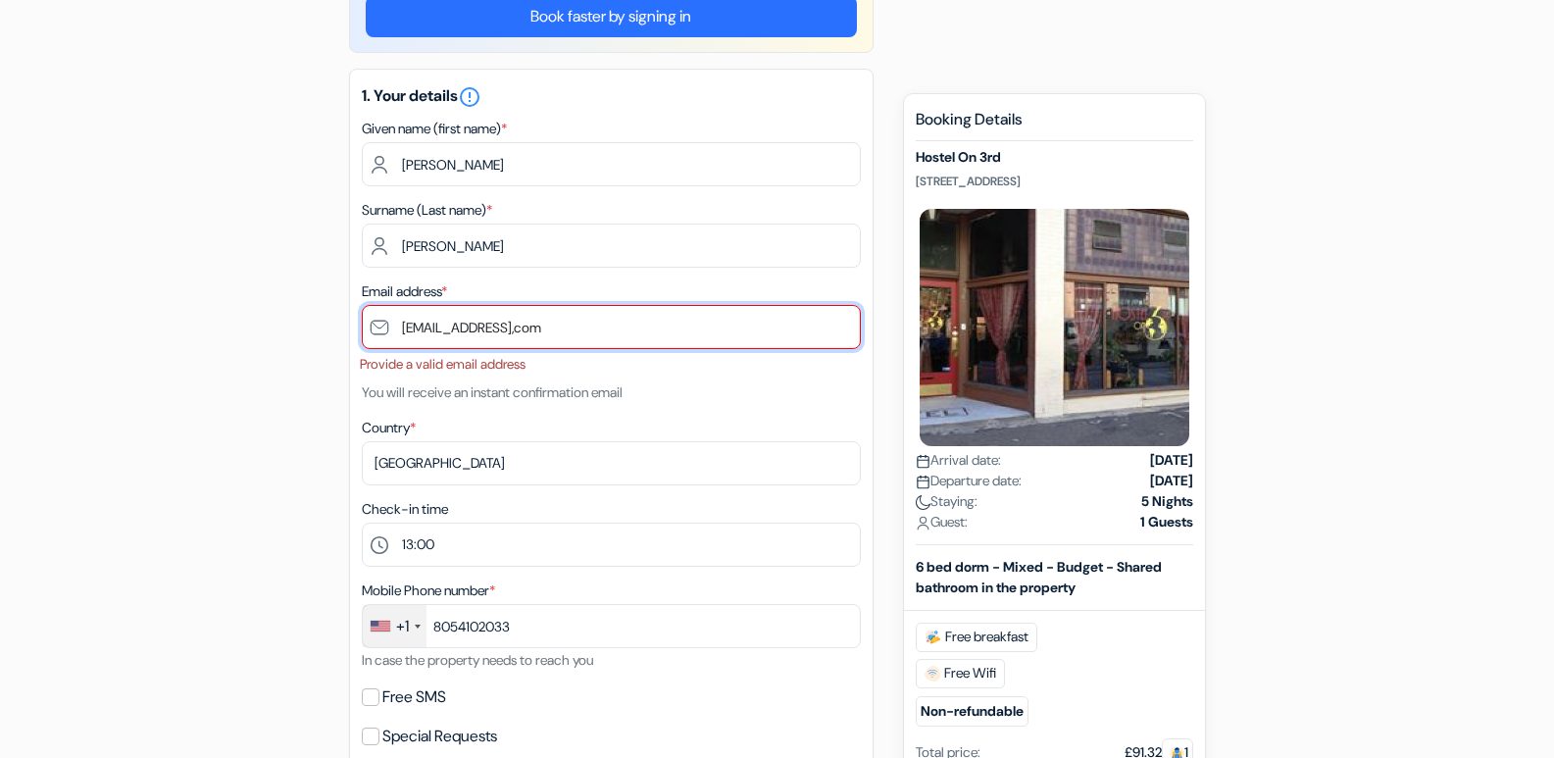
scroll to position [147, 0]
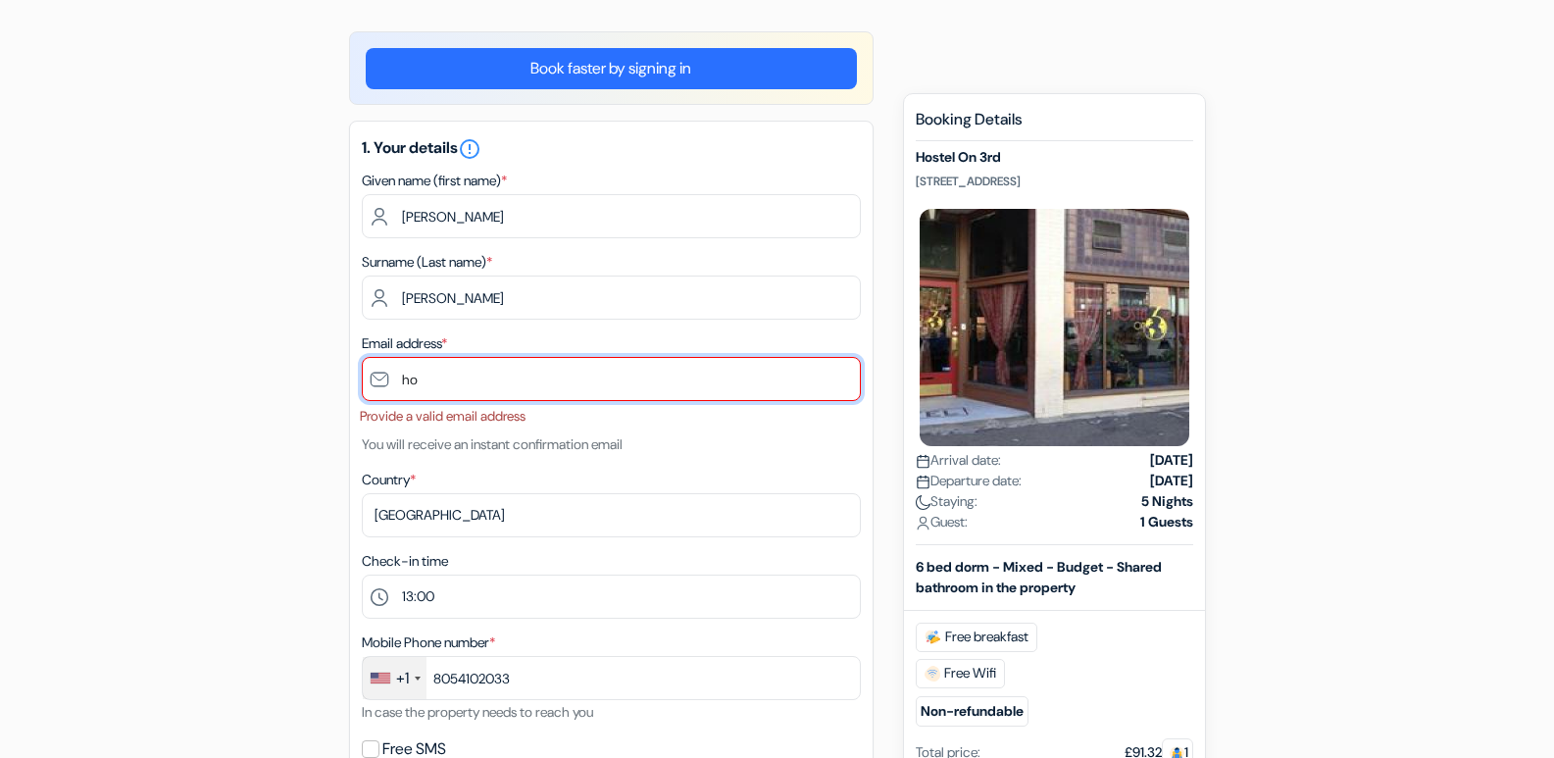
type input "h"
type input "p"
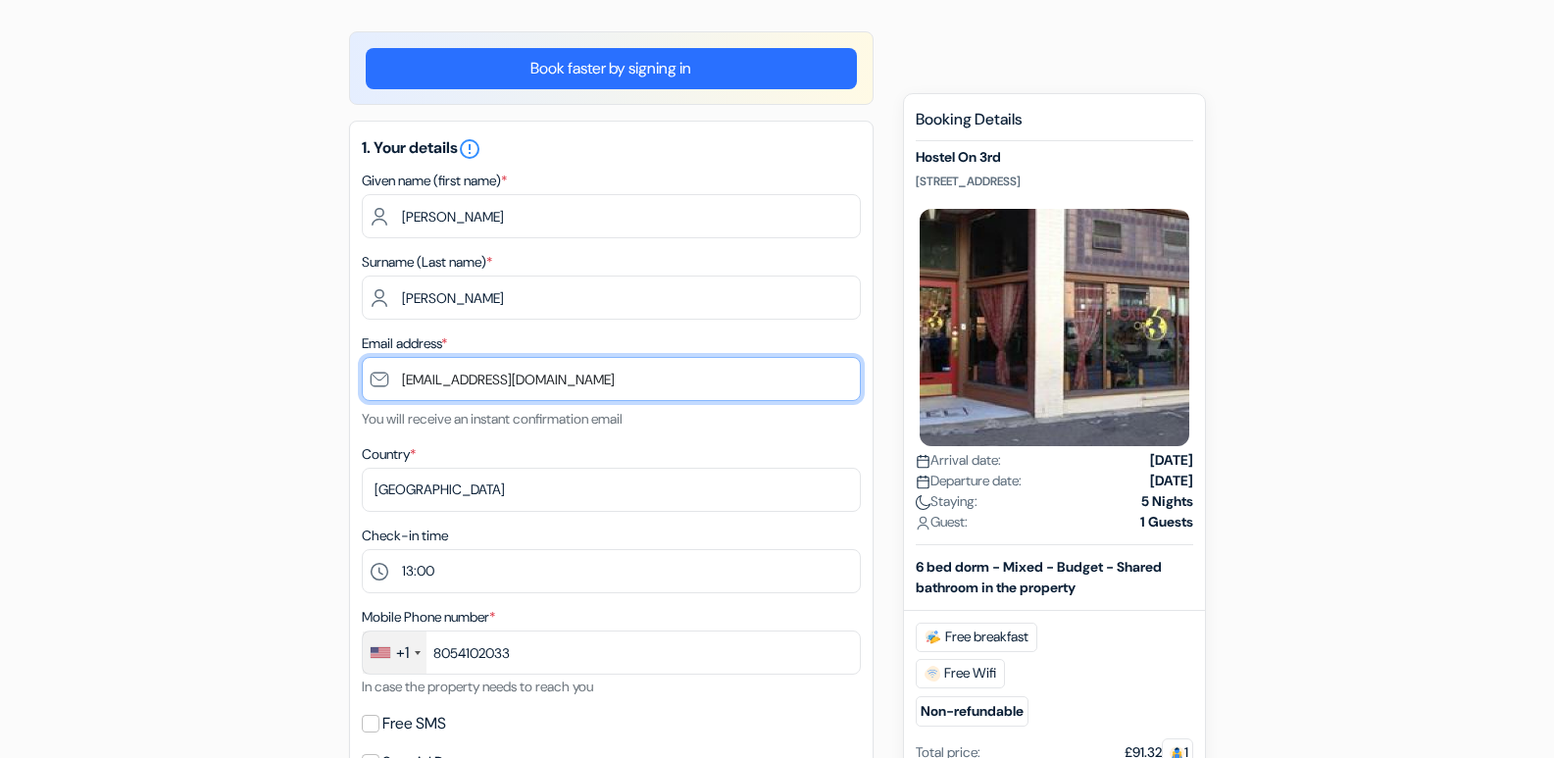
type input "[EMAIL_ADDRESS][DOMAIN_NAME]"
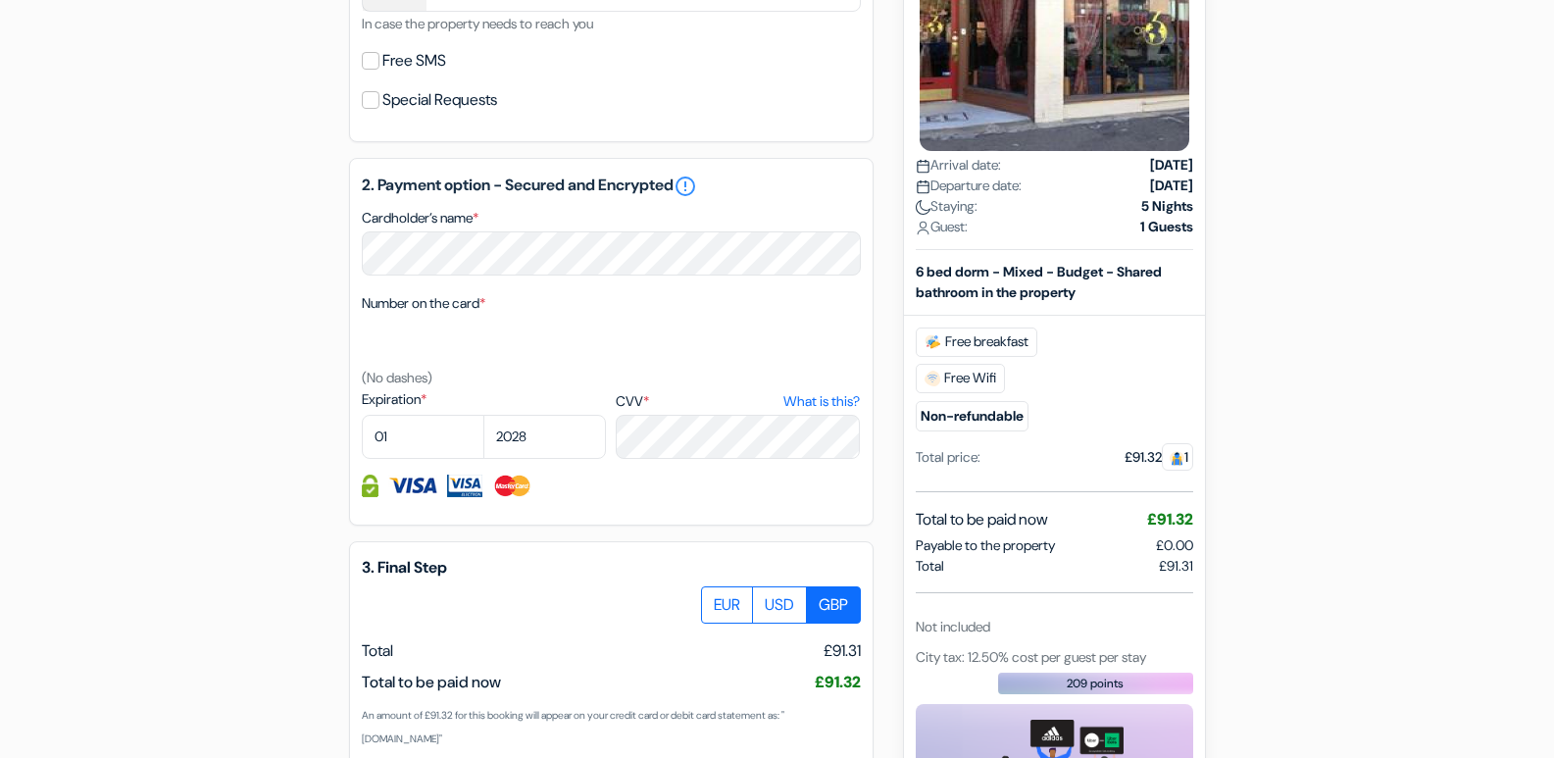
scroll to position [1051, 0]
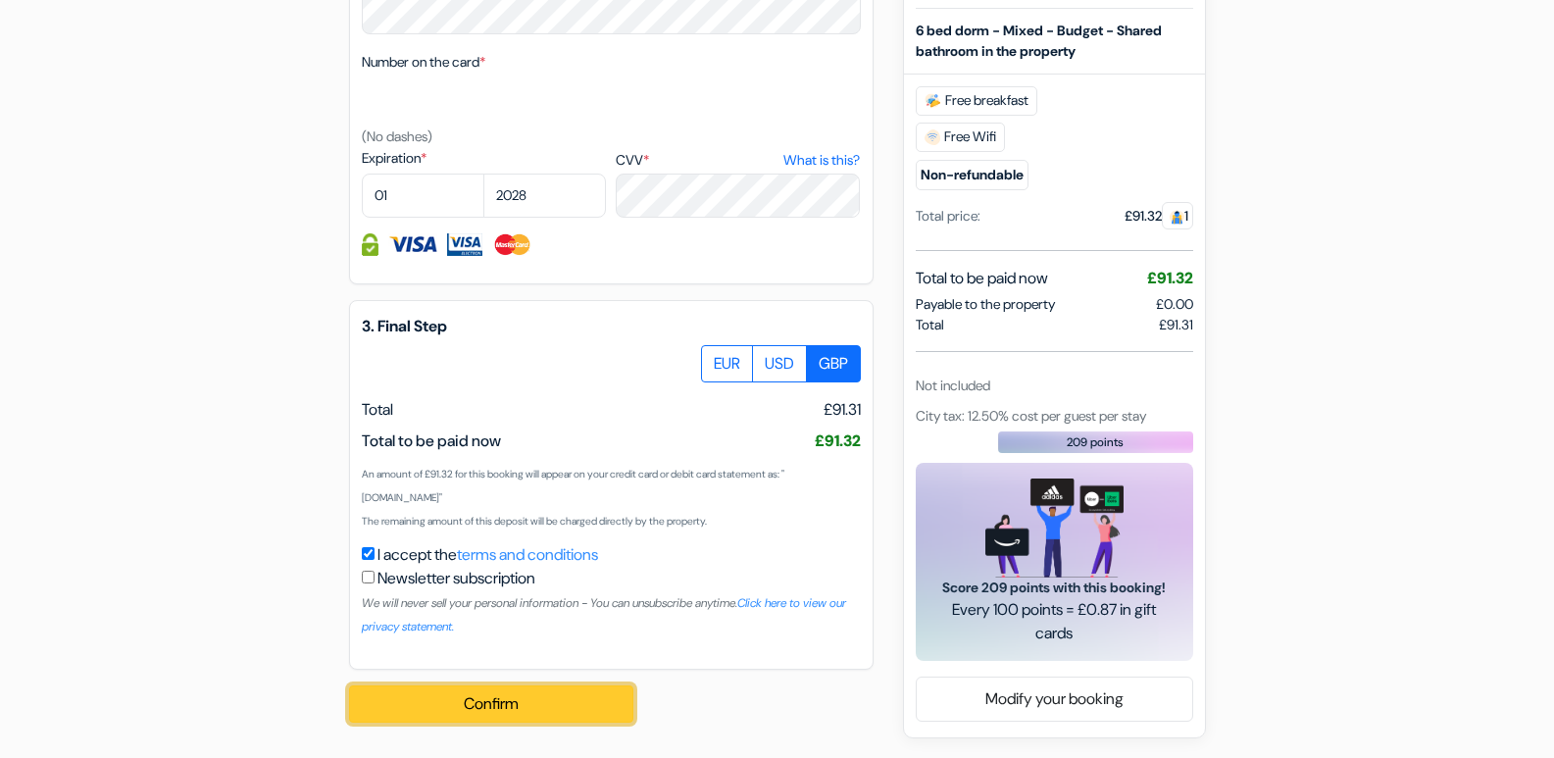
click at [463, 701] on button "Confirm Loading..." at bounding box center [491, 703] width 284 height 37
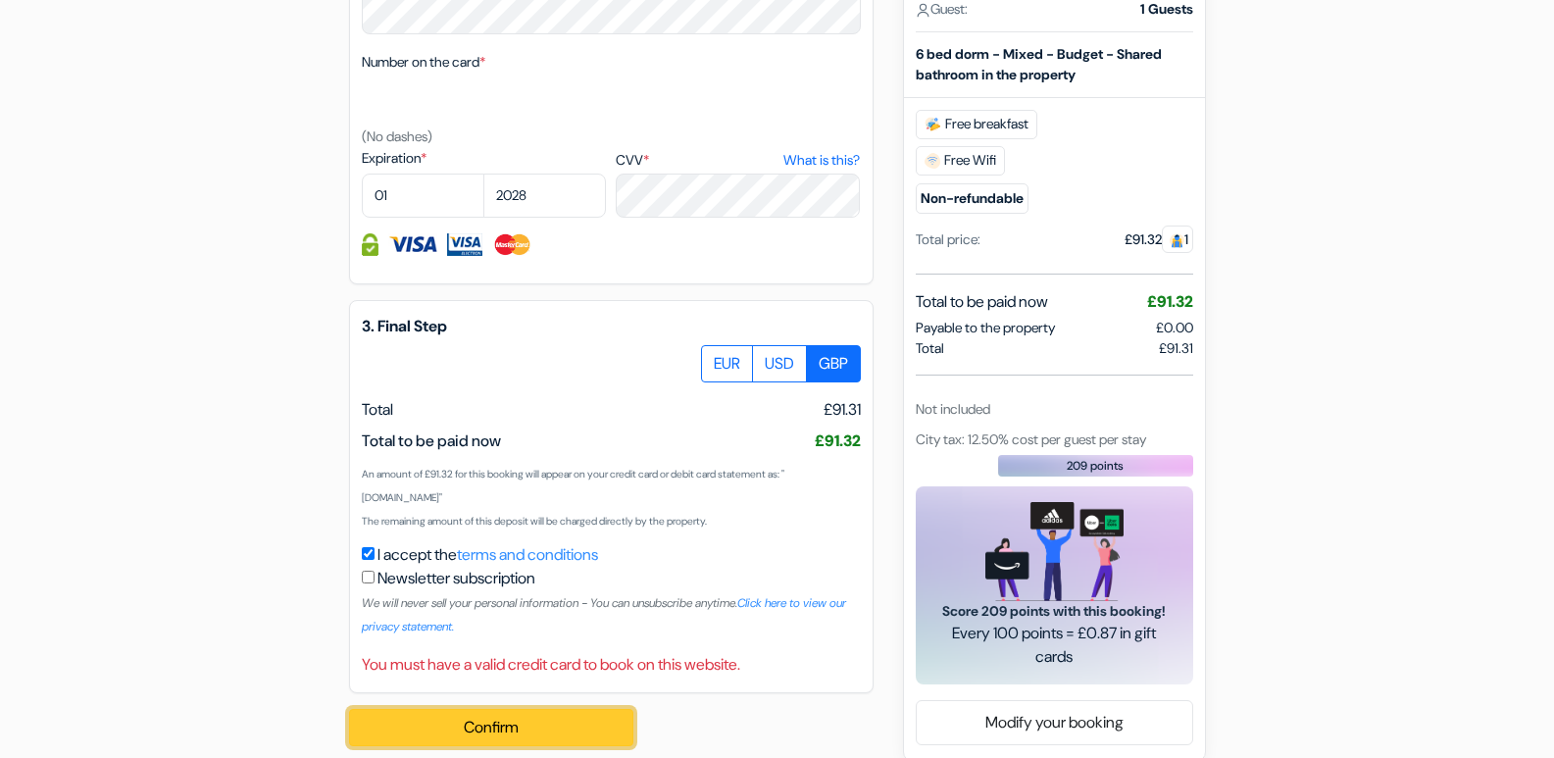
click at [454, 715] on button "Confirm Loading..." at bounding box center [491, 727] width 284 height 37
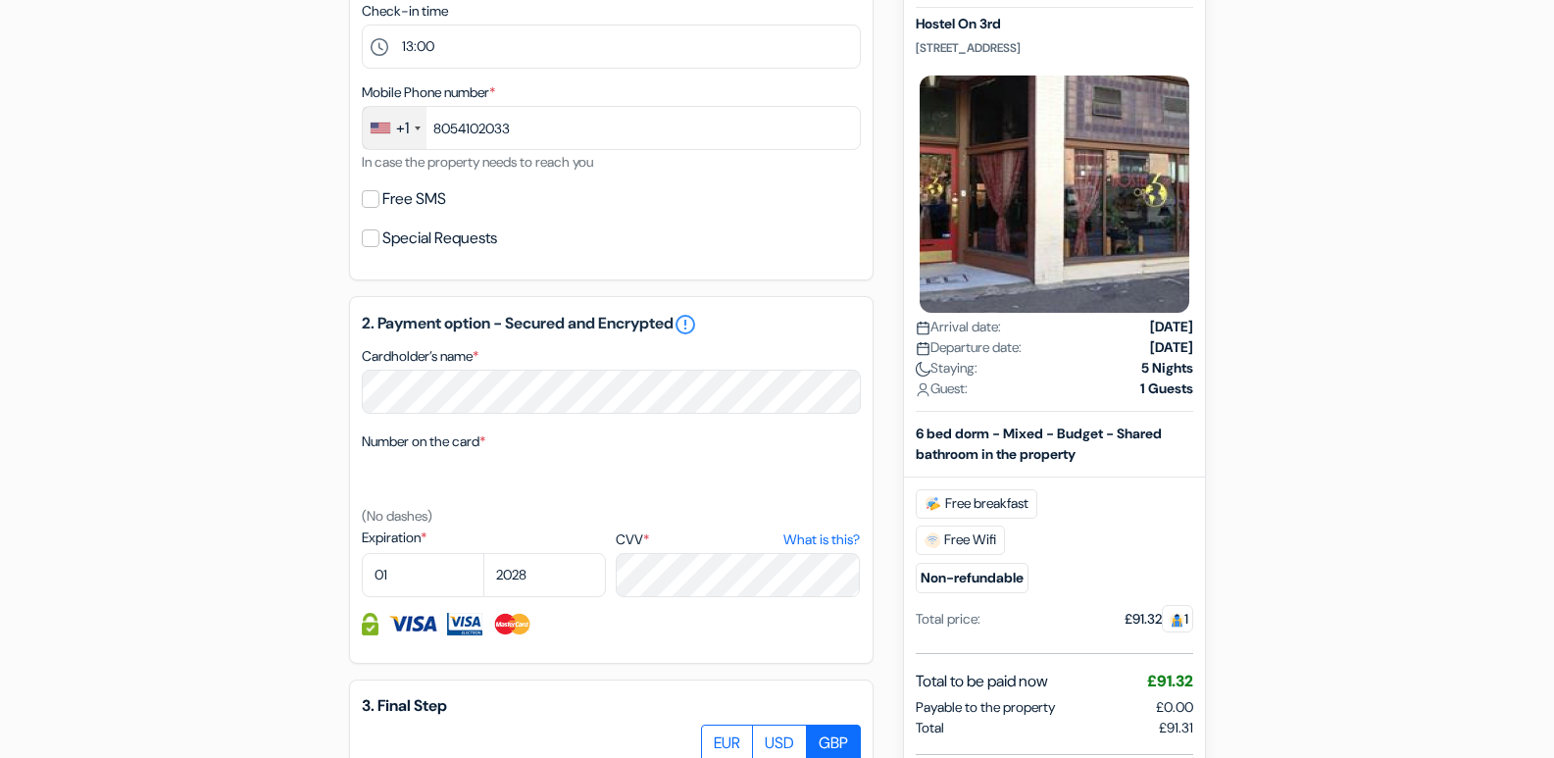
scroll to position [541, 0]
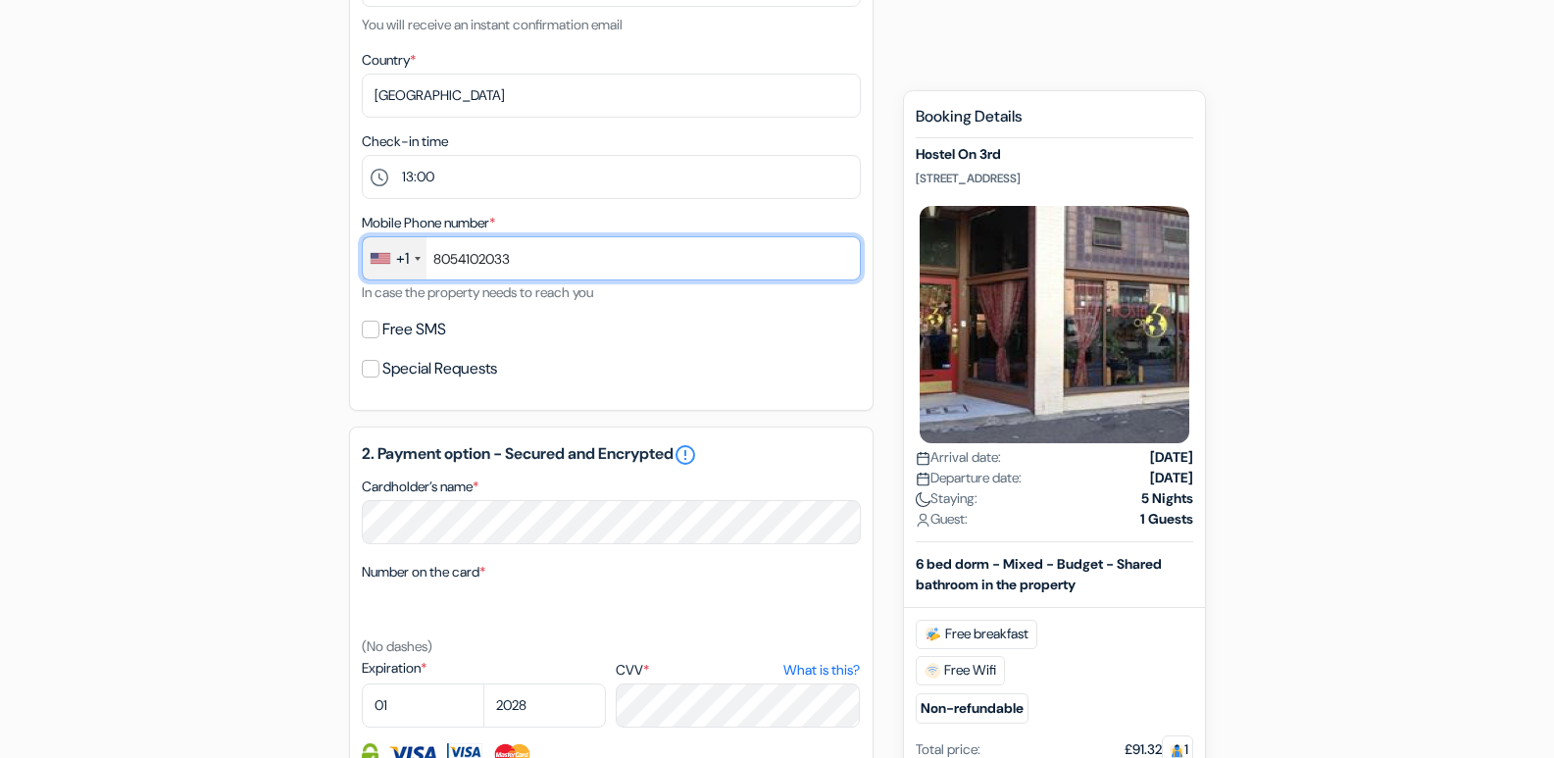
drag, startPoint x: 539, startPoint y: 260, endPoint x: 538, endPoint y: 244, distance: 15.7
click at [540, 259] on input "8054102033" at bounding box center [611, 258] width 499 height 44
type input "8"
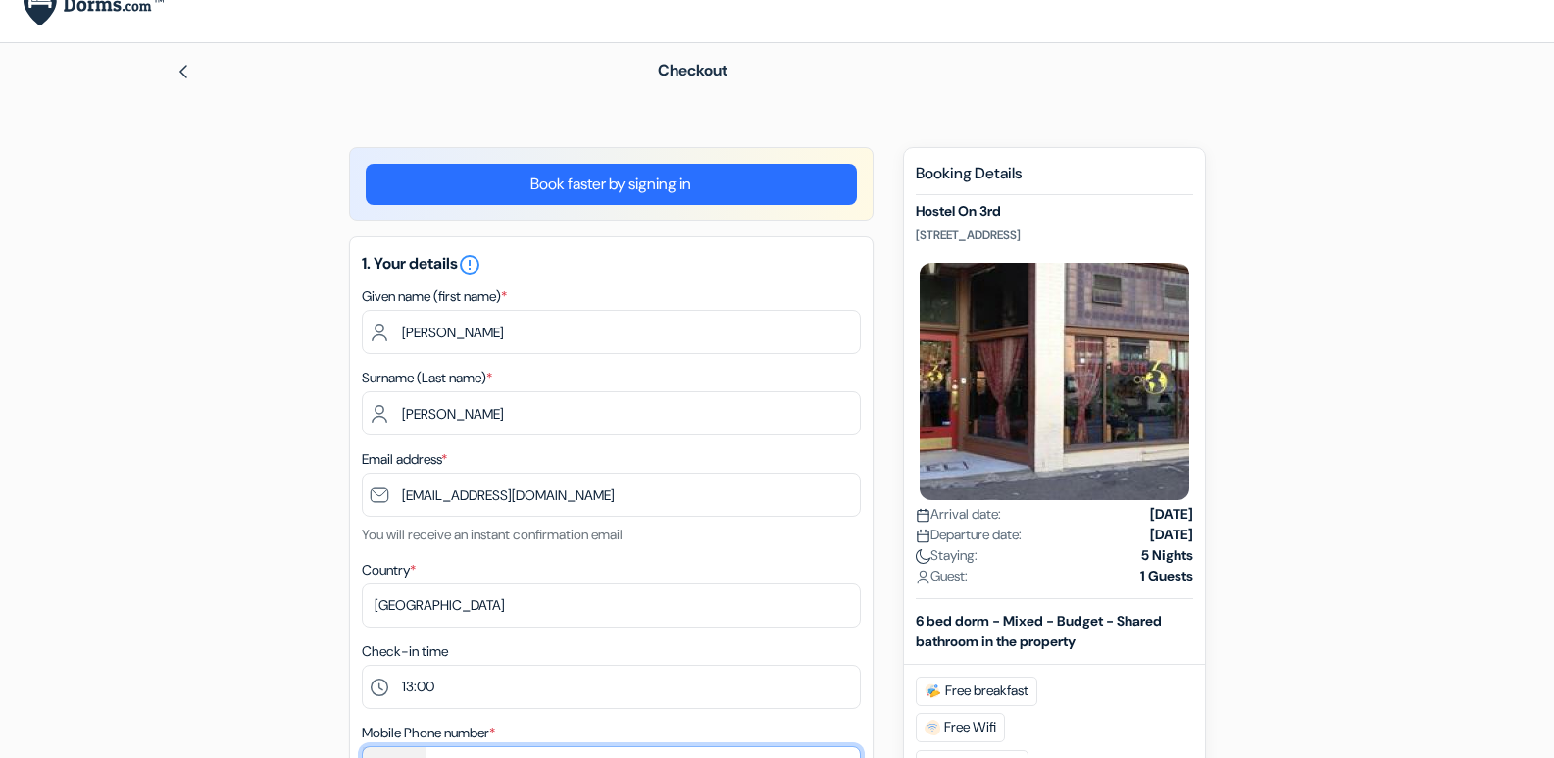
scroll to position [0, 0]
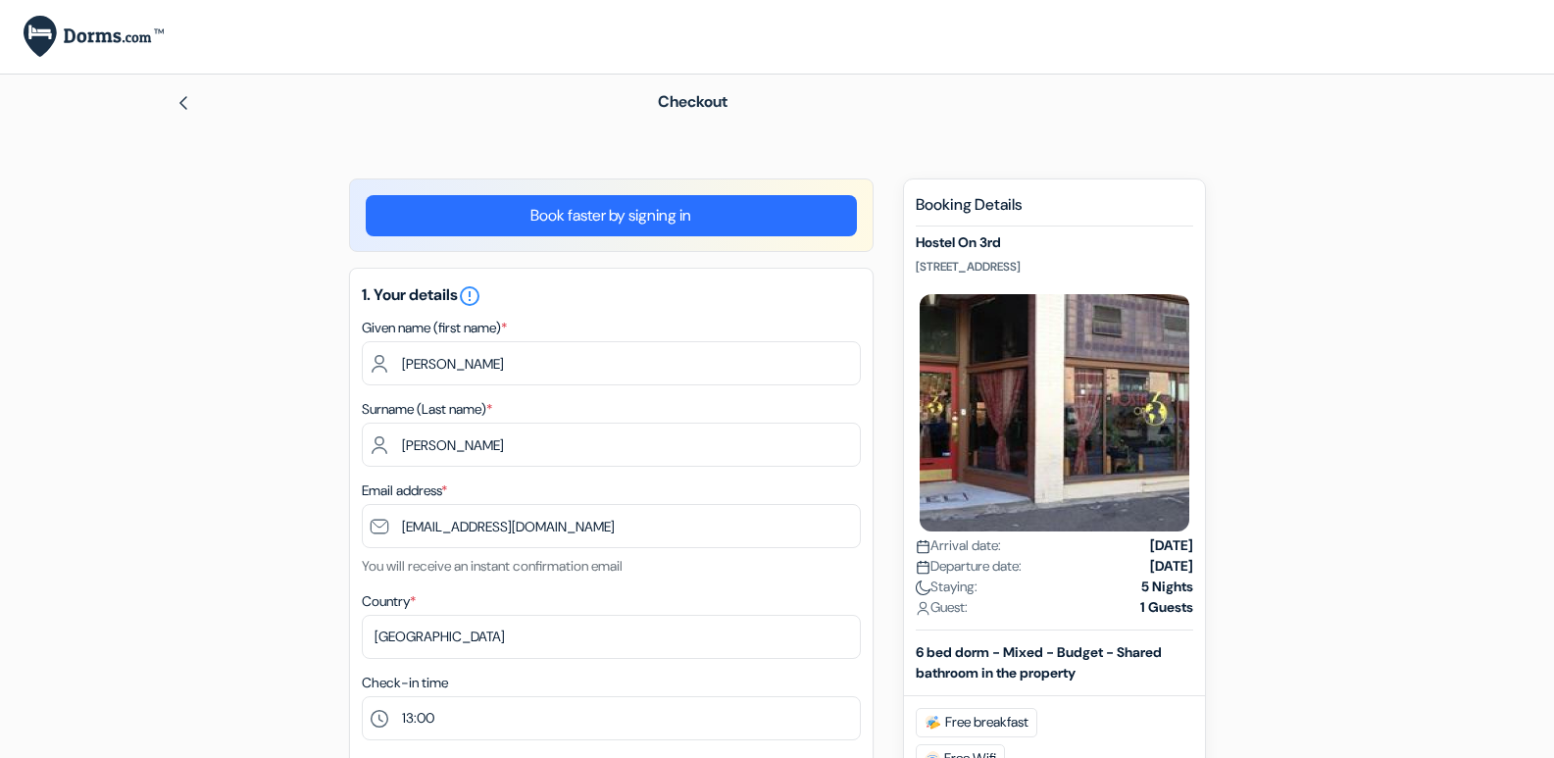
click at [689, 107] on span "Checkout" at bounding box center [693, 101] width 70 height 21
click at [181, 95] on img at bounding box center [183, 103] width 16 height 16
